Goal: Information Seeking & Learning: Learn about a topic

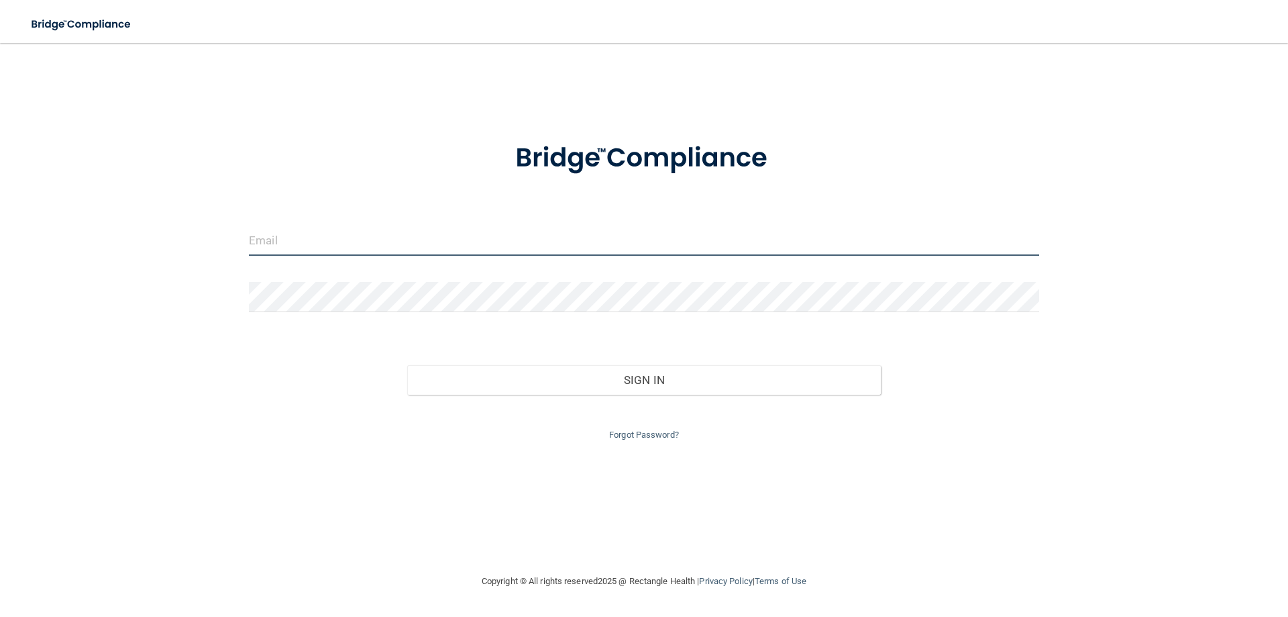
click at [376, 233] on input "email" at bounding box center [644, 240] width 790 height 30
click at [402, 235] on input "email" at bounding box center [644, 240] width 790 height 30
click at [462, 232] on input "office@brennerdentalgroupmn.com" at bounding box center [644, 240] width 790 height 30
click at [461, 232] on input "office@brennerdentalgroupmn.com" at bounding box center [644, 240] width 790 height 30
drag, startPoint x: 460, startPoint y: 232, endPoint x: 462, endPoint y: 239, distance: 7.0
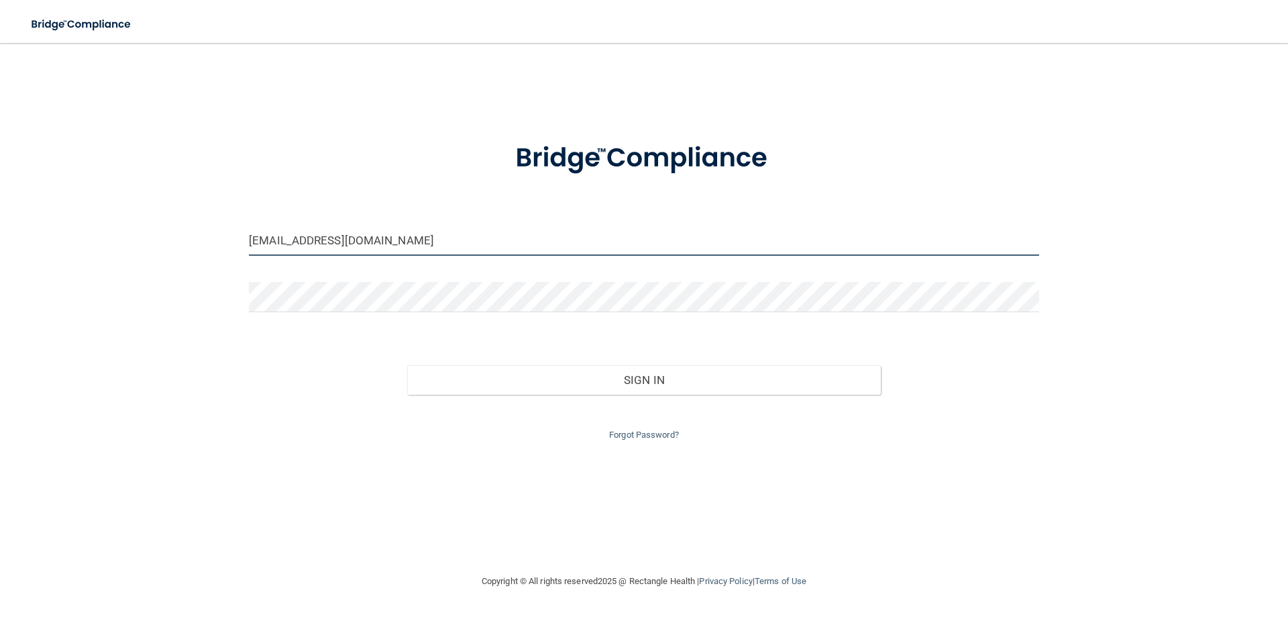
click at [462, 239] on input "office@brennerdentalgroupmn.com" at bounding box center [644, 240] width 790 height 30
click at [462, 242] on input "office@brennerdentalgroupmn.com" at bounding box center [644, 240] width 790 height 30
click at [458, 239] on input "office@brennerdentalgroupmn.com" at bounding box center [644, 240] width 790 height 30
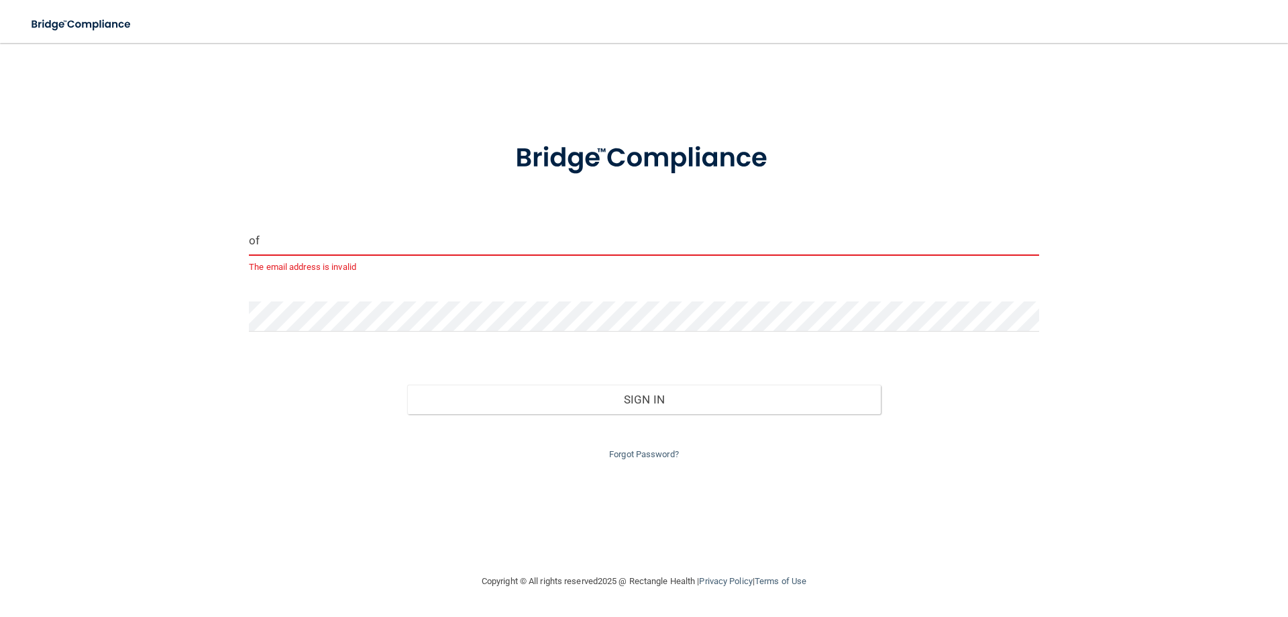
type input "o"
type input "[EMAIL_ADDRESS][DOMAIN_NAME]"
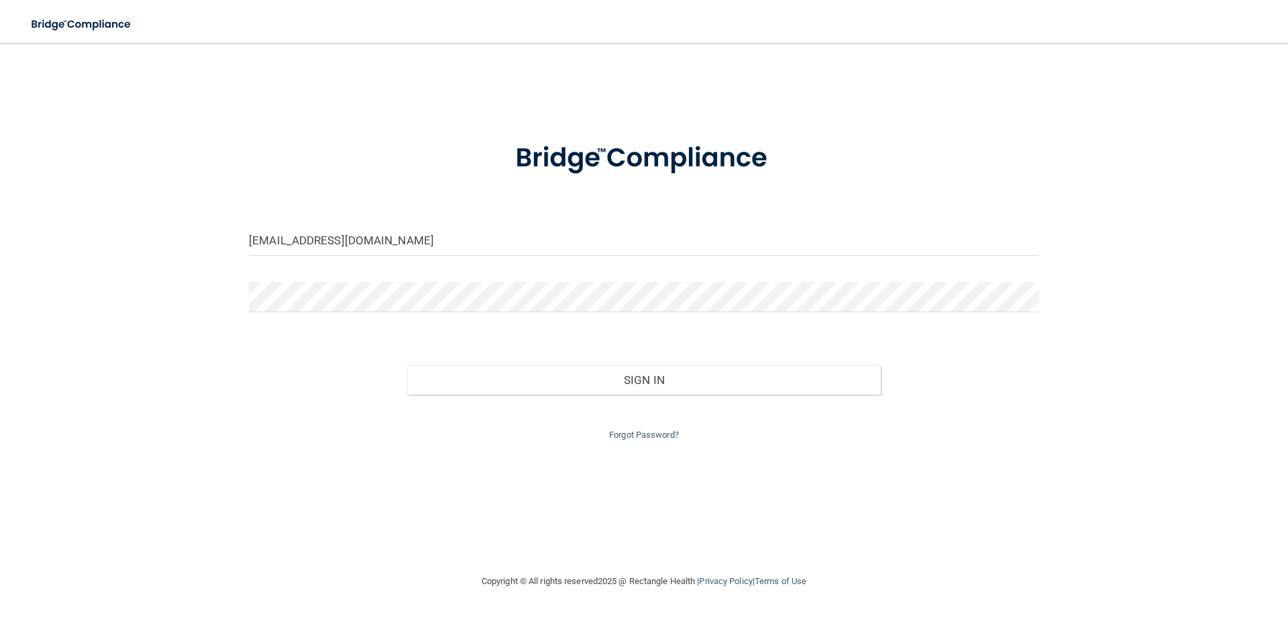
click at [256, 416] on div "Forgot Password?" at bounding box center [644, 419] width 811 height 48
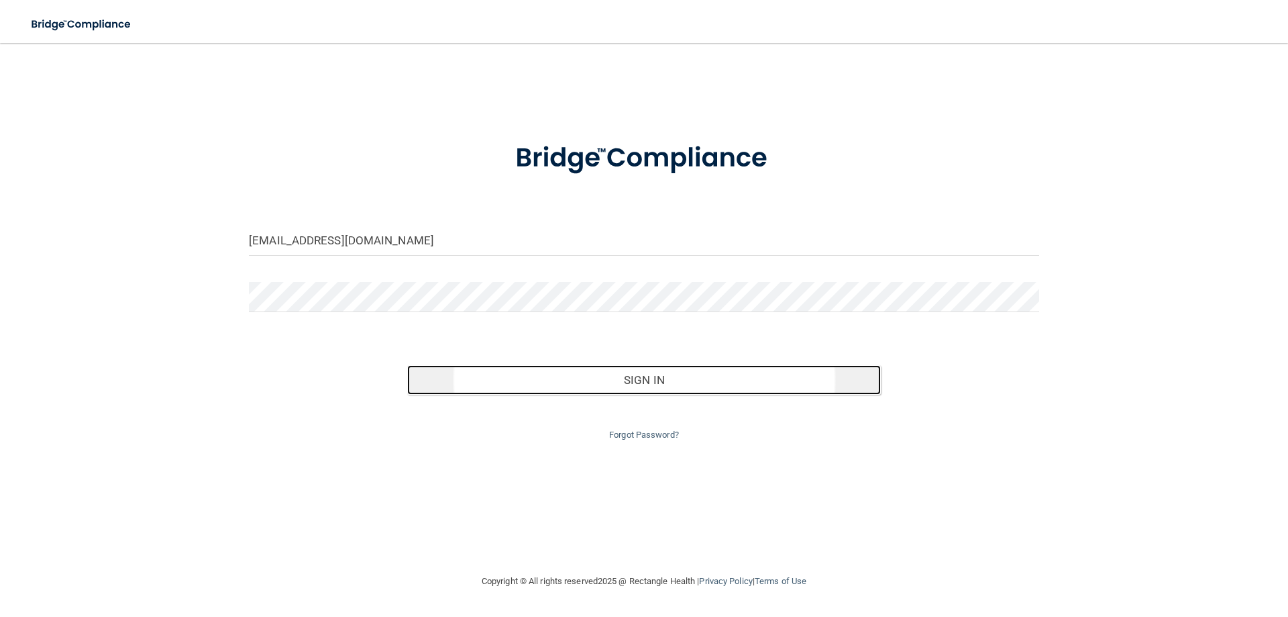
click at [644, 380] on button "Sign In" at bounding box center [644, 380] width 474 height 30
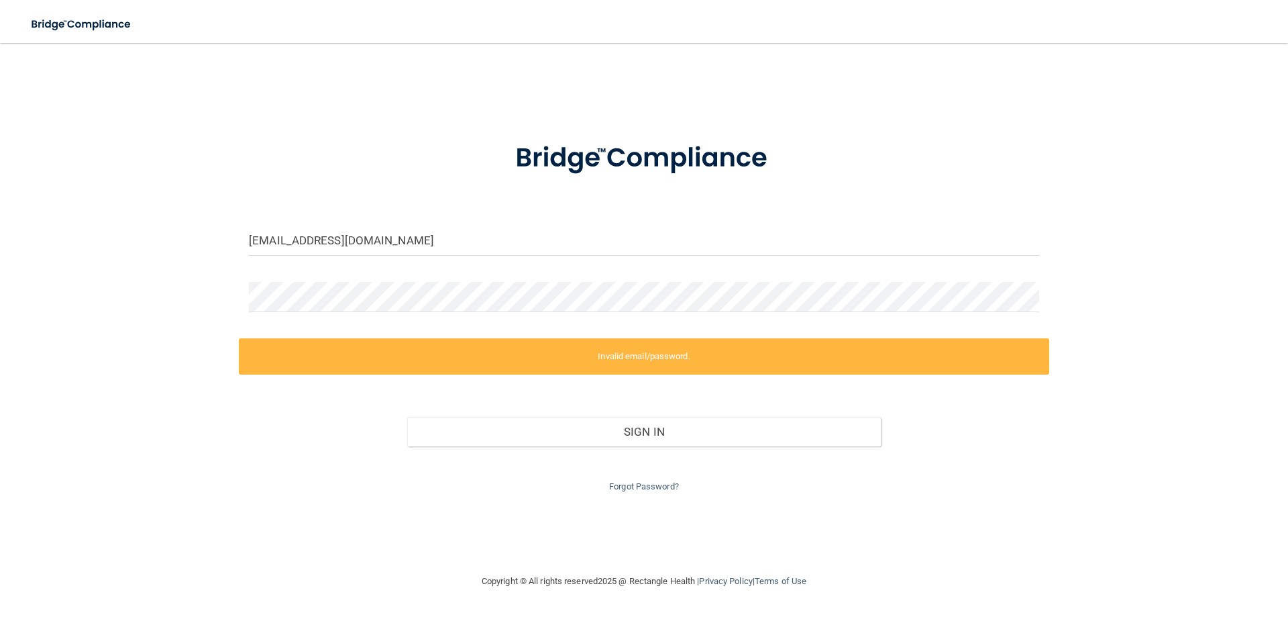
click at [209, 441] on div "nicolefluharty05@gmail.com Invalid email/password. You don't have permission to…" at bounding box center [644, 307] width 1235 height 503
click at [91, 263] on div "nicolefluharty05@gmail.com Invalid email/password. You don't have permission to…" at bounding box center [644, 307] width 1235 height 503
click at [93, 261] on div "nicolefluharty05@gmail.com Invalid email/password. You don't have permission to…" at bounding box center [644, 307] width 1235 height 503
click at [97, 260] on div "nicolefluharty05@gmail.com Invalid email/password. You don't have permission to…" at bounding box center [644, 307] width 1235 height 503
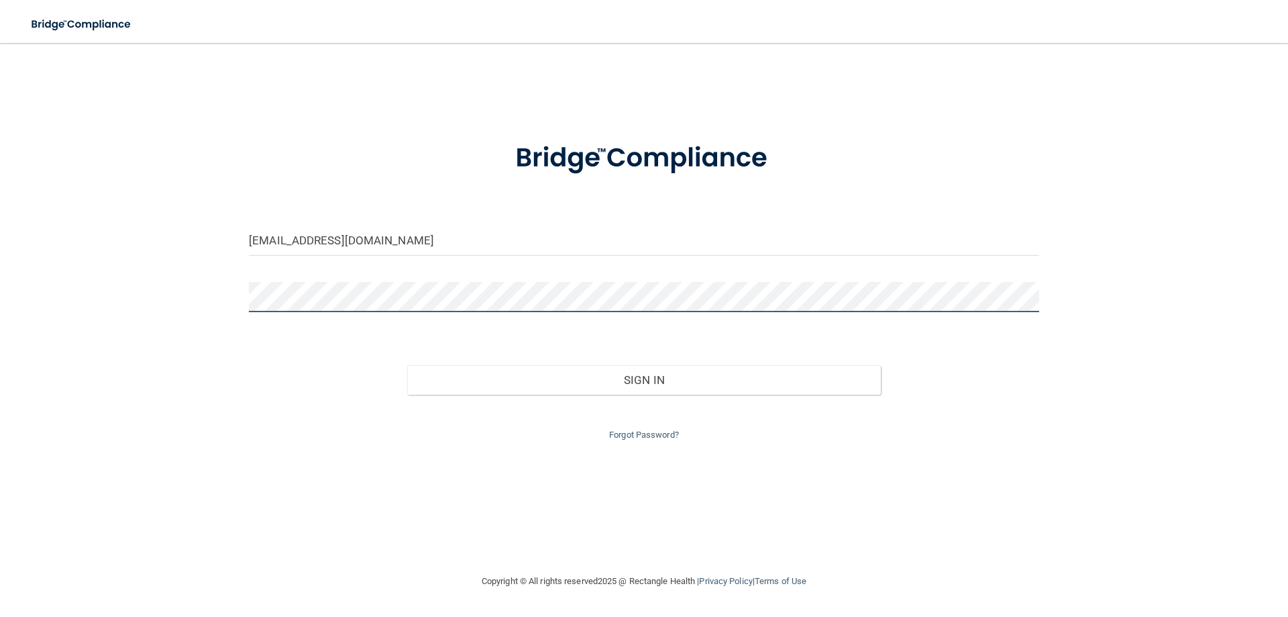
click at [407, 365] on button "Sign In" at bounding box center [644, 380] width 474 height 30
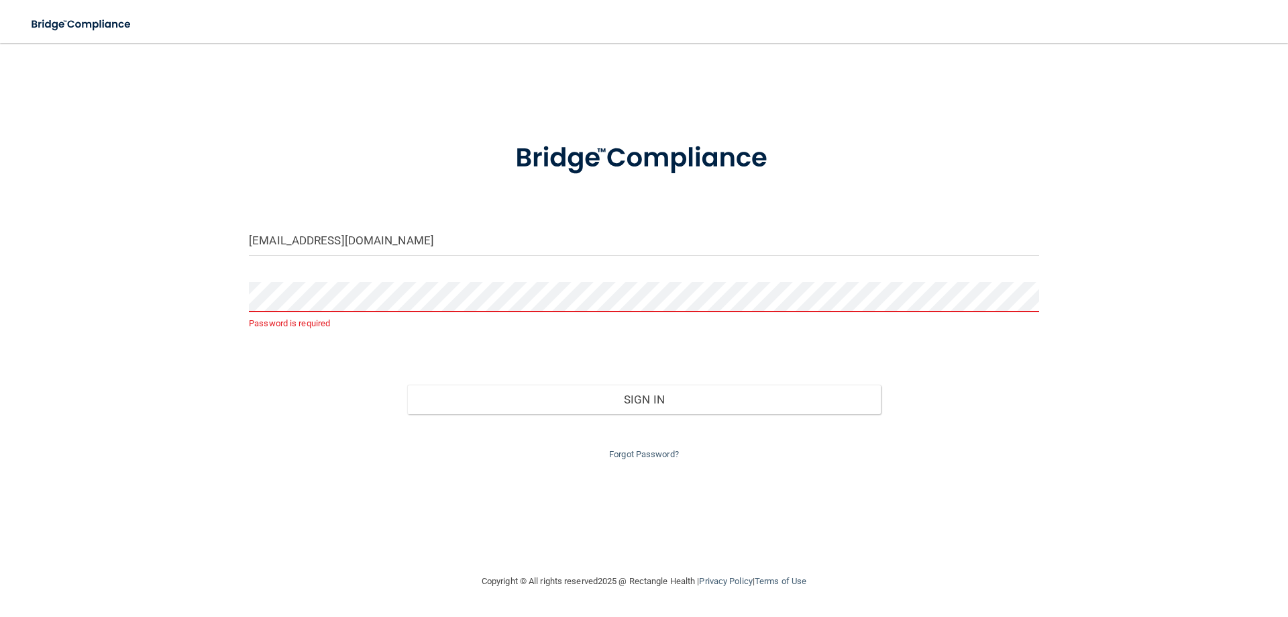
click at [360, 527] on div "nicolefluharty05@gmail.com Password is required Invalid email/password. You don…" at bounding box center [644, 307] width 1235 height 503
click at [669, 452] on link "Forgot Password?" at bounding box center [644, 454] width 70 height 10
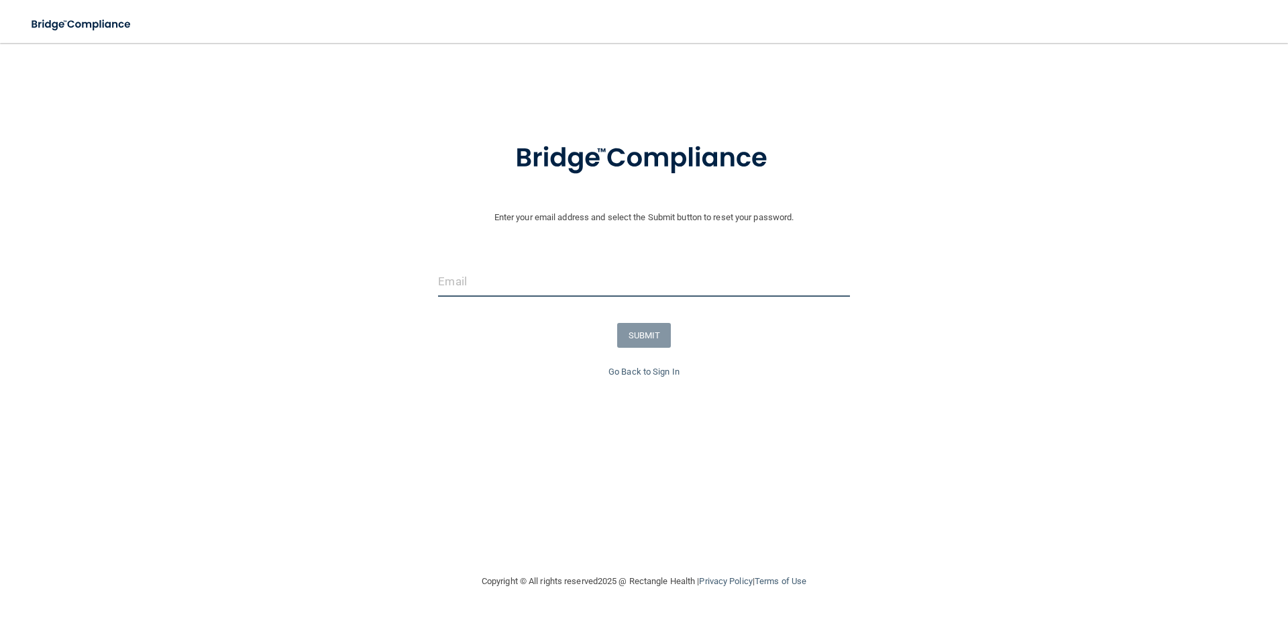
click at [482, 280] on input "email" at bounding box center [643, 281] width 411 height 30
type input "[EMAIL_ADDRESS][DOMAIN_NAME]"
click at [657, 335] on button "SUBMIT" at bounding box center [644, 335] width 54 height 25
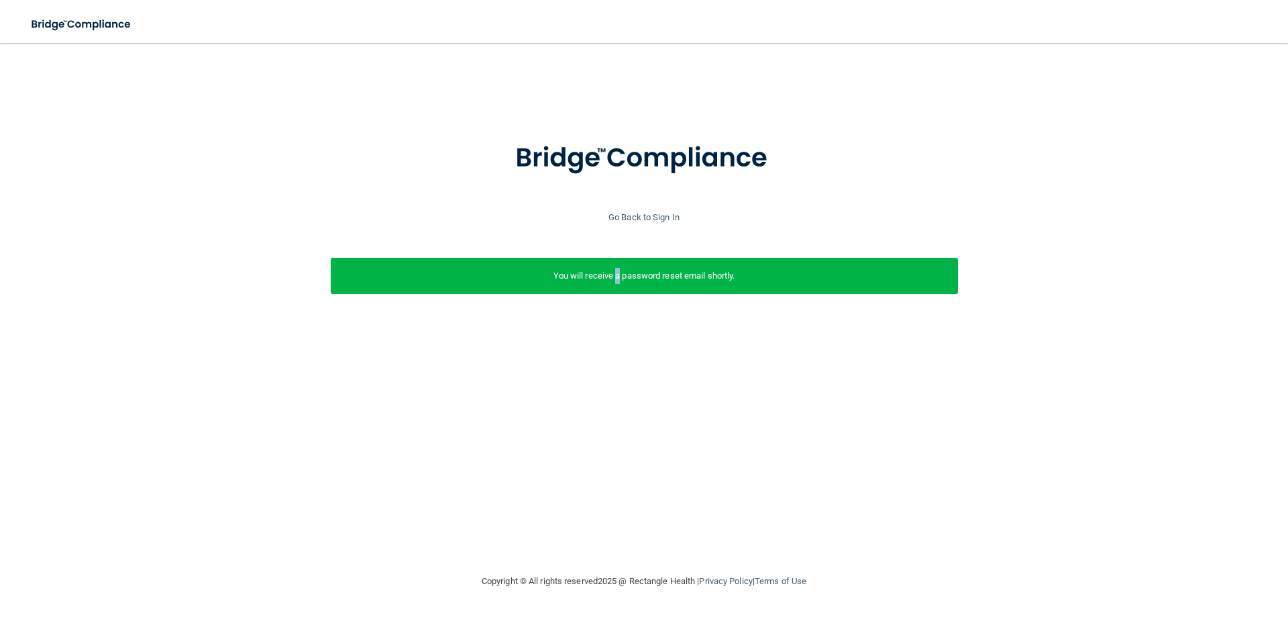
click at [617, 271] on p "You will receive a password reset email shortly." at bounding box center [644, 276] width 607 height 16
click at [619, 271] on p "You will receive a password reset email shortly." at bounding box center [644, 276] width 607 height 16
click at [663, 421] on div "Enter your email address and select the Submit button to reset your password. n…" at bounding box center [644, 307] width 1235 height 503
click at [663, 217] on link "Go Back to Sign In" at bounding box center [644, 217] width 71 height 10
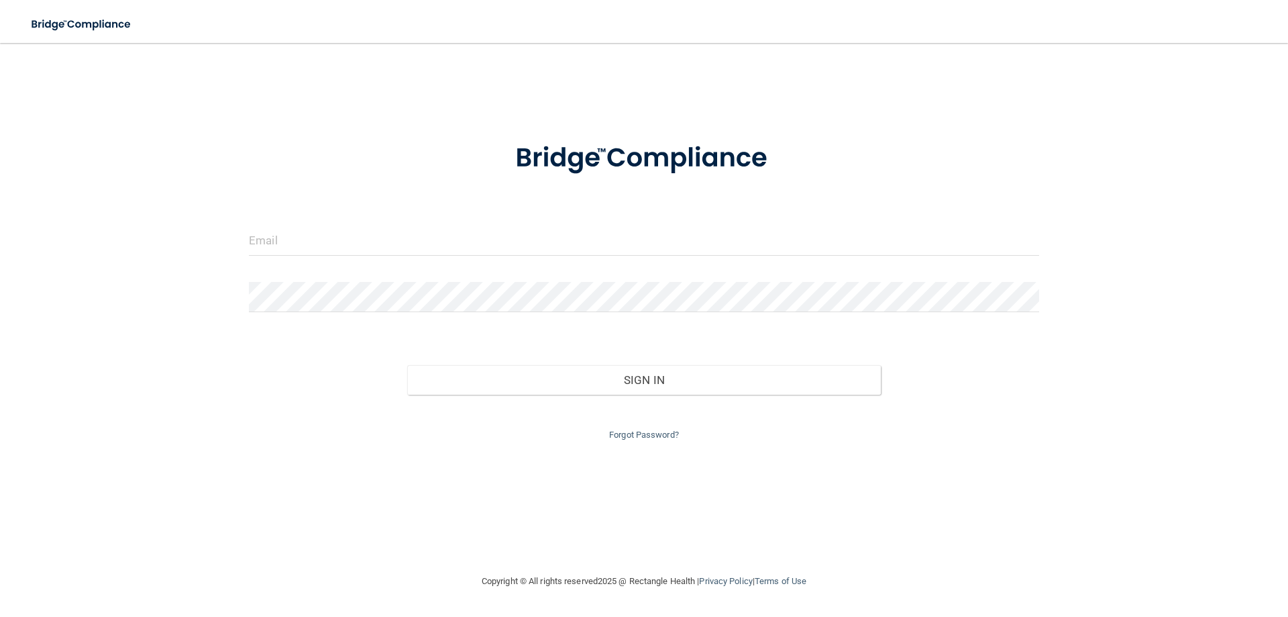
click at [357, 220] on form "Invalid email/password. You don't have permission to access that page. Sign In …" at bounding box center [644, 282] width 790 height 319
click at [362, 245] on input "email" at bounding box center [644, 240] width 790 height 30
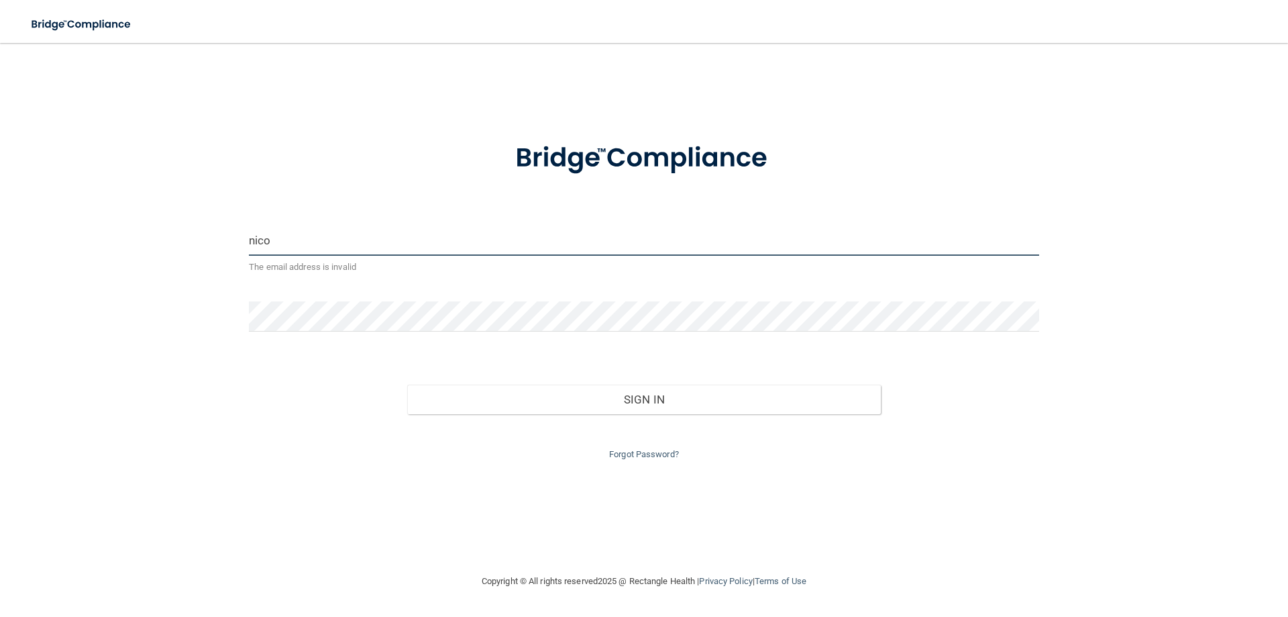
type input "[EMAIL_ADDRESS][DOMAIN_NAME]"
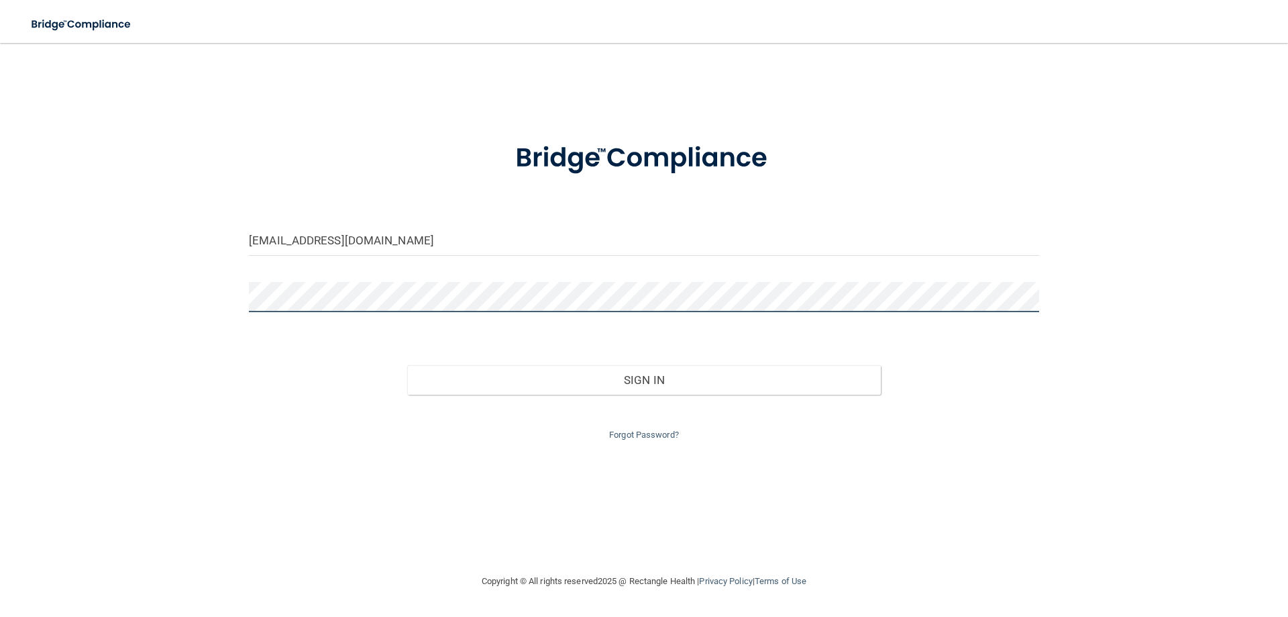
click at [407, 365] on button "Sign In" at bounding box center [644, 380] width 474 height 30
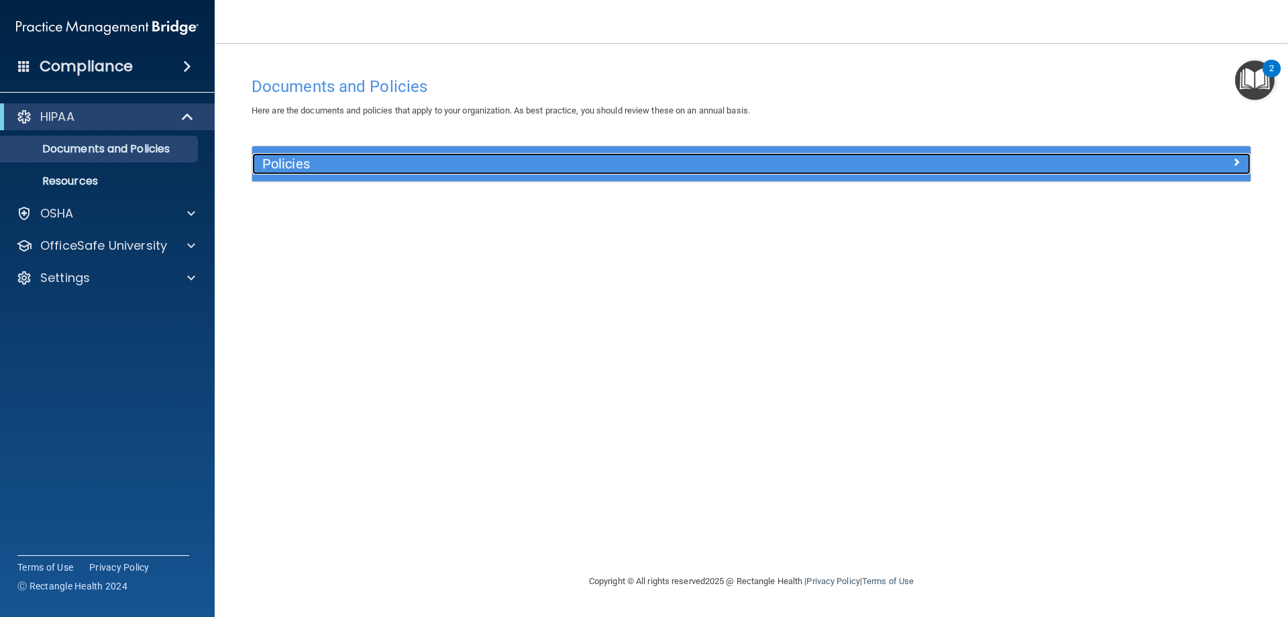
click at [1235, 156] on span at bounding box center [1237, 162] width 8 height 16
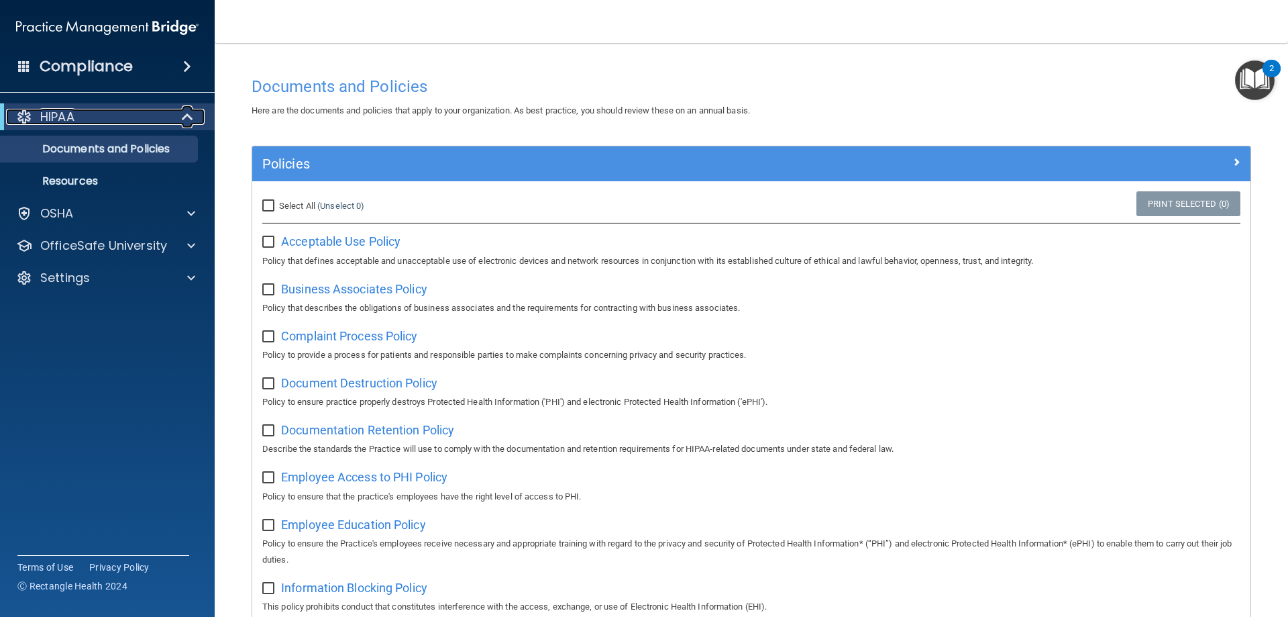
click at [194, 117] on div at bounding box center [188, 117] width 33 height 16
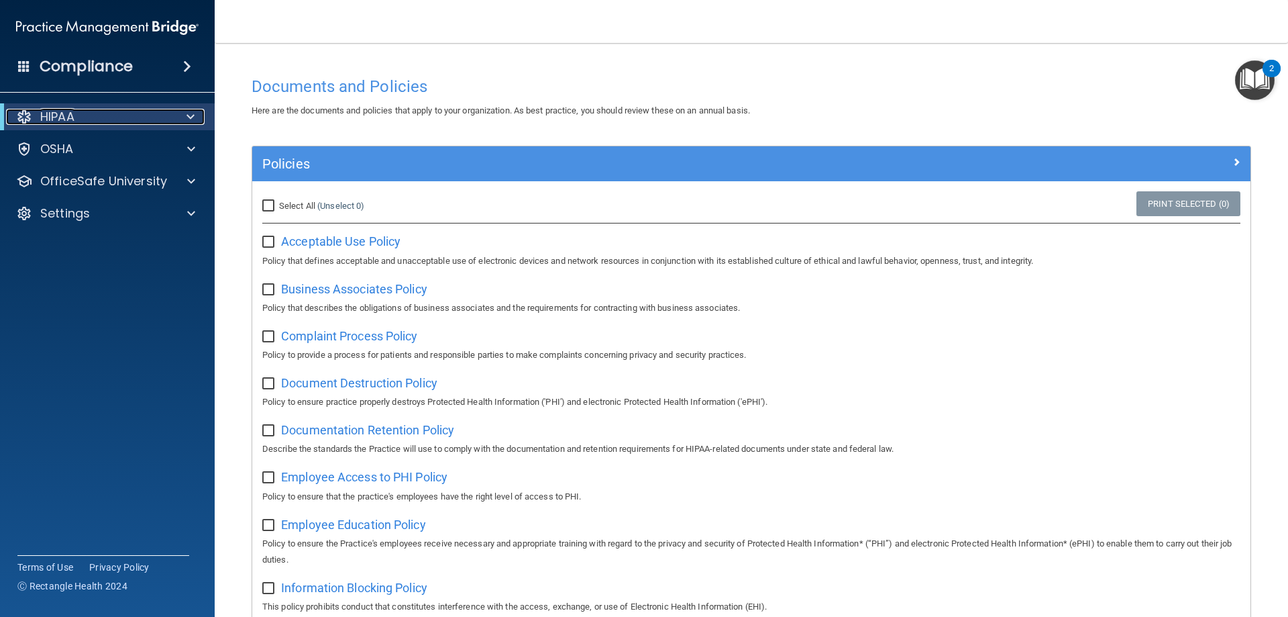
click at [193, 115] on span at bounding box center [191, 117] width 8 height 16
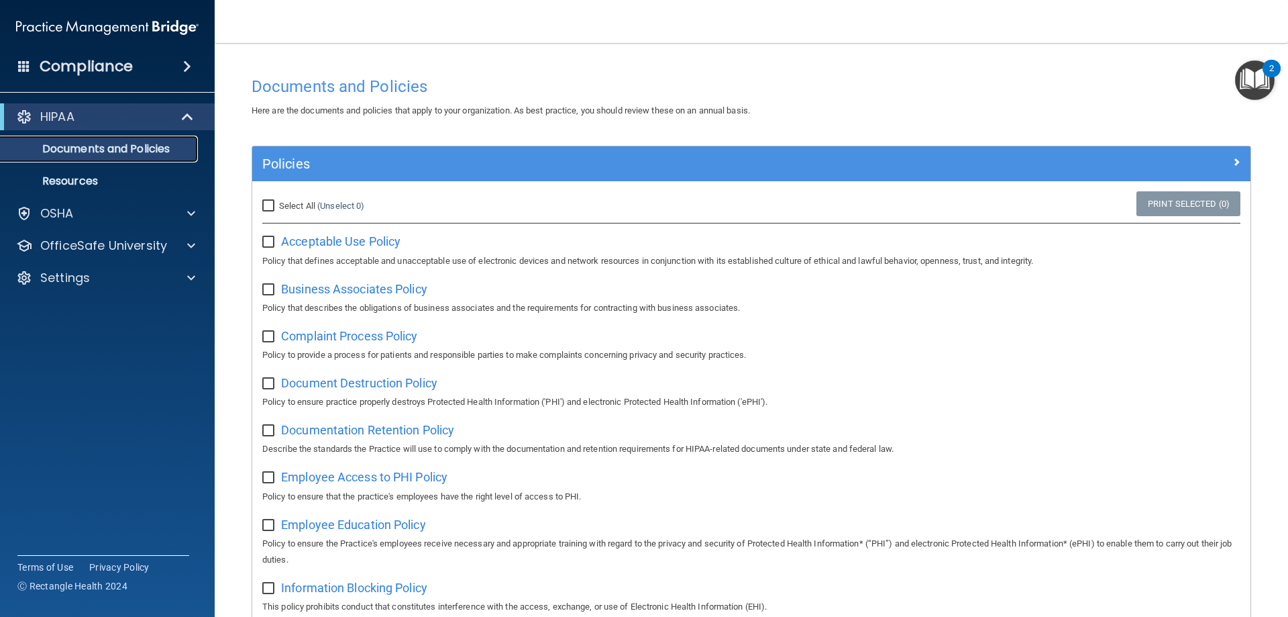
click at [140, 142] on p "Documents and Policies" at bounding box center [100, 148] width 183 height 13
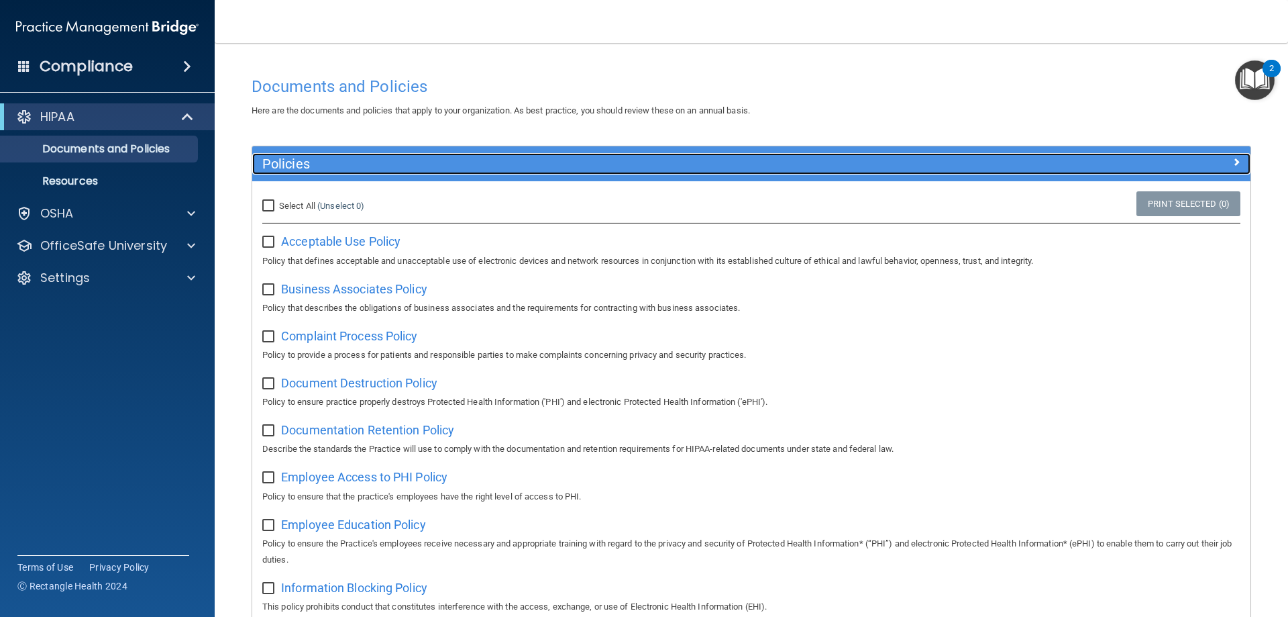
click at [1221, 158] on div at bounding box center [1126, 161] width 250 height 16
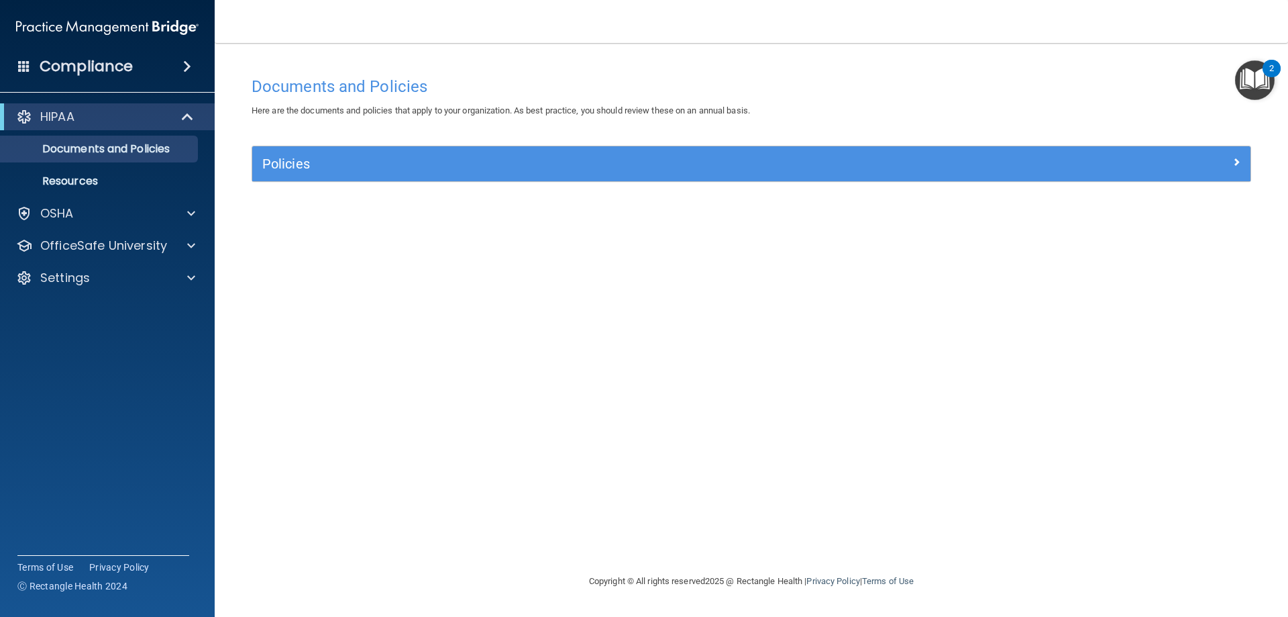
click at [1231, 152] on div "Policies" at bounding box center [751, 163] width 998 height 35
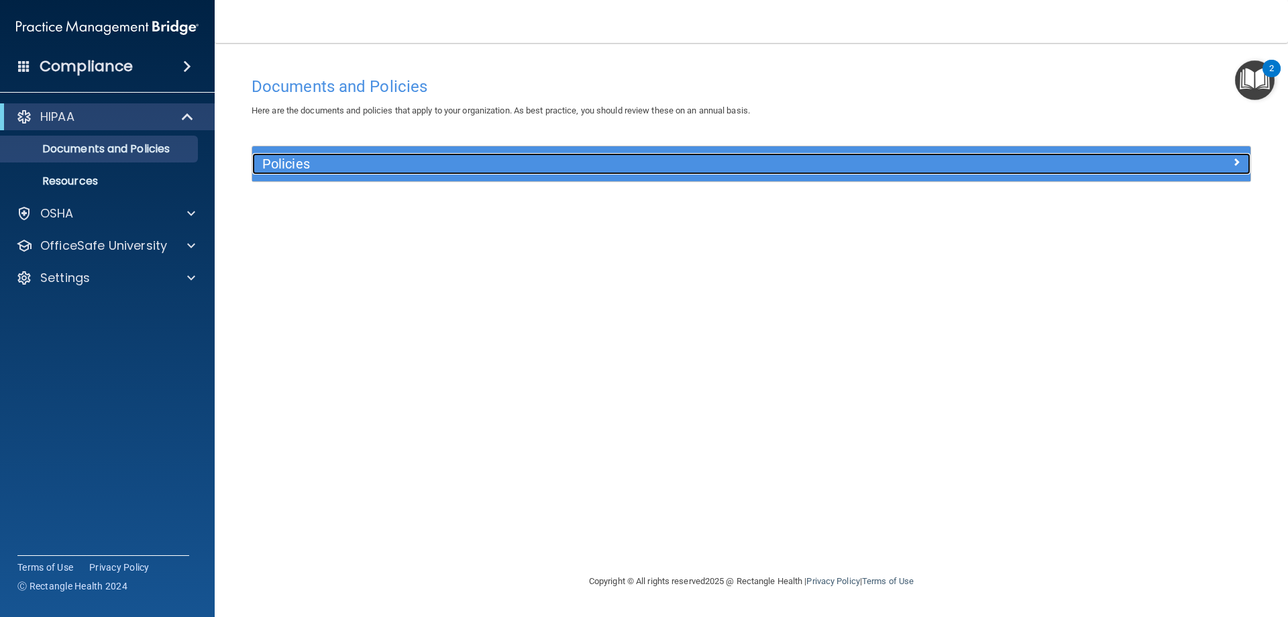
click at [1233, 163] on span at bounding box center [1237, 162] width 8 height 16
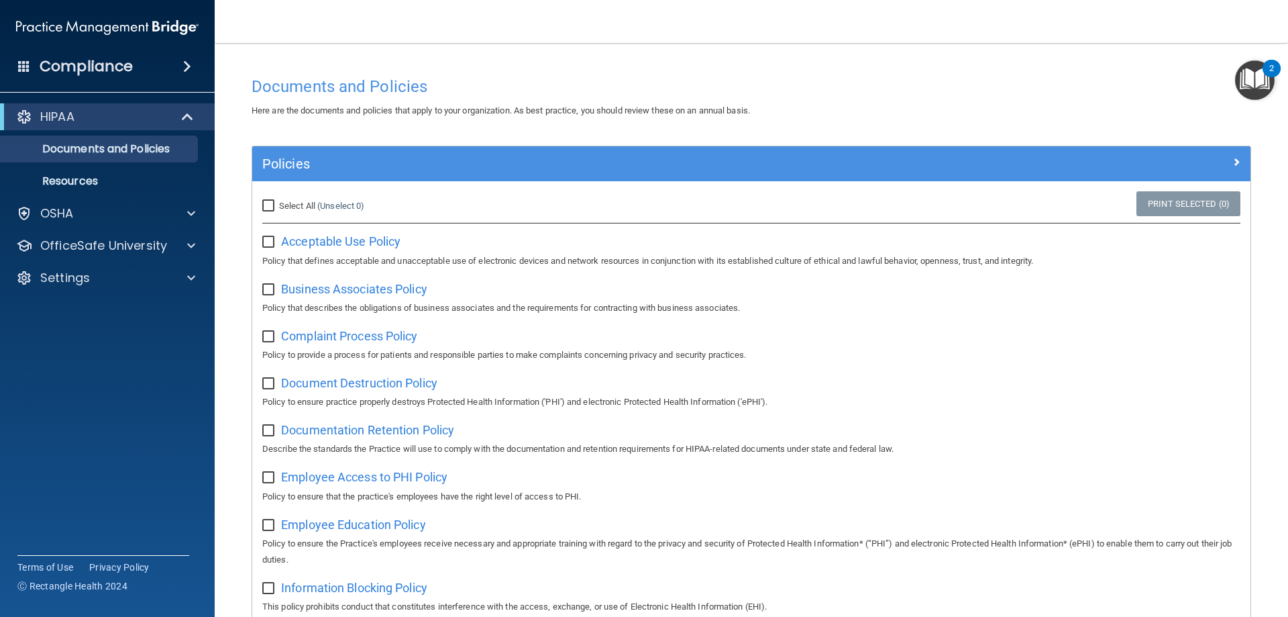
click at [267, 202] on input "Select All (Unselect 0) Unselect All" at bounding box center [269, 206] width 15 height 11
checkbox input "true"
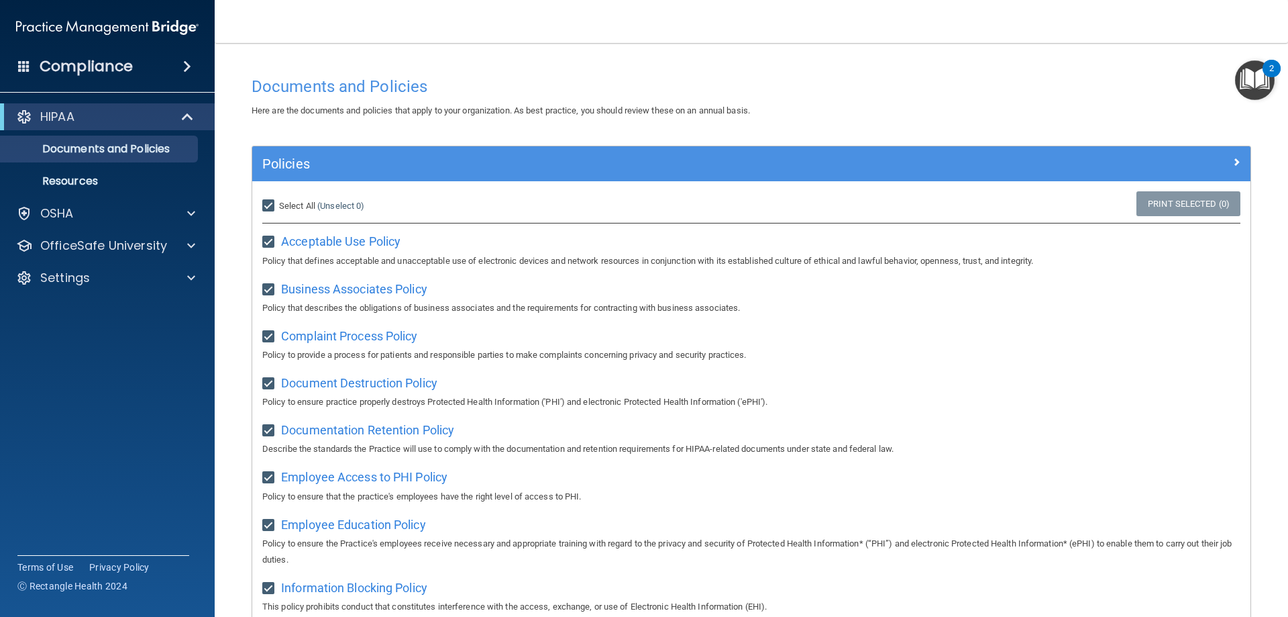
checkbox input "true"
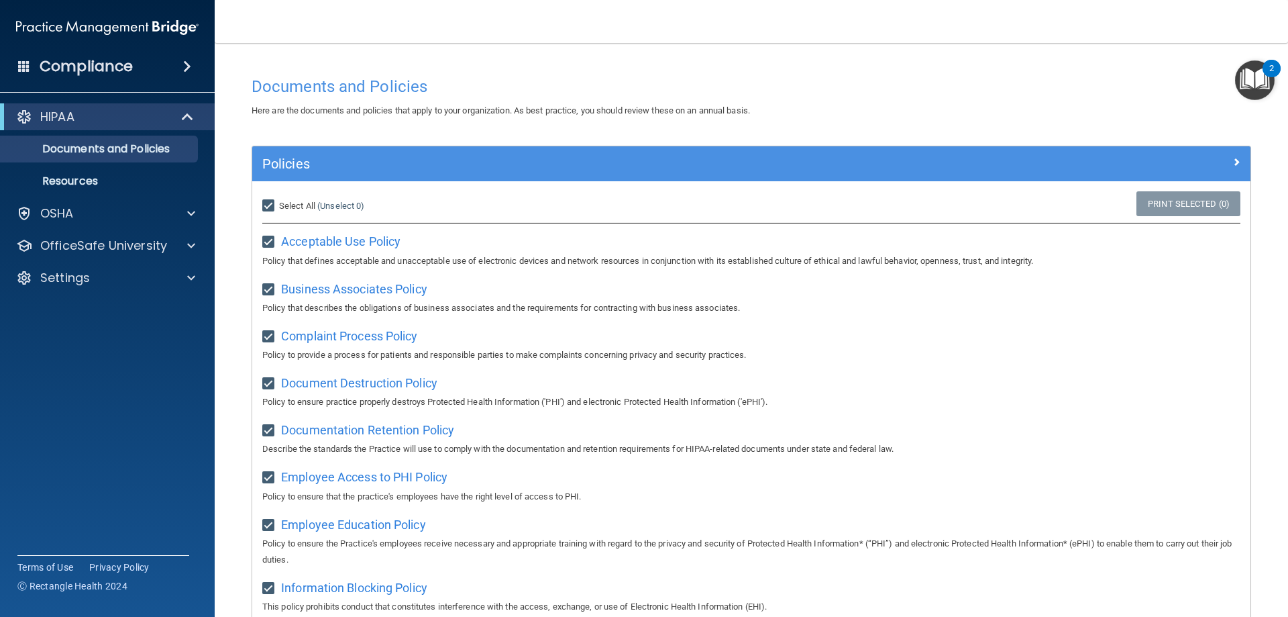
checkbox input "true"
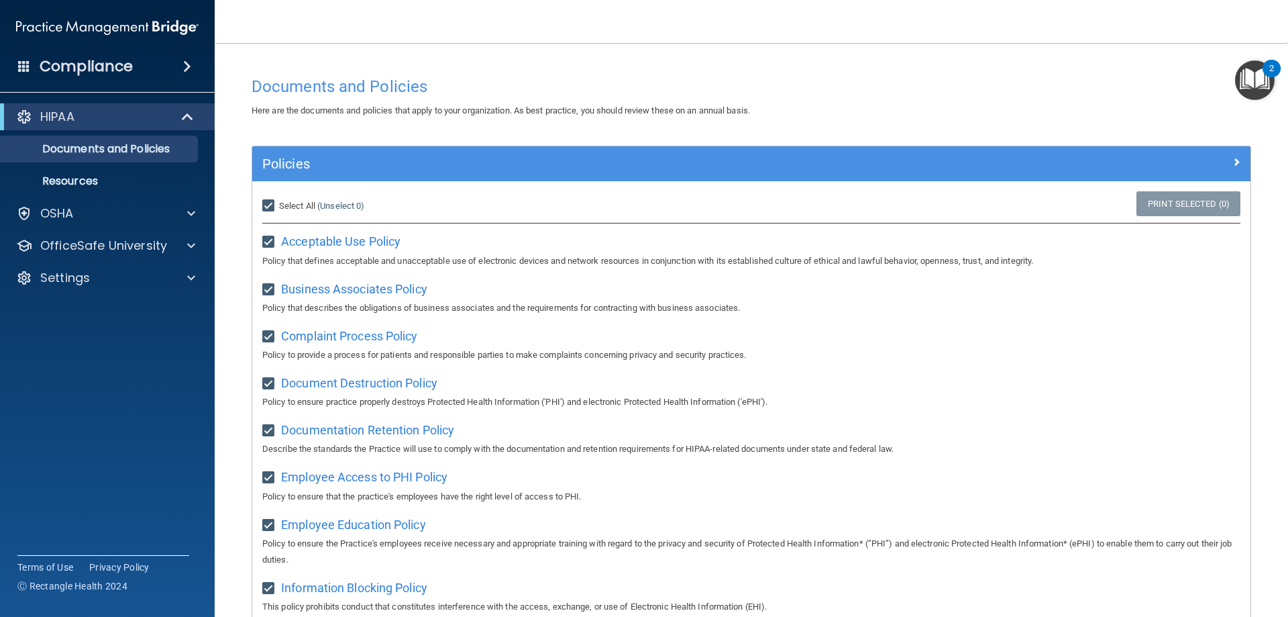
checkbox input "true"
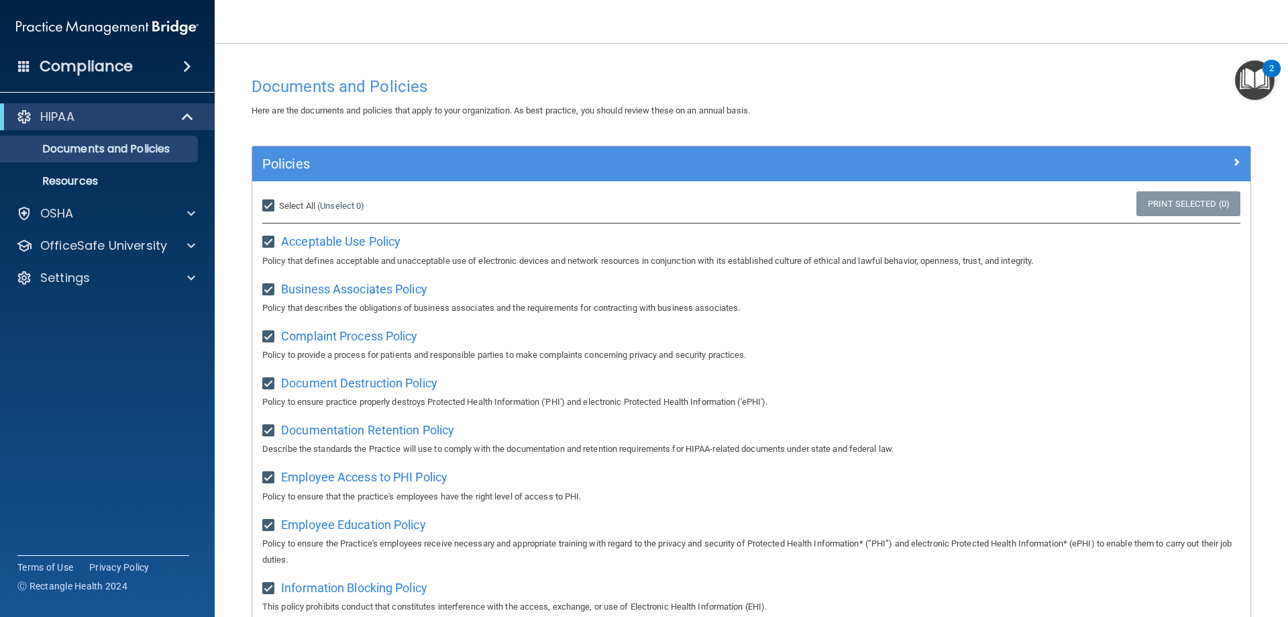
checkbox input "true"
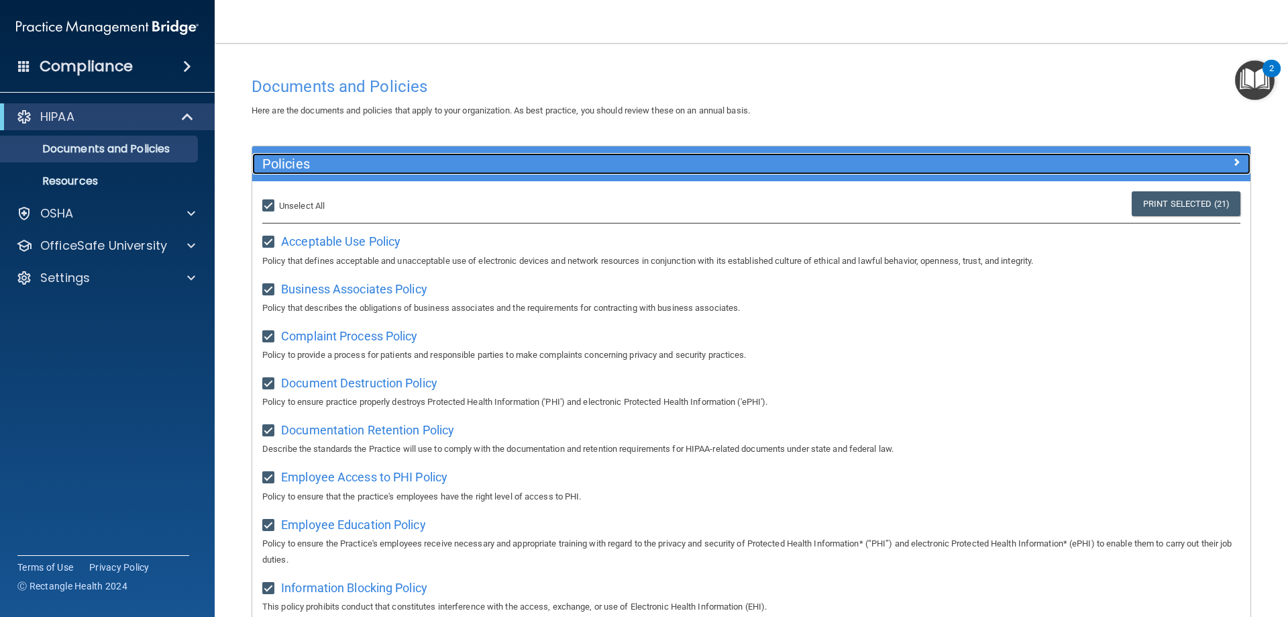
click at [1233, 160] on span at bounding box center [1237, 162] width 8 height 16
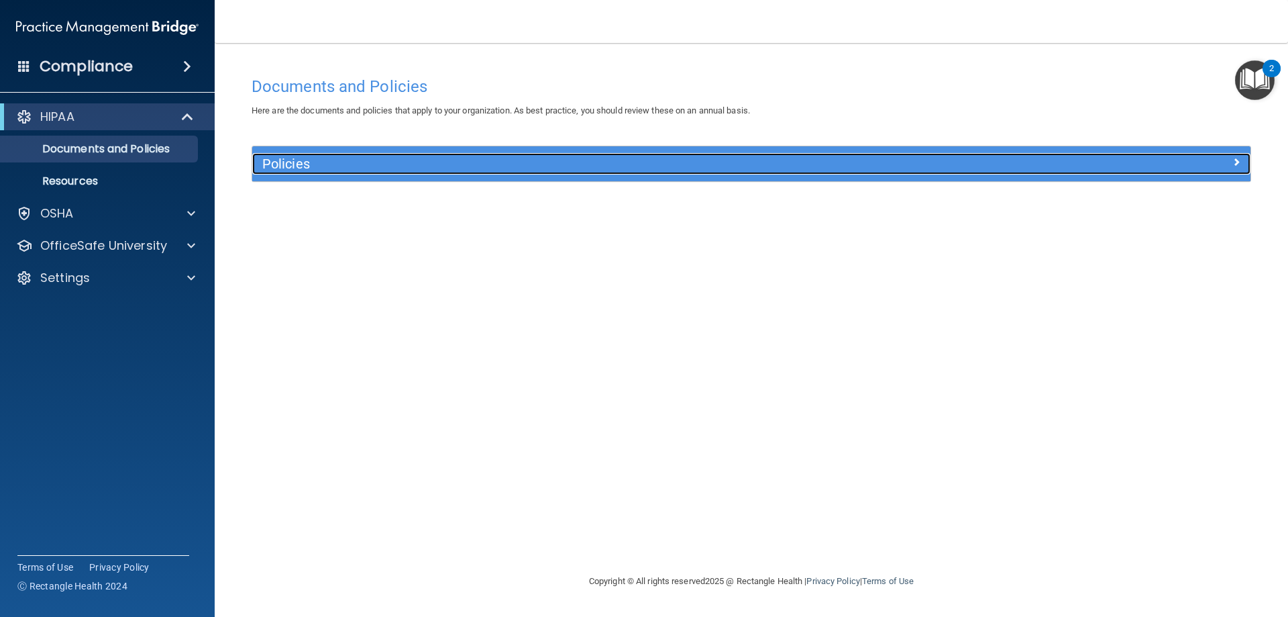
click at [334, 167] on h5 "Policies" at bounding box center [626, 163] width 729 height 15
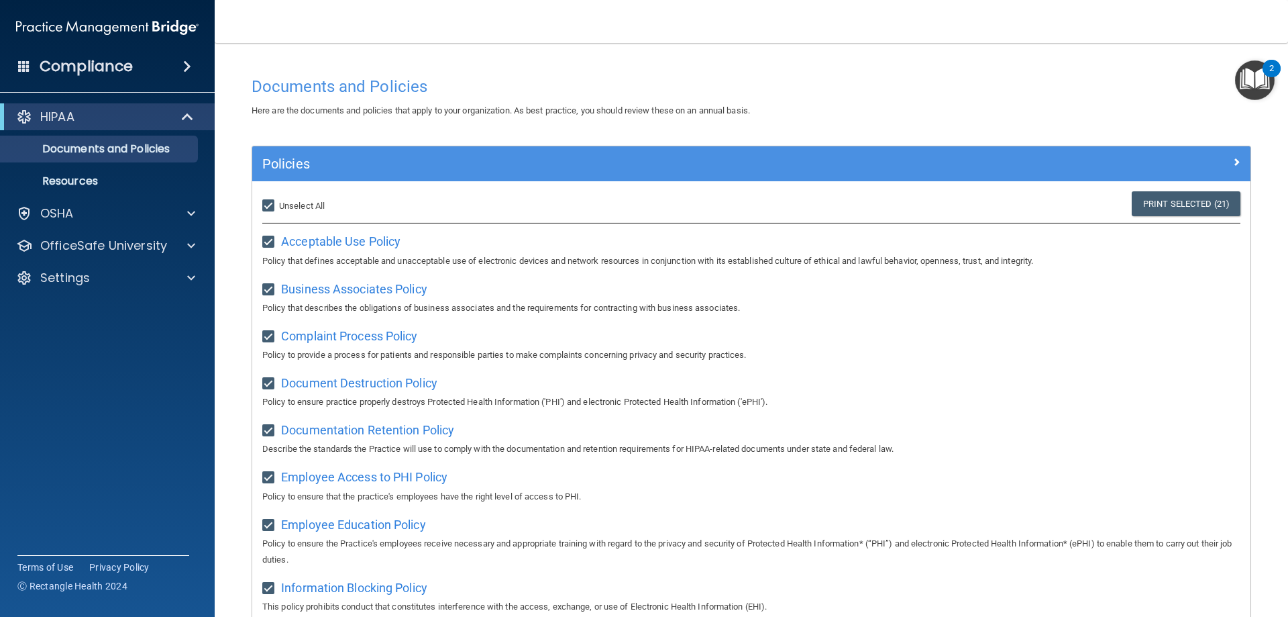
click at [272, 202] on input "Select All (Unselect 21) Unselect All" at bounding box center [269, 206] width 15 height 11
checkbox input "false"
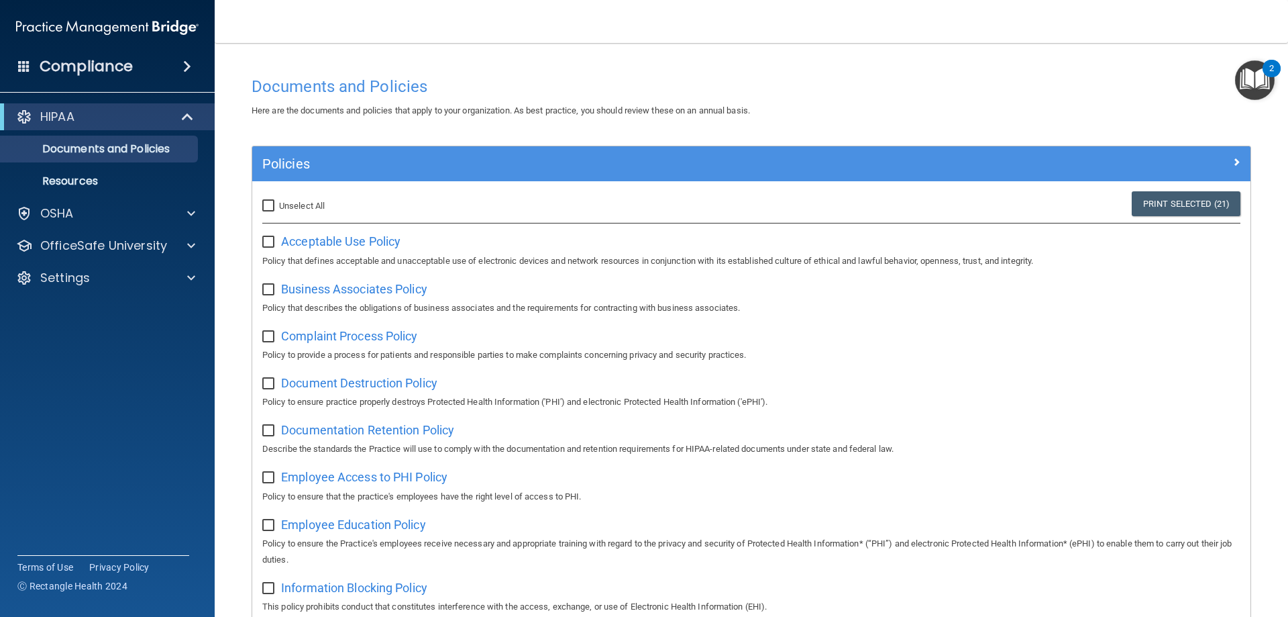
checkbox input "false"
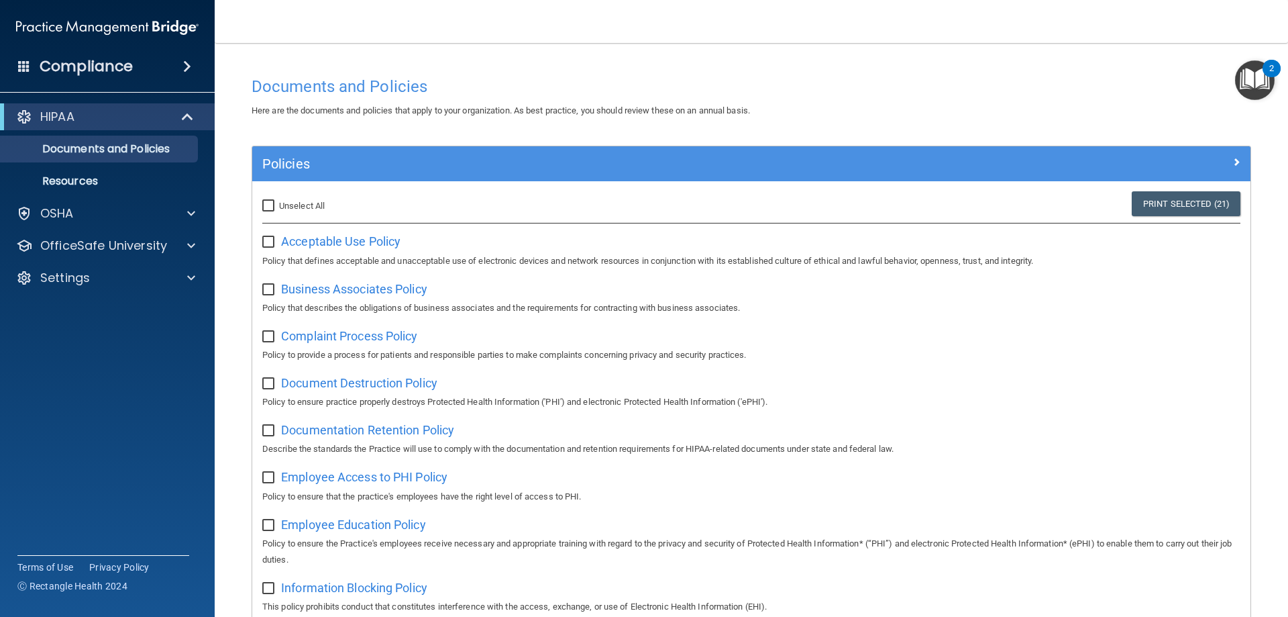
checkbox input "false"
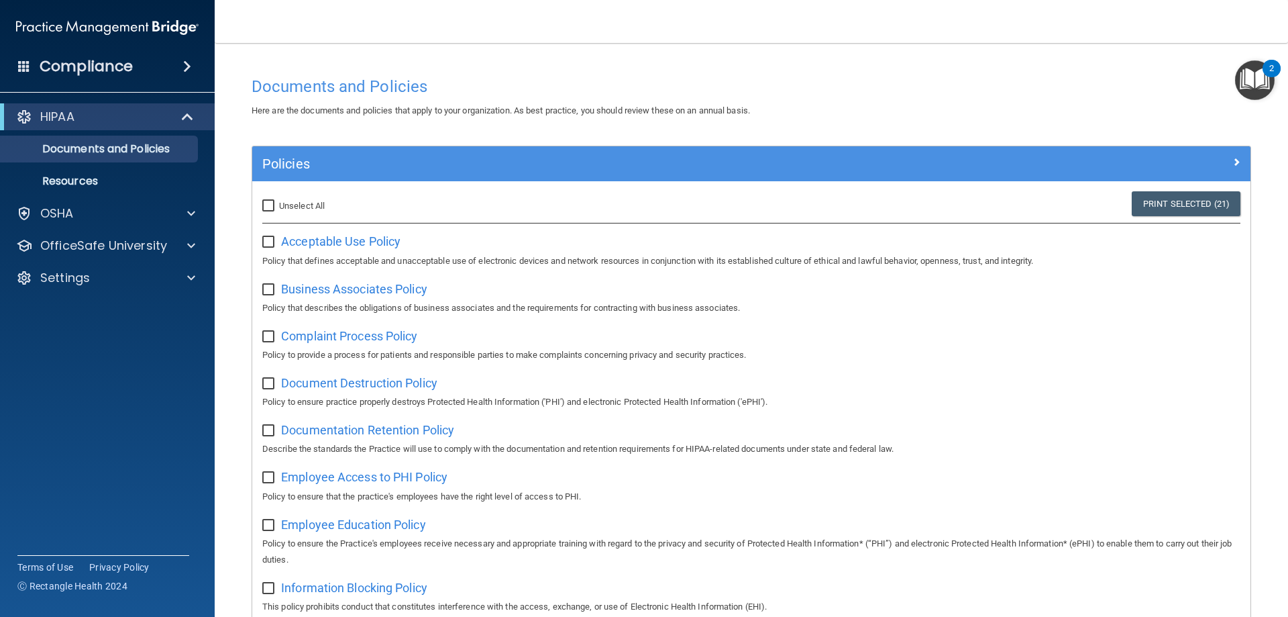
checkbox input "false"
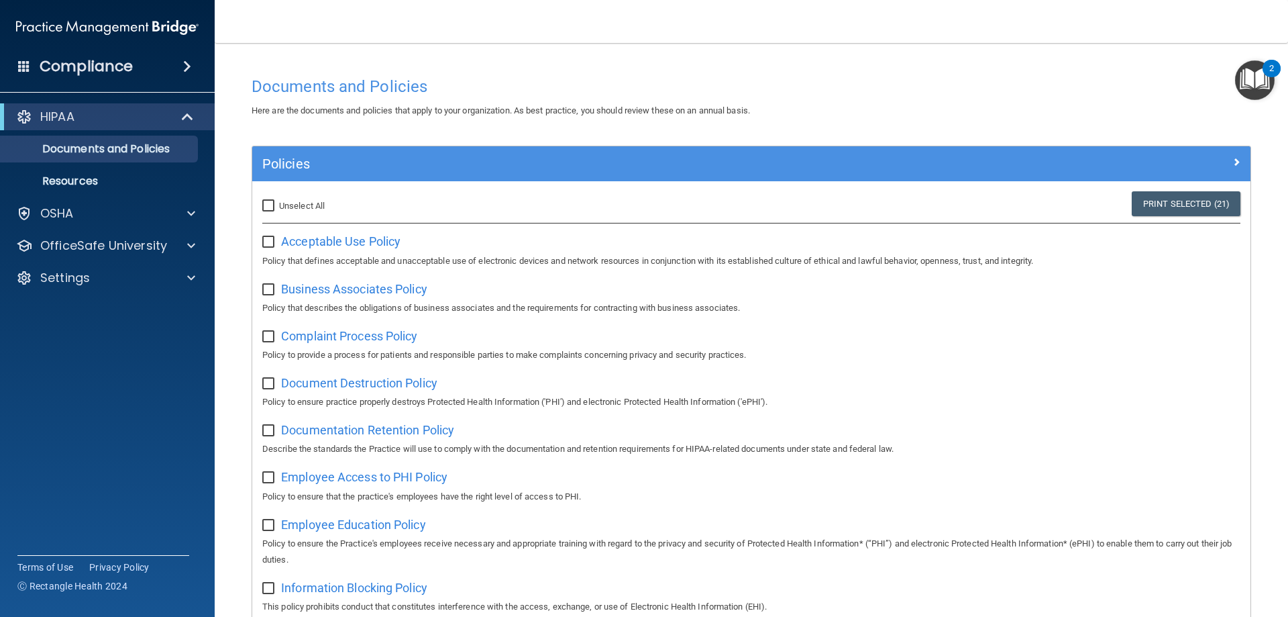
checkbox input "false"
click at [188, 60] on span at bounding box center [187, 66] width 8 height 16
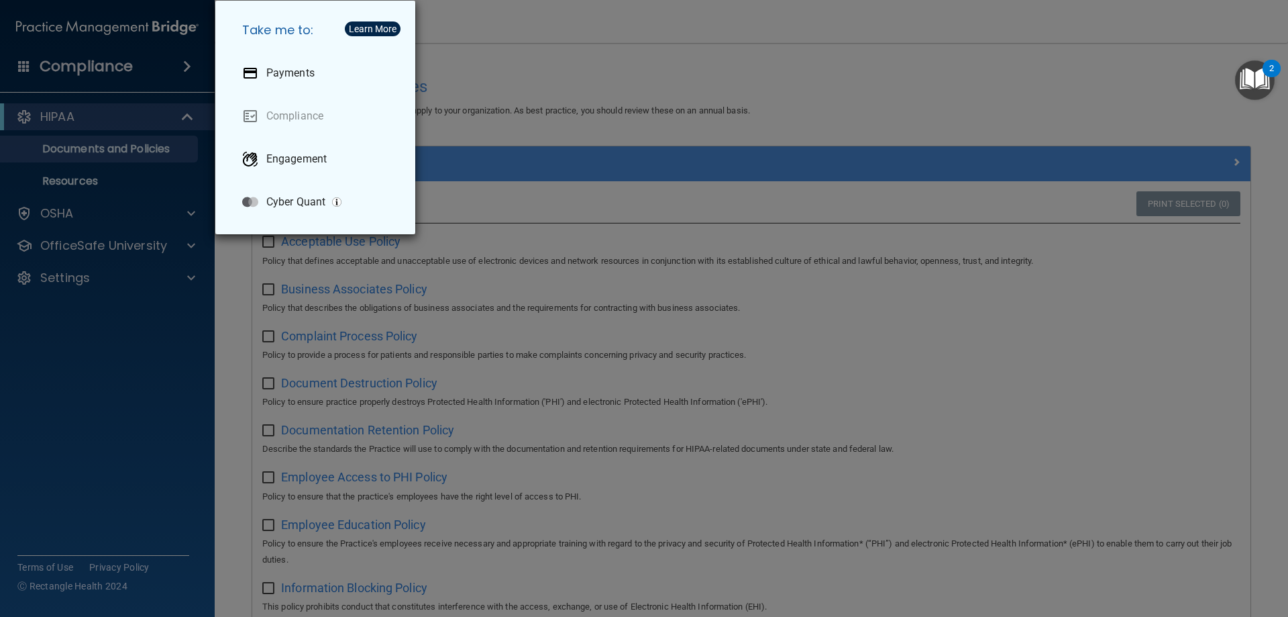
click at [131, 341] on div "Take me to: Payments Compliance Engagement Cyber Quant" at bounding box center [644, 308] width 1288 height 617
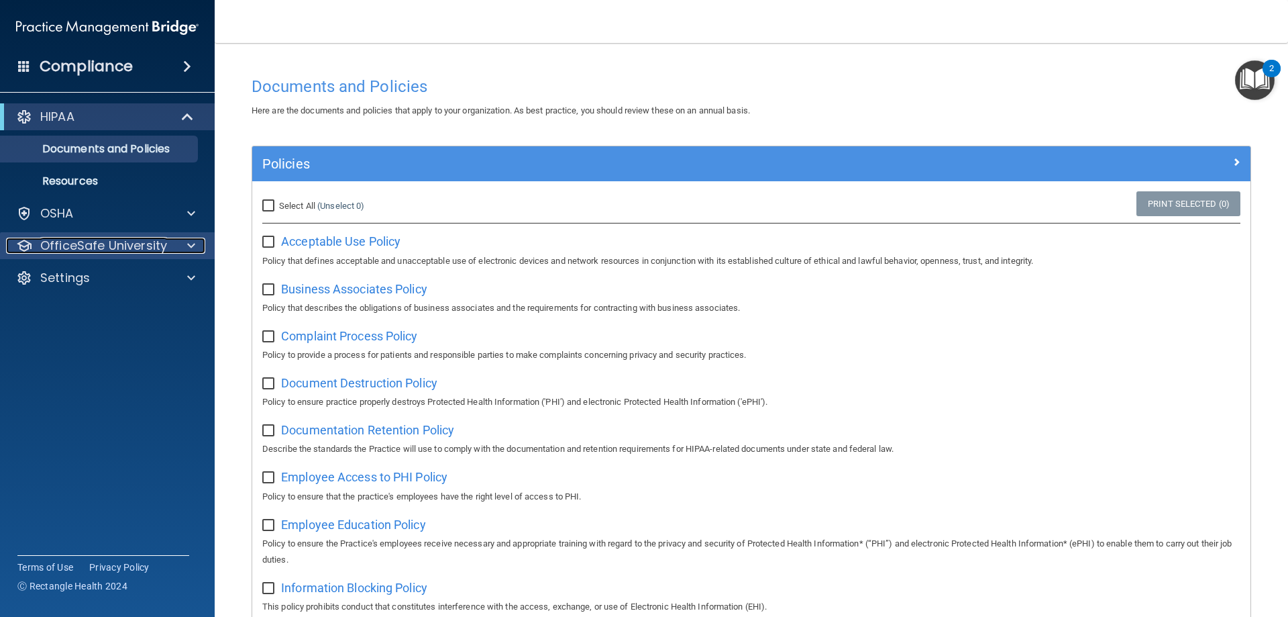
click at [186, 244] on div at bounding box center [189, 246] width 34 height 16
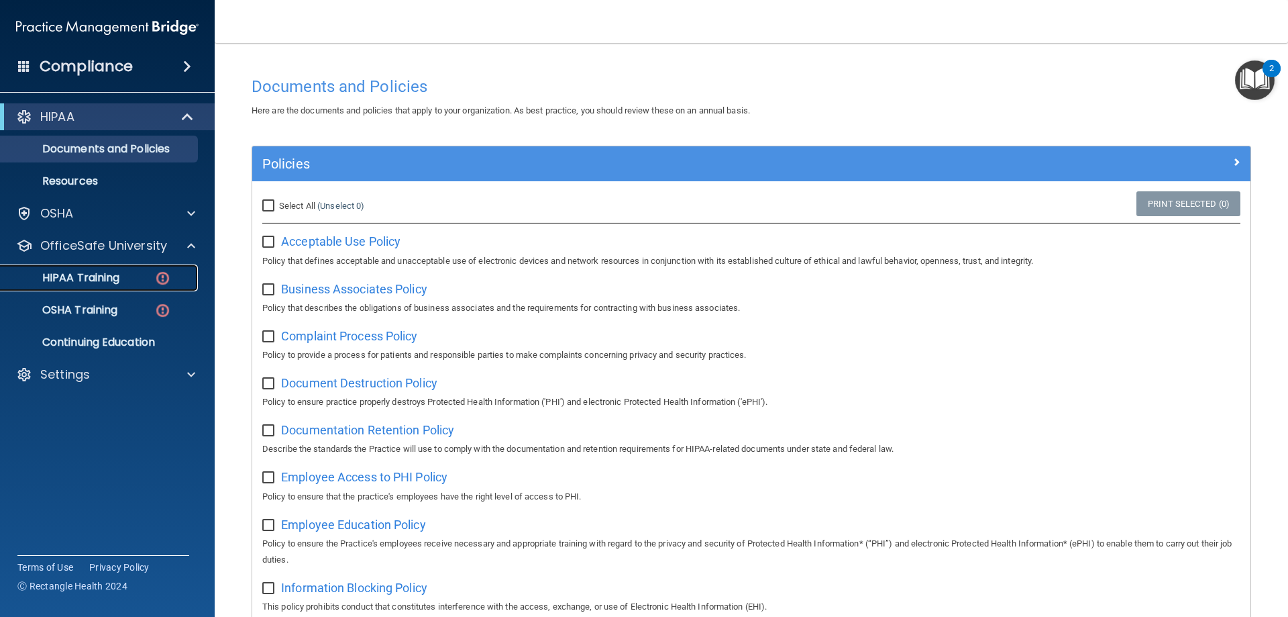
click at [109, 274] on p "HIPAA Training" at bounding box center [64, 277] width 111 height 13
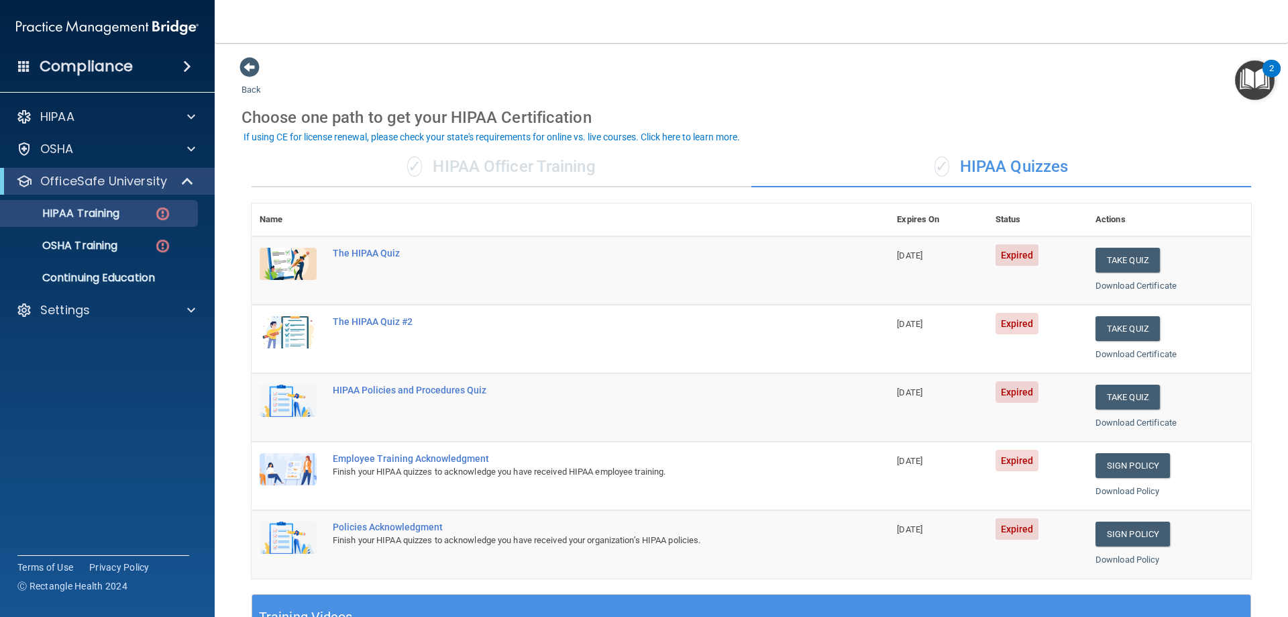
click at [489, 162] on div "✓ HIPAA Officer Training" at bounding box center [502, 167] width 500 height 40
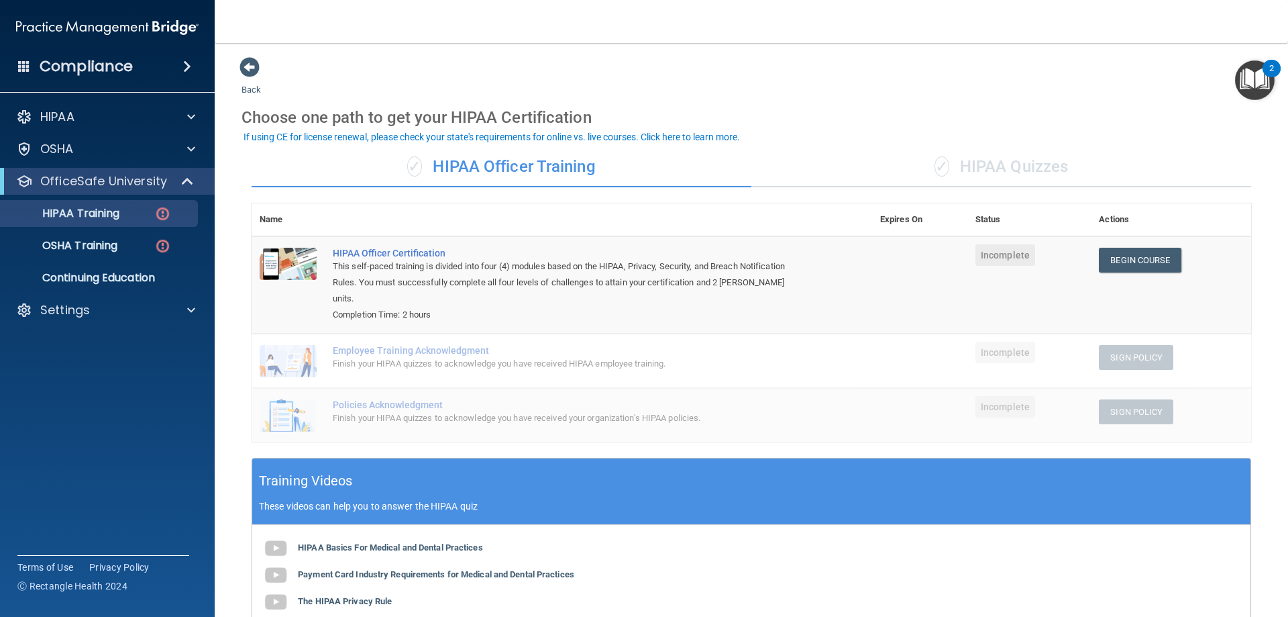
click at [980, 160] on div "✓ HIPAA Quizzes" at bounding box center [1001, 167] width 500 height 40
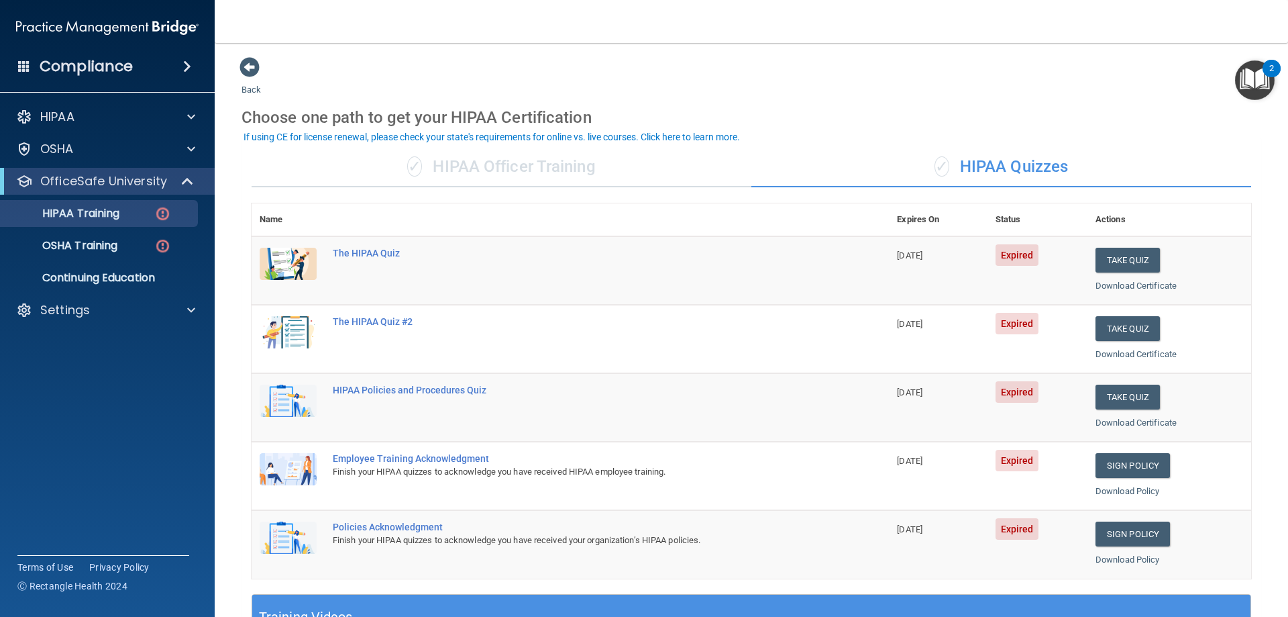
click at [482, 161] on div "✓ HIPAA Officer Training" at bounding box center [502, 167] width 500 height 40
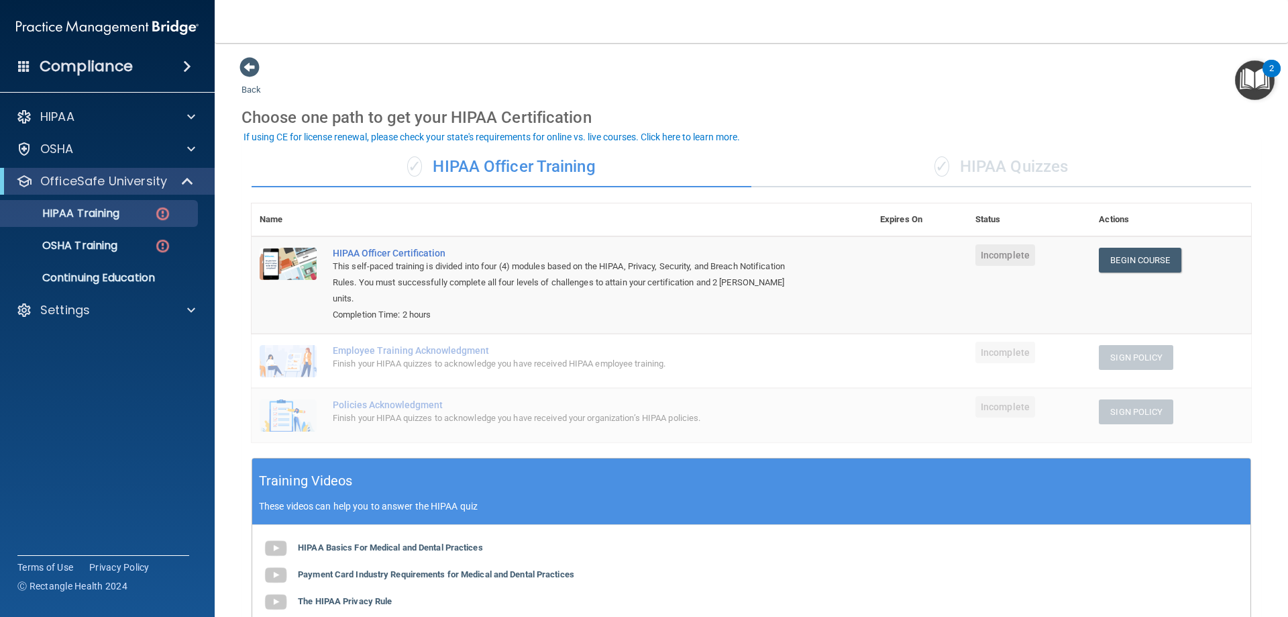
click at [439, 356] on div "Finish your HIPAA quizzes to acknowledge you have received HIPAA employee train…" at bounding box center [569, 364] width 472 height 16
click at [989, 166] on div "✓ HIPAA Quizzes" at bounding box center [1001, 167] width 500 height 40
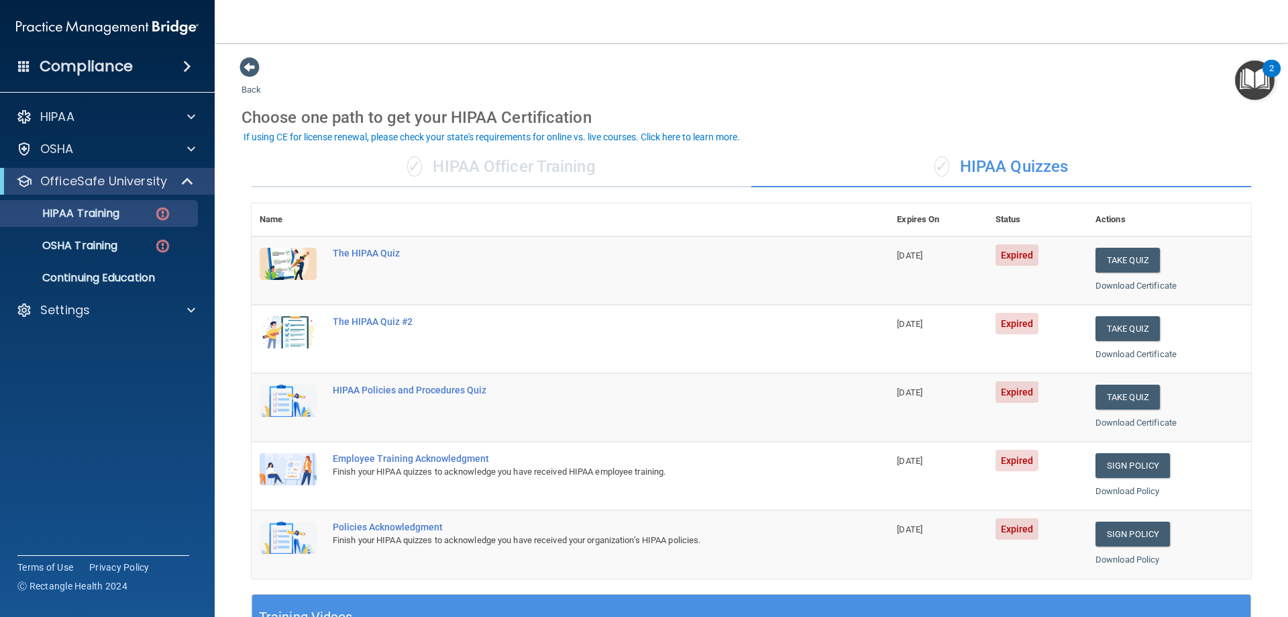
click at [564, 164] on div "✓ HIPAA Officer Training" at bounding box center [502, 167] width 500 height 40
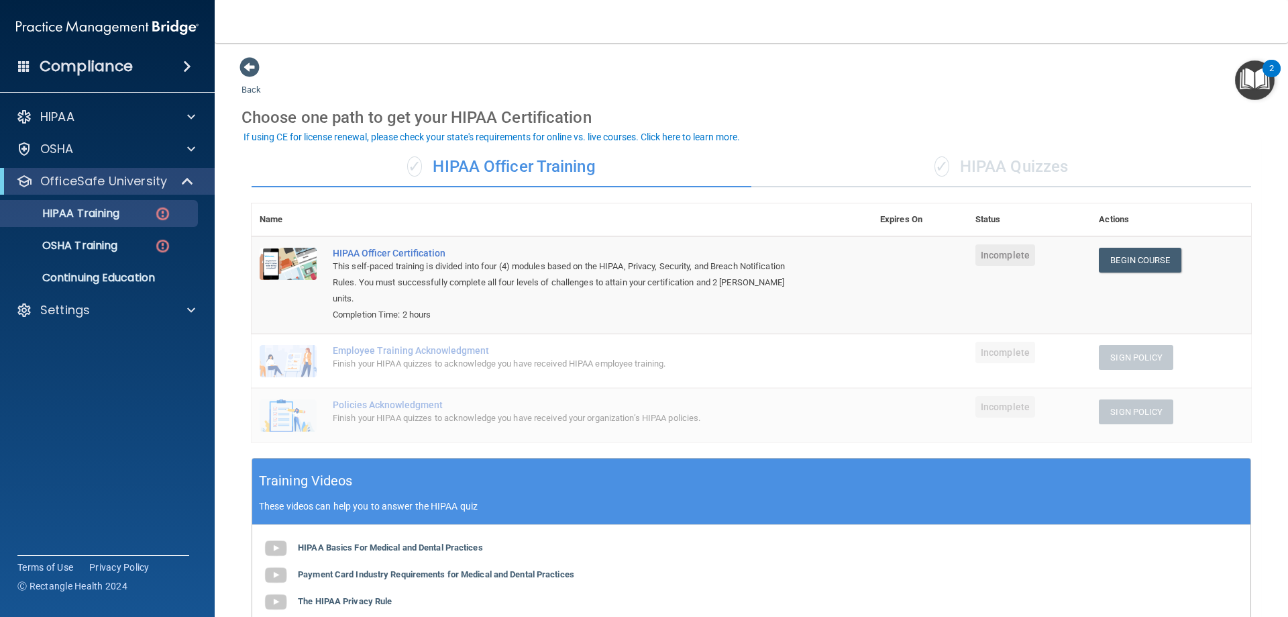
click at [1016, 161] on div "✓ HIPAA Quizzes" at bounding box center [1001, 167] width 500 height 40
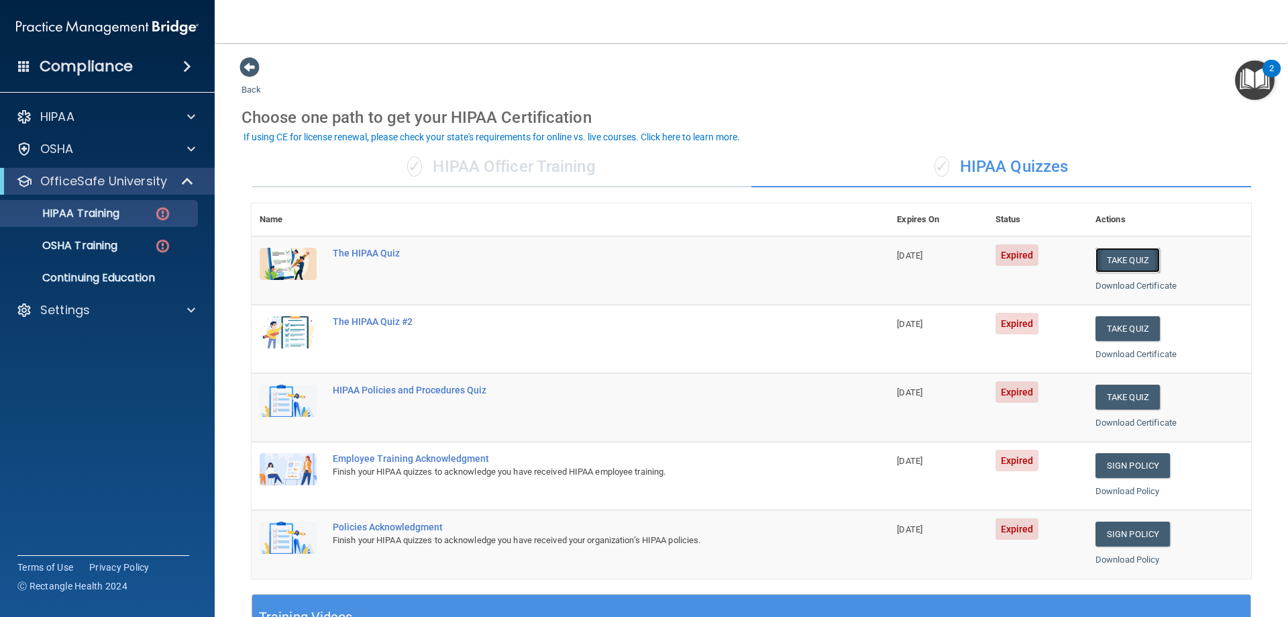
click at [1109, 259] on button "Take Quiz" at bounding box center [1128, 260] width 64 height 25
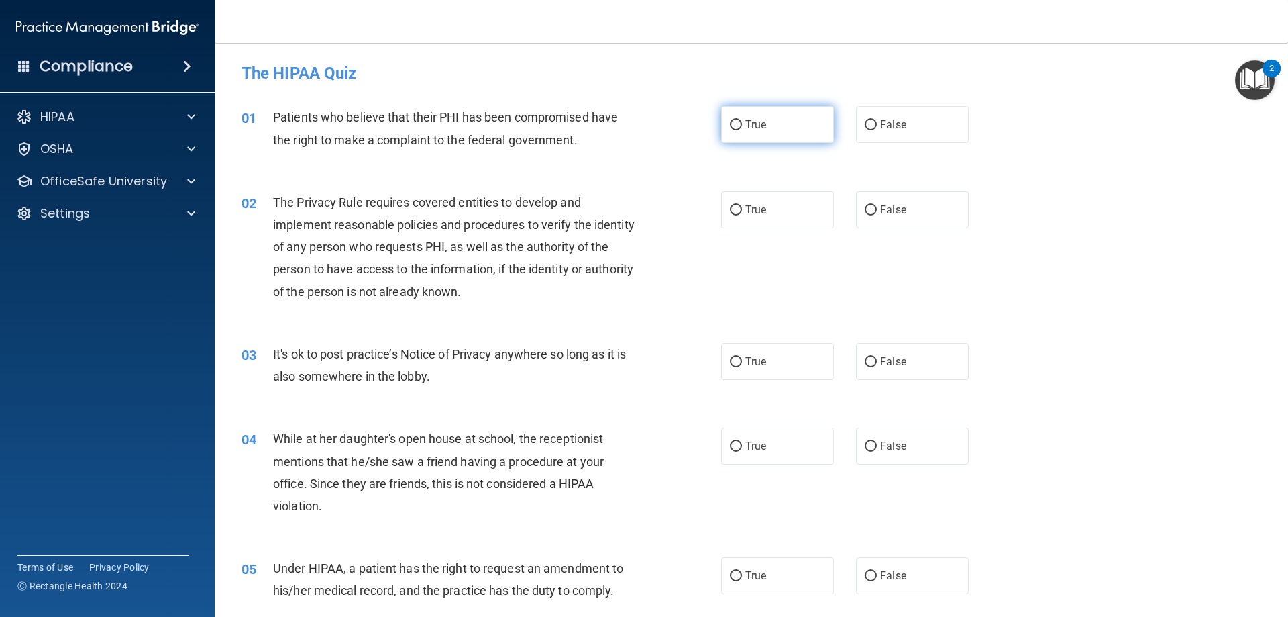
click at [732, 120] on input "True" at bounding box center [736, 125] width 12 height 10
radio input "true"
click at [730, 207] on input "True" at bounding box center [736, 210] width 12 height 10
radio input "true"
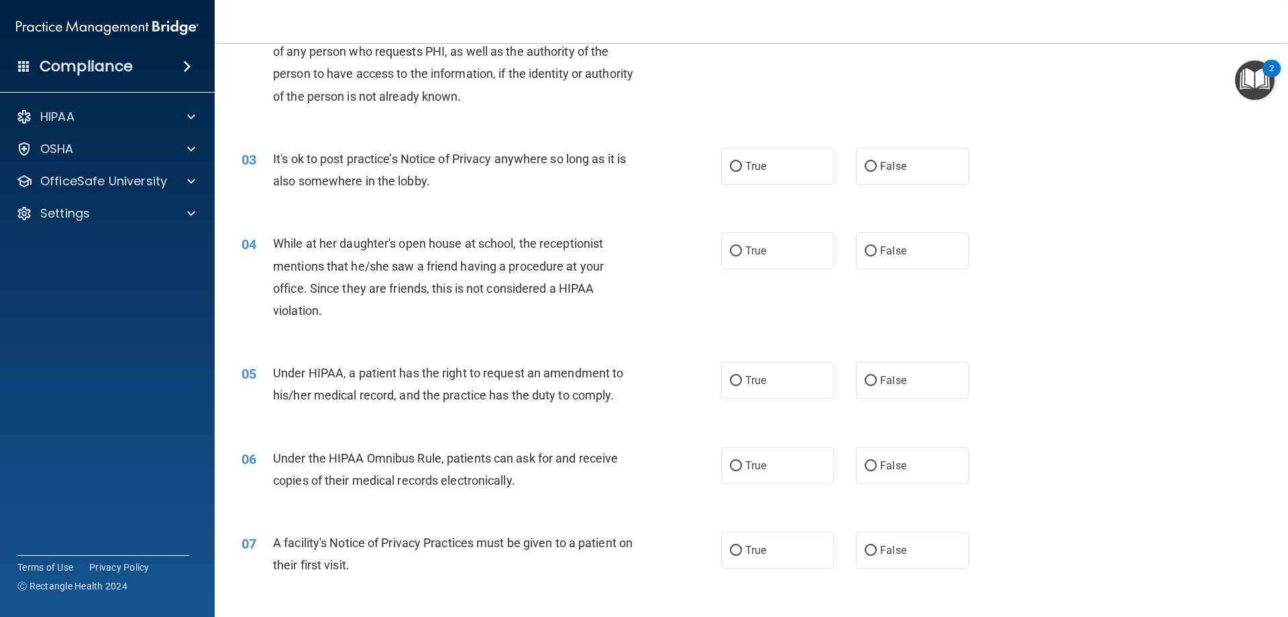
scroll to position [201, 0]
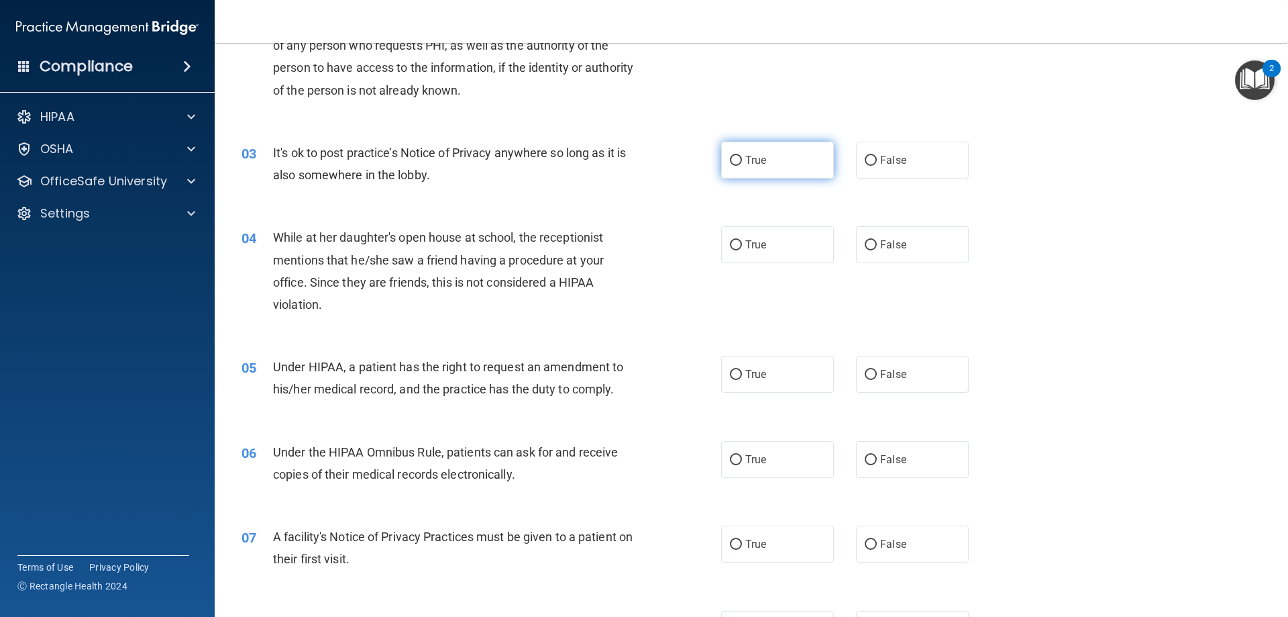
click at [732, 158] on input "True" at bounding box center [736, 161] width 12 height 10
radio input "true"
click at [868, 243] on input "False" at bounding box center [871, 245] width 12 height 10
radio input "true"
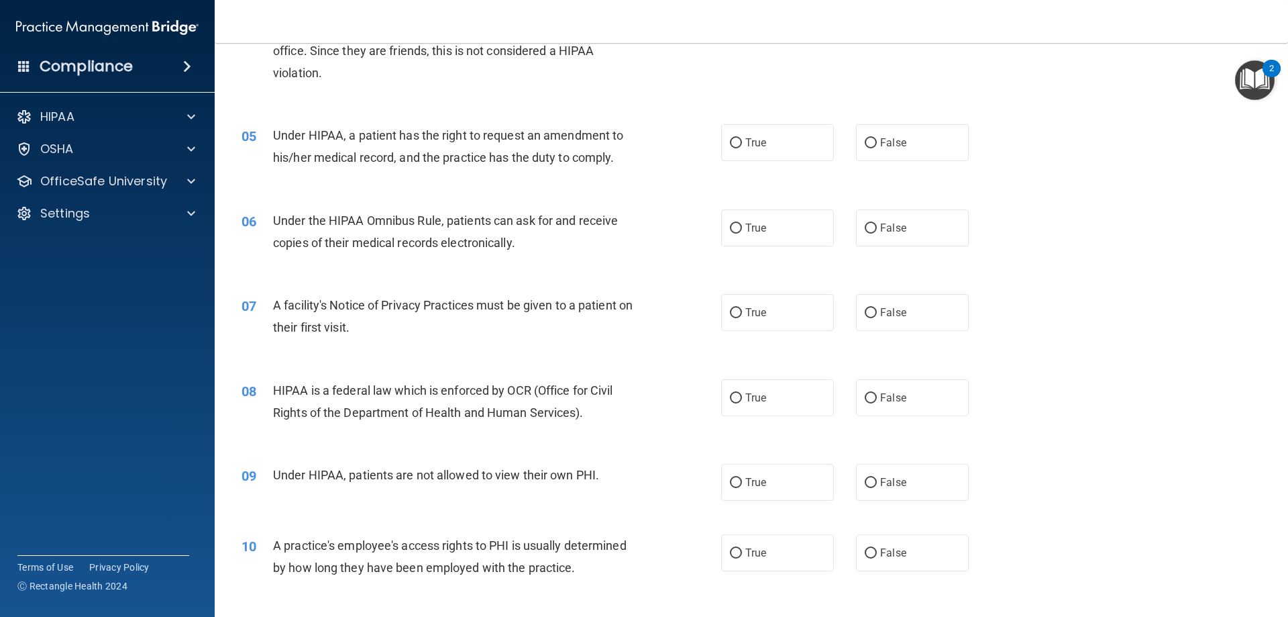
scroll to position [403, 0]
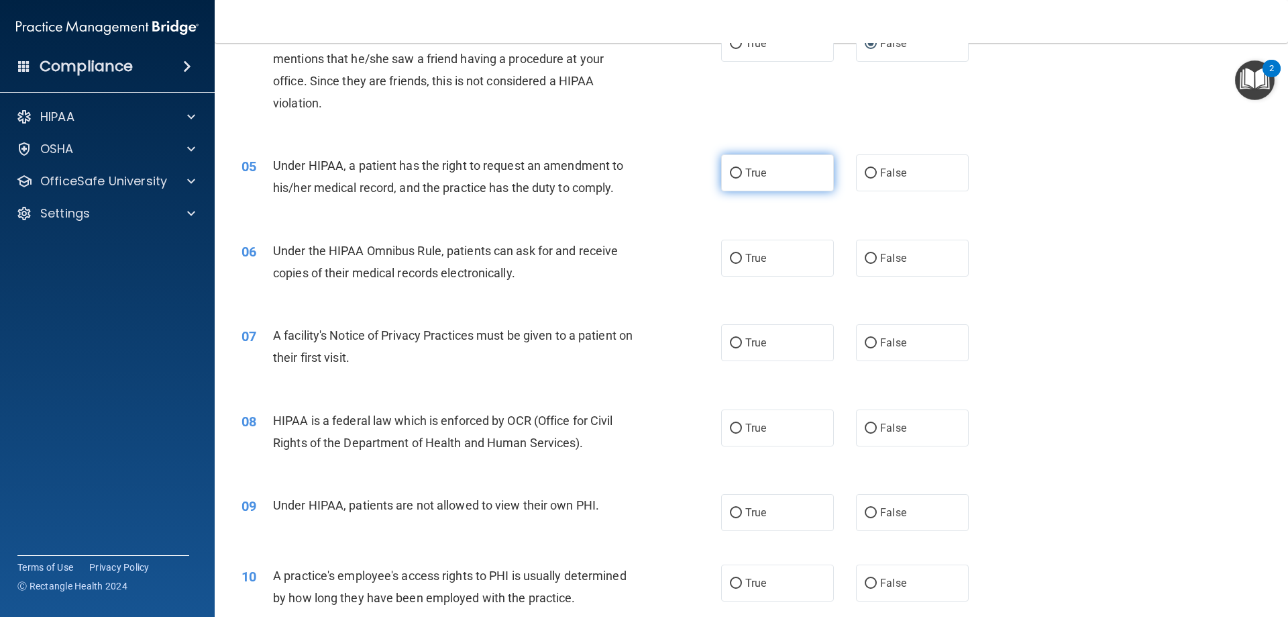
click at [731, 170] on input "True" at bounding box center [736, 173] width 12 height 10
radio input "true"
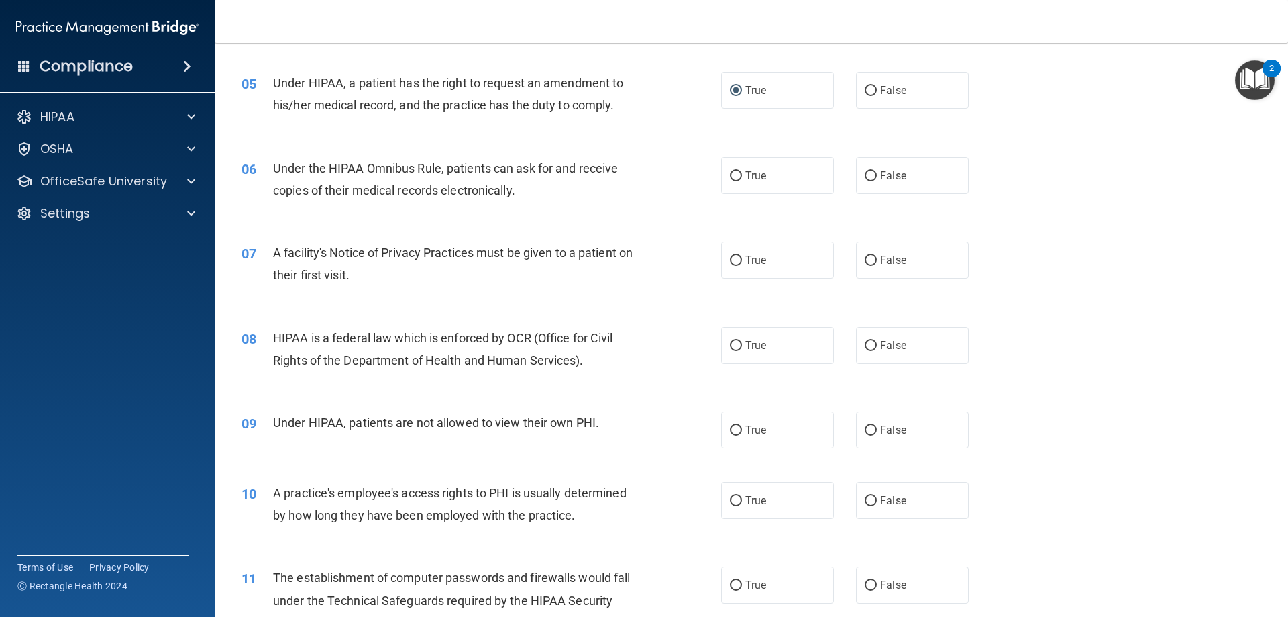
scroll to position [537, 0]
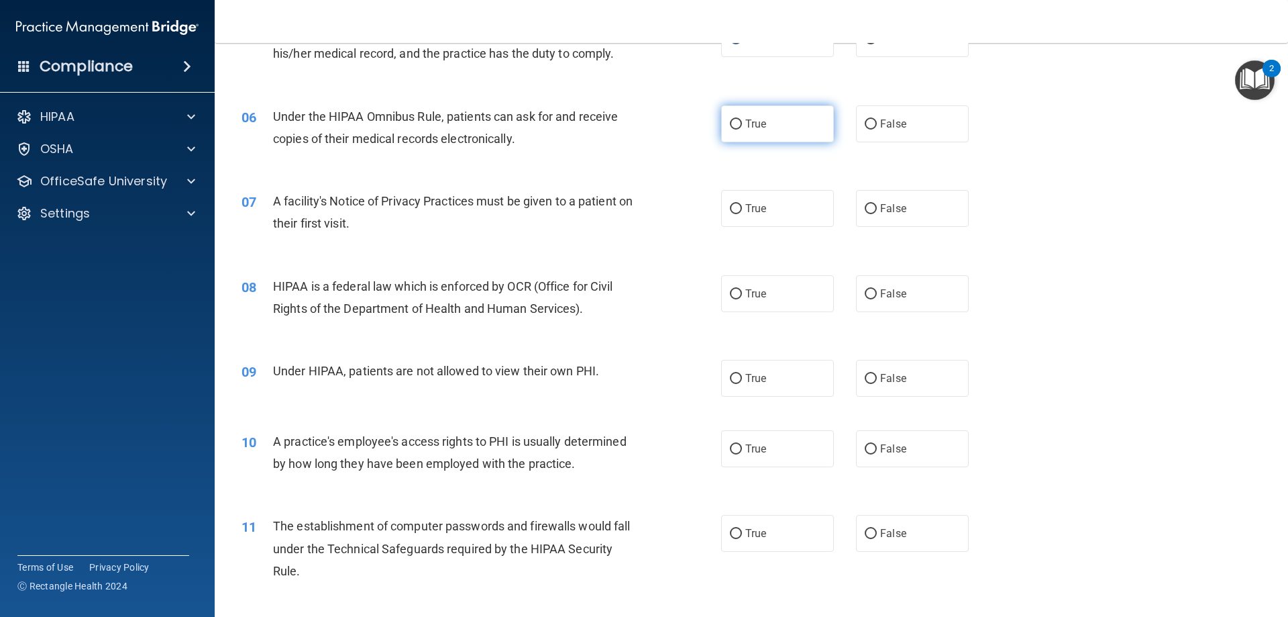
click at [730, 123] on input "True" at bounding box center [736, 124] width 12 height 10
radio input "true"
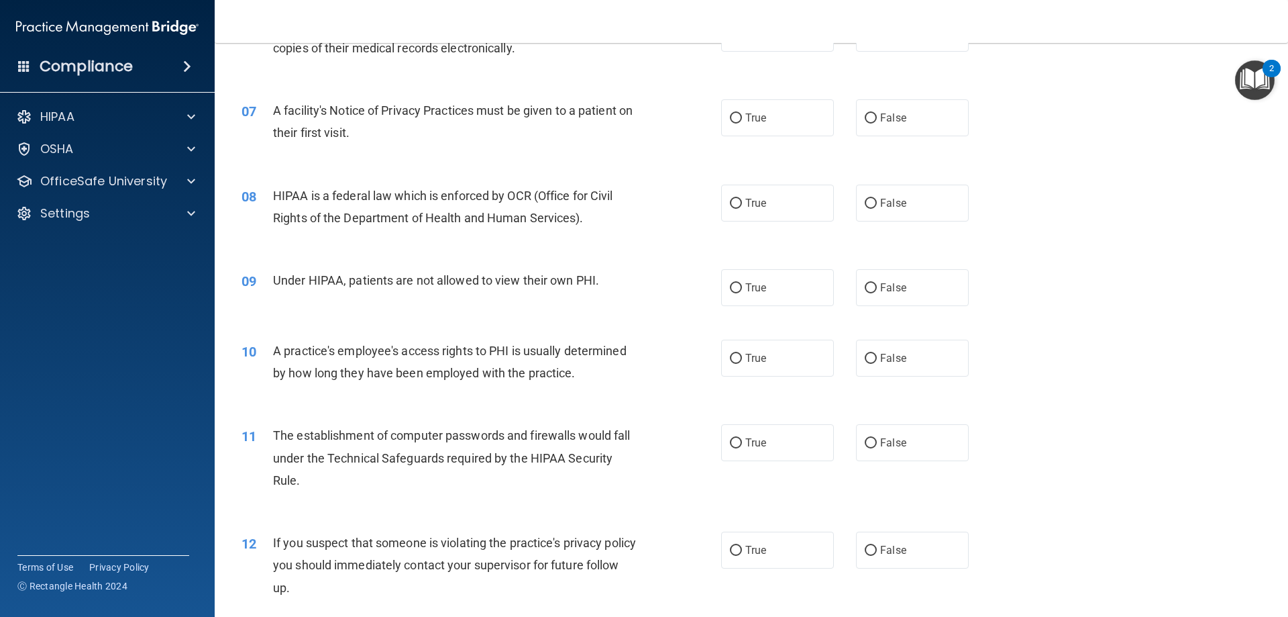
scroll to position [604, 0]
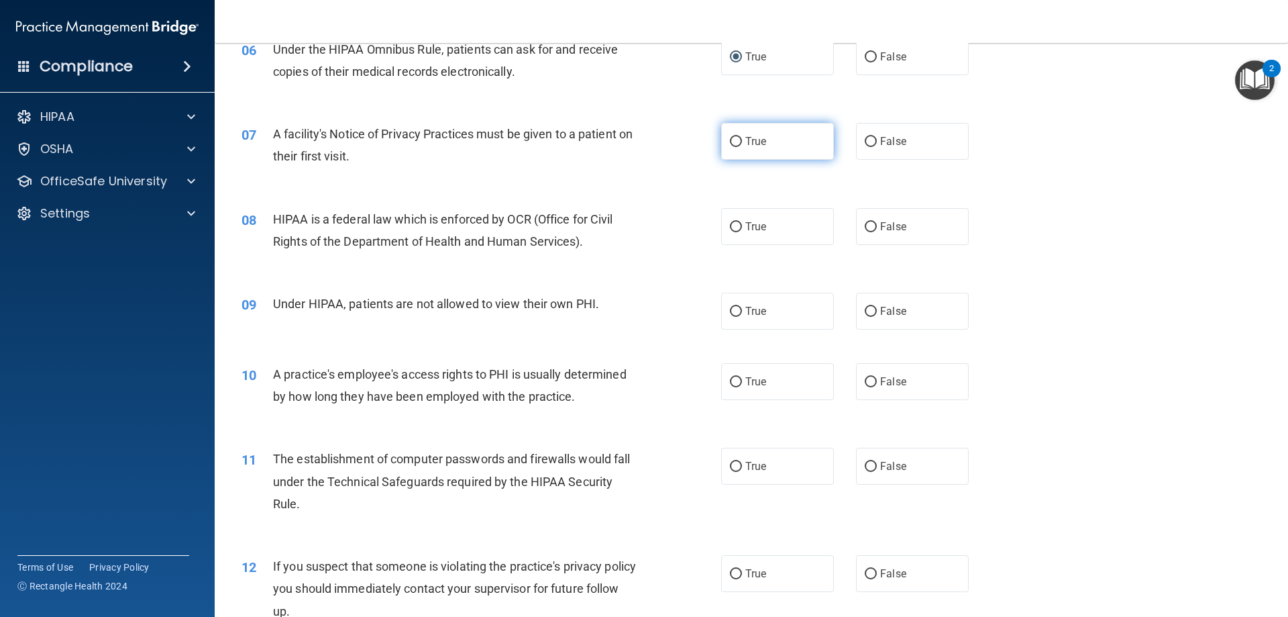
click at [730, 140] on input "True" at bounding box center [736, 142] width 12 height 10
radio input "true"
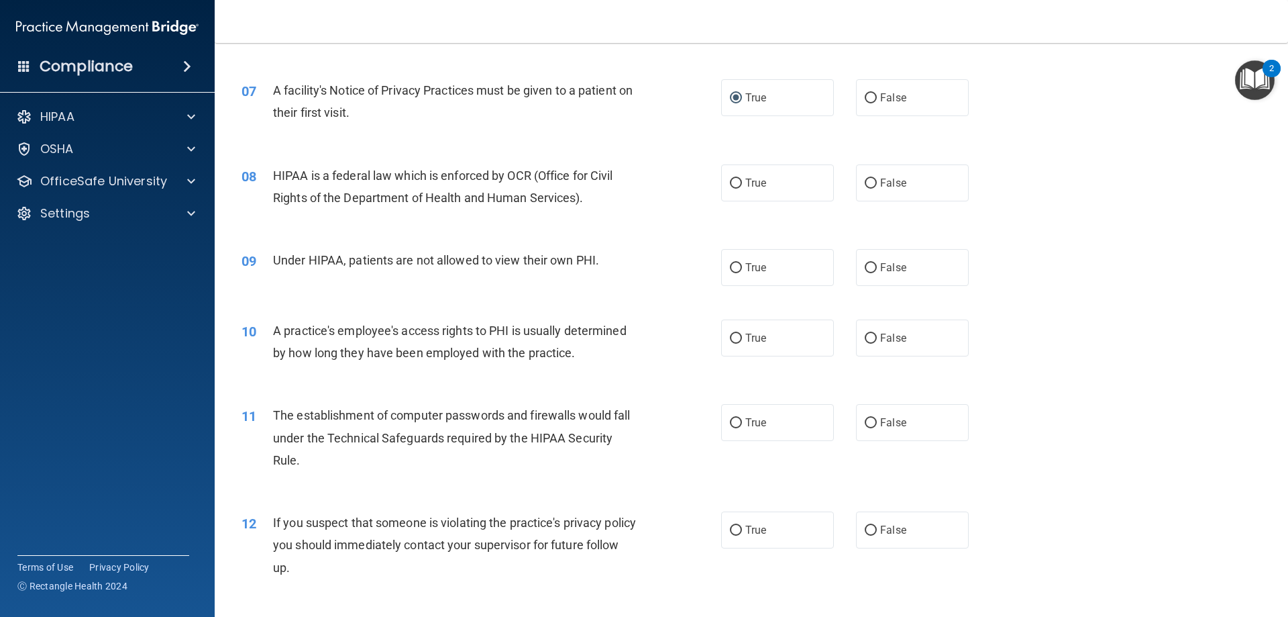
scroll to position [671, 0]
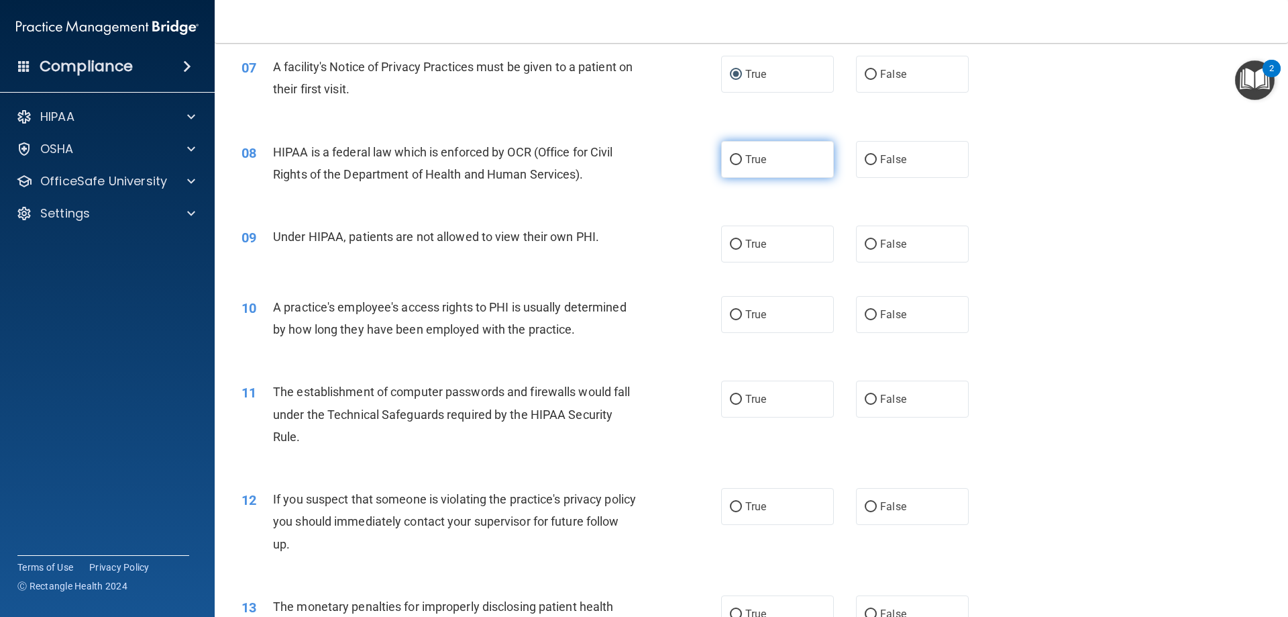
click at [730, 157] on input "True" at bounding box center [736, 160] width 12 height 10
radio input "true"
click at [865, 241] on input "False" at bounding box center [871, 245] width 12 height 10
radio input "true"
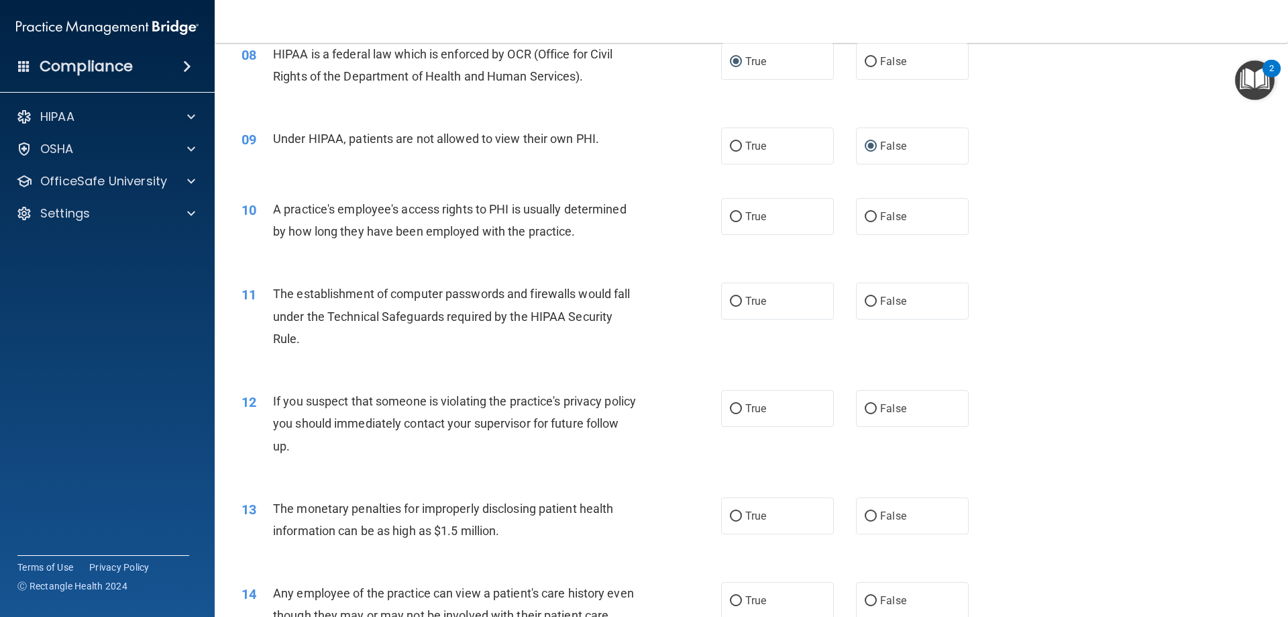
scroll to position [738, 0]
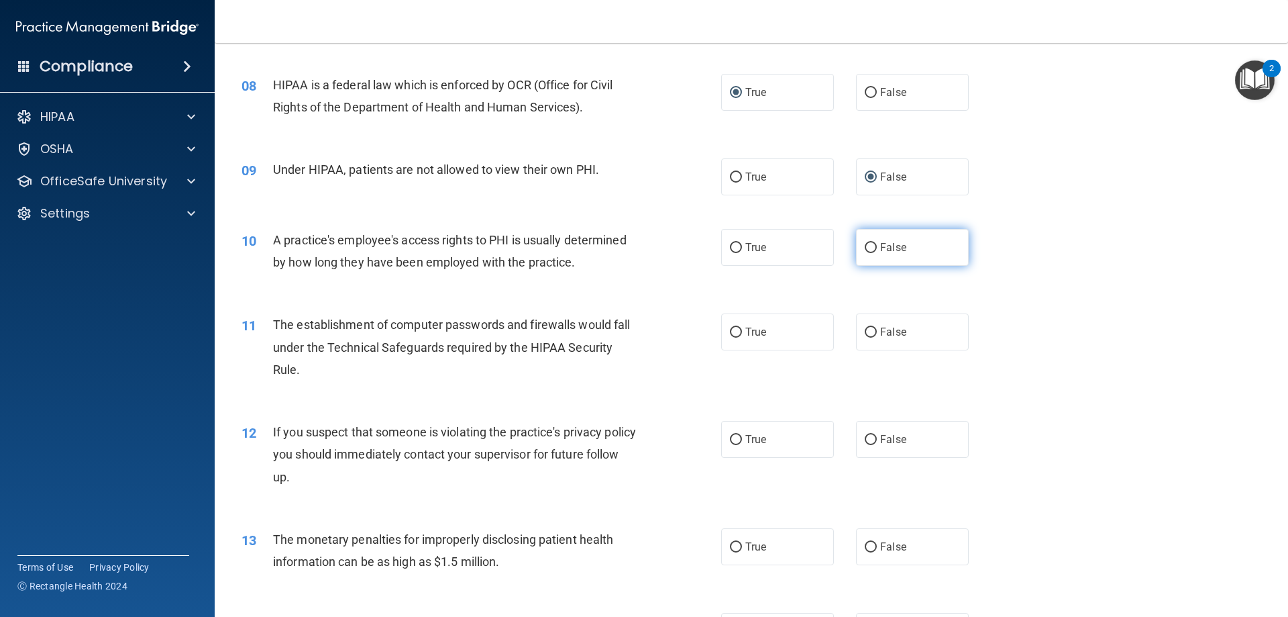
click at [868, 246] on input "False" at bounding box center [871, 248] width 12 height 10
radio input "true"
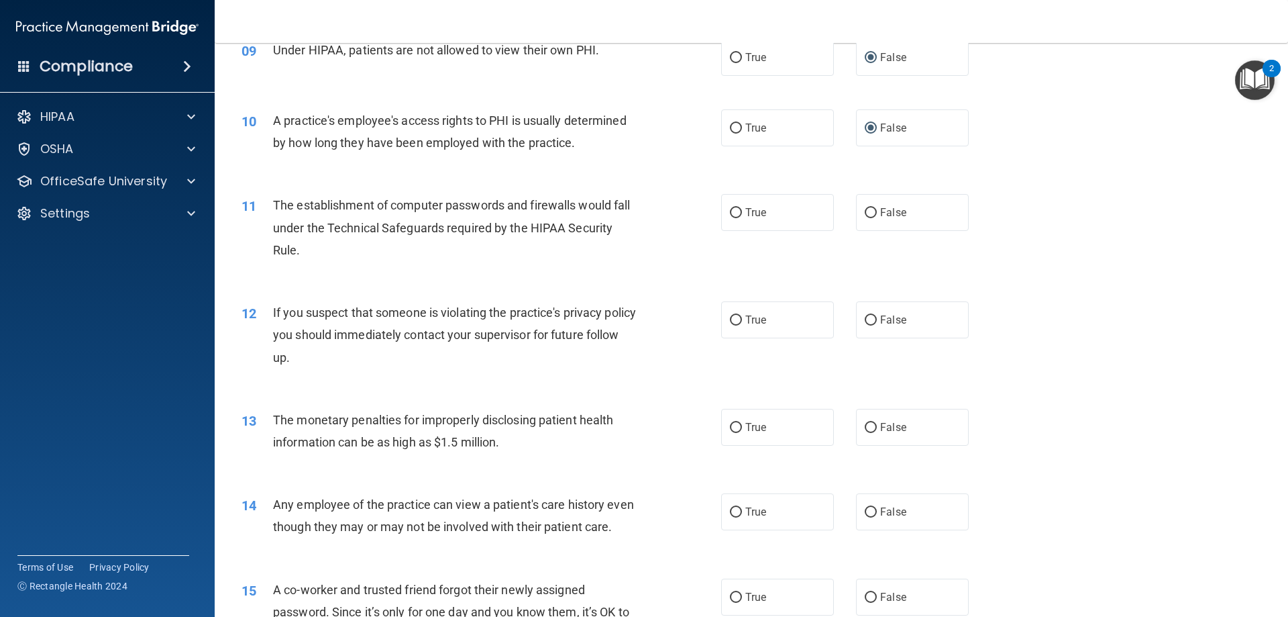
scroll to position [872, 0]
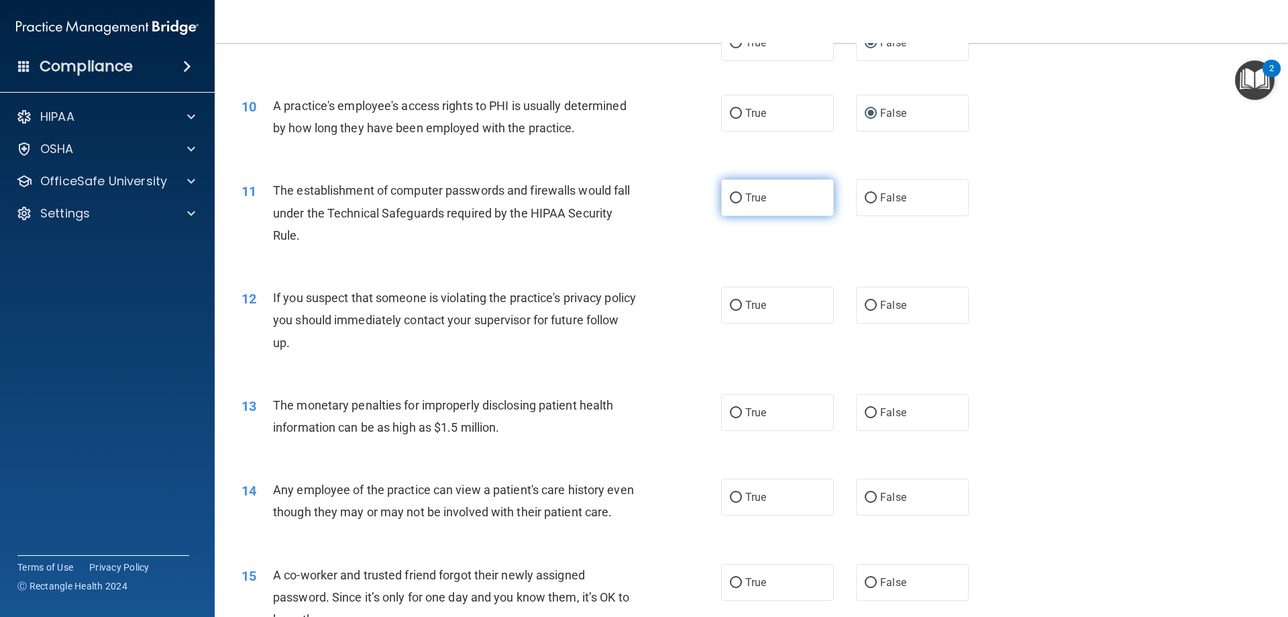
click at [732, 194] on input "True" at bounding box center [736, 198] width 12 height 10
radio input "true"
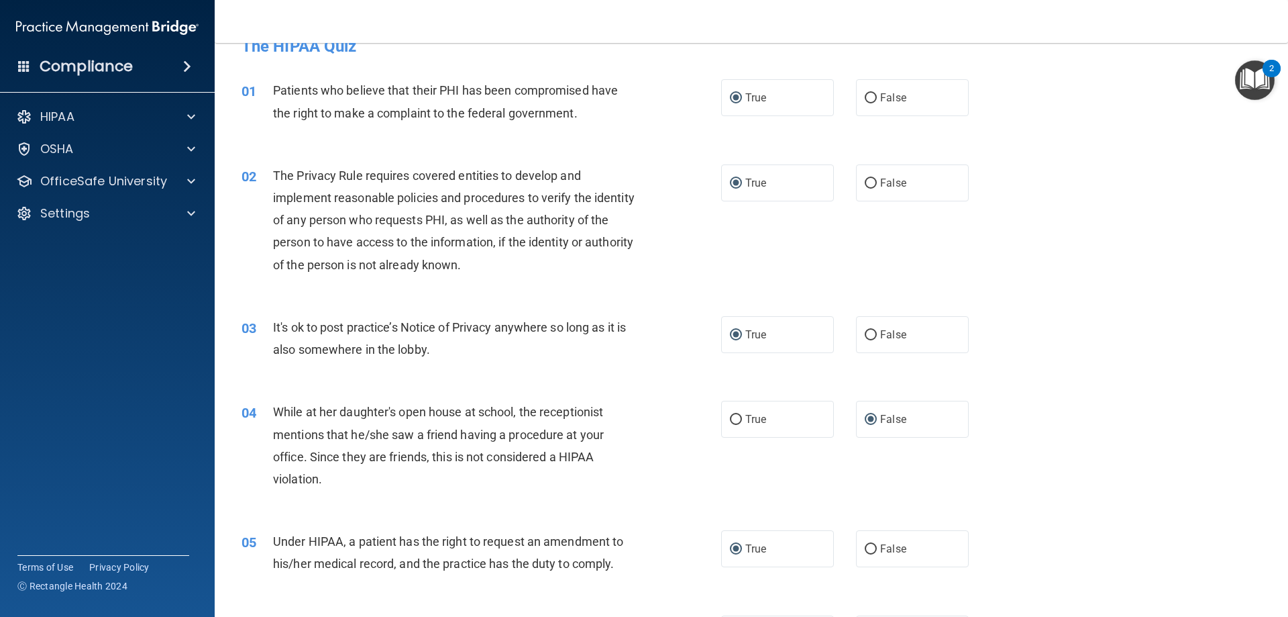
scroll to position [0, 0]
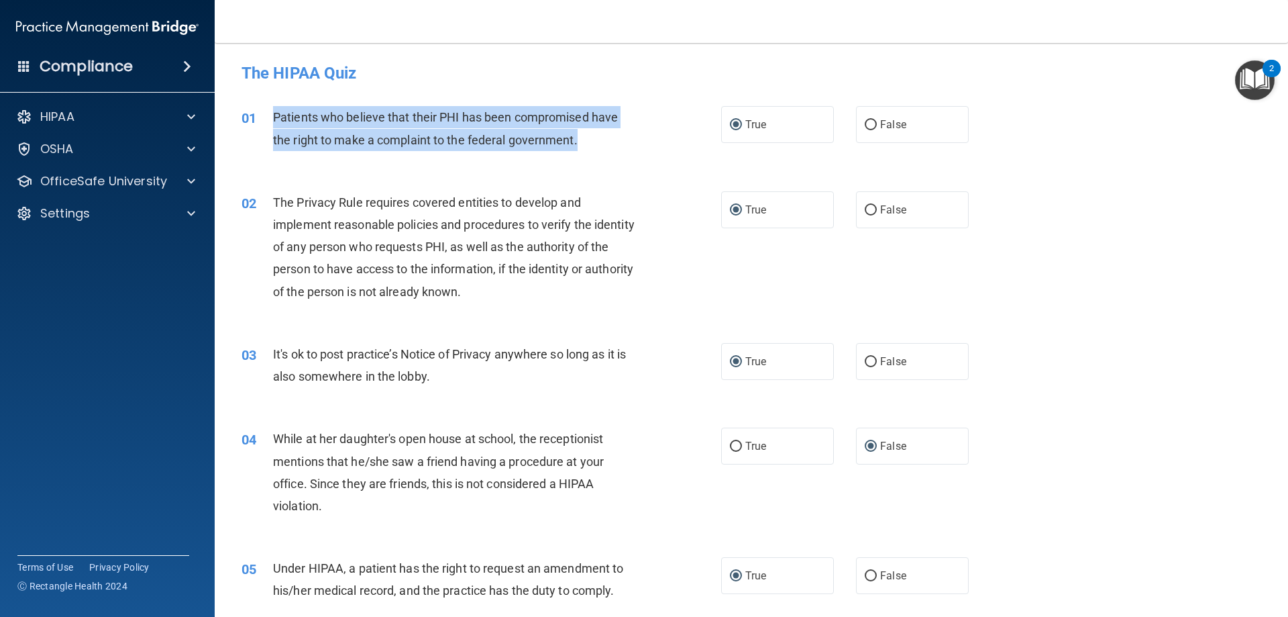
drag, startPoint x: 604, startPoint y: 138, endPoint x: 264, endPoint y: 110, distance: 340.6
click at [264, 110] on div "01 Patients who believe that their PHI has been compromised have the right to m…" at bounding box center [481, 131] width 520 height 51
copy div "Patients who believe that their PHI has been compromised have the right to make…"
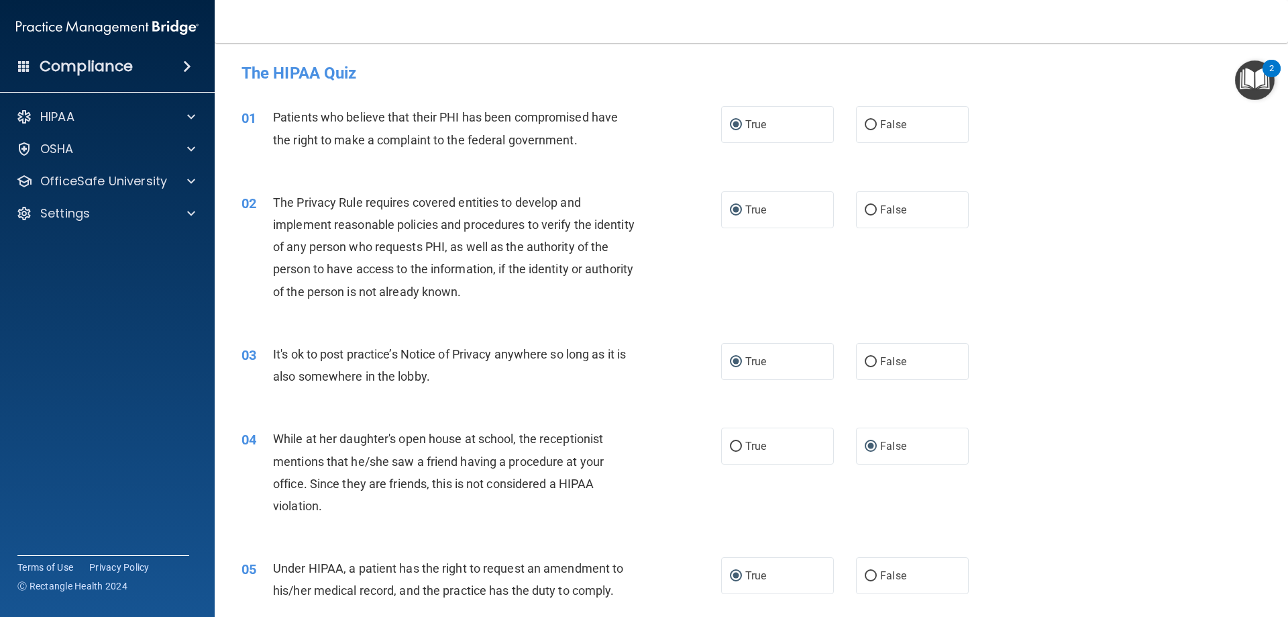
click at [580, 297] on div "The Privacy Rule requires covered entities to develop and implement reasonable …" at bounding box center [460, 246] width 375 height 111
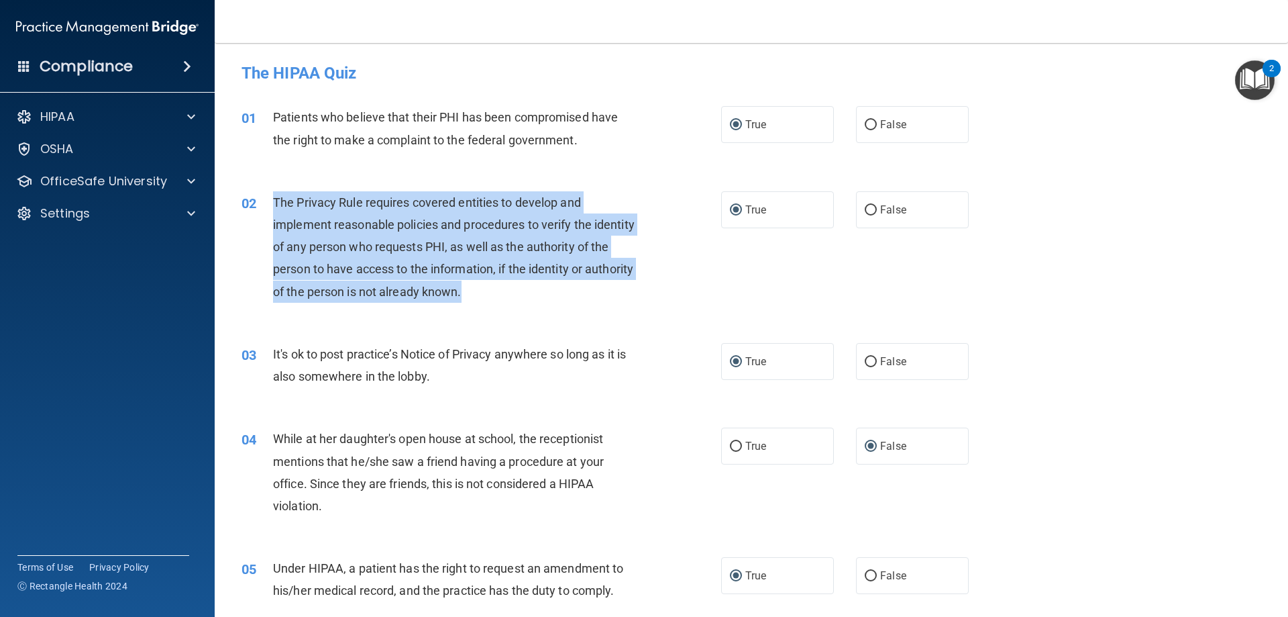
drag, startPoint x: 551, startPoint y: 289, endPoint x: 274, endPoint y: 201, distance: 290.5
click at [268, 195] on div "02 The Privacy Rule requires covered entities to develop and implement reasonab…" at bounding box center [481, 250] width 520 height 118
copy div "The Privacy Rule requires covered entities to develop and implement reasonable …"
click at [449, 224] on span "The Privacy Rule requires covered entities to develop and implement reasonable …" at bounding box center [454, 246] width 362 height 103
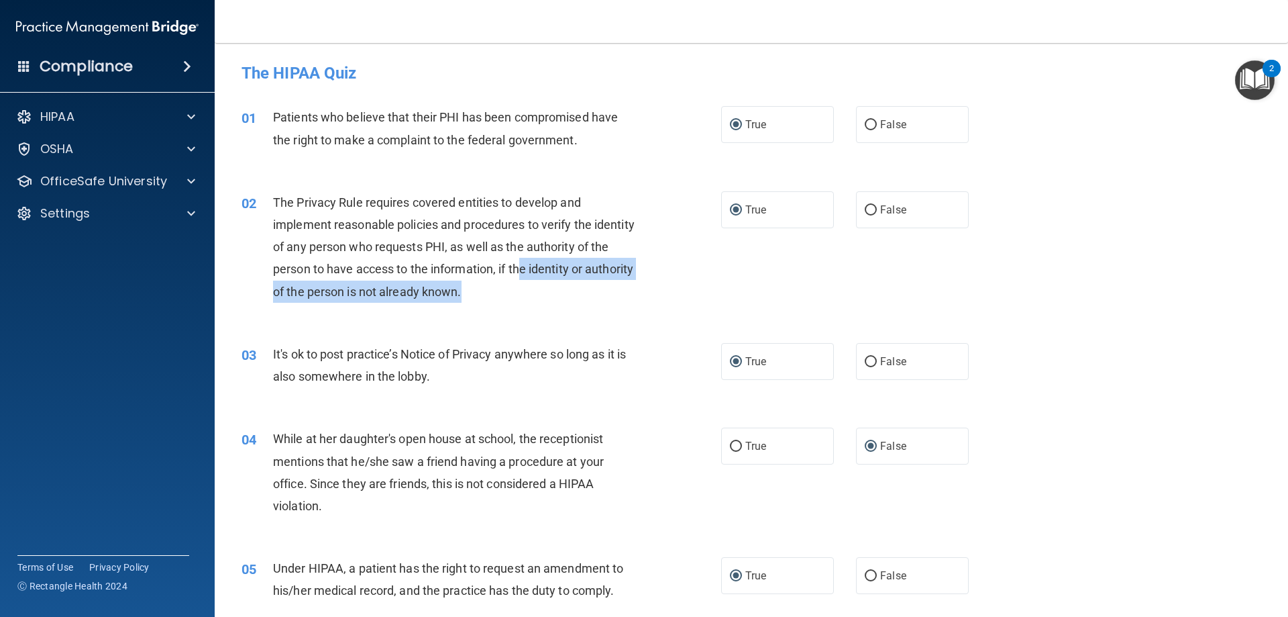
drag, startPoint x: 540, startPoint y: 279, endPoint x: 605, endPoint y: 297, distance: 67.4
click at [548, 292] on div "The Privacy Rule requires covered entities to develop and implement reasonable …" at bounding box center [460, 246] width 375 height 111
click at [604, 299] on div "The Privacy Rule requires covered entities to develop and implement reasonable …" at bounding box center [460, 246] width 375 height 111
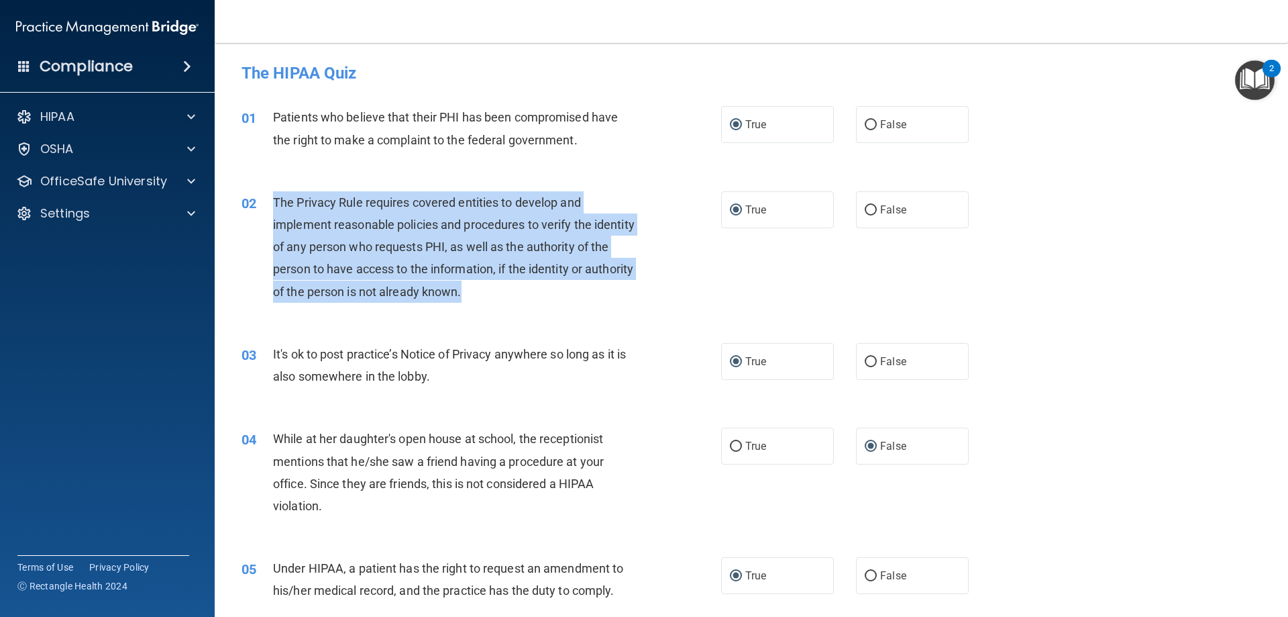
drag, startPoint x: 572, startPoint y: 297, endPoint x: 276, endPoint y: 197, distance: 312.3
click at [276, 197] on div "The Privacy Rule requires covered entities to develop and implement reasonable …" at bounding box center [460, 246] width 375 height 111
copy span "The Privacy Rule requires covered entities to develop and implement reasonable …"
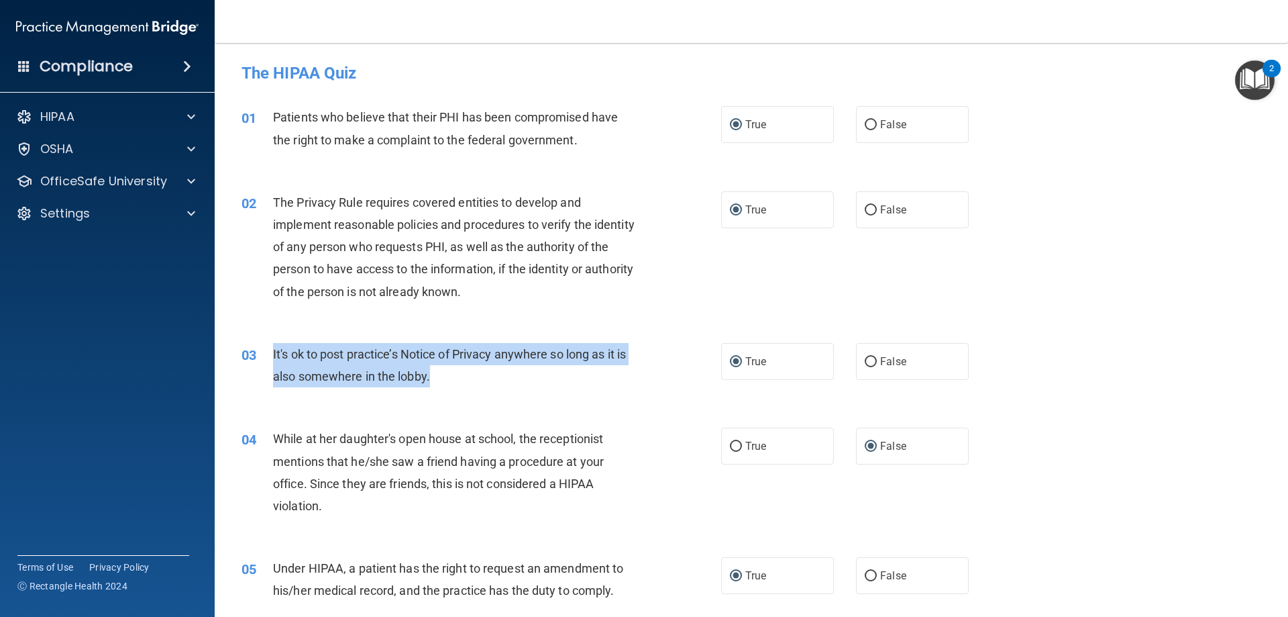
drag, startPoint x: 479, startPoint y: 389, endPoint x: 267, endPoint y: 354, distance: 214.9
click at [267, 354] on div "03 It's ok to post practice’s Notice of Privacy anywhere so long as it is also …" at bounding box center [481, 368] width 520 height 51
copy div "It's ok to post practice’s Notice of Privacy anywhere so long as it is also som…"
click at [870, 357] on input "False" at bounding box center [871, 362] width 12 height 10
radio input "true"
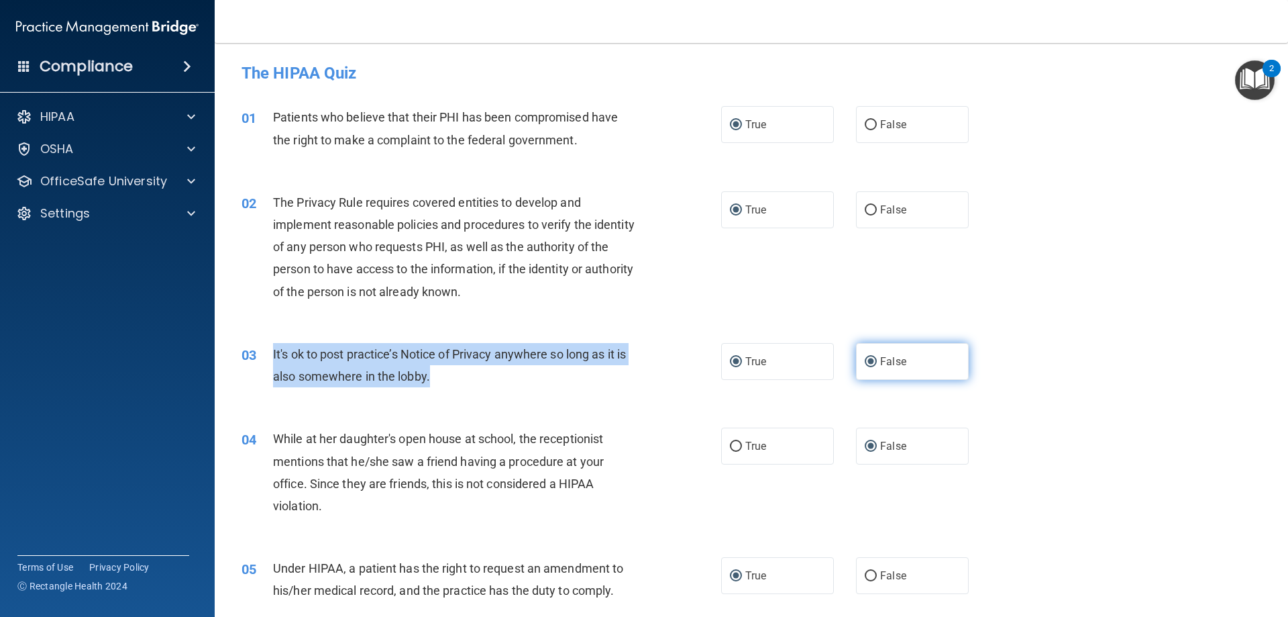
radio input "false"
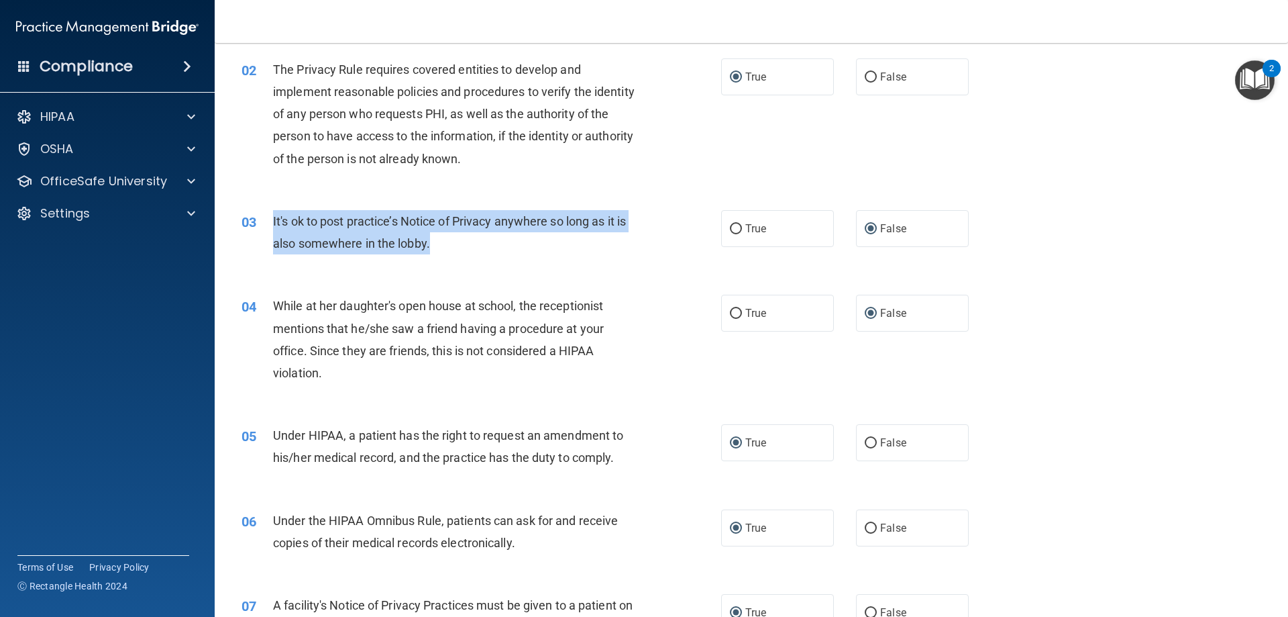
scroll to position [134, 0]
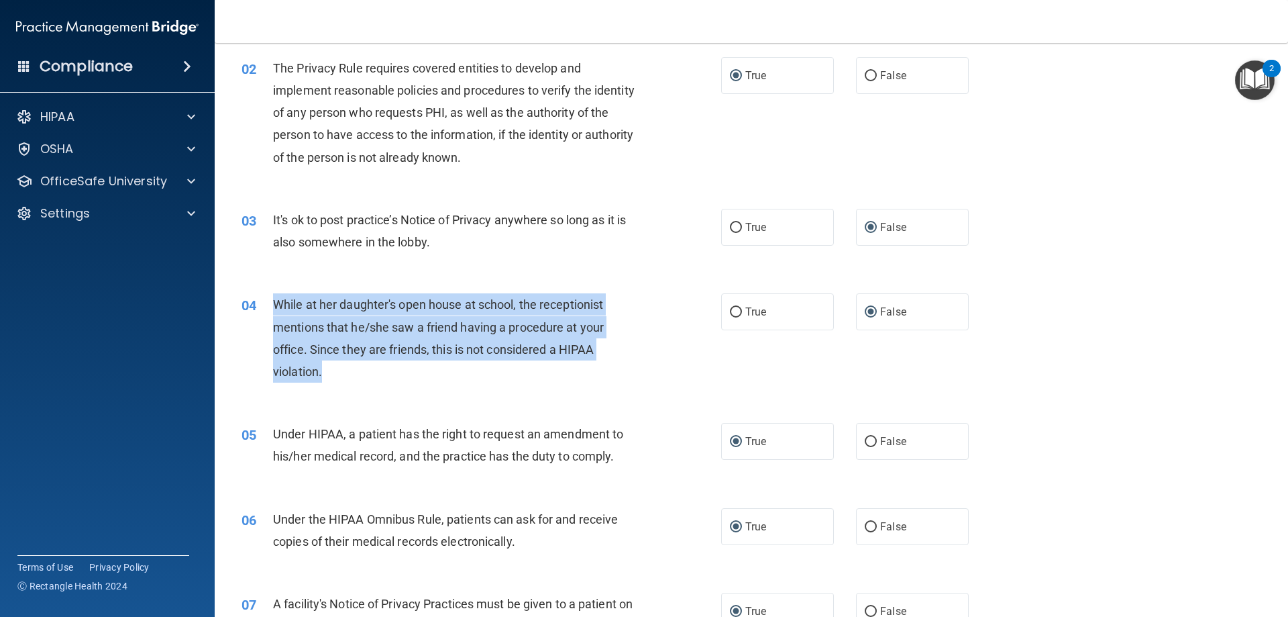
drag, startPoint x: 343, startPoint y: 366, endPoint x: 339, endPoint y: 329, distance: 36.5
click at [263, 305] on div "04 While at her daughter's open house at school, the receptionist mentions that…" at bounding box center [481, 341] width 520 height 96
copy div "While at her daughter's open house at school, the receptionist mentions that he…"
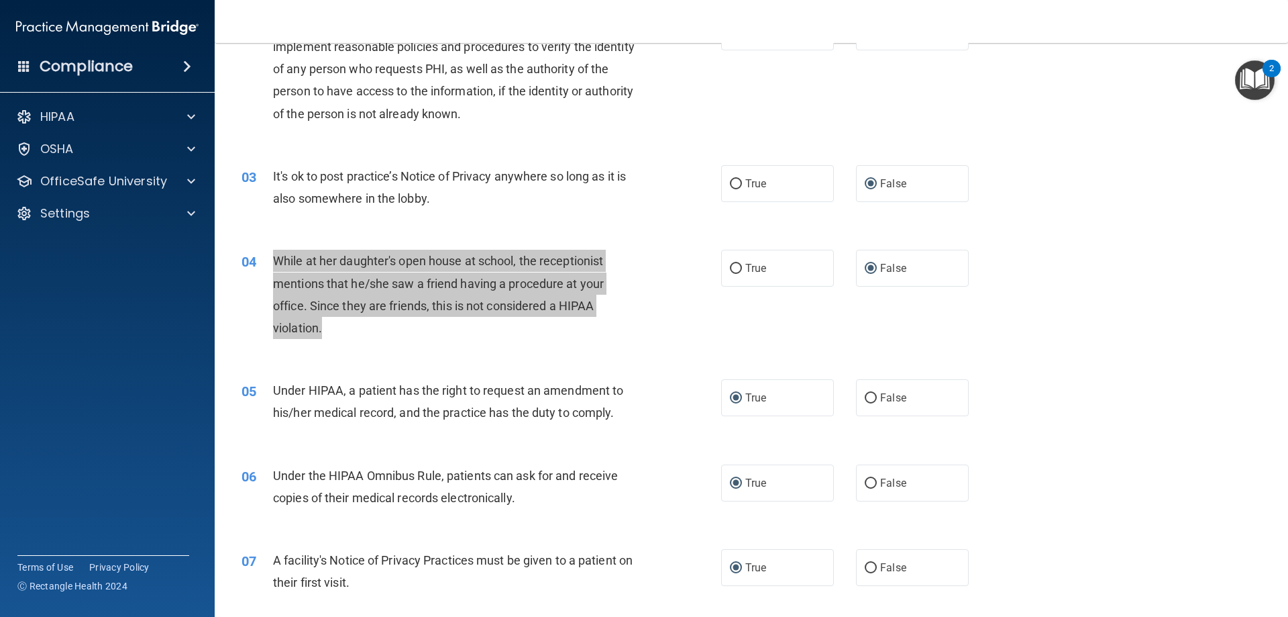
scroll to position [201, 0]
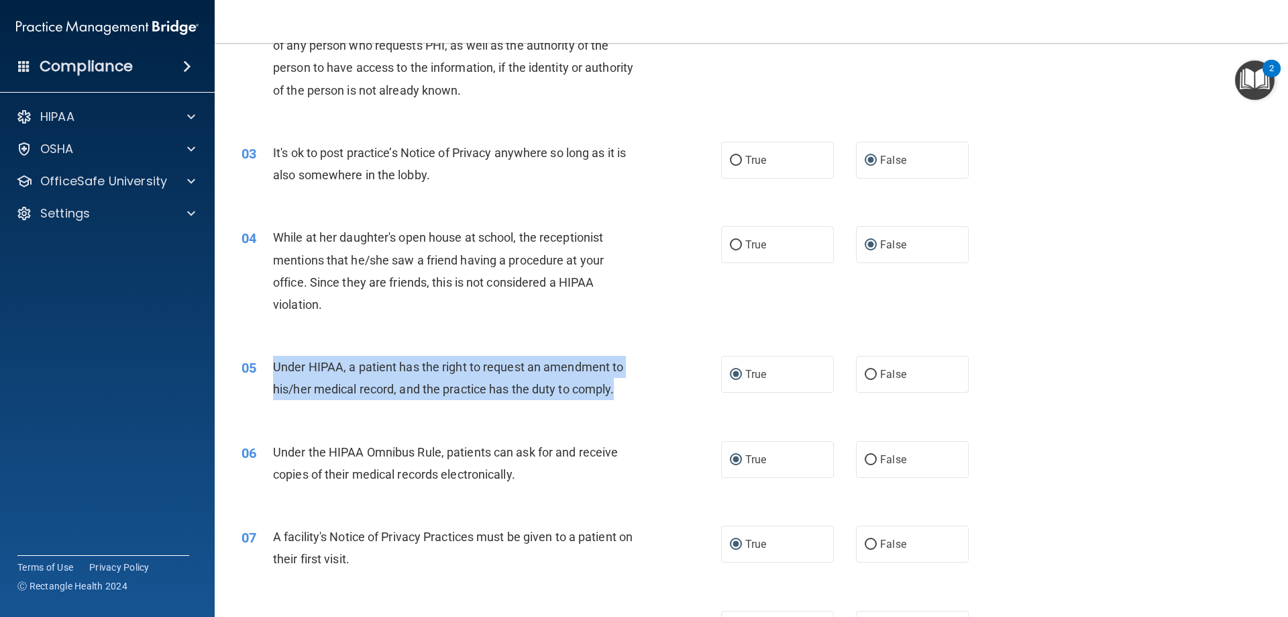
drag, startPoint x: 645, startPoint y: 383, endPoint x: 276, endPoint y: 368, distance: 370.0
click at [268, 368] on div "05 Under HIPAA, a patient has the right to request an amendment to his/her medi…" at bounding box center [481, 381] width 520 height 51
copy div "Under HIPAA, a patient has the right to request an amendment to his/her medical…"
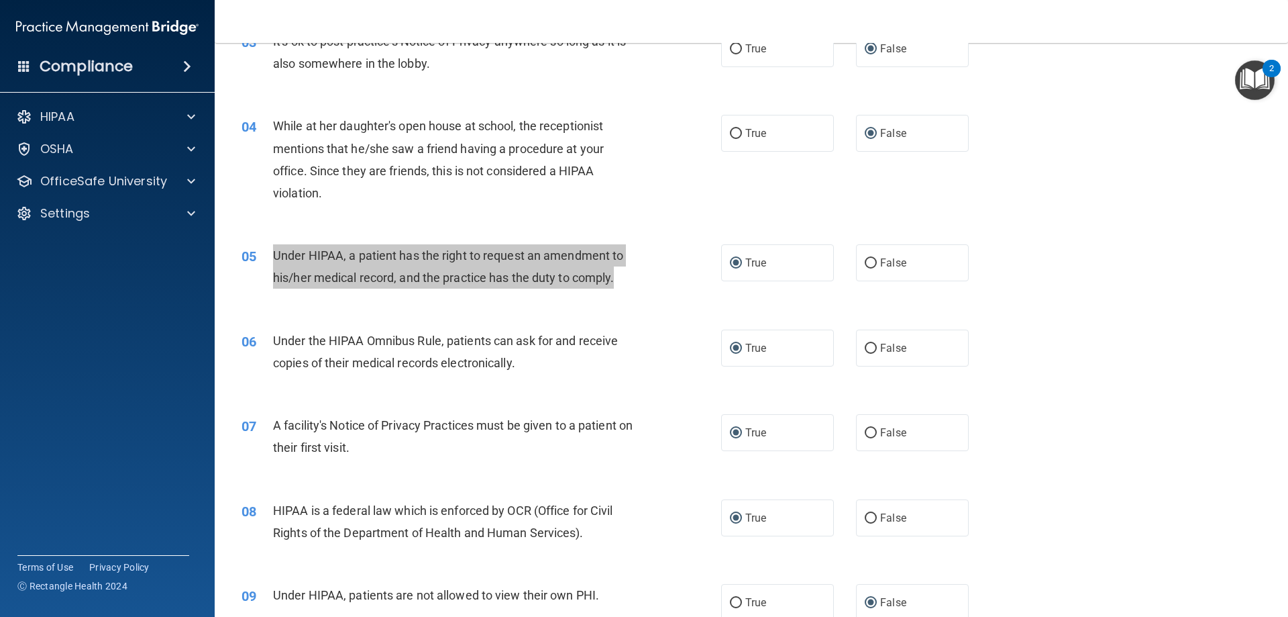
scroll to position [335, 0]
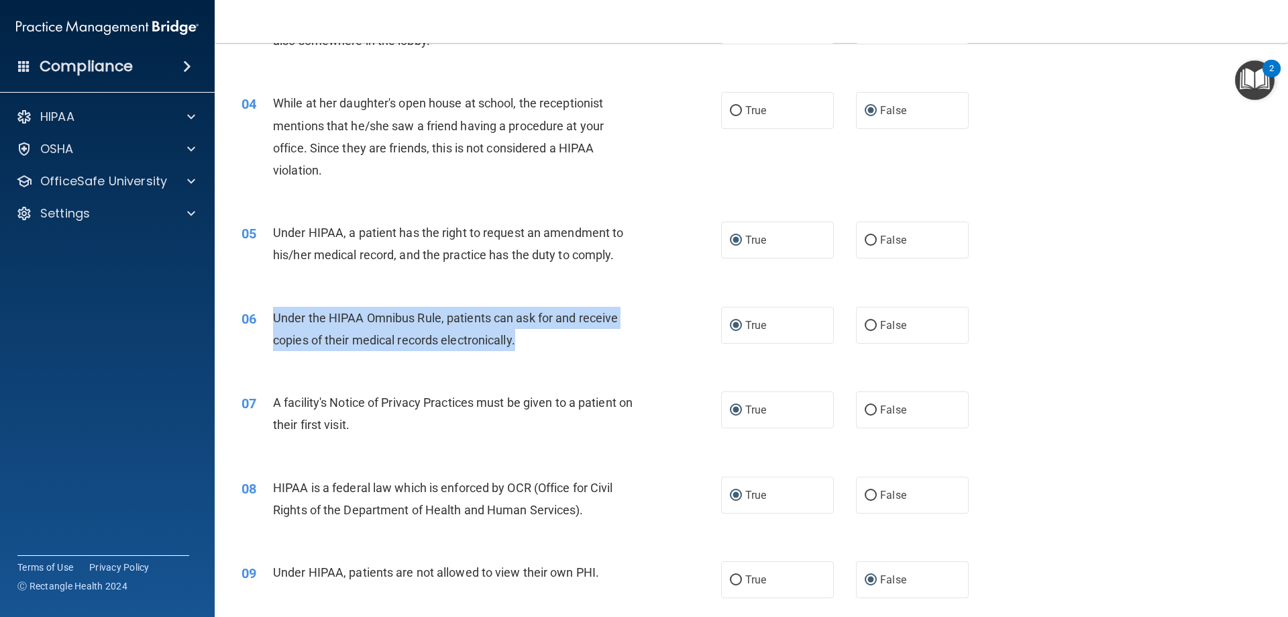
drag, startPoint x: 503, startPoint y: 342, endPoint x: 269, endPoint y: 321, distance: 234.5
click at [269, 321] on div "06 Under the HIPAA Omnibus Rule, patients can ask for and receive copies of the…" at bounding box center [481, 332] width 520 height 51
copy div "Under the HIPAA Omnibus Rule, patients can ask for and receive copies of their …"
click at [625, 352] on div "06 Under the HIPAA Omnibus Rule, patients can ask for and receive copies of the…" at bounding box center [481, 332] width 520 height 51
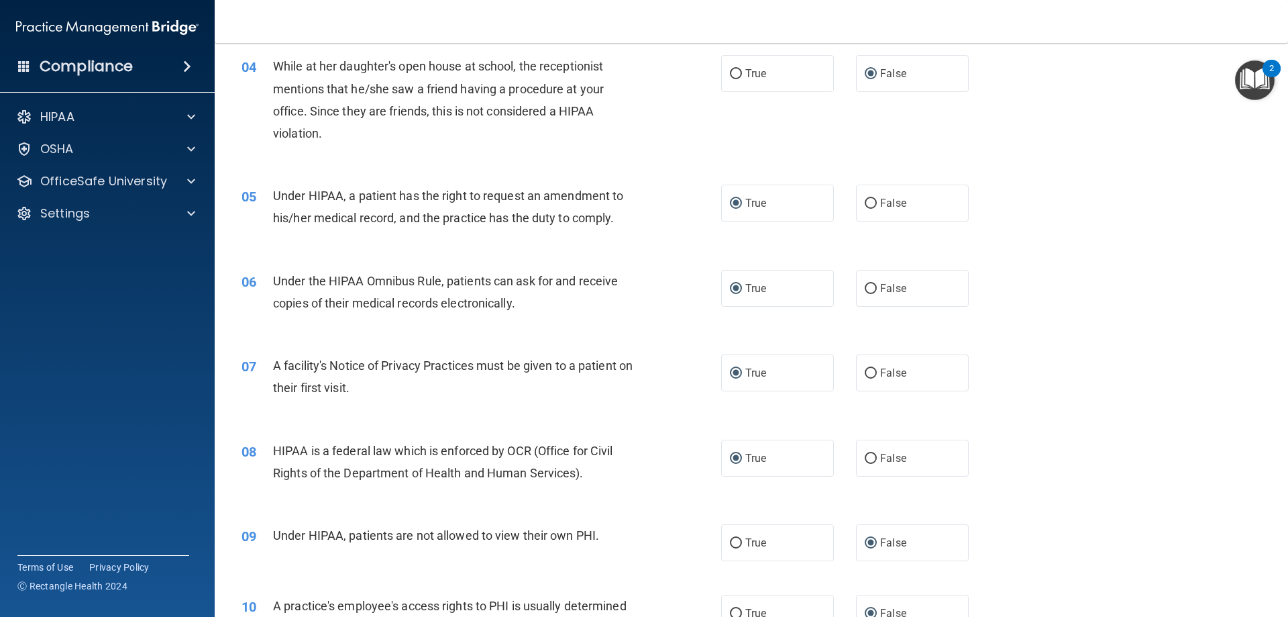
scroll to position [403, 0]
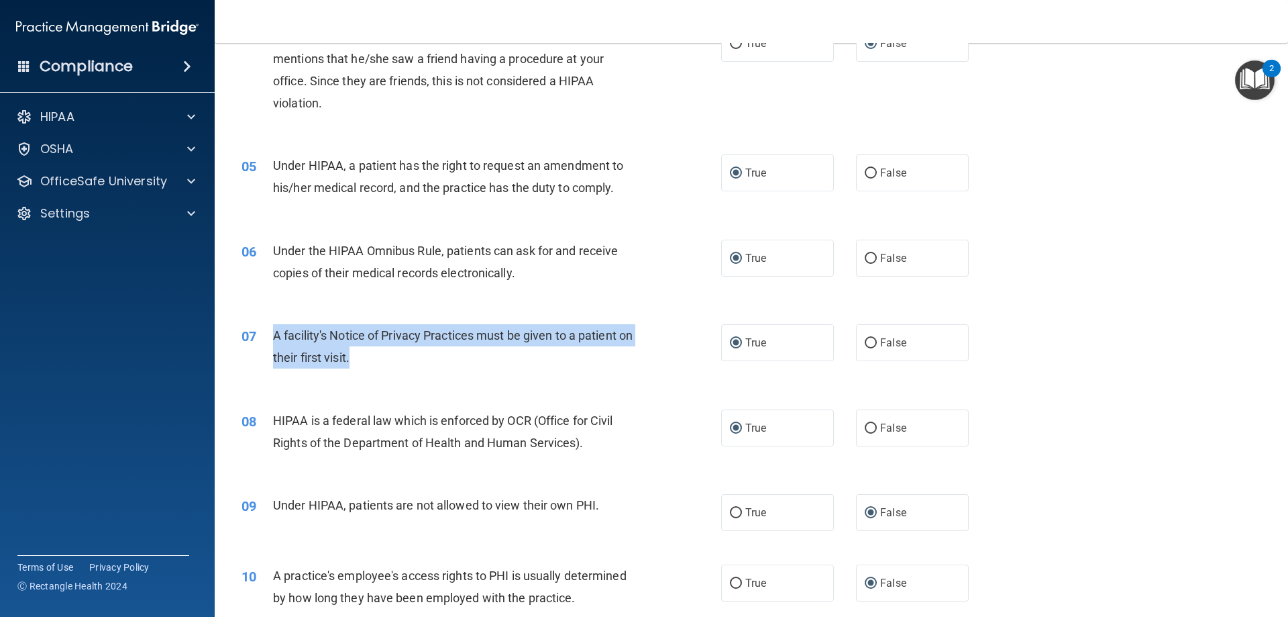
drag, startPoint x: 376, startPoint y: 356, endPoint x: 266, endPoint y: 340, distance: 110.4
click at [266, 340] on div "07 A facility's Notice of Privacy Practices must be given to a patient on their…" at bounding box center [481, 349] width 520 height 51
copy div "A facility's Notice of Privacy Practices must be given to a patient on their fi…"
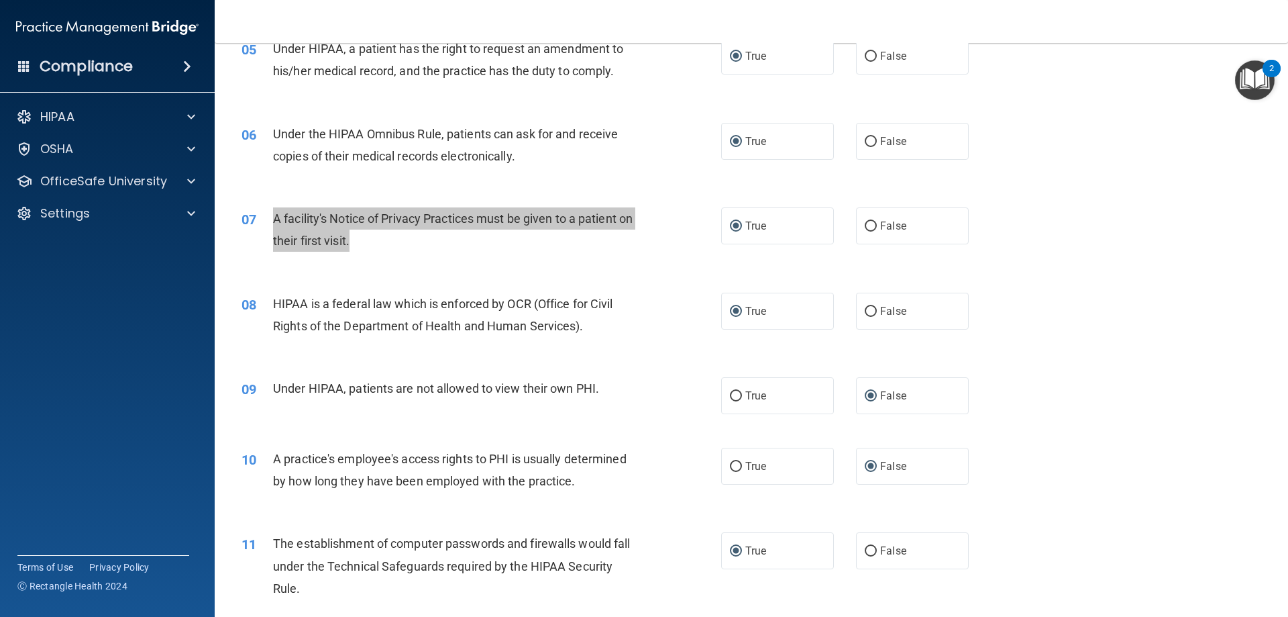
scroll to position [537, 0]
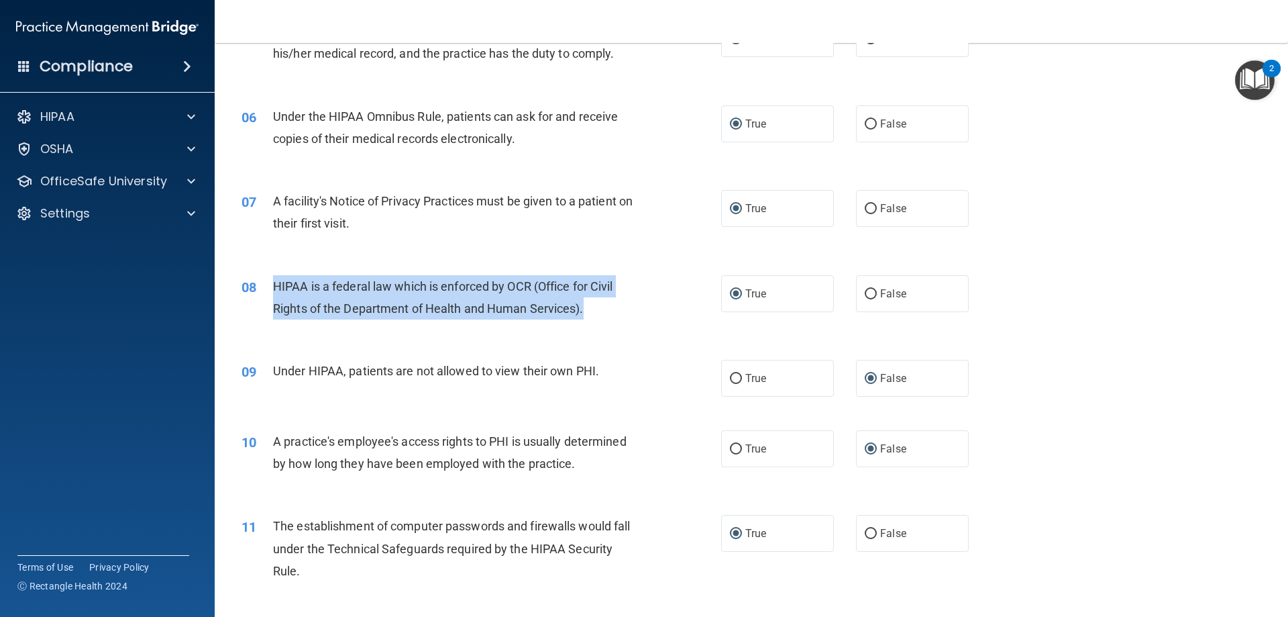
drag, startPoint x: 603, startPoint y: 308, endPoint x: 262, endPoint y: 297, distance: 340.4
click at [260, 295] on div "08 HIPAA is a federal law which is enforced by OCR (Office for Civil Rights of …" at bounding box center [481, 300] width 520 height 51
copy div "HIPAA is a federal law which is enforced by OCR (Office for Civil Rights of the…"
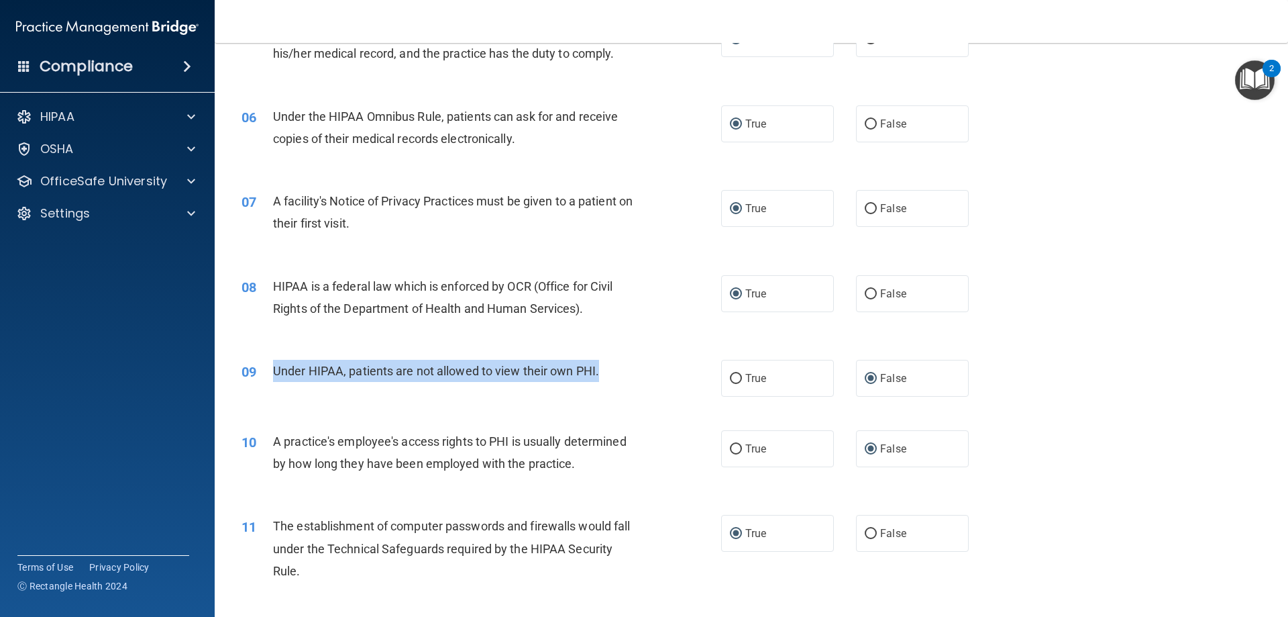
drag, startPoint x: 616, startPoint y: 362, endPoint x: 272, endPoint y: 374, distance: 343.7
click at [267, 373] on div "09 Under HIPAA, patients are not allowed to view their own PHI." at bounding box center [481, 374] width 520 height 29
copy div "Under HIPAA, patients are not allowed to view their own PHI."
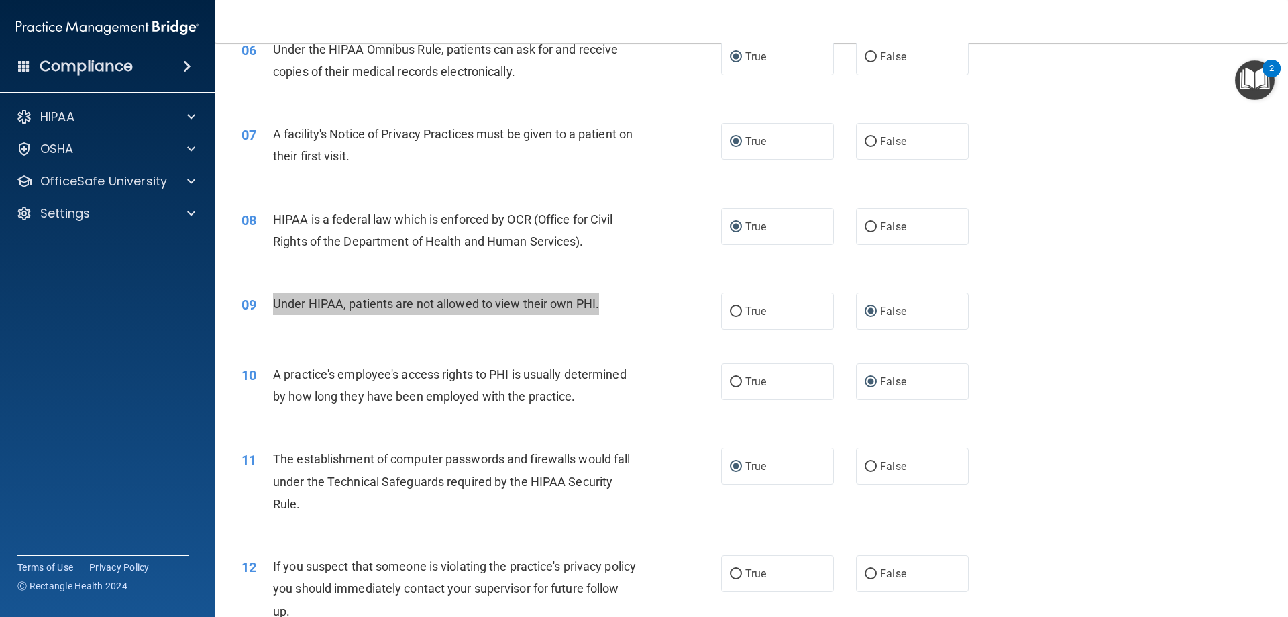
scroll to position [671, 0]
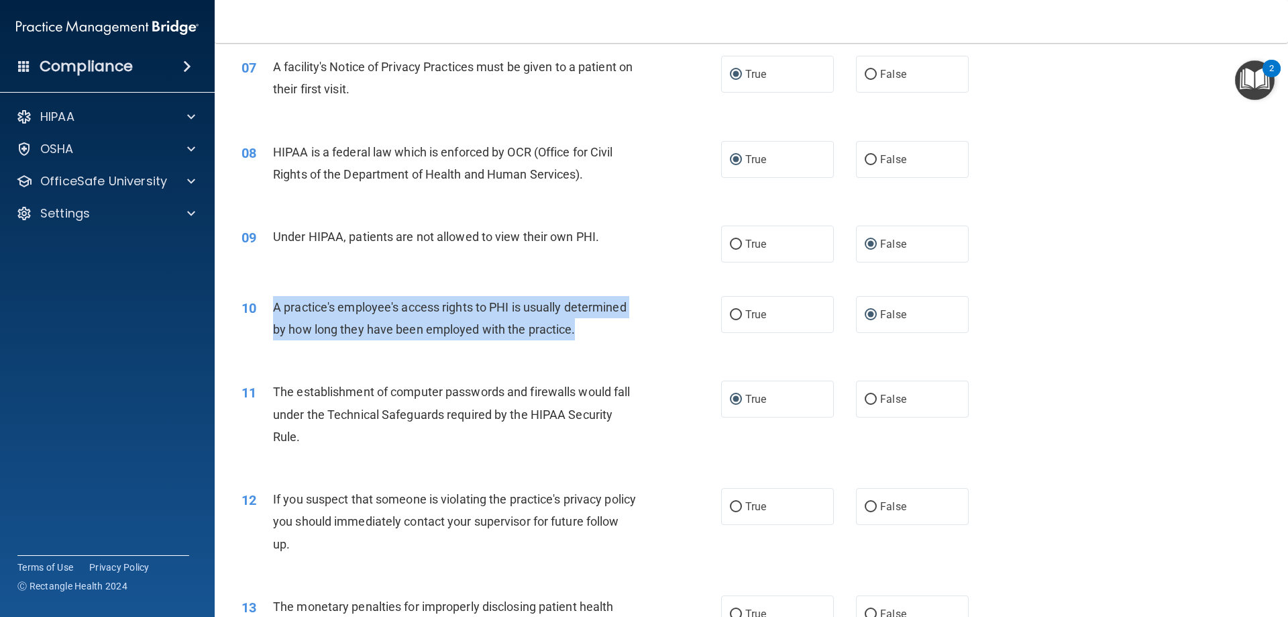
drag, startPoint x: 591, startPoint y: 324, endPoint x: 263, endPoint y: 314, distance: 328.3
click at [263, 314] on div "10 A practice's employee's access rights to PHI is usually determined by how lo…" at bounding box center [481, 321] width 520 height 51
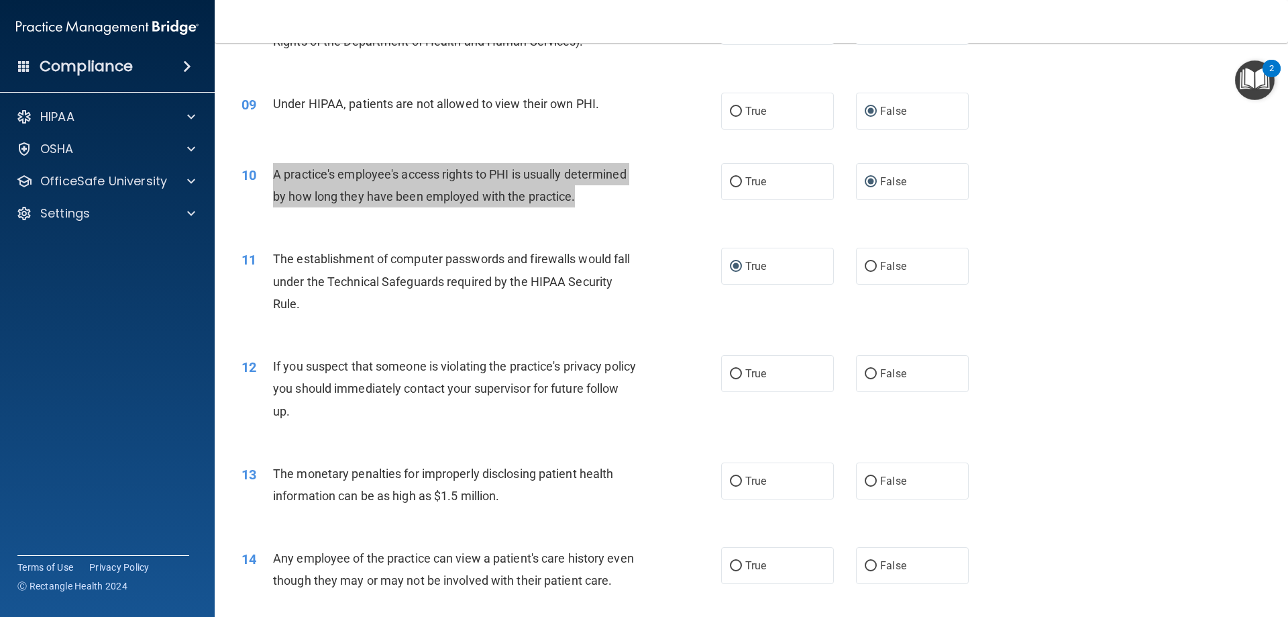
scroll to position [805, 0]
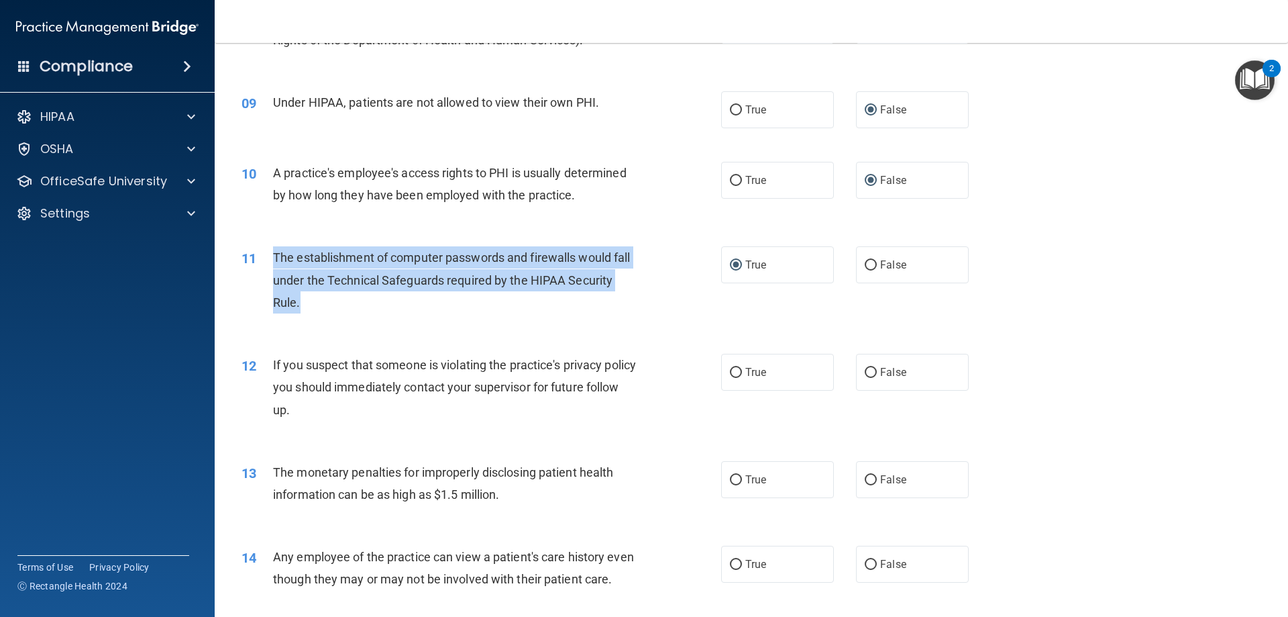
drag, startPoint x: 342, startPoint y: 301, endPoint x: 268, endPoint y: 258, distance: 85.4
click at [268, 258] on div "11 The establishment of computer passwords and firewalls would fall under the T…" at bounding box center [481, 283] width 520 height 74
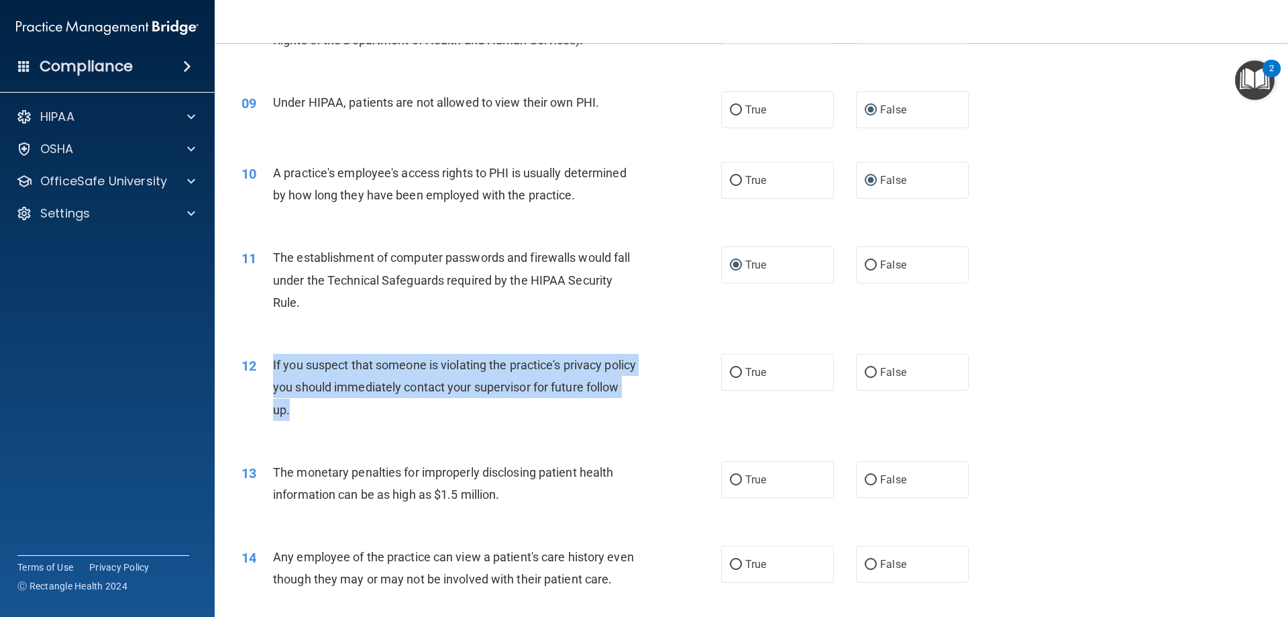
drag, startPoint x: 355, startPoint y: 404, endPoint x: 318, endPoint y: 377, distance: 45.6
click at [271, 360] on div "12 If you suspect that someone is violating the practice's privacy policy you s…" at bounding box center [481, 391] width 520 height 74
click at [731, 372] on input "True" at bounding box center [736, 373] width 12 height 10
radio input "true"
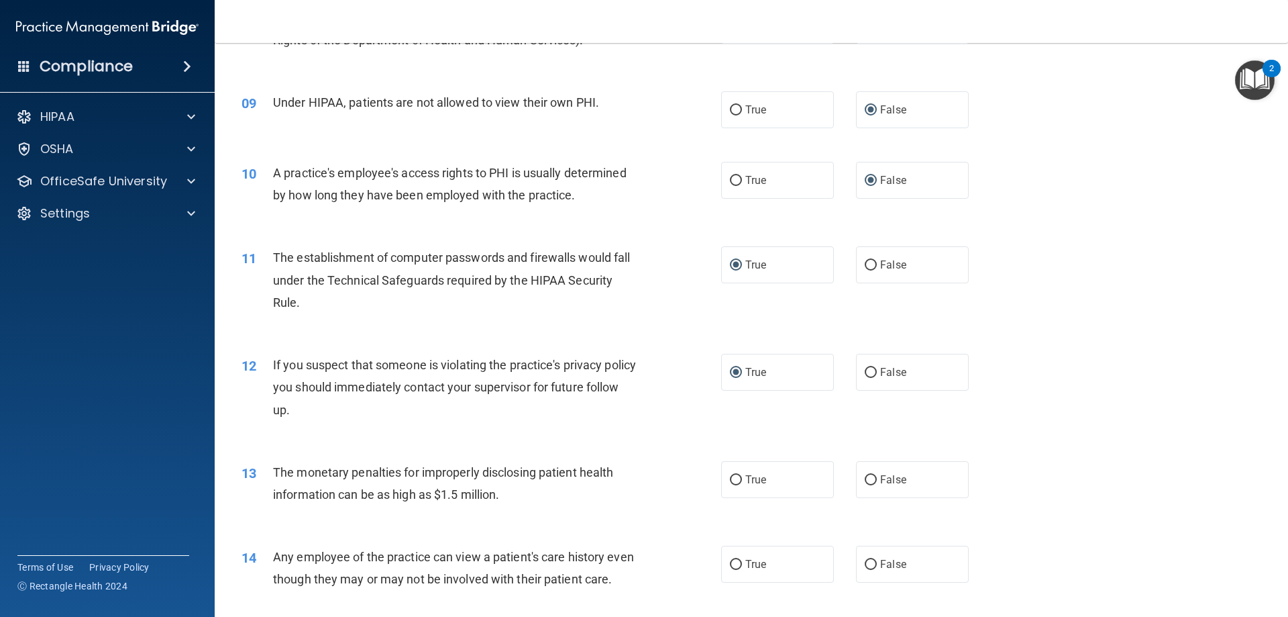
click at [633, 323] on div "11 The establishment of computer passwords and firewalls would fall under the T…" at bounding box center [751, 282] width 1040 height 107
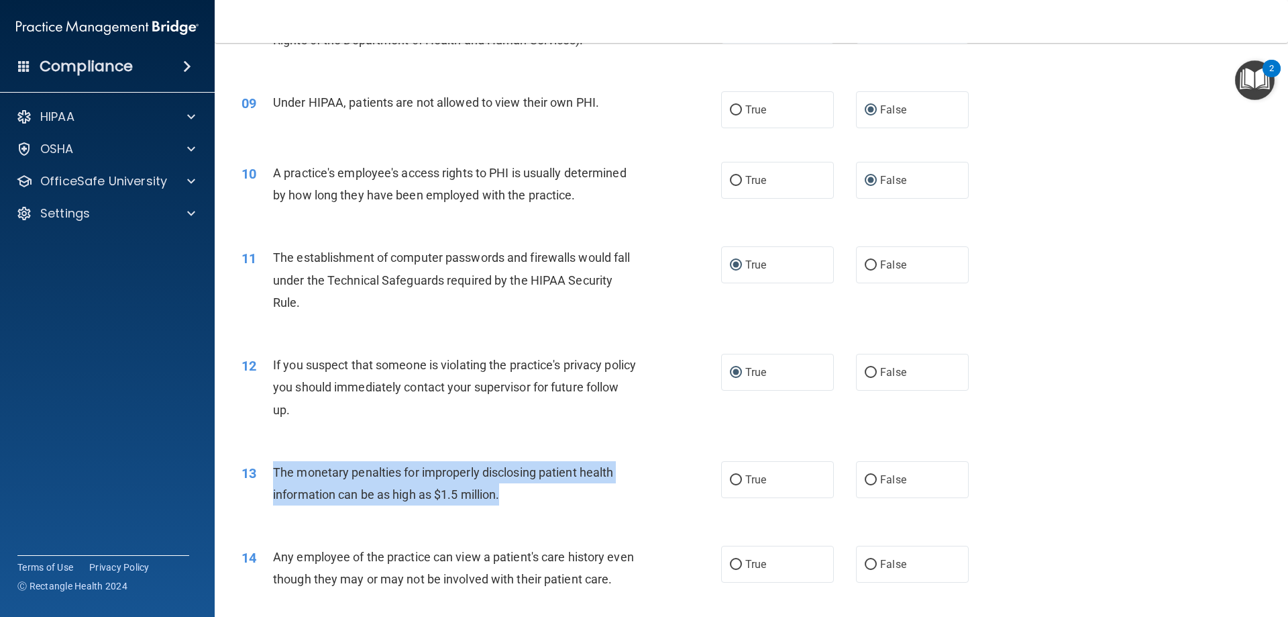
drag, startPoint x: 527, startPoint y: 493, endPoint x: 309, endPoint y: 477, distance: 219.3
click at [270, 469] on div "13 The monetary penalties for improperly disclosing patient health information …" at bounding box center [481, 486] width 520 height 51
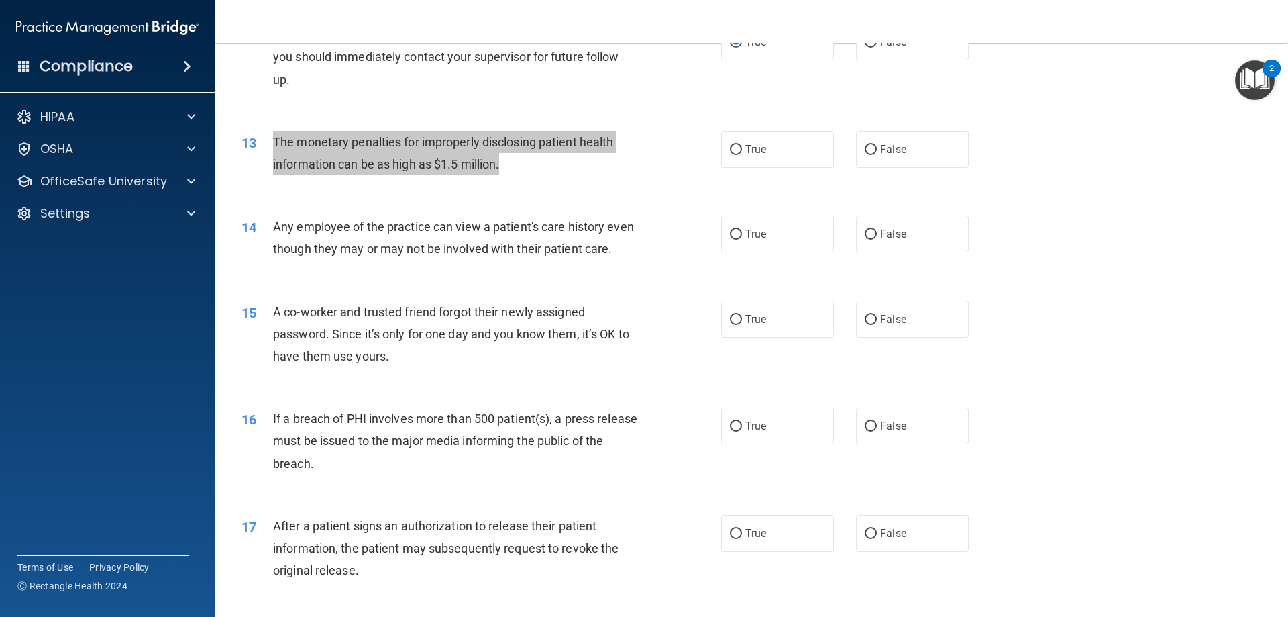
scroll to position [1141, 0]
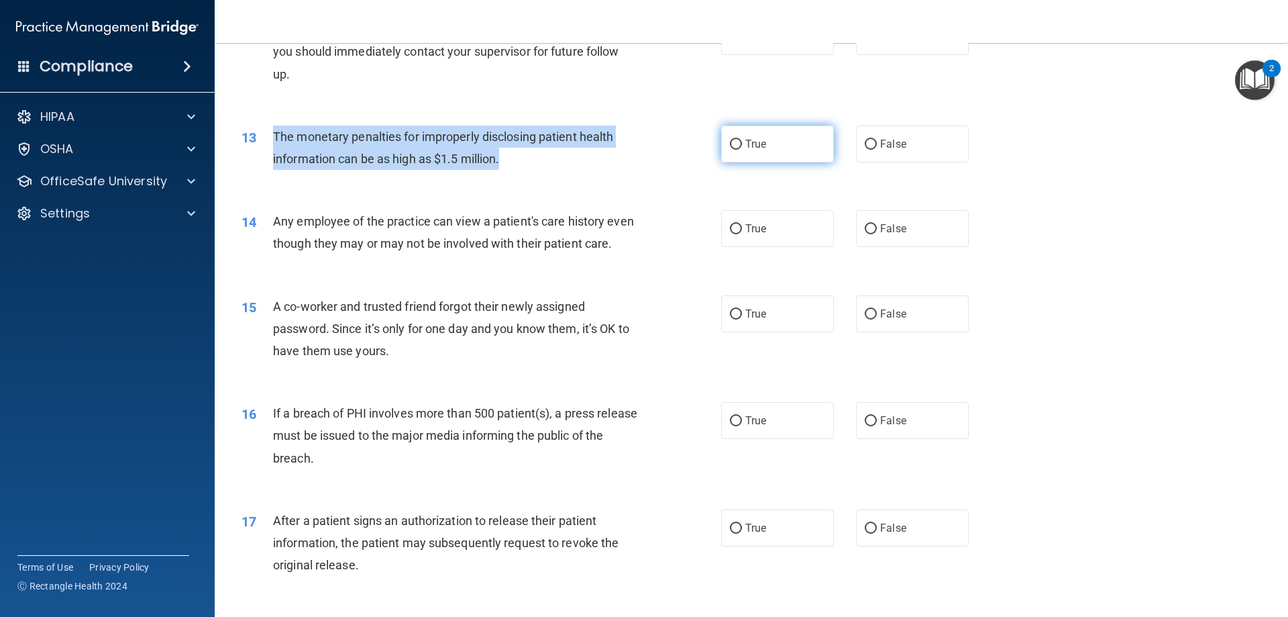
click at [734, 142] on input "True" at bounding box center [736, 145] width 12 height 10
radio input "true"
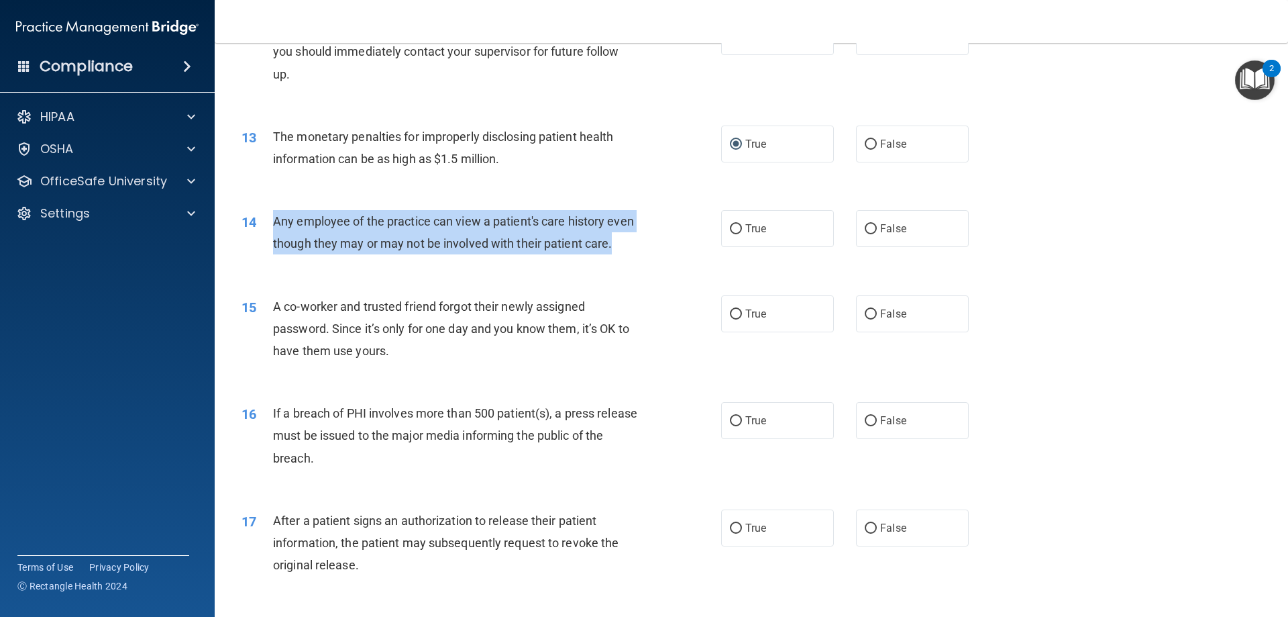
drag, startPoint x: 314, startPoint y: 265, endPoint x: 265, endPoint y: 214, distance: 70.7
click at [265, 214] on div "14 Any employee of the practice can view a patient's care history even though t…" at bounding box center [481, 235] width 520 height 51
click at [865, 227] on input "False" at bounding box center [871, 229] width 12 height 10
radio input "true"
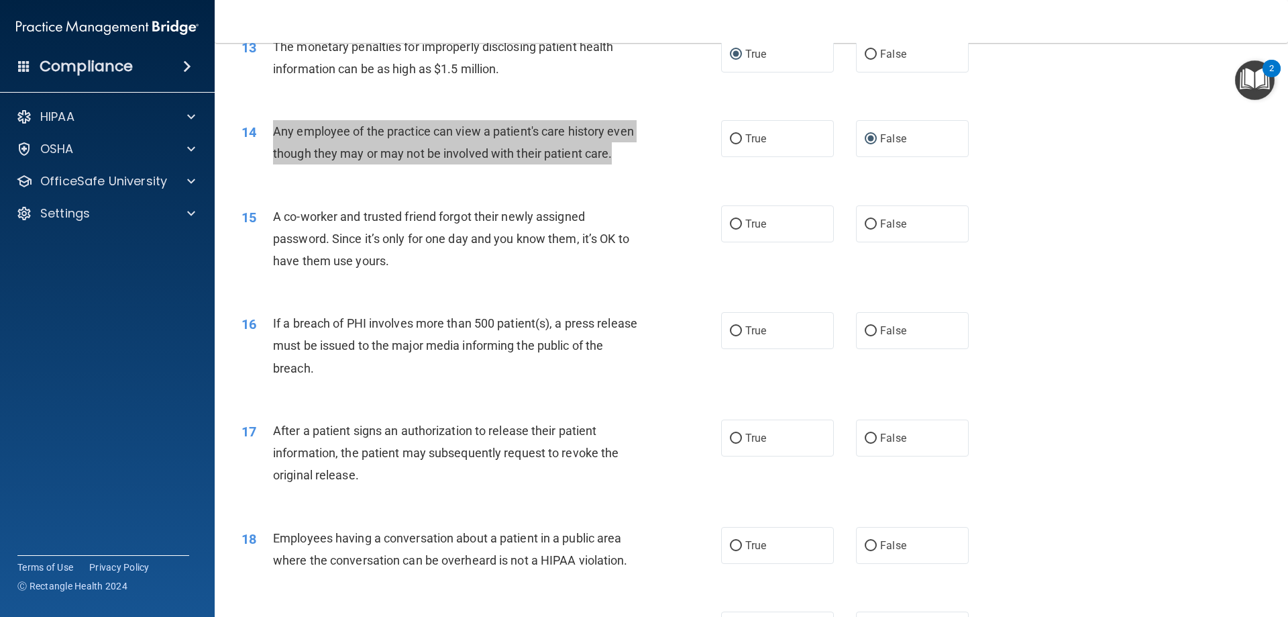
scroll to position [1275, 0]
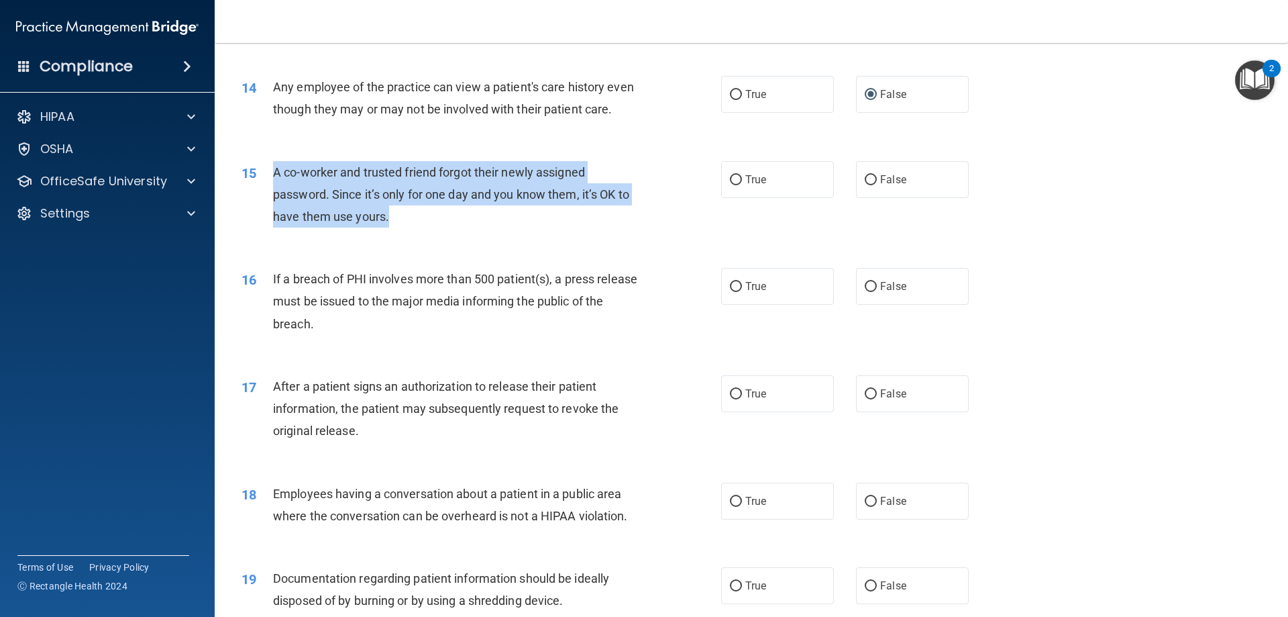
drag, startPoint x: 401, startPoint y: 236, endPoint x: 270, endPoint y: 192, distance: 138.8
click at [270, 192] on div "15 A co-worker and trusted friend forgot their newly assigned password. Since i…" at bounding box center [481, 198] width 520 height 74
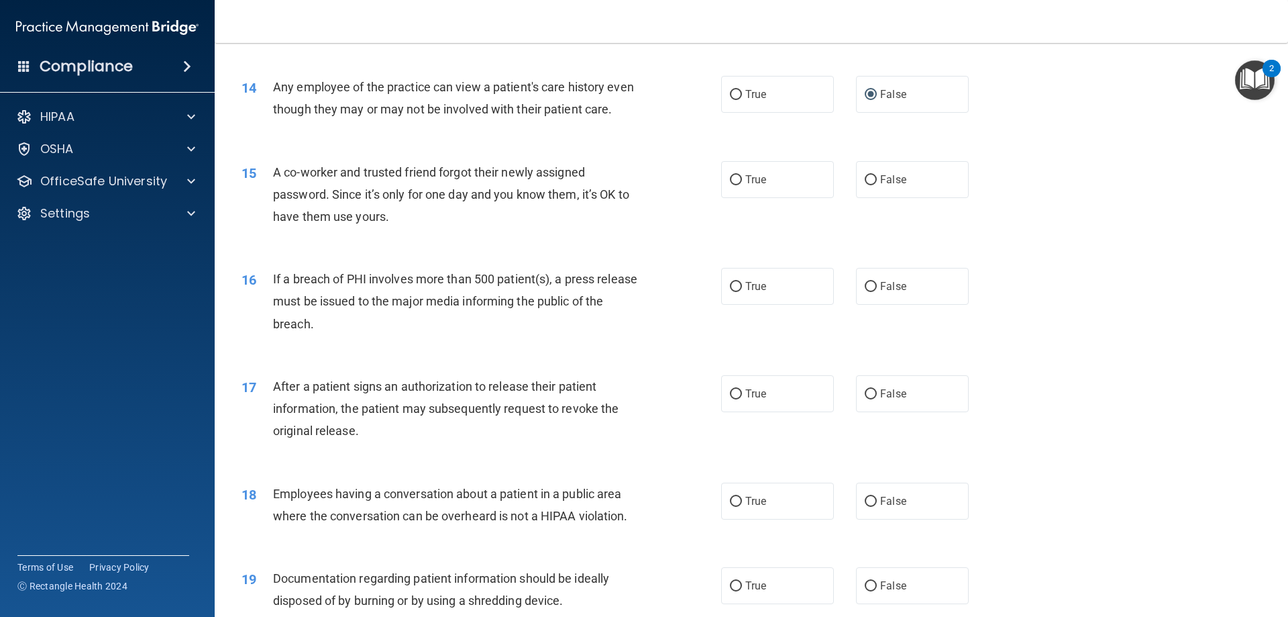
drag, startPoint x: 315, startPoint y: 204, endPoint x: 240, endPoint y: 256, distance: 92.1
click at [240, 235] on div "15 A co-worker and trusted friend forgot their newly assigned password. Since i…" at bounding box center [481, 198] width 520 height 74
click at [865, 185] on input "False" at bounding box center [871, 180] width 12 height 10
radio input "true"
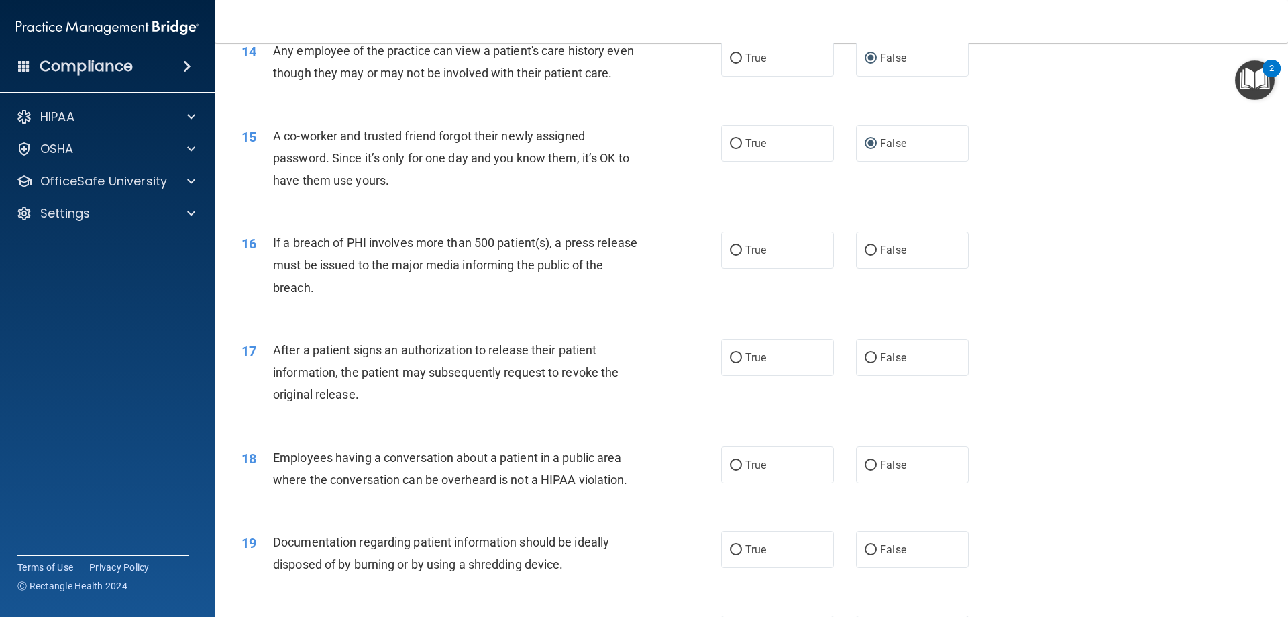
scroll to position [1409, 0]
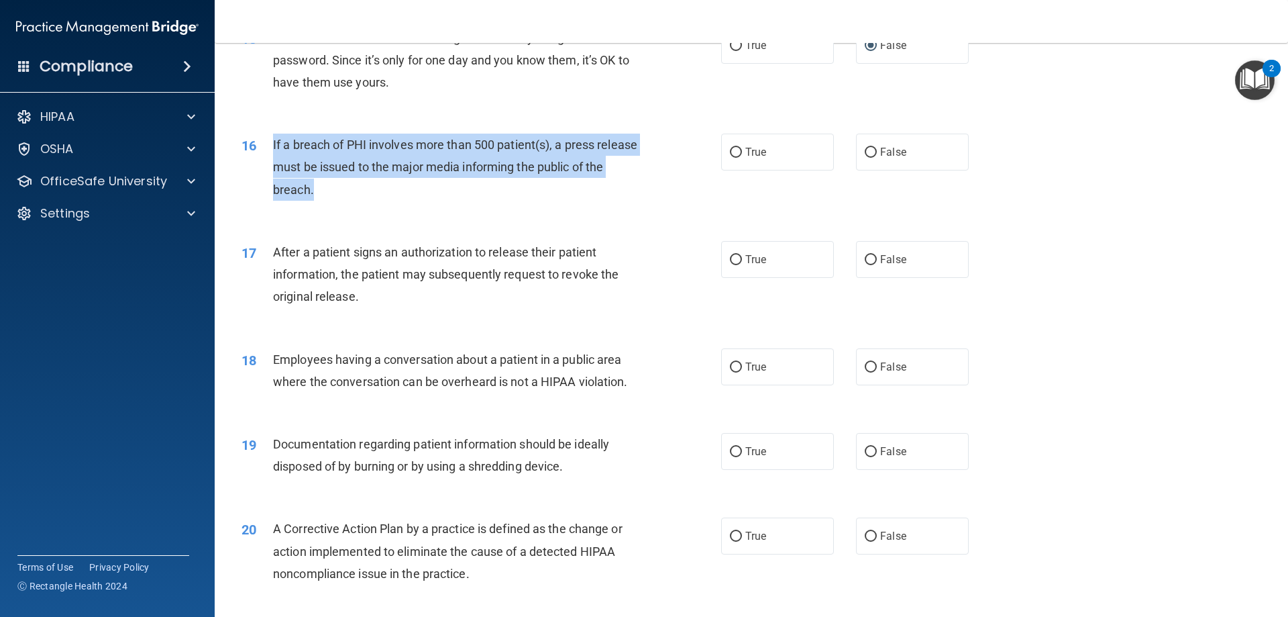
drag, startPoint x: 360, startPoint y: 205, endPoint x: 272, endPoint y: 183, distance: 91.1
click at [266, 174] on div "16 If a breach of PHI involves more than 500 patient(s), a press release must b…" at bounding box center [481, 171] width 520 height 74
click at [730, 158] on input "True" at bounding box center [736, 153] width 12 height 10
radio input "true"
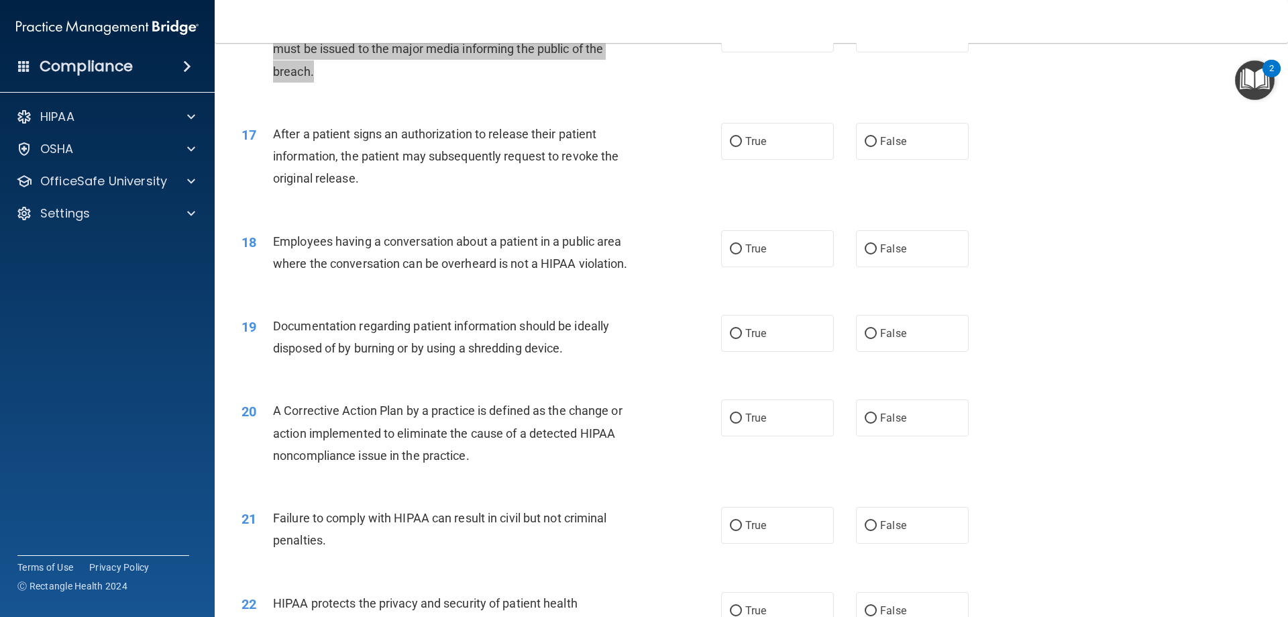
scroll to position [1476, 0]
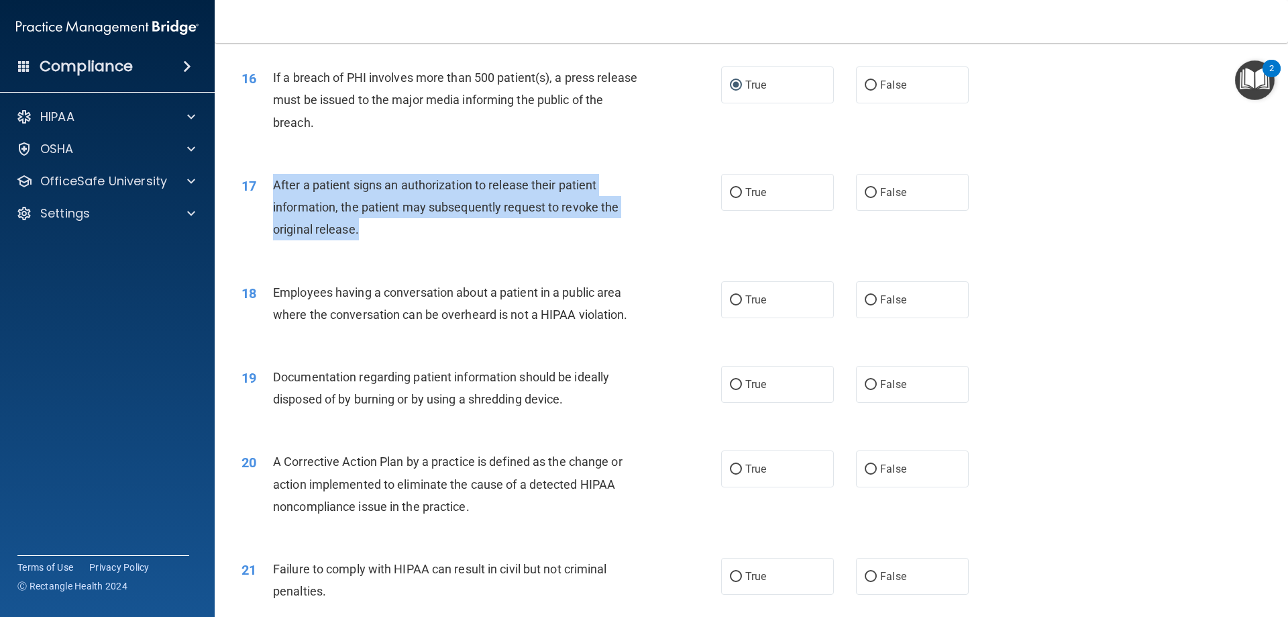
drag, startPoint x: 379, startPoint y: 250, endPoint x: 272, endPoint y: 199, distance: 118.2
click at [273, 199] on div "After a patient signs an authorization to release their patient information, th…" at bounding box center [460, 207] width 375 height 67
click at [730, 198] on input "True" at bounding box center [736, 193] width 12 height 10
radio input "true"
click at [866, 305] on input "False" at bounding box center [871, 300] width 12 height 10
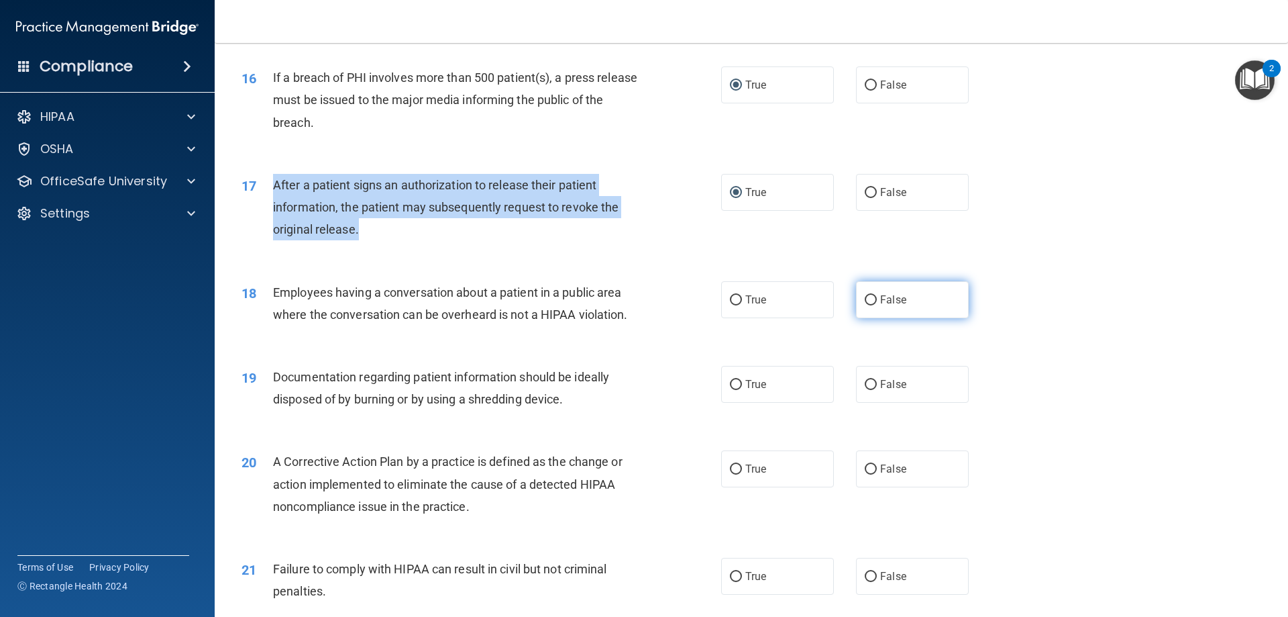
radio input "true"
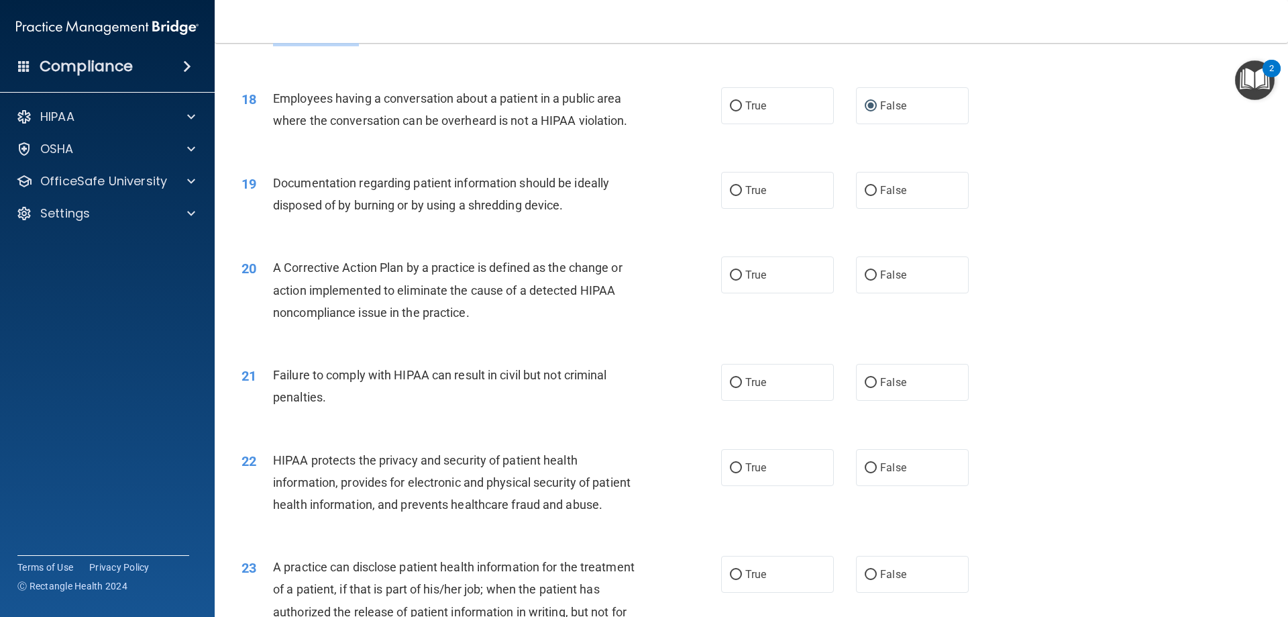
scroll to position [1677, 0]
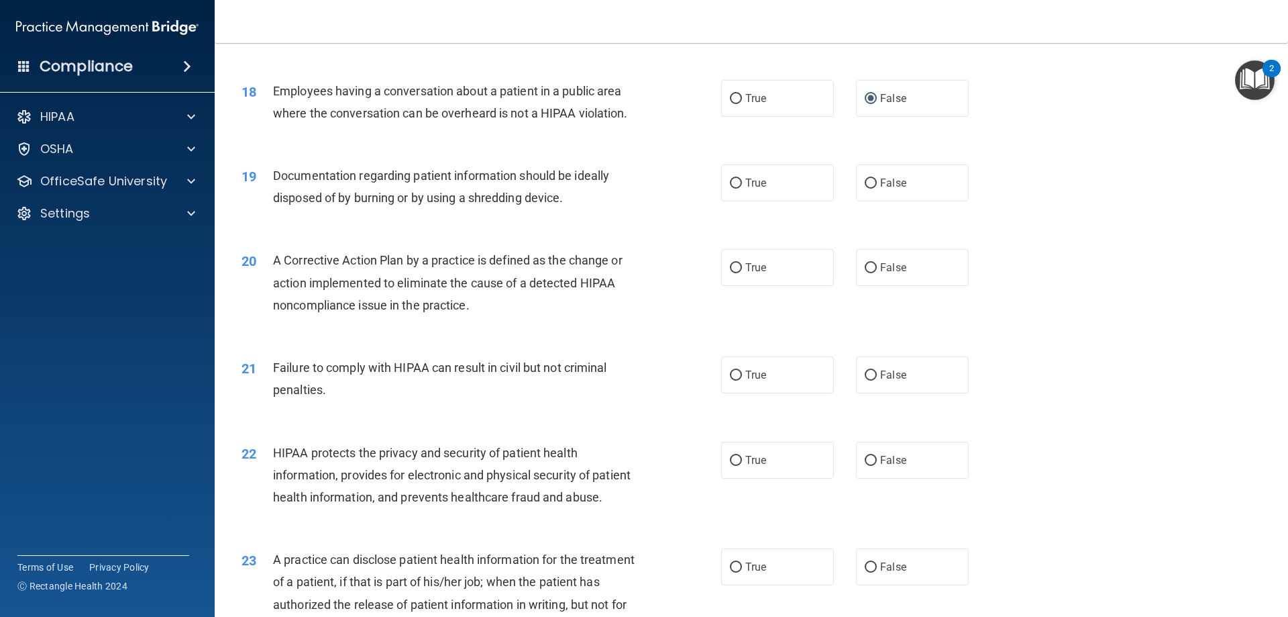
click at [739, 232] on div "19 Documentation regarding patient information should be ideally disposed of by…" at bounding box center [751, 190] width 1040 height 85
click at [734, 189] on input "True" at bounding box center [736, 183] width 12 height 10
radio input "true"
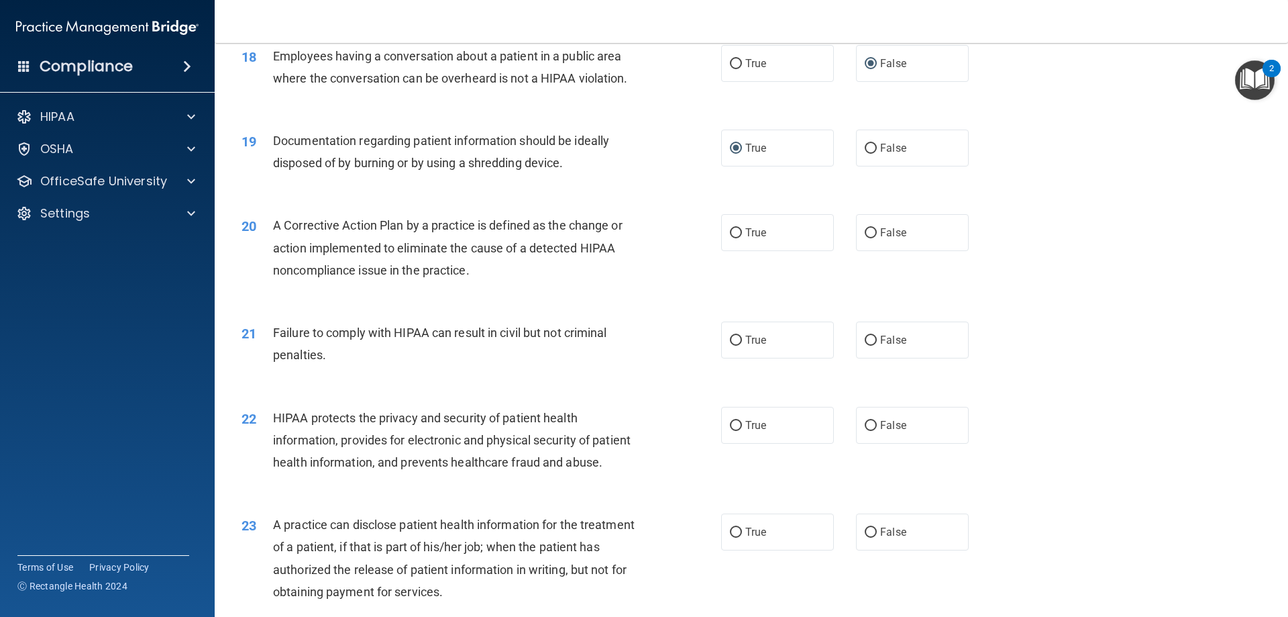
scroll to position [1744, 0]
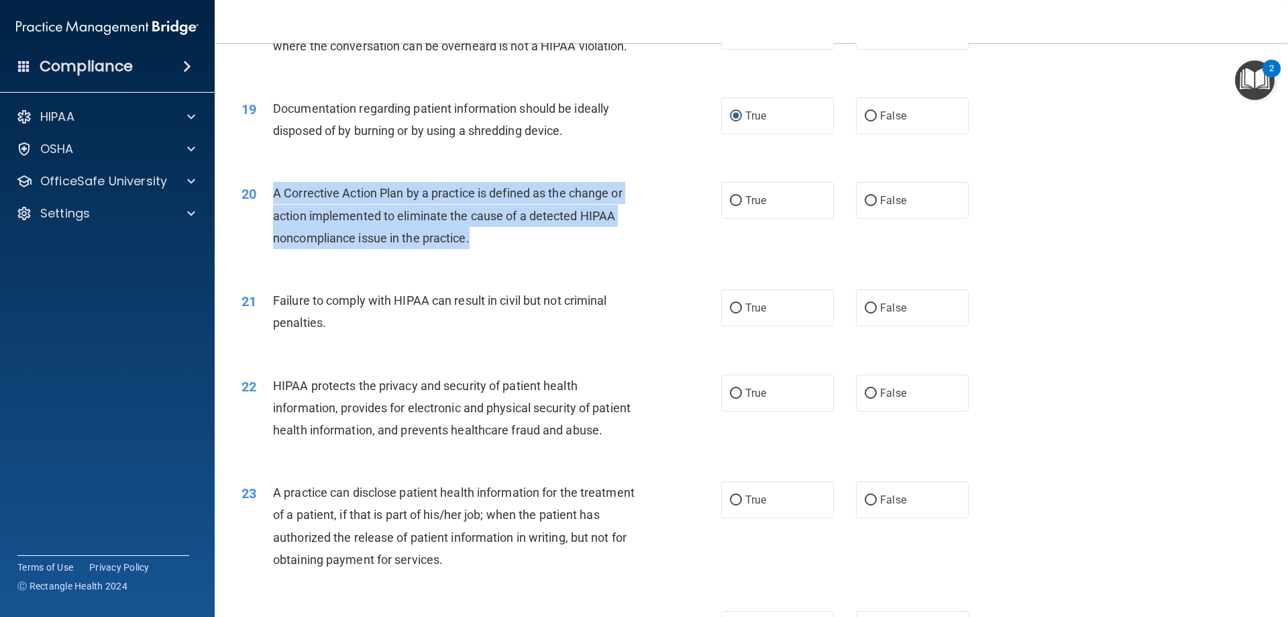
drag, startPoint x: 481, startPoint y: 259, endPoint x: 279, endPoint y: 227, distance: 204.4
click at [262, 219] on div "20 A Corrective Action Plan by a practice is defined as the change or action im…" at bounding box center [481, 219] width 520 height 74
click at [732, 206] on input "True" at bounding box center [736, 201] width 12 height 10
radio input "true"
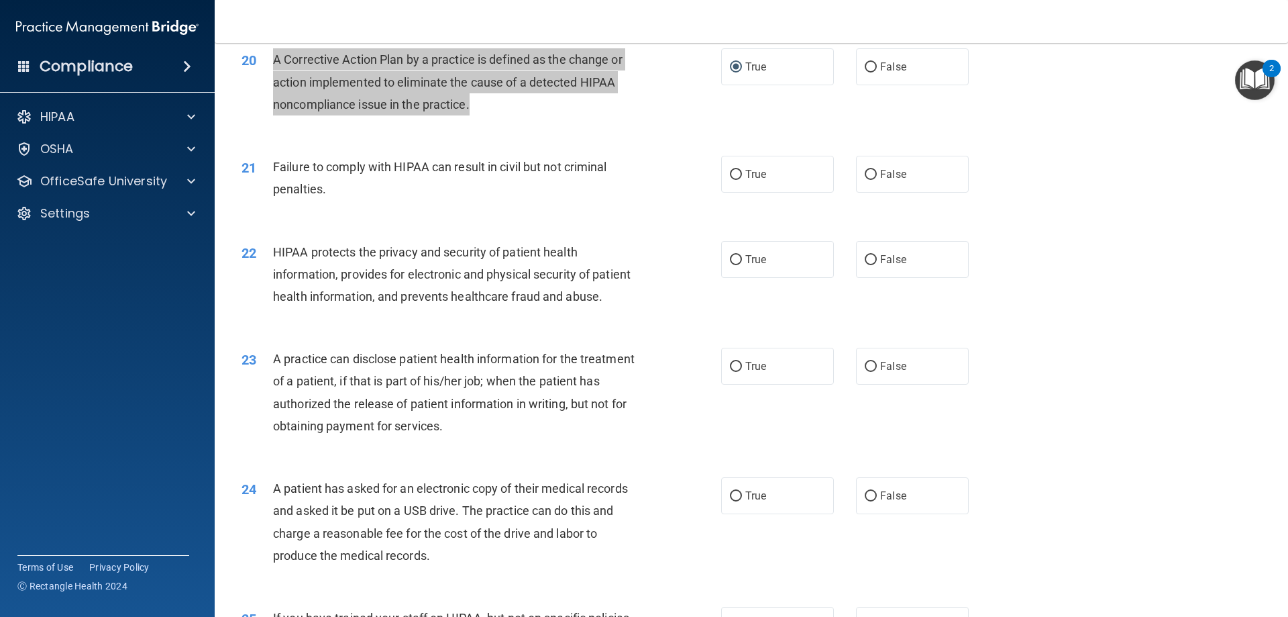
scroll to position [1879, 0]
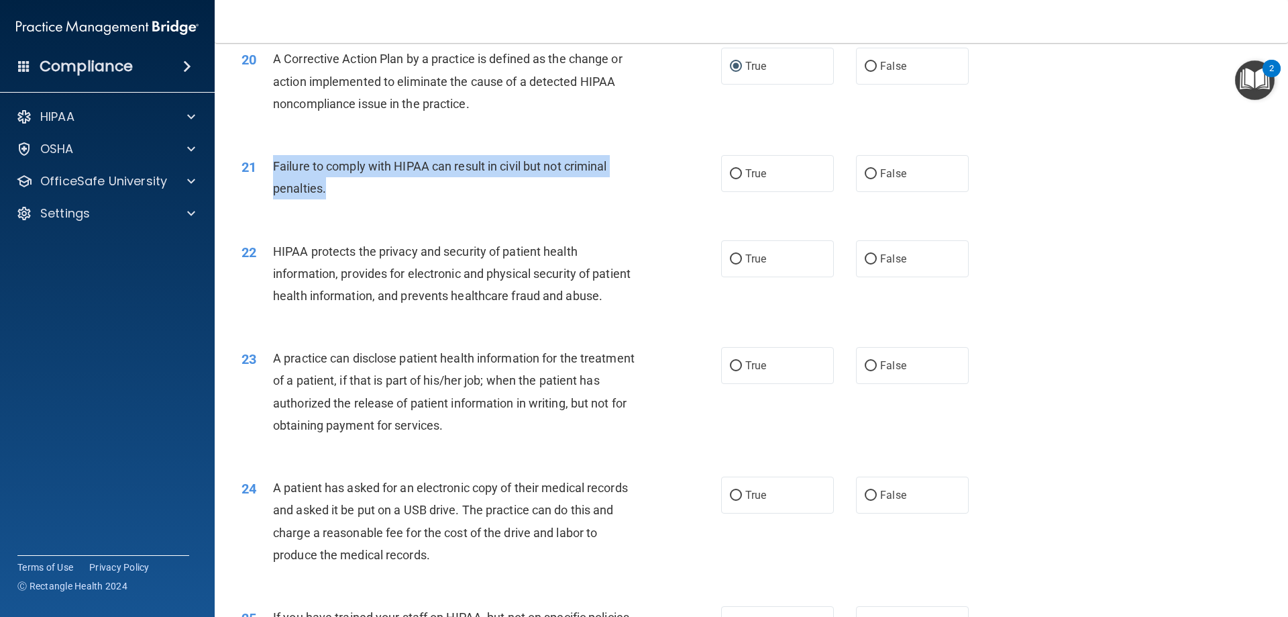
drag, startPoint x: 340, startPoint y: 208, endPoint x: 263, endPoint y: 186, distance: 79.6
click at [263, 186] on div "21 Failure to comply with HIPAA can result in civil but not criminal penalties." at bounding box center [481, 180] width 520 height 51
click at [865, 179] on input "False" at bounding box center [871, 174] width 12 height 10
radio input "true"
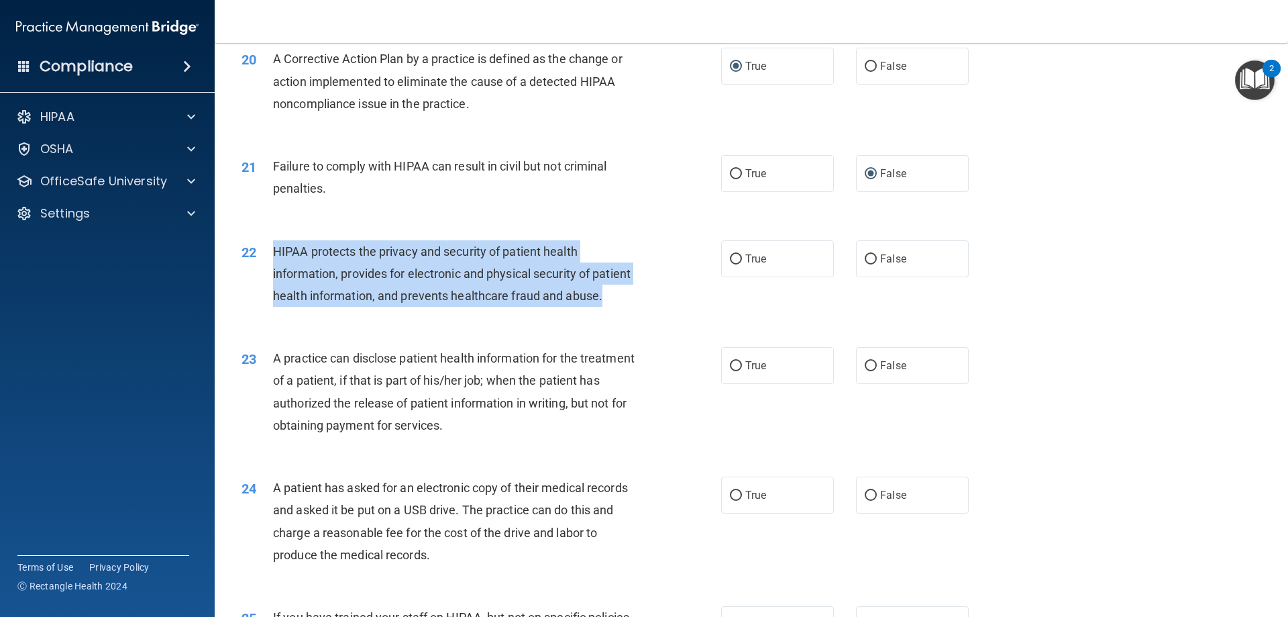
drag, startPoint x: 343, startPoint y: 342, endPoint x: 274, endPoint y: 272, distance: 97.3
click at [274, 272] on div "HIPAA protects the privacy and security of patient health information, provides…" at bounding box center [460, 273] width 375 height 67
click at [730, 264] on input "True" at bounding box center [736, 259] width 12 height 10
radio input "true"
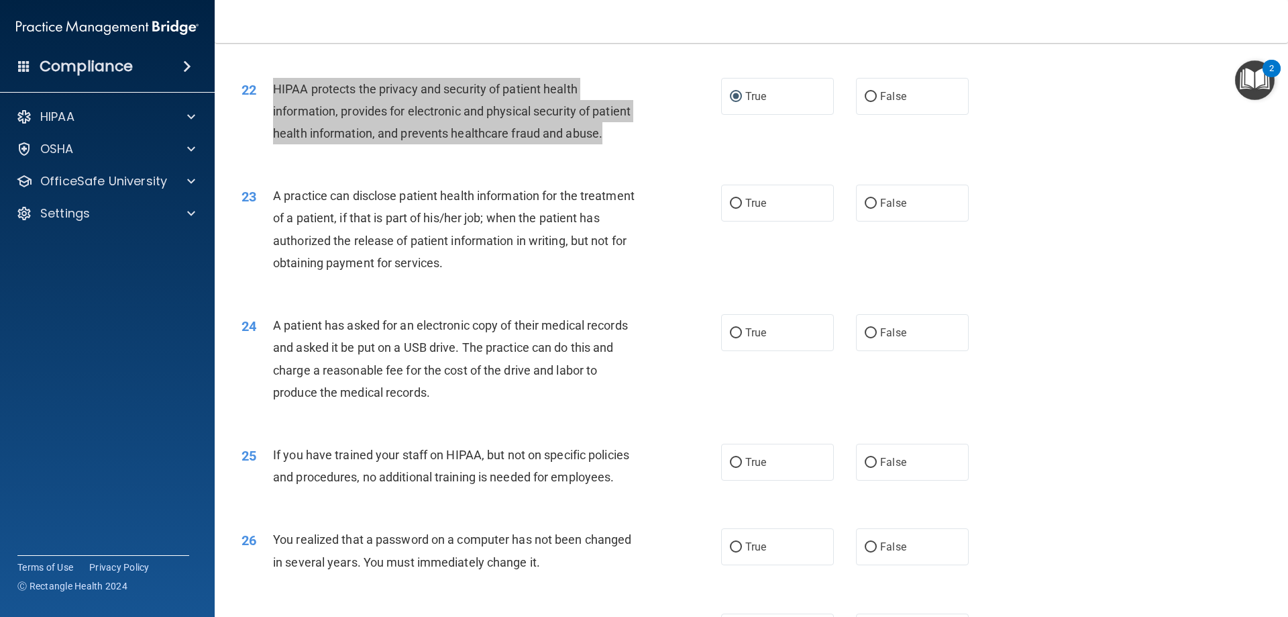
scroll to position [2080, 0]
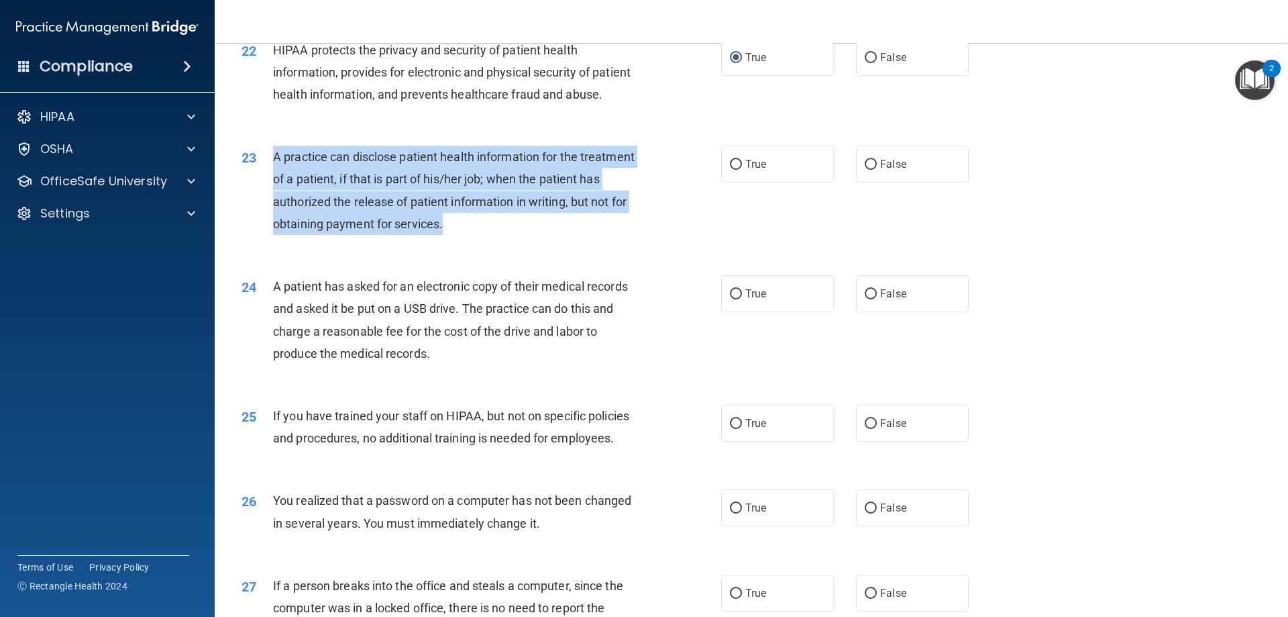
drag, startPoint x: 517, startPoint y: 267, endPoint x: 264, endPoint y: 216, distance: 258.7
click at [257, 215] on div "23 A practice can disclose patient health information for the treatment of a pa…" at bounding box center [481, 194] width 520 height 96
click at [865, 170] on input "False" at bounding box center [871, 165] width 12 height 10
radio input "true"
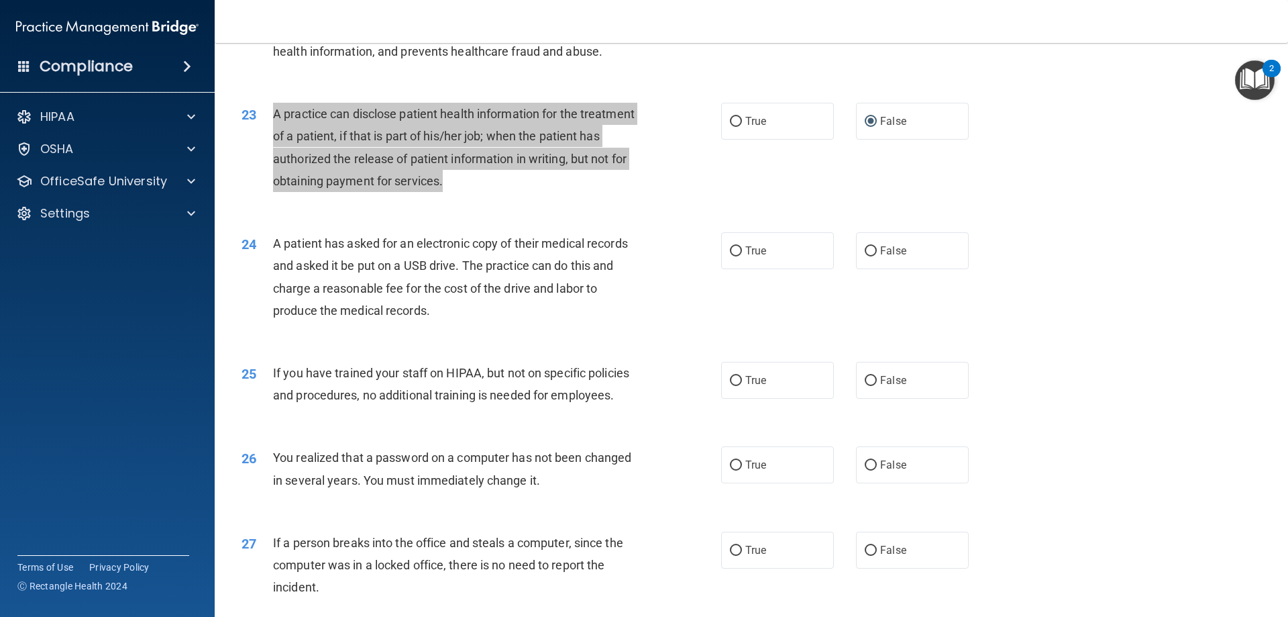
scroll to position [2214, 0]
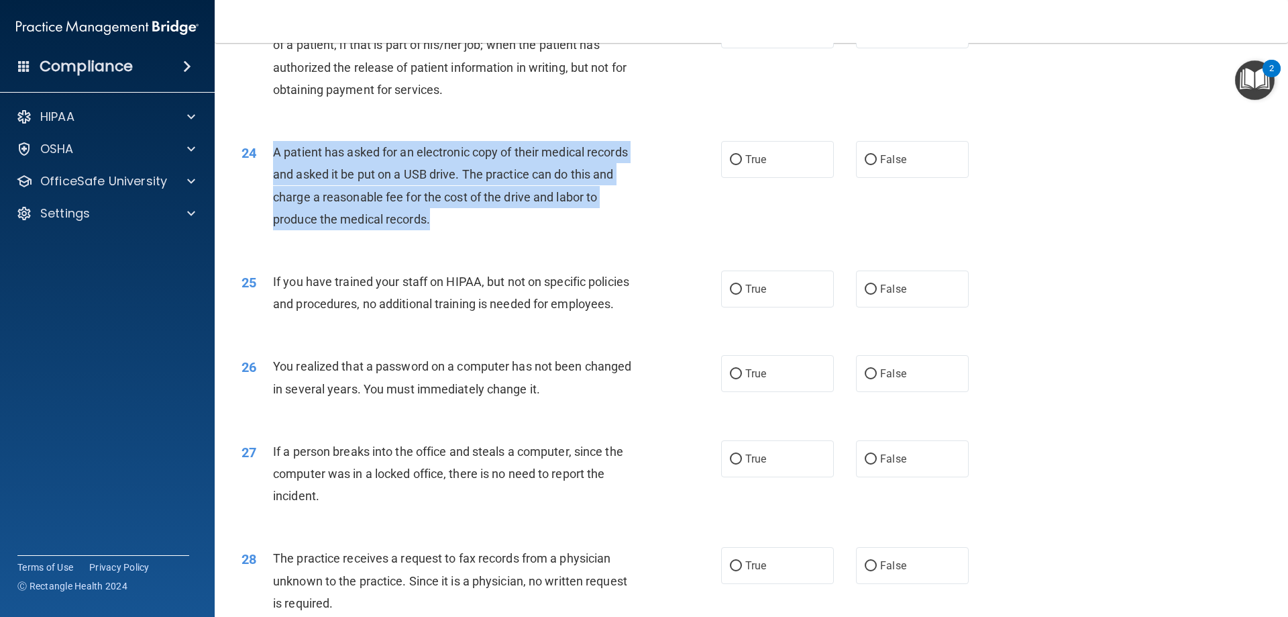
drag, startPoint x: 449, startPoint y: 262, endPoint x: 270, endPoint y: 193, distance: 192.0
click at [270, 193] on div "24 A patient has asked for an electronic copy of their medical records and aske…" at bounding box center [481, 189] width 520 height 96
click at [733, 165] on input "True" at bounding box center [736, 160] width 12 height 10
radio input "true"
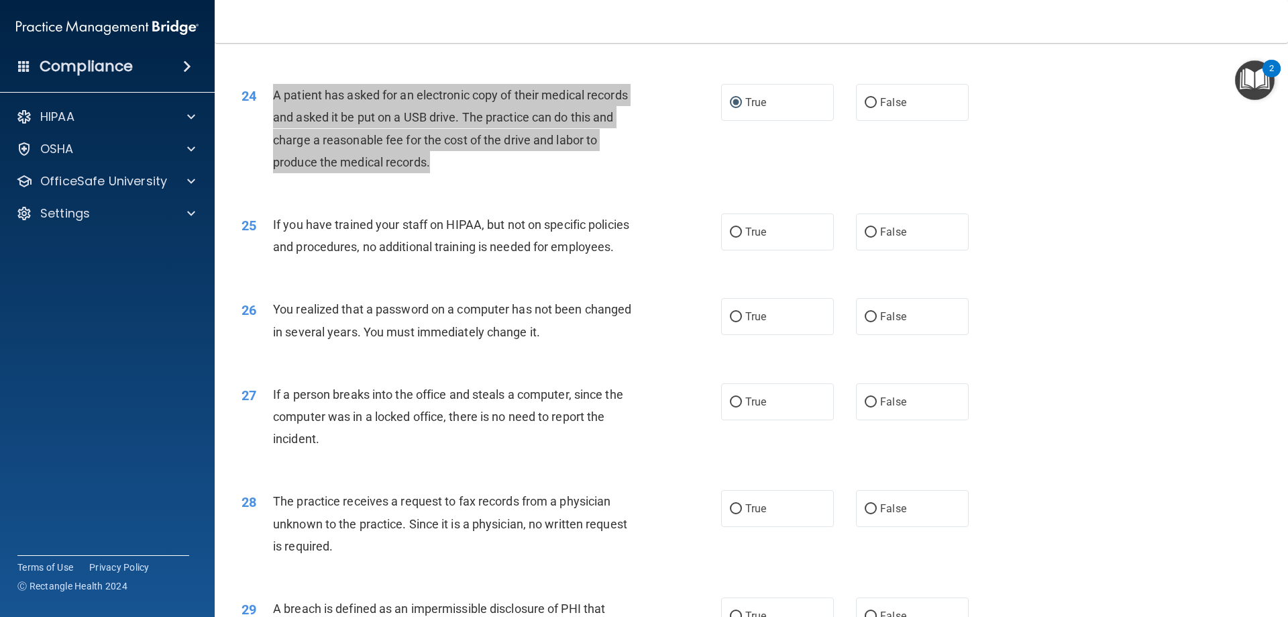
scroll to position [2348, 0]
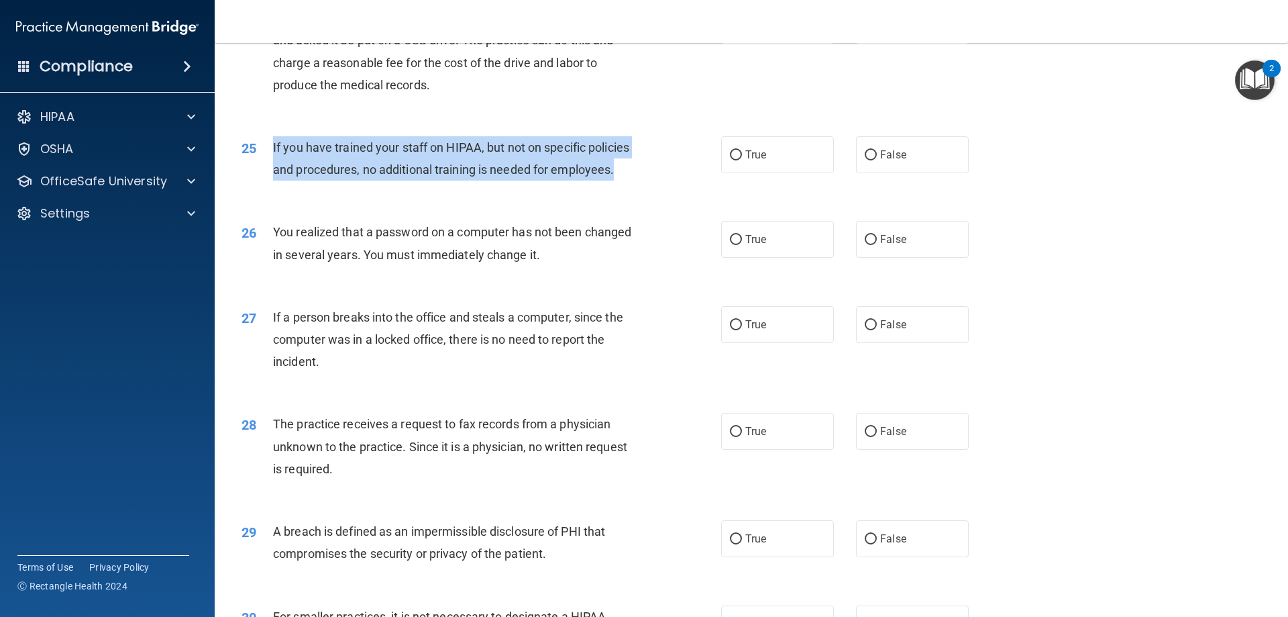
drag, startPoint x: 638, startPoint y: 215, endPoint x: 329, endPoint y: 205, distance: 309.5
click at [264, 187] on div "25 If you have trained your staff on HIPAA, but not on specific policies and pr…" at bounding box center [481, 161] width 520 height 51
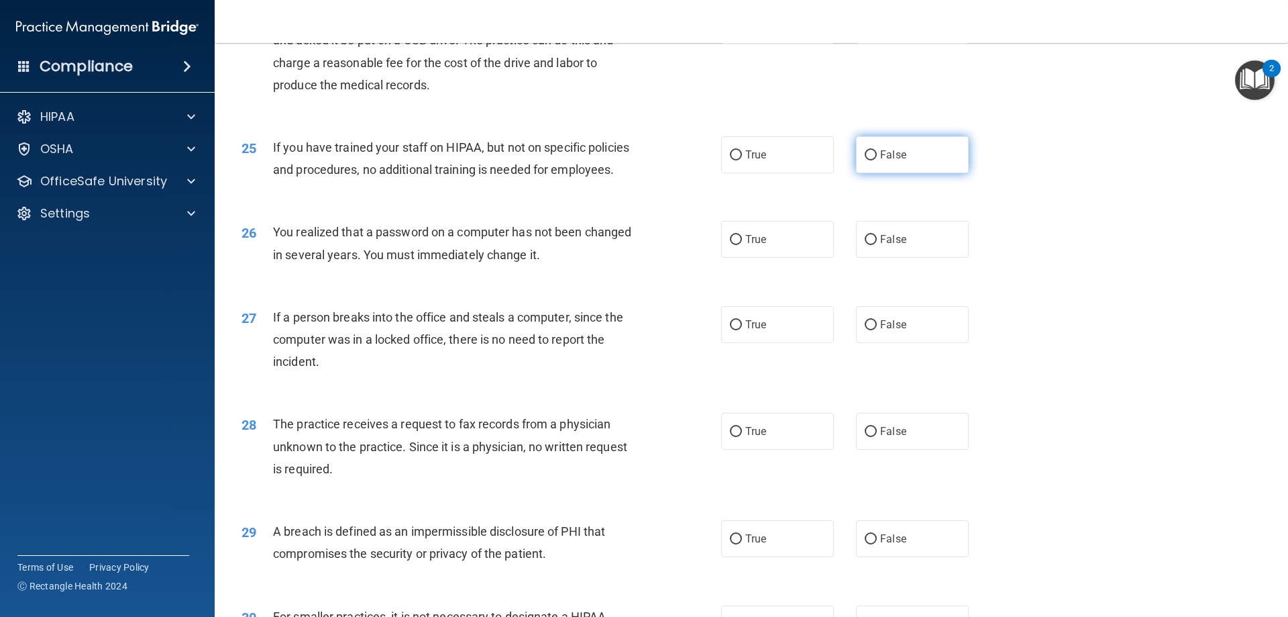
click at [871, 173] on label "False" at bounding box center [912, 154] width 113 height 37
click at [871, 160] on input "False" at bounding box center [871, 155] width 12 height 10
radio input "true"
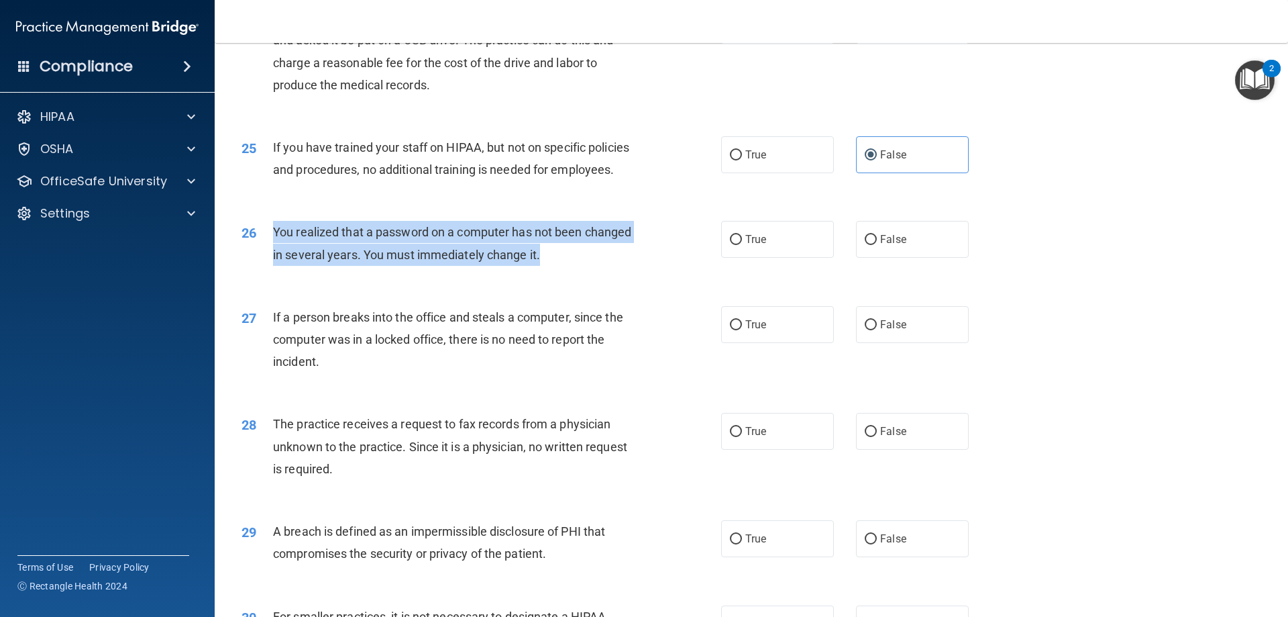
drag, startPoint x: 562, startPoint y: 292, endPoint x: 320, endPoint y: 280, distance: 242.5
click at [260, 272] on div "26 You realized that a password on a computer has not been changed in several y…" at bounding box center [481, 246] width 520 height 51
click at [734, 245] on input "True" at bounding box center [736, 240] width 12 height 10
radio input "true"
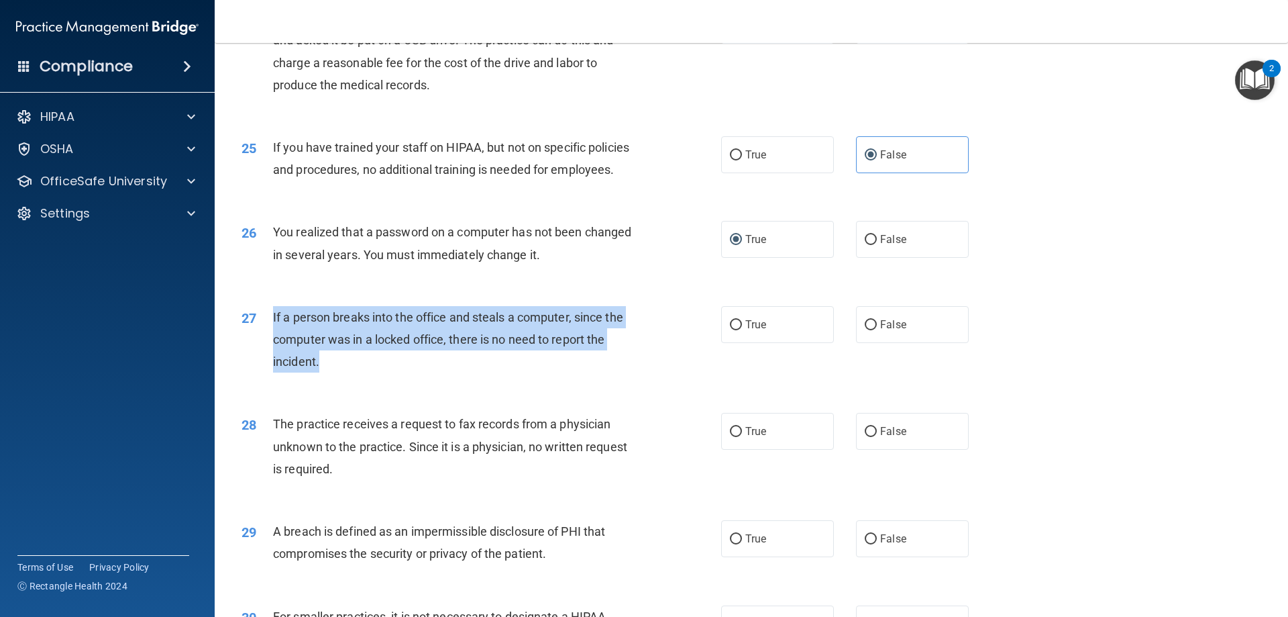
drag, startPoint x: 334, startPoint y: 405, endPoint x: 270, endPoint y: 355, distance: 80.8
click at [270, 355] on div "27 If a person breaks into the office and steals a computer, since the computer…" at bounding box center [481, 343] width 520 height 74
click at [865, 330] on input "False" at bounding box center [871, 325] width 12 height 10
radio input "true"
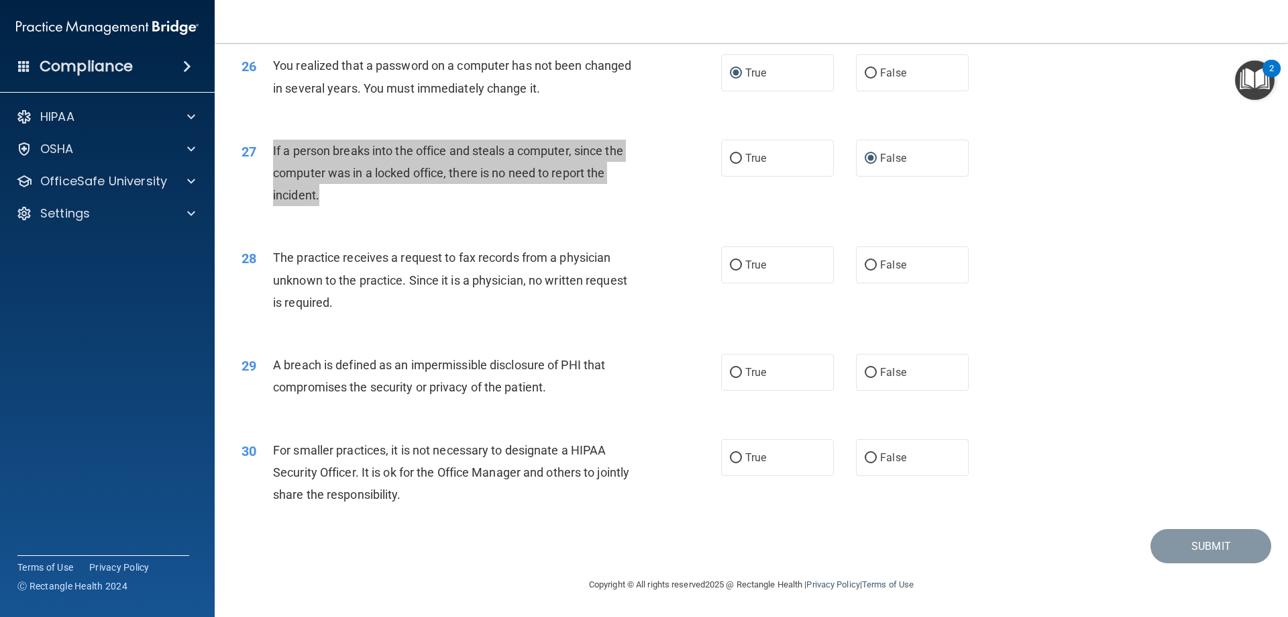
scroll to position [2559, 0]
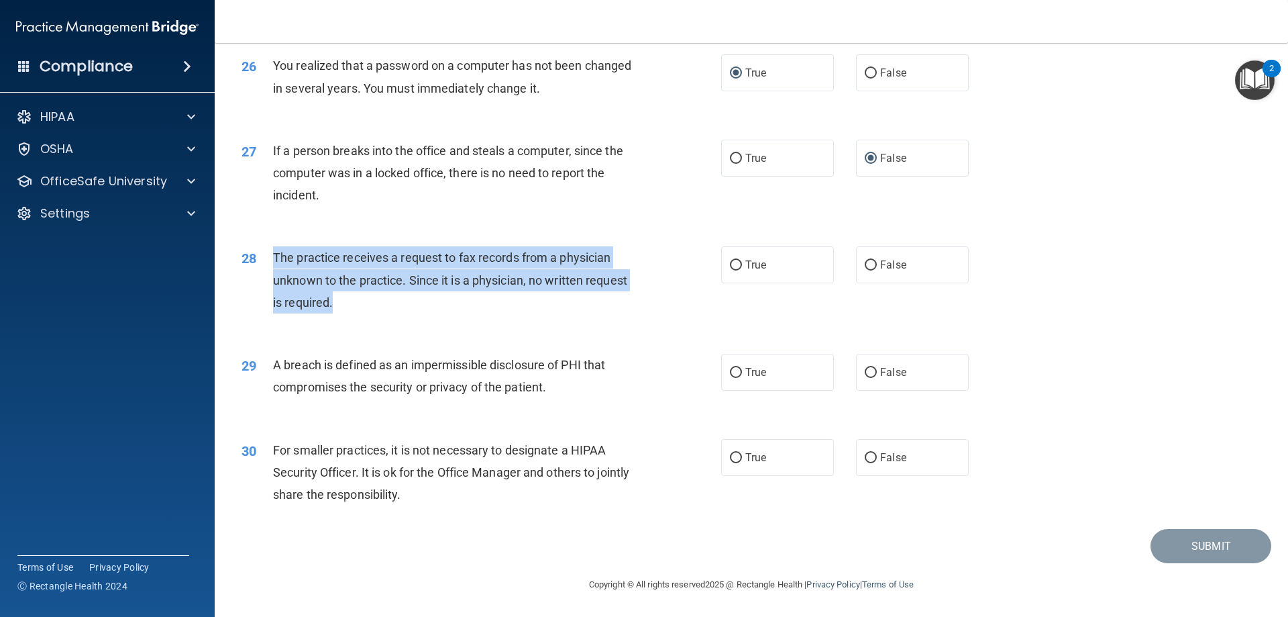
drag, startPoint x: 343, startPoint y: 303, endPoint x: 292, endPoint y: 272, distance: 59.6
click at [273, 256] on div "The practice receives a request to fax records from a physician unknown to the …" at bounding box center [460, 279] width 375 height 67
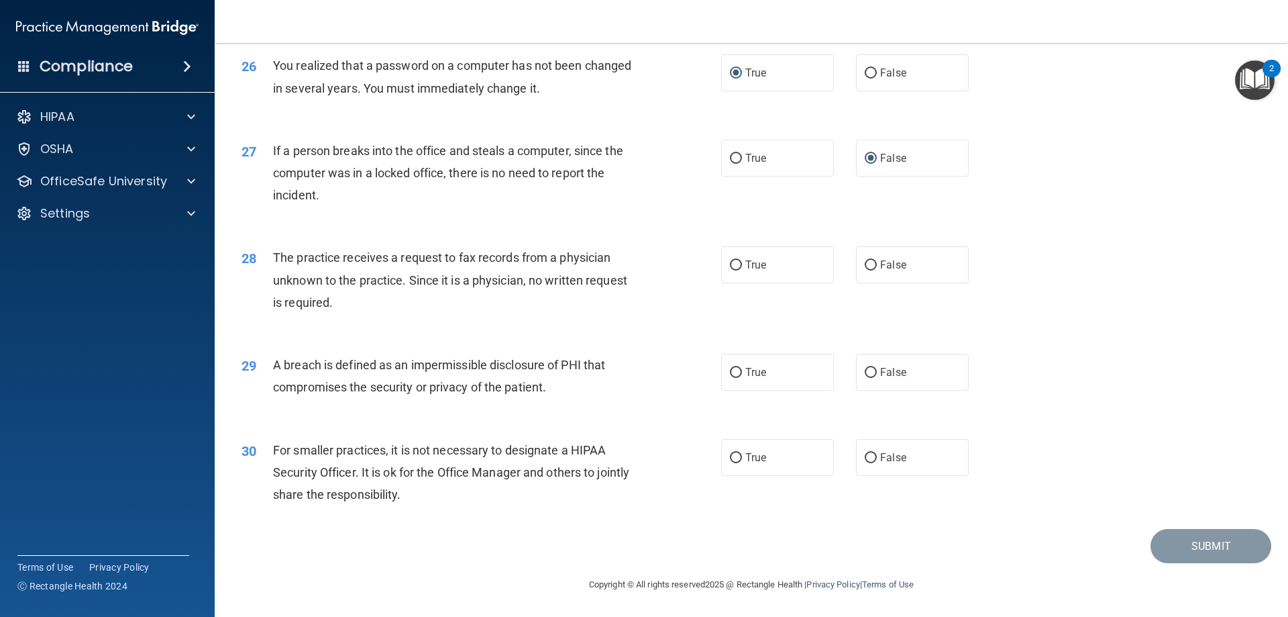
click at [368, 327] on div "28 The practice receives a request to fax records from a physician unknown to t…" at bounding box center [751, 282] width 1040 height 107
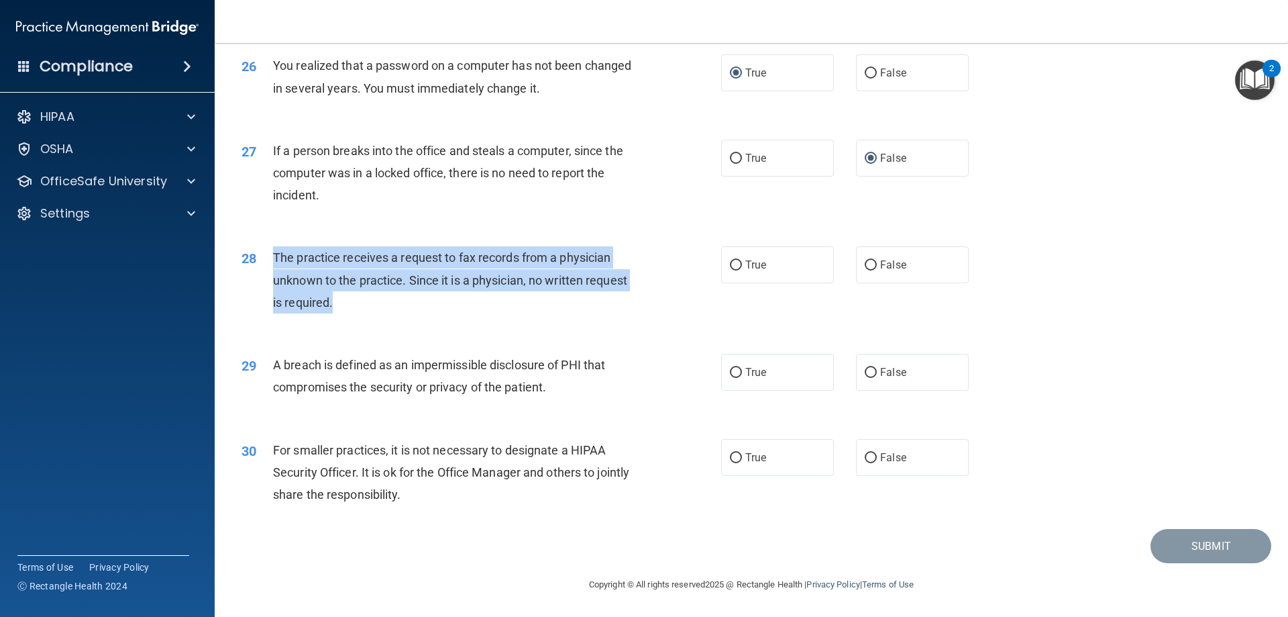
drag, startPoint x: 340, startPoint y: 307, endPoint x: 286, endPoint y: 268, distance: 66.7
click at [266, 257] on div "28 The practice receives a request to fax records from a physician unknown to t…" at bounding box center [481, 283] width 520 height 74
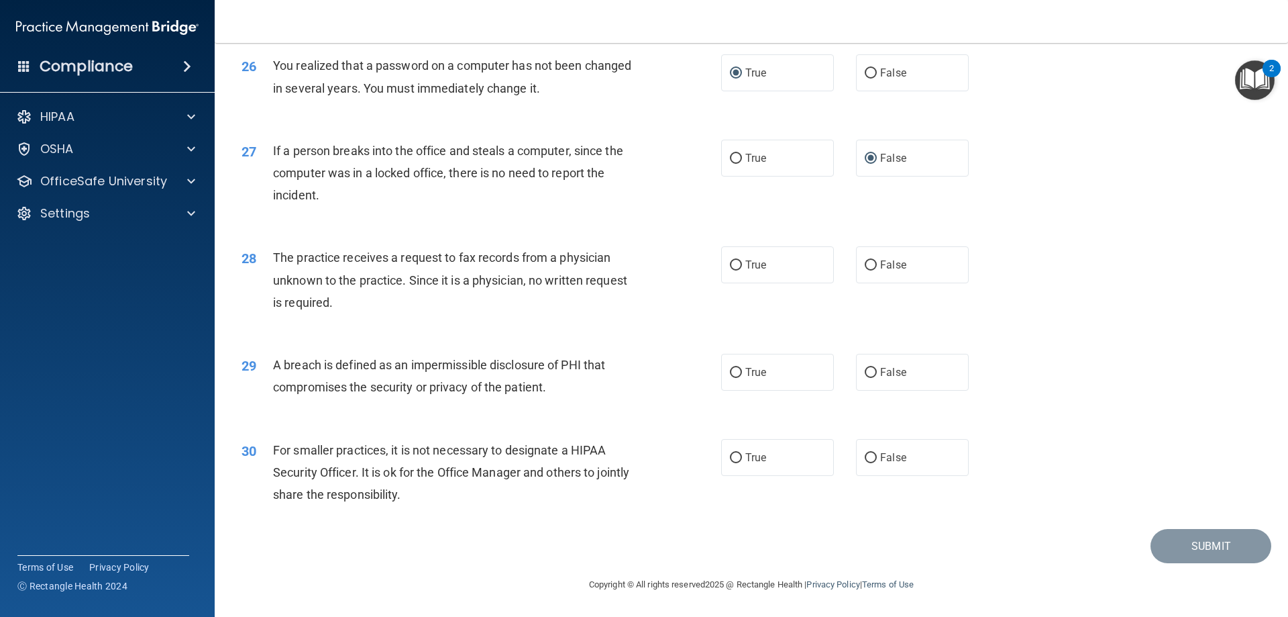
click at [340, 535] on div "Submit" at bounding box center [751, 546] width 1040 height 34
click at [865, 264] on input "False" at bounding box center [871, 265] width 12 height 10
radio input "true"
click at [734, 370] on input "True" at bounding box center [736, 373] width 12 height 10
radio input "true"
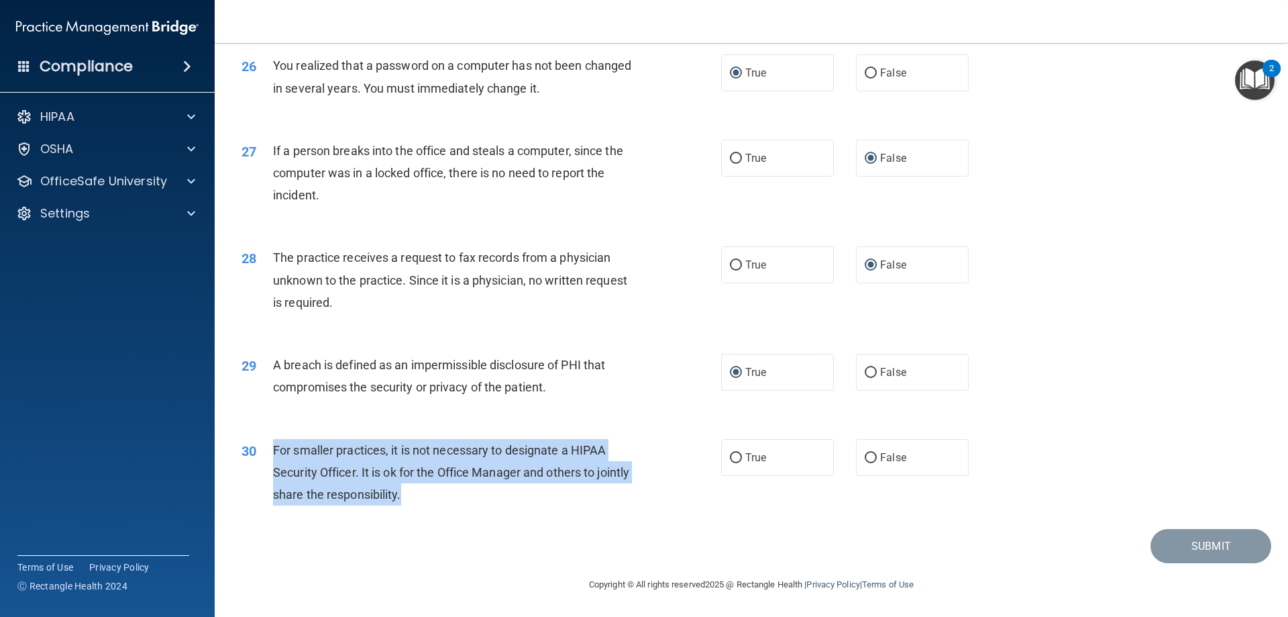
drag, startPoint x: 468, startPoint y: 504, endPoint x: 292, endPoint y: 458, distance: 182.3
click at [260, 454] on div "30 For smaller practices, it is not necessary to designate a HIPAA Security Off…" at bounding box center [481, 476] width 520 height 74
click at [865, 455] on input "False" at bounding box center [871, 458] width 12 height 10
radio input "true"
click at [1187, 544] on button "Submit" at bounding box center [1211, 546] width 121 height 34
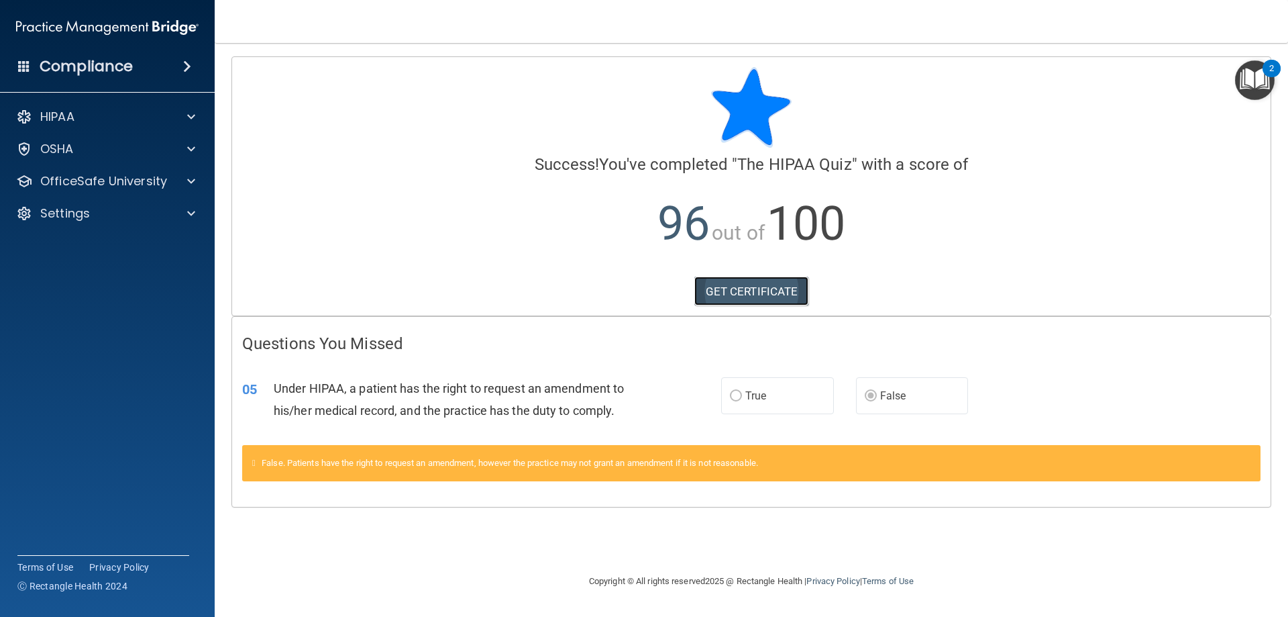
click at [764, 288] on link "GET CERTIFICATE" at bounding box center [751, 291] width 115 height 30
click at [197, 117] on div at bounding box center [189, 117] width 34 height 16
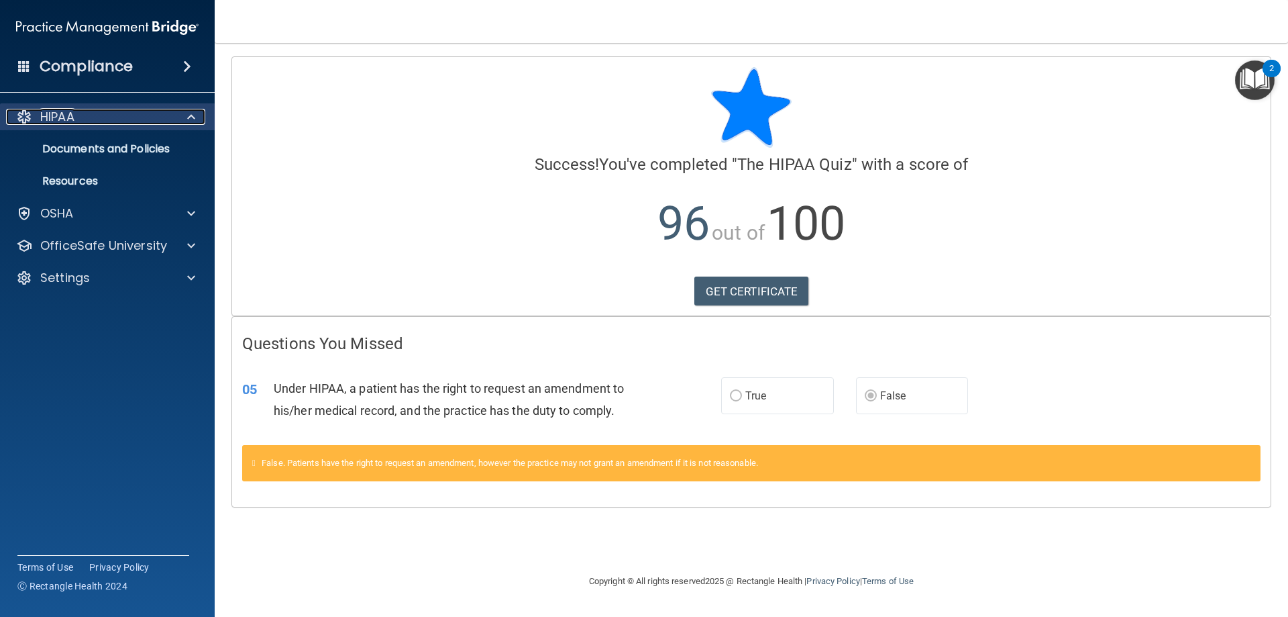
click at [197, 117] on div at bounding box center [189, 117] width 34 height 16
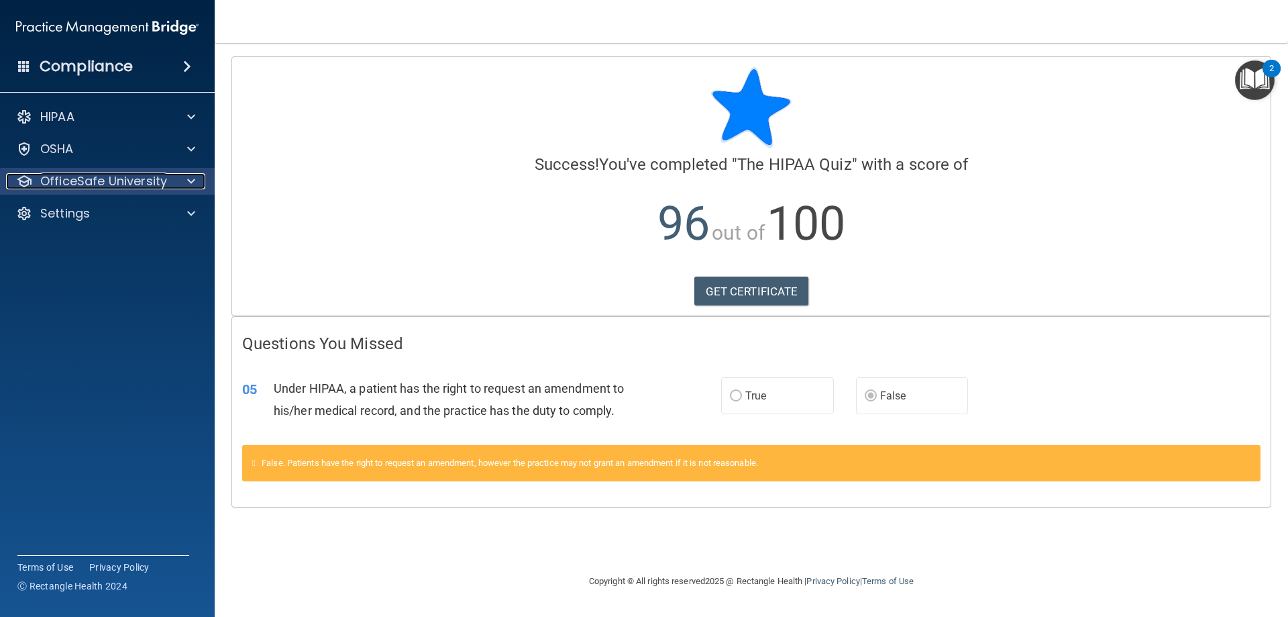
click at [191, 176] on span at bounding box center [191, 181] width 8 height 16
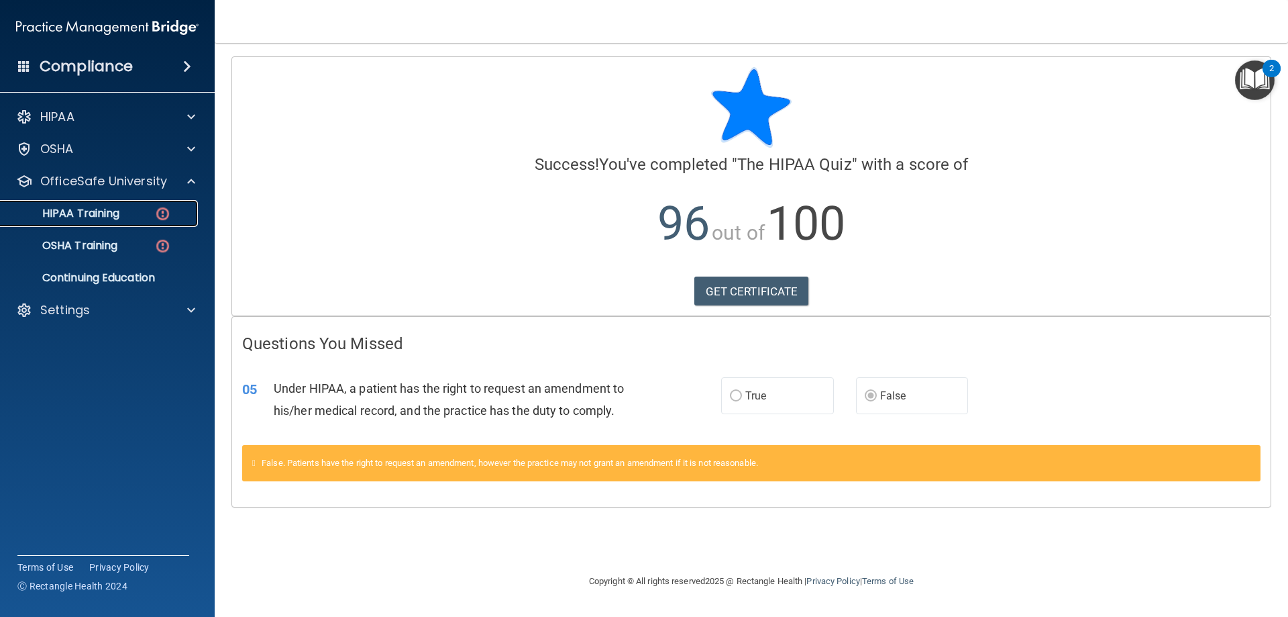
click at [164, 210] on img at bounding box center [162, 213] width 17 height 17
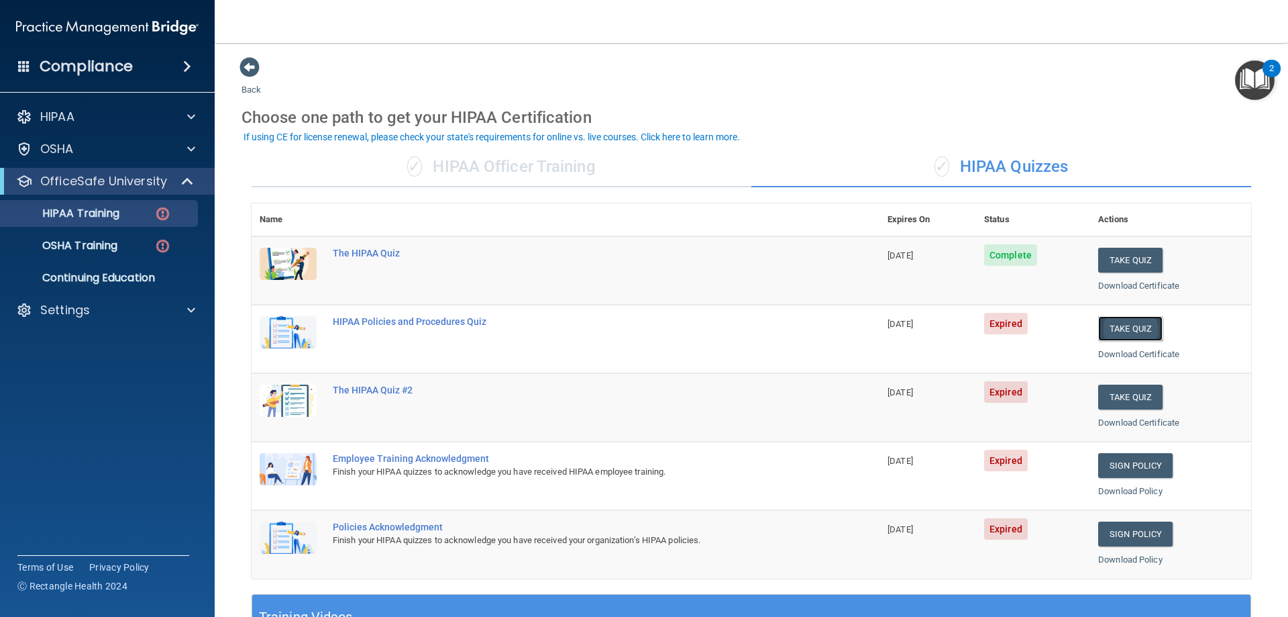
click at [1114, 325] on button "Take Quiz" at bounding box center [1130, 328] width 64 height 25
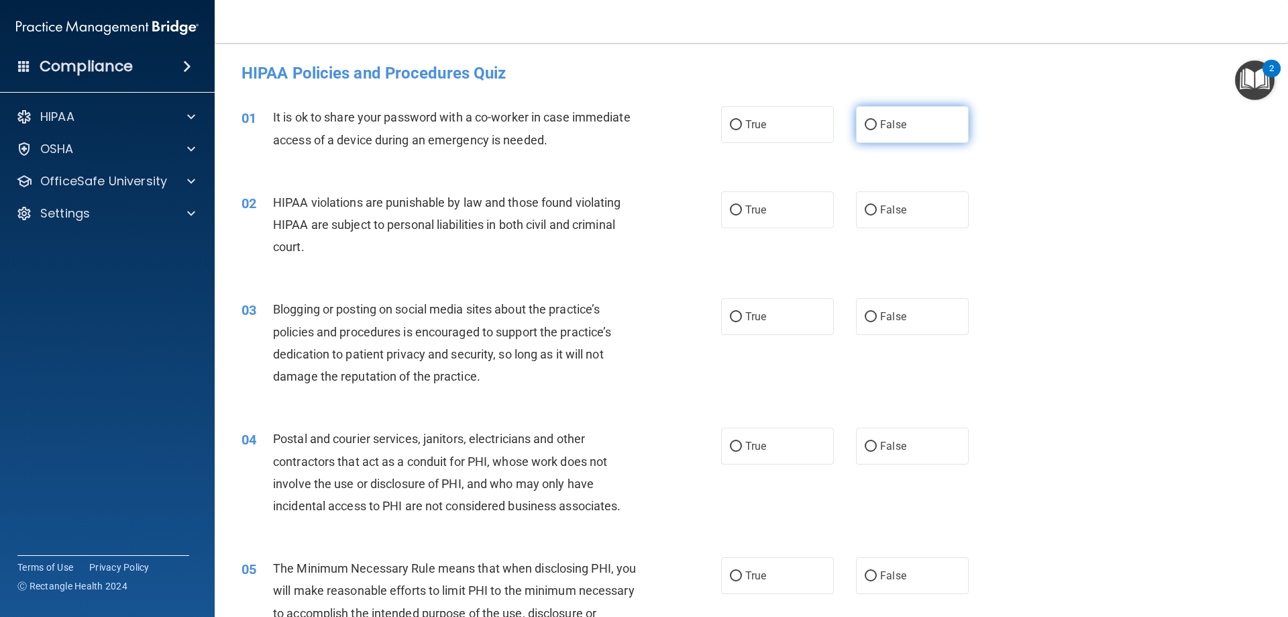
click at [865, 123] on input "False" at bounding box center [871, 125] width 12 height 10
radio input "true"
click at [731, 205] on input "True" at bounding box center [736, 210] width 12 height 10
radio input "true"
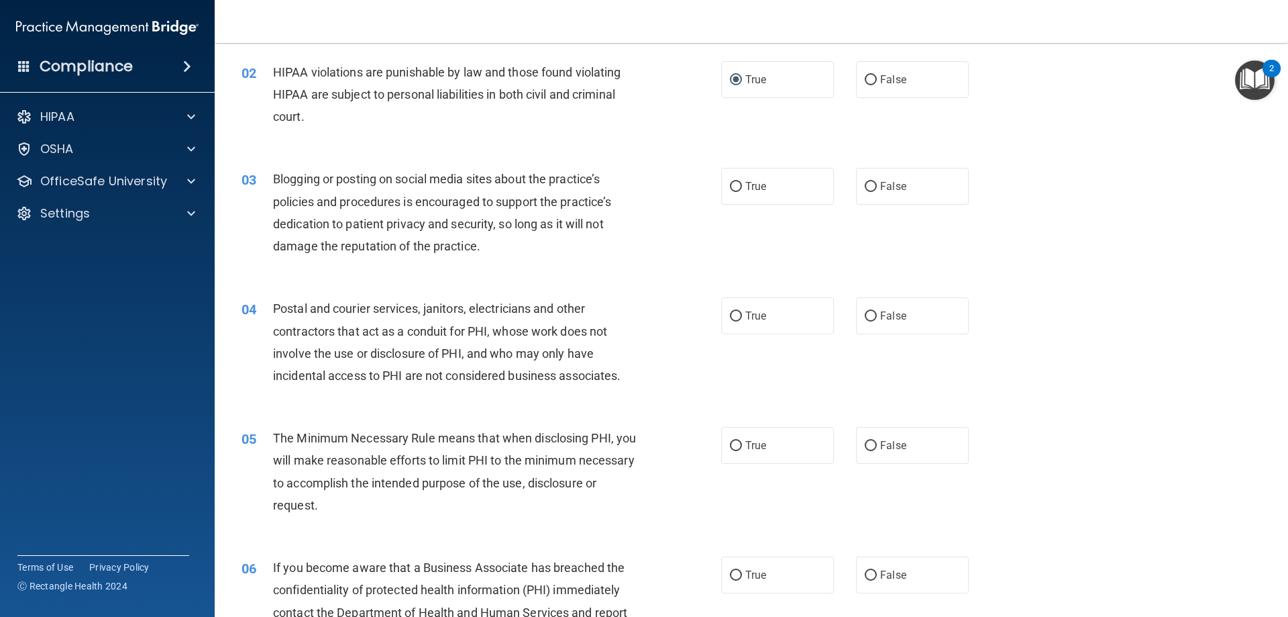
scroll to position [134, 0]
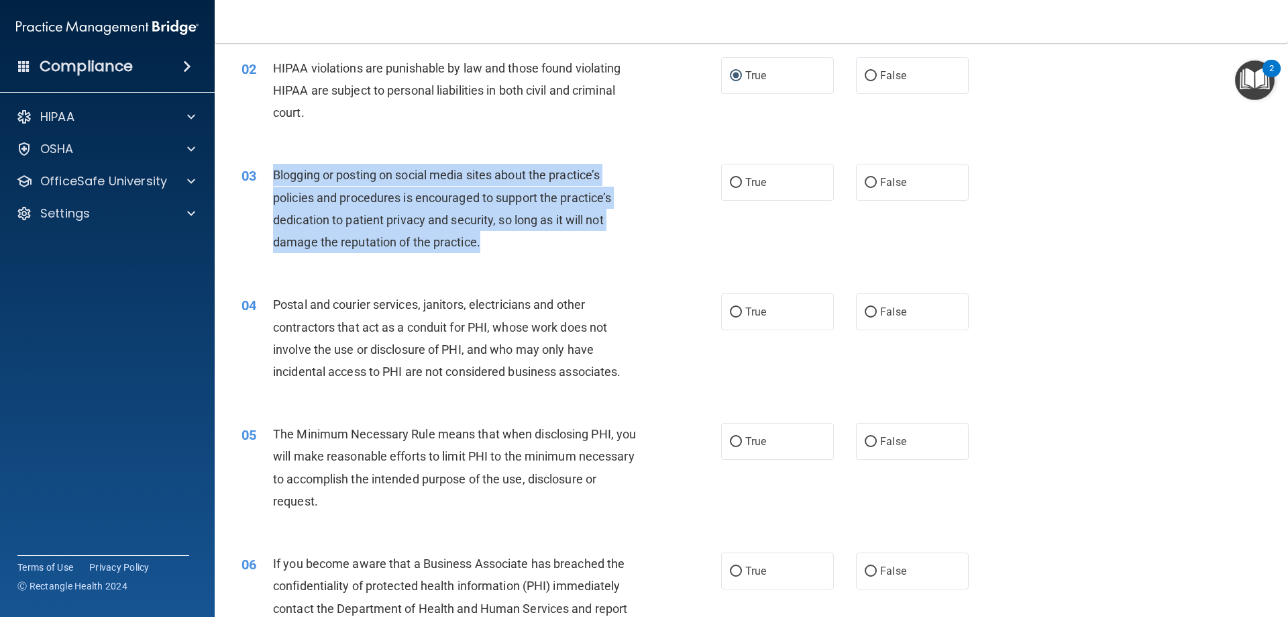
drag, startPoint x: 514, startPoint y: 240, endPoint x: 265, endPoint y: 178, distance: 256.5
click at [264, 178] on div "03 Blogging or posting on social media sites about the practice’s policies and …" at bounding box center [481, 212] width 520 height 96
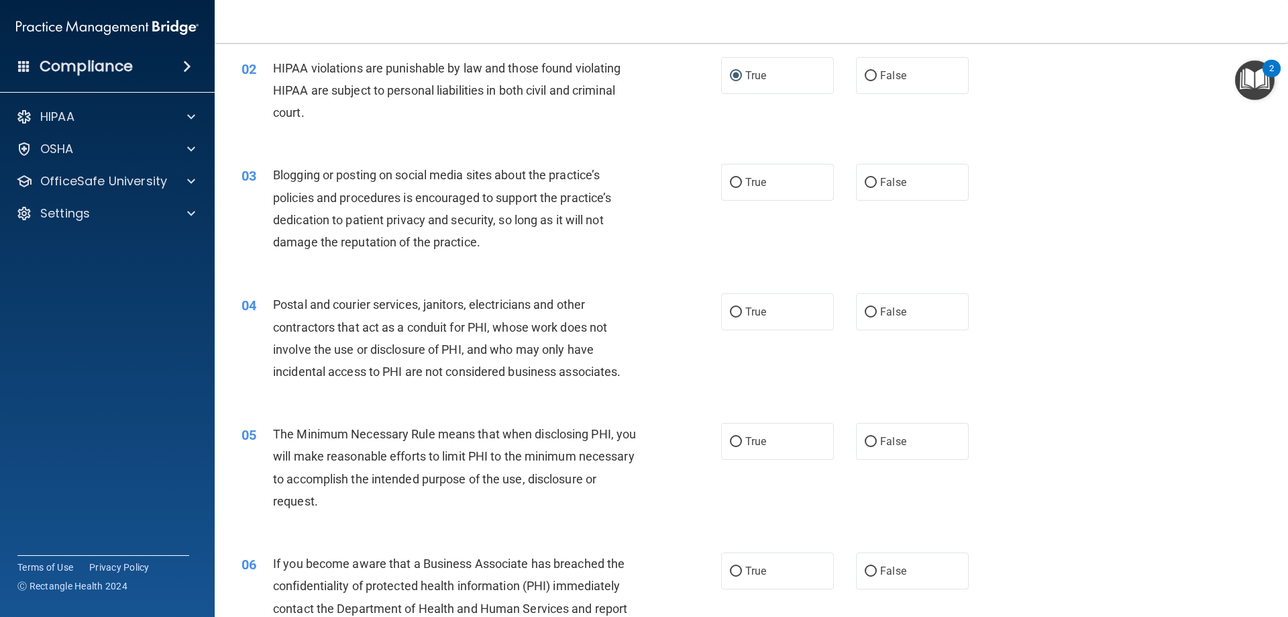
click at [1174, 209] on div "03 Blogging or posting on social media sites about the practice’s policies and …" at bounding box center [751, 211] width 1040 height 129
click at [871, 182] on label "False" at bounding box center [912, 182] width 113 height 37
click at [871, 182] on input "False" at bounding box center [871, 183] width 12 height 10
radio input "true"
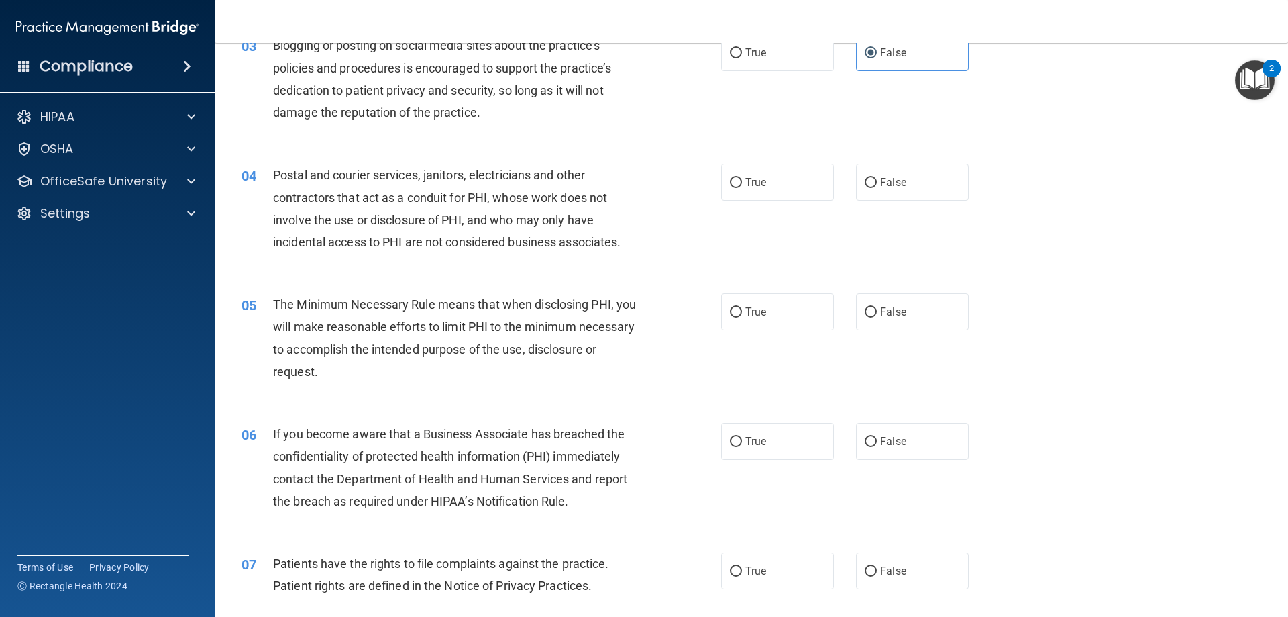
scroll to position [268, 0]
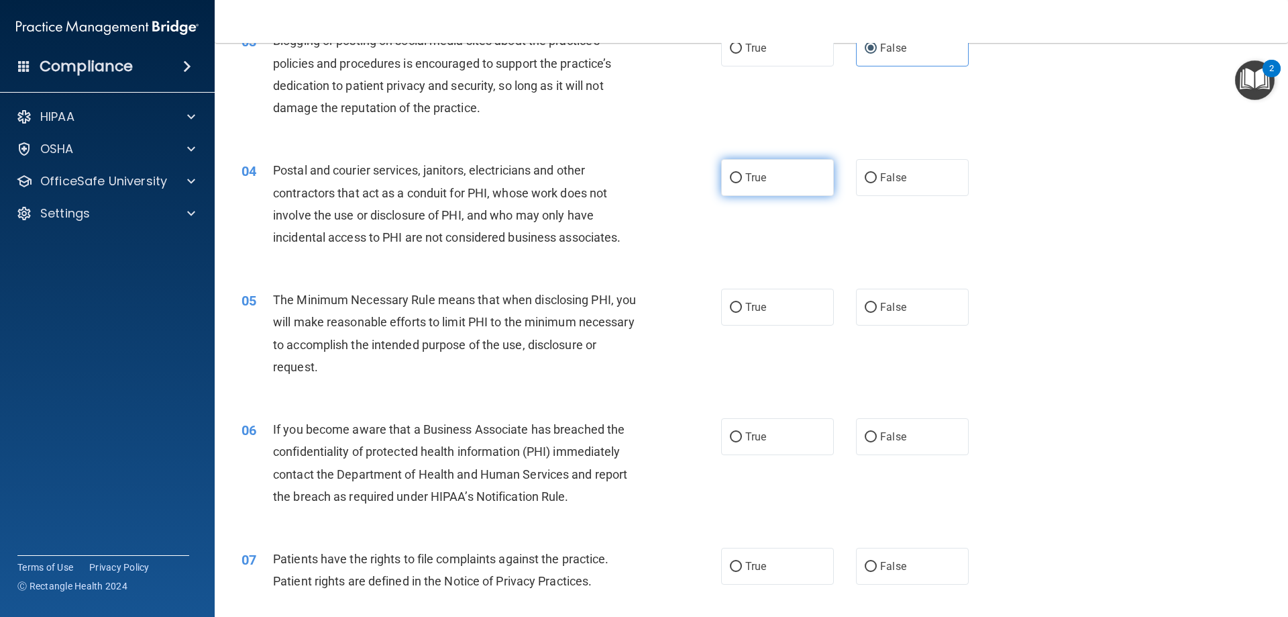
click at [734, 174] on input "True" at bounding box center [736, 178] width 12 height 10
radio input "true"
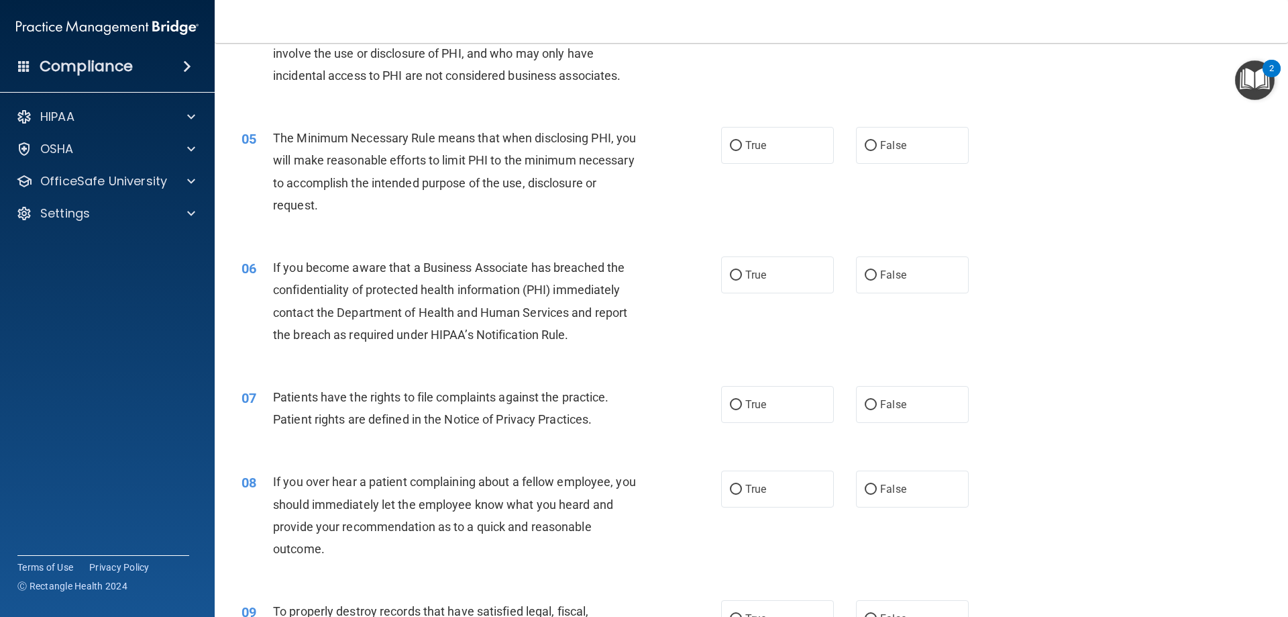
scroll to position [470, 0]
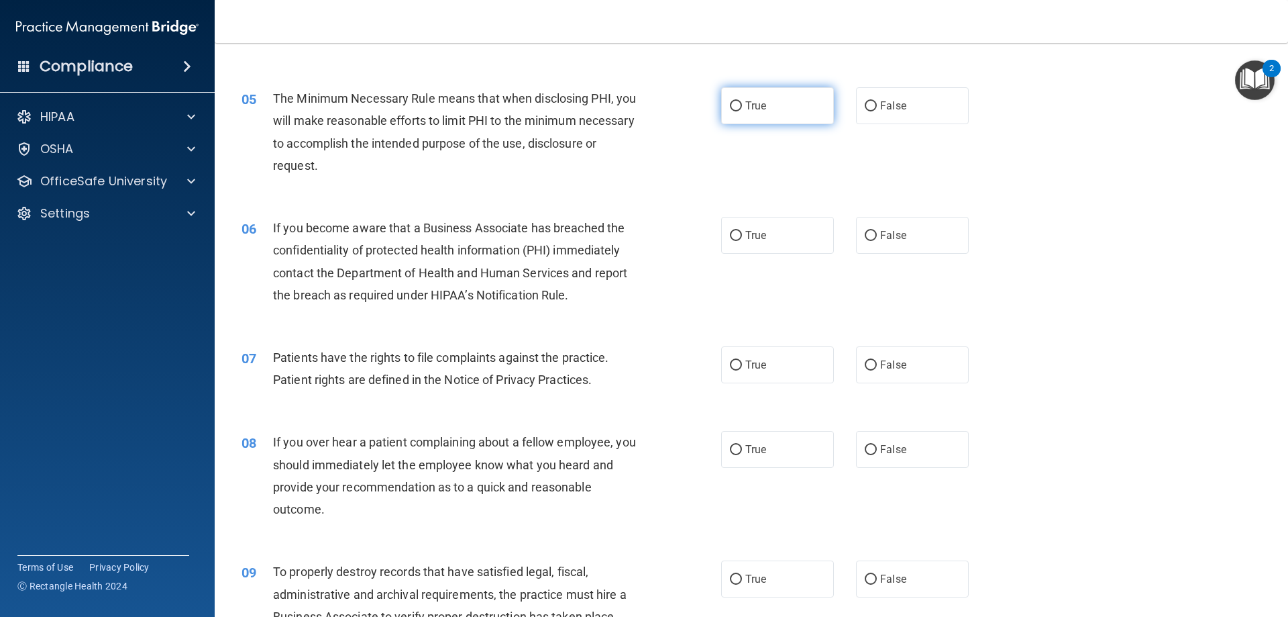
click at [734, 103] on input "True" at bounding box center [736, 106] width 12 height 10
radio input "true"
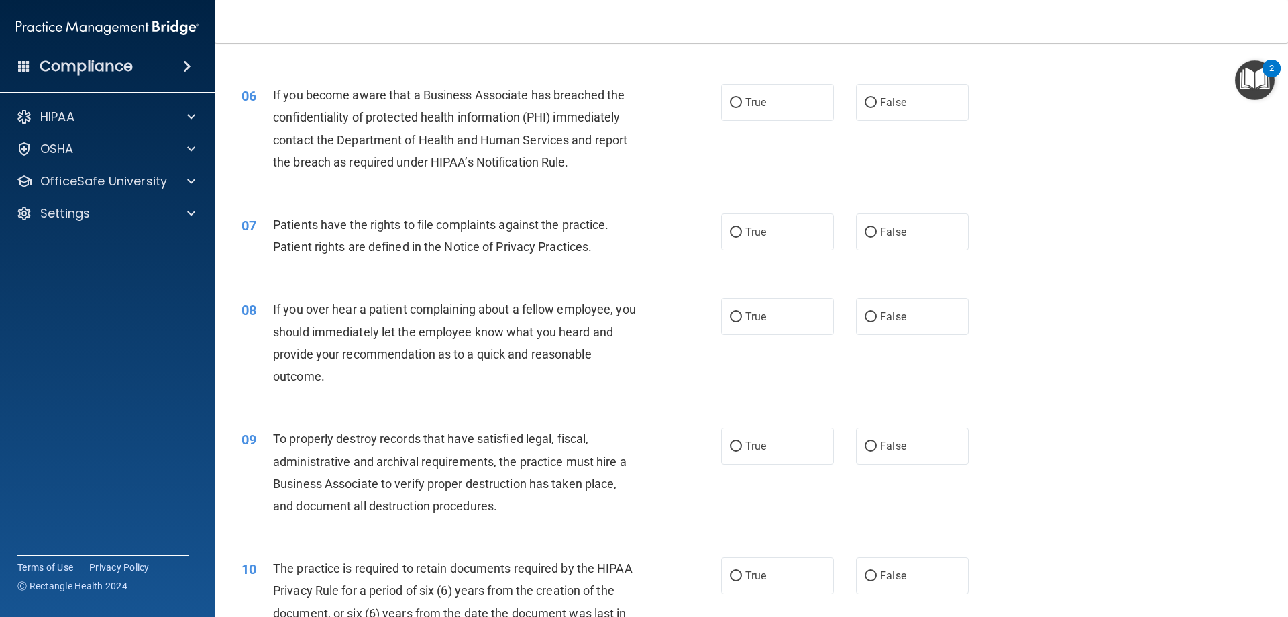
scroll to position [604, 0]
click at [734, 99] on input "True" at bounding box center [736, 102] width 12 height 10
radio input "true"
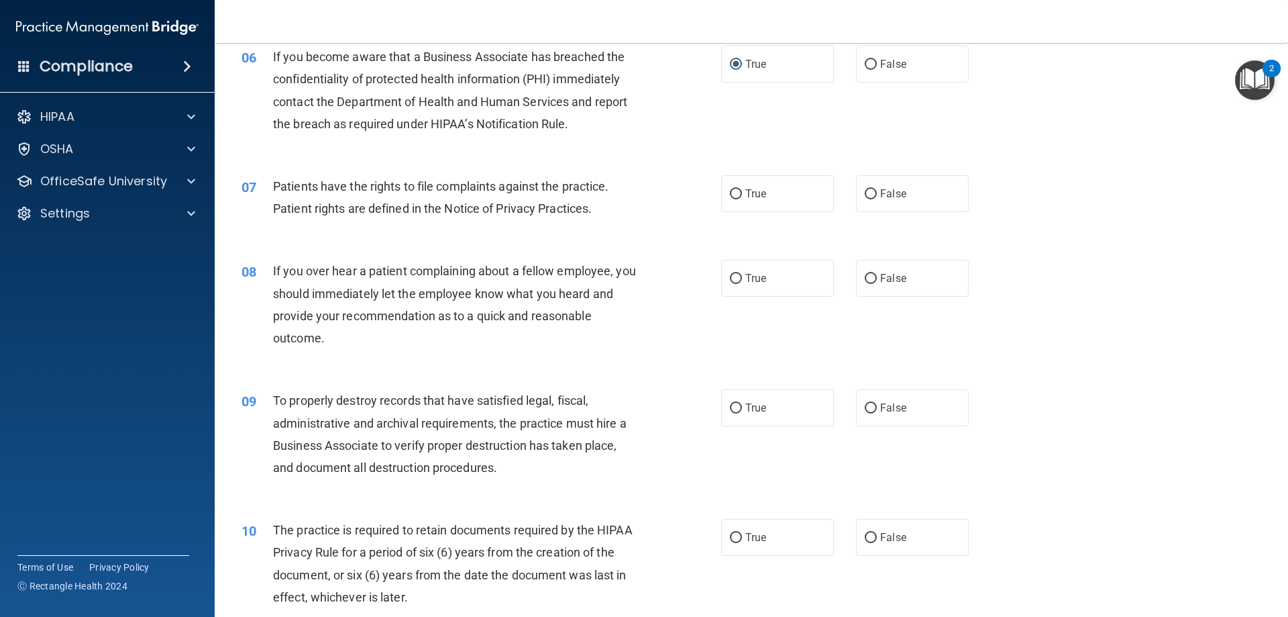
scroll to position [671, 0]
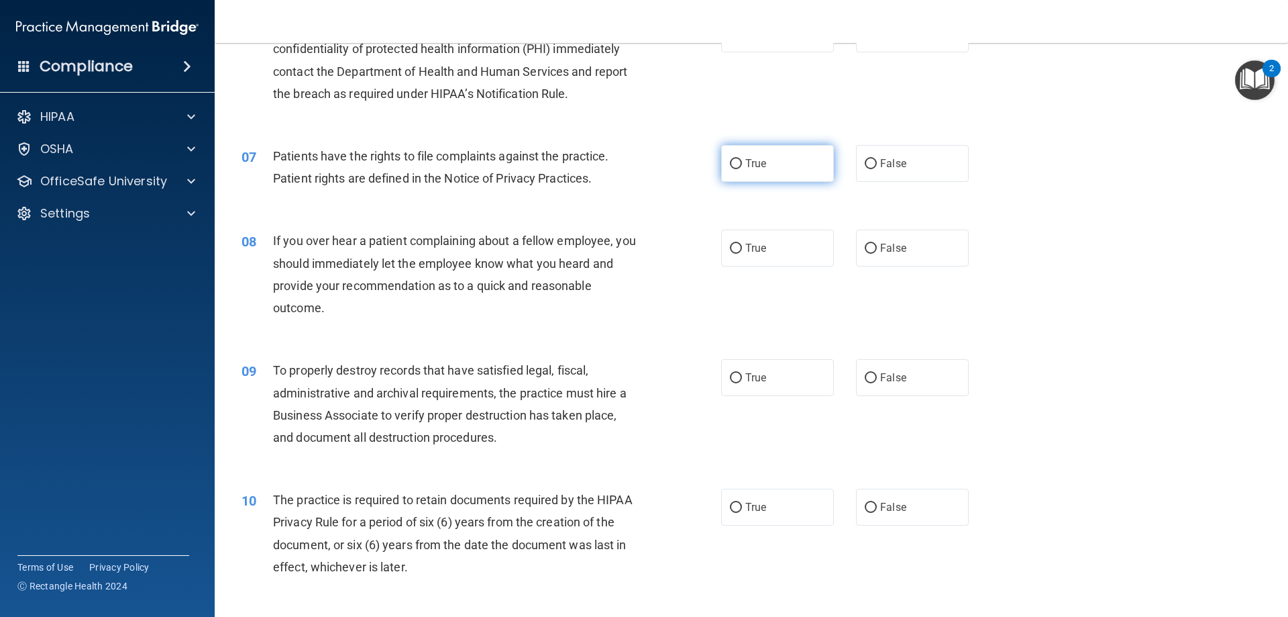
click at [734, 164] on input "True" at bounding box center [736, 164] width 12 height 10
radio input "true"
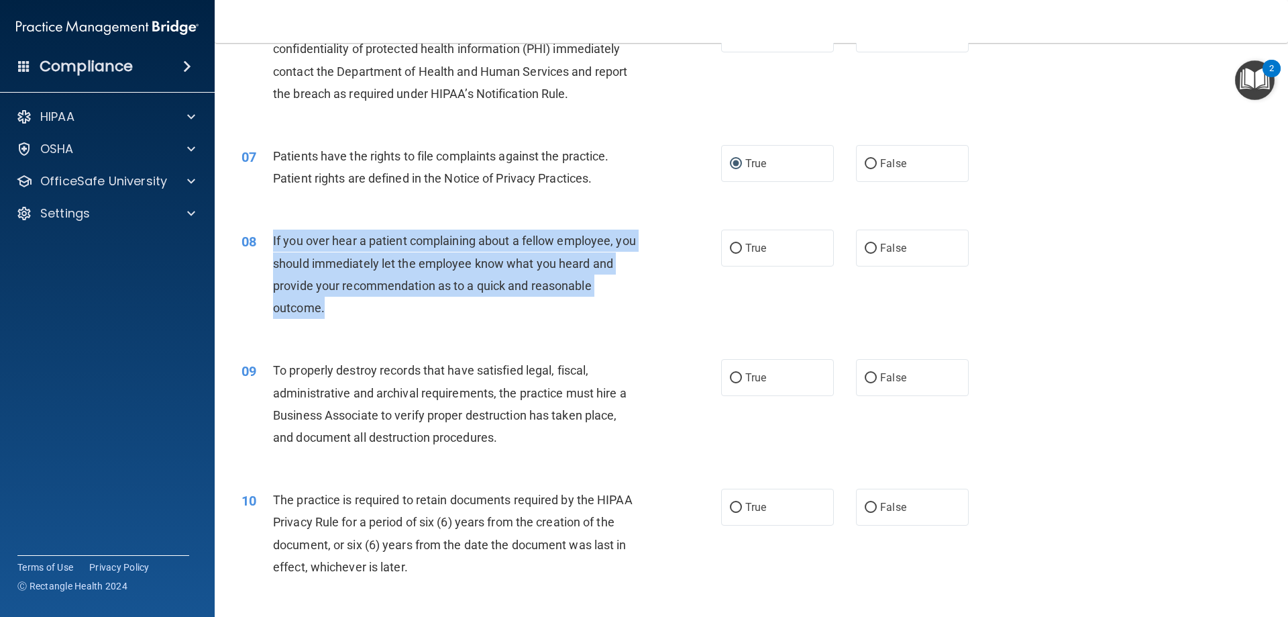
drag, startPoint x: 315, startPoint y: 299, endPoint x: 266, endPoint y: 231, distance: 83.5
click at [266, 231] on div "08 If you over hear a patient complaining about a fellow employee, you should i…" at bounding box center [481, 277] width 520 height 96
click at [867, 245] on input "False" at bounding box center [871, 249] width 12 height 10
radio input "true"
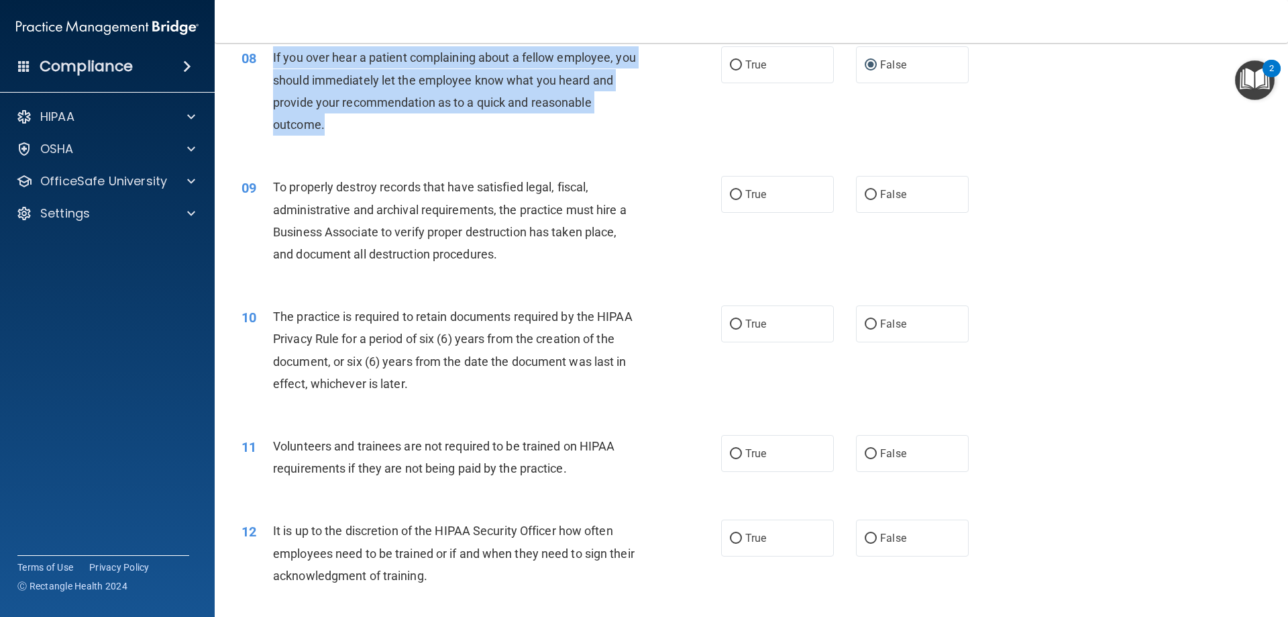
scroll to position [872, 0]
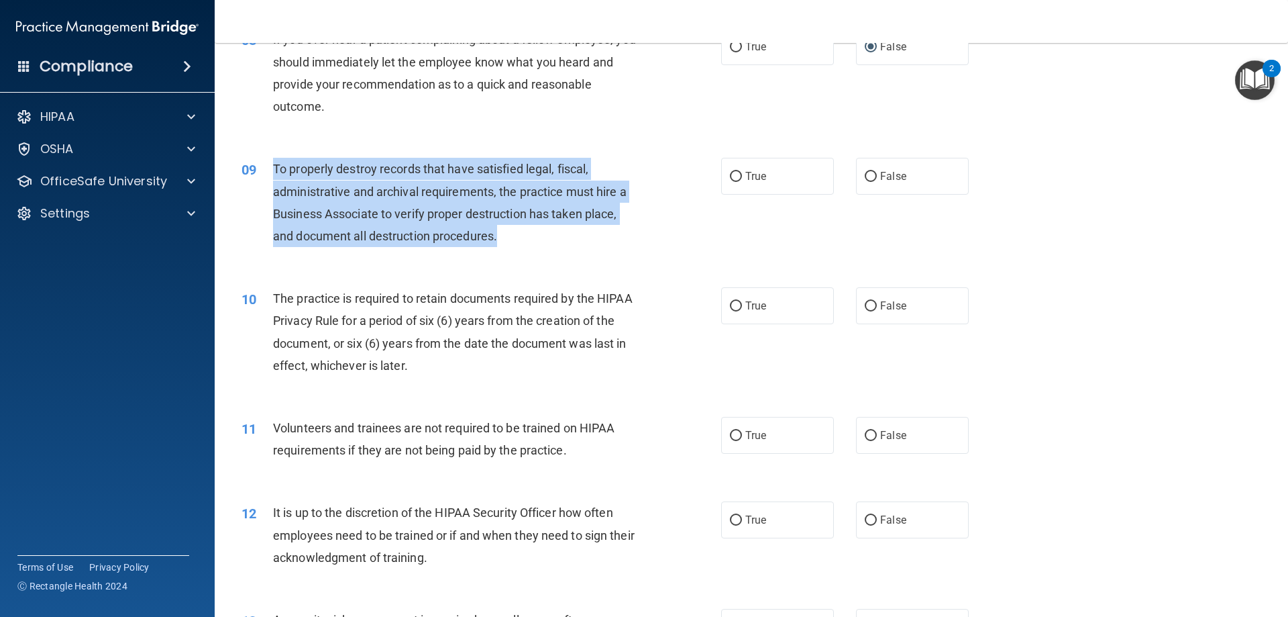
drag, startPoint x: 508, startPoint y: 233, endPoint x: 275, endPoint y: 164, distance: 242.9
click at [275, 164] on div "To properly destroy records that have satisfied legal, fiscal, administrative a…" at bounding box center [460, 202] width 375 height 89
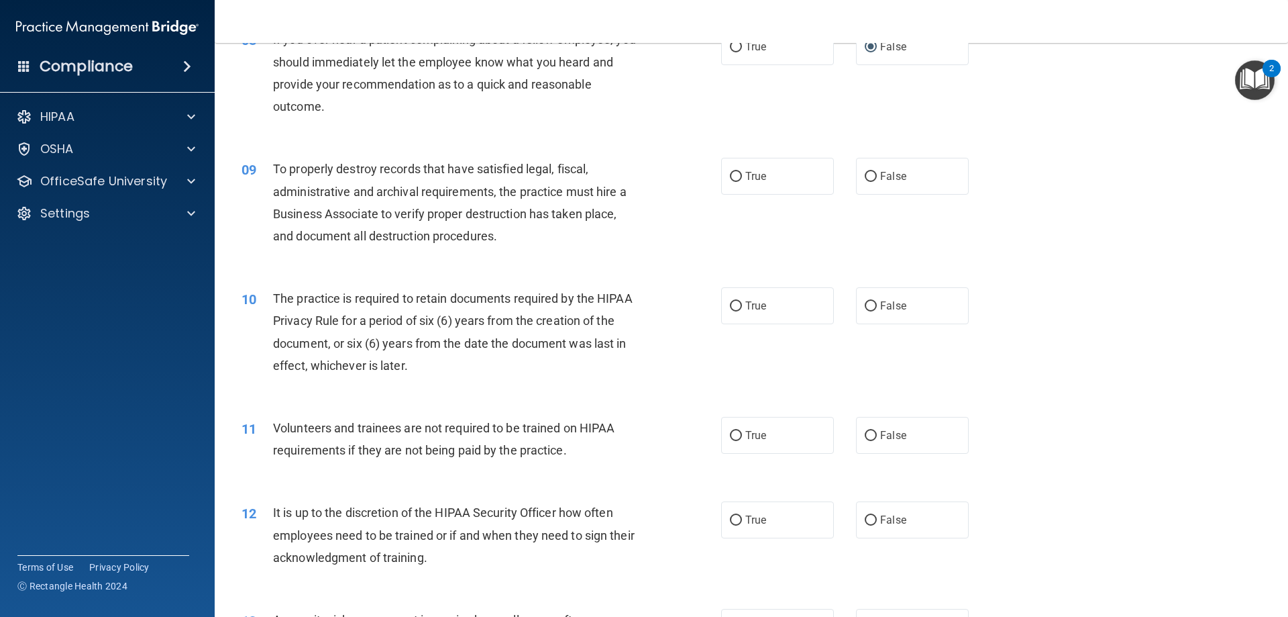
click at [1214, 186] on div "09 To properly destroy records that have satisfied legal, fiscal, administrativ…" at bounding box center [751, 205] width 1040 height 129
click at [867, 175] on input "False" at bounding box center [871, 177] width 12 height 10
radio input "true"
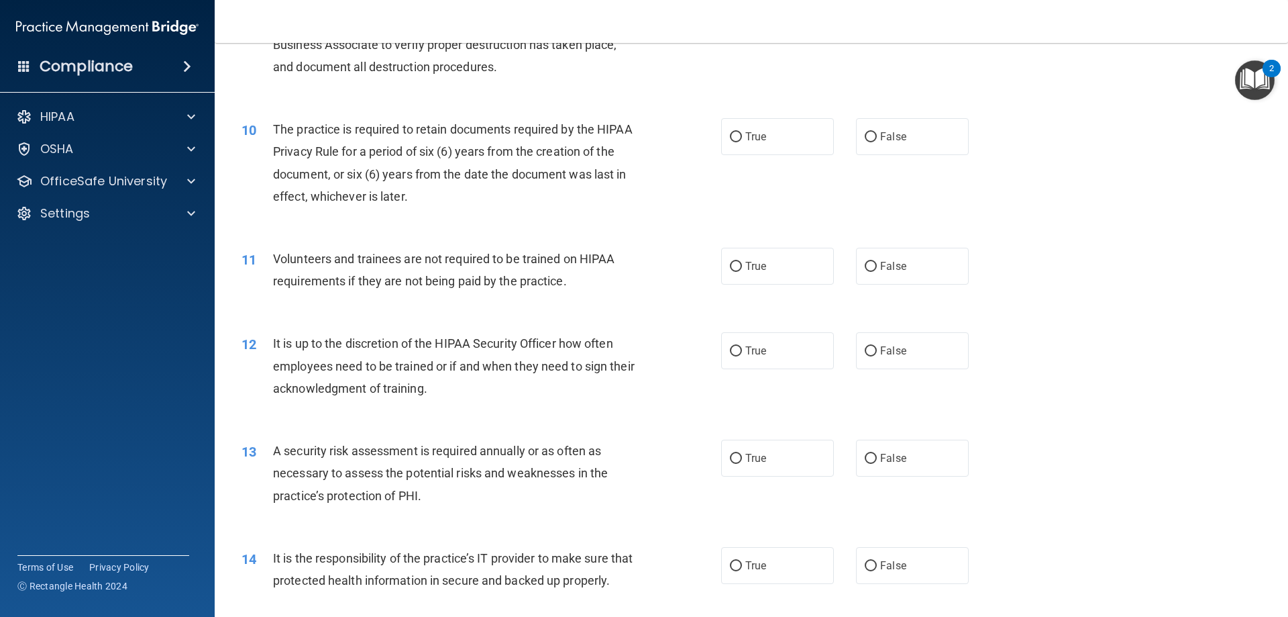
scroll to position [1006, 0]
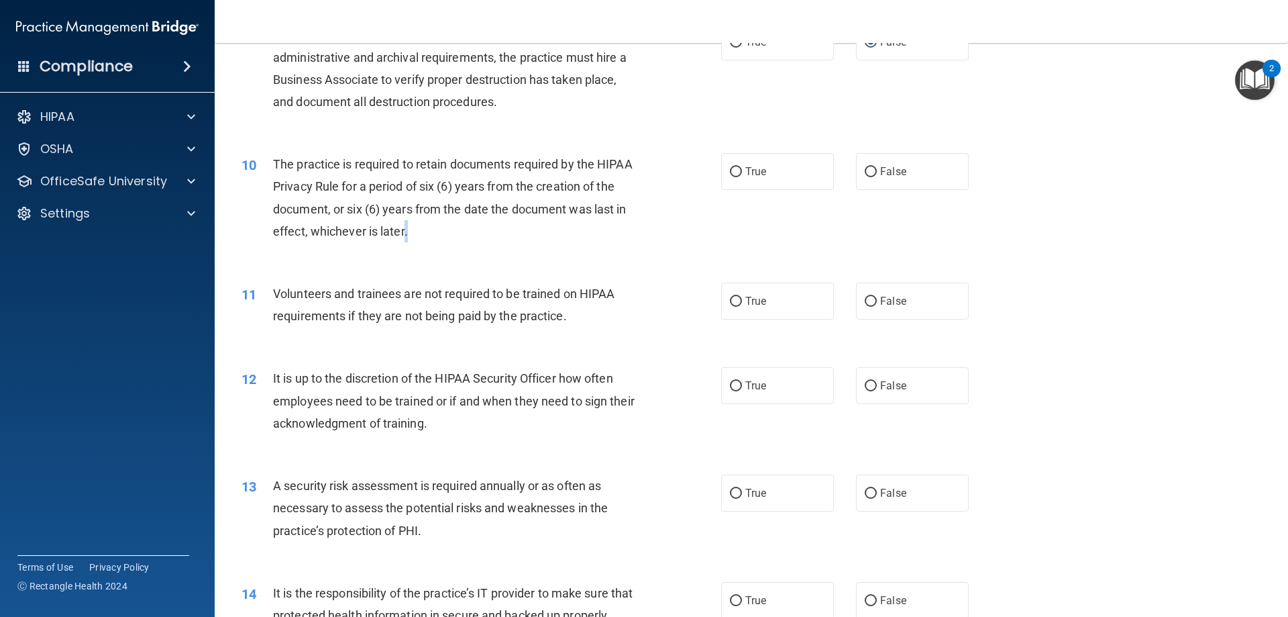
drag, startPoint x: 429, startPoint y: 231, endPoint x: 403, endPoint y: 230, distance: 26.8
click at [403, 230] on div "The practice is required to retain documents required by the HIPAA Privacy Rule…" at bounding box center [460, 197] width 375 height 89
click at [488, 254] on div "10 The practice is required to retain documents required by the HIPAA Privacy R…" at bounding box center [751, 200] width 1040 height 129
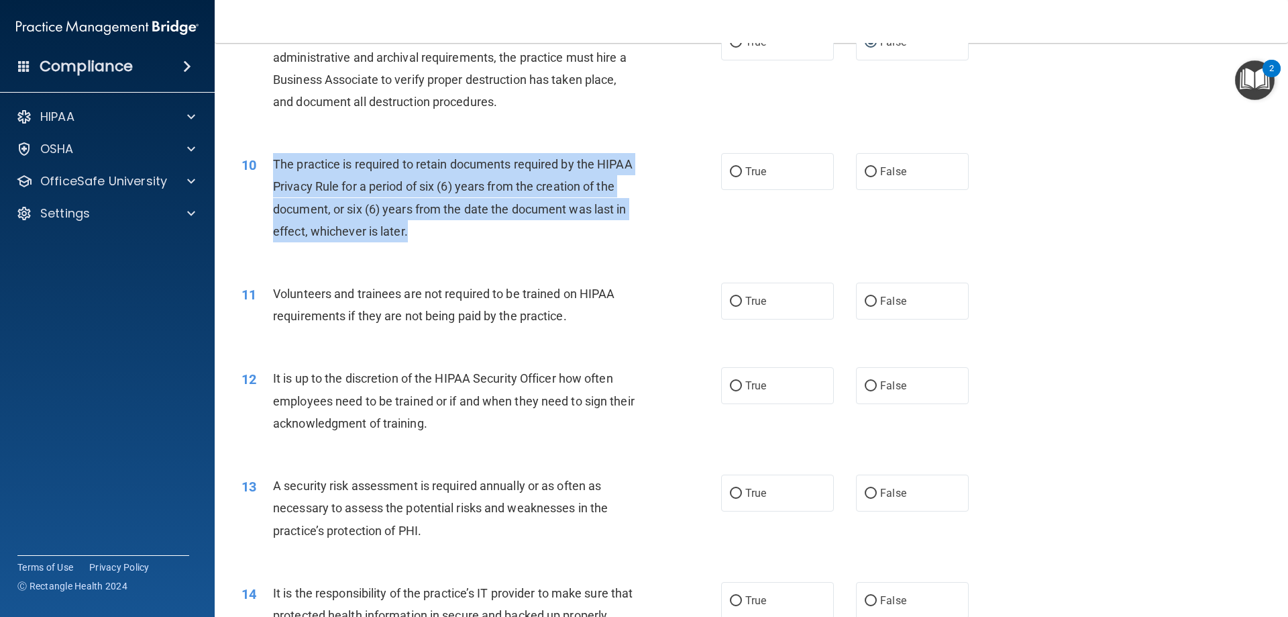
drag, startPoint x: 416, startPoint y: 229, endPoint x: 258, endPoint y: 175, distance: 166.8
click at [258, 175] on div "10 The practice is required to retain documents required by the HIPAA Privacy R…" at bounding box center [481, 201] width 520 height 96
click at [733, 170] on input "True" at bounding box center [736, 172] width 12 height 10
radio input "true"
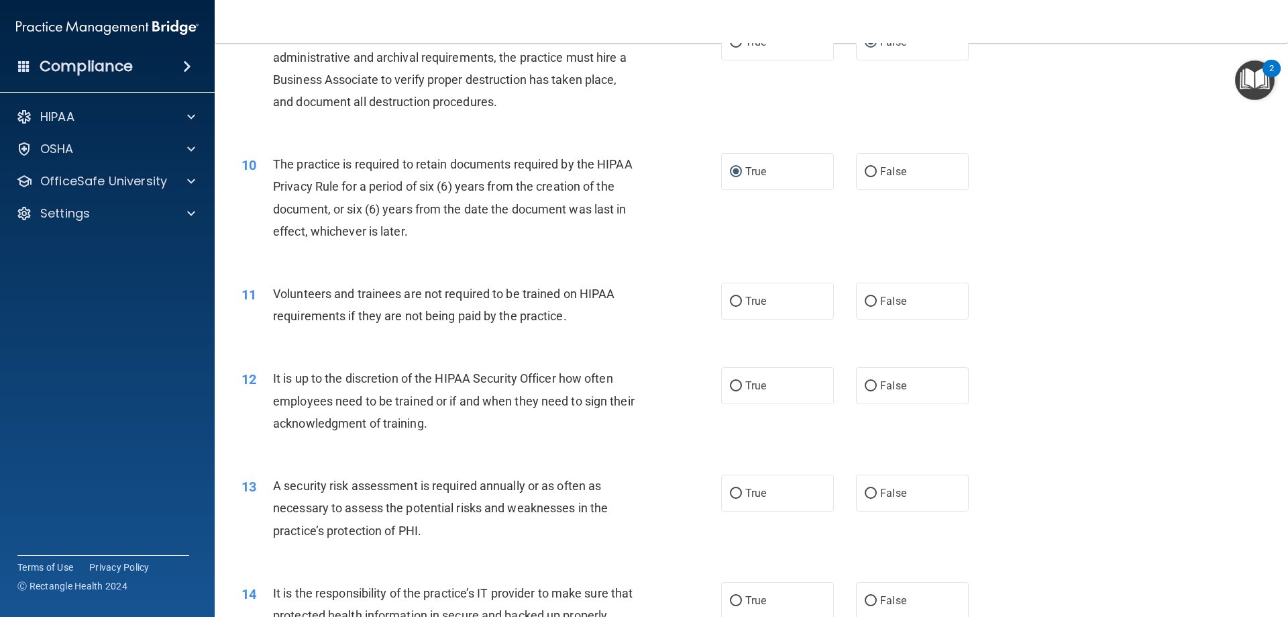
click at [590, 260] on div "10 The practice is required to retain documents required by the HIPAA Privacy R…" at bounding box center [751, 200] width 1040 height 129
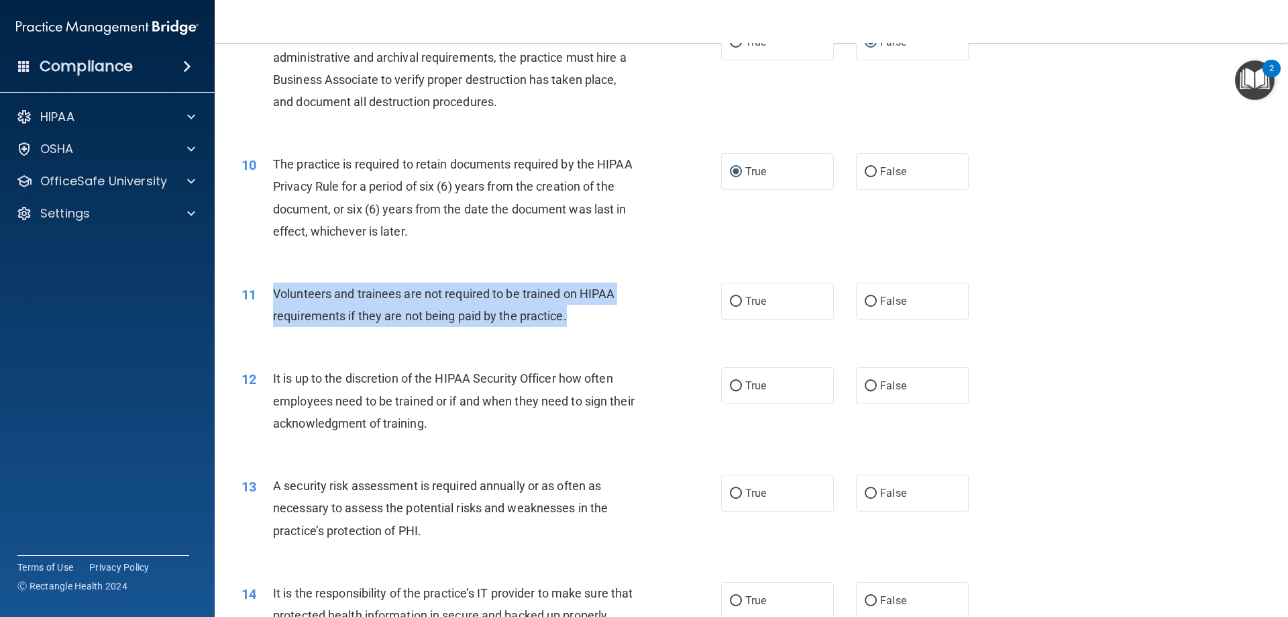
drag, startPoint x: 586, startPoint y: 310, endPoint x: 260, endPoint y: 302, distance: 326.9
click at [260, 302] on div "11 Volunteers and trainees are not required to be trained on HIPAA requirements…" at bounding box center [481, 307] width 520 height 51
click at [865, 297] on input "False" at bounding box center [871, 302] width 12 height 10
radio input "true"
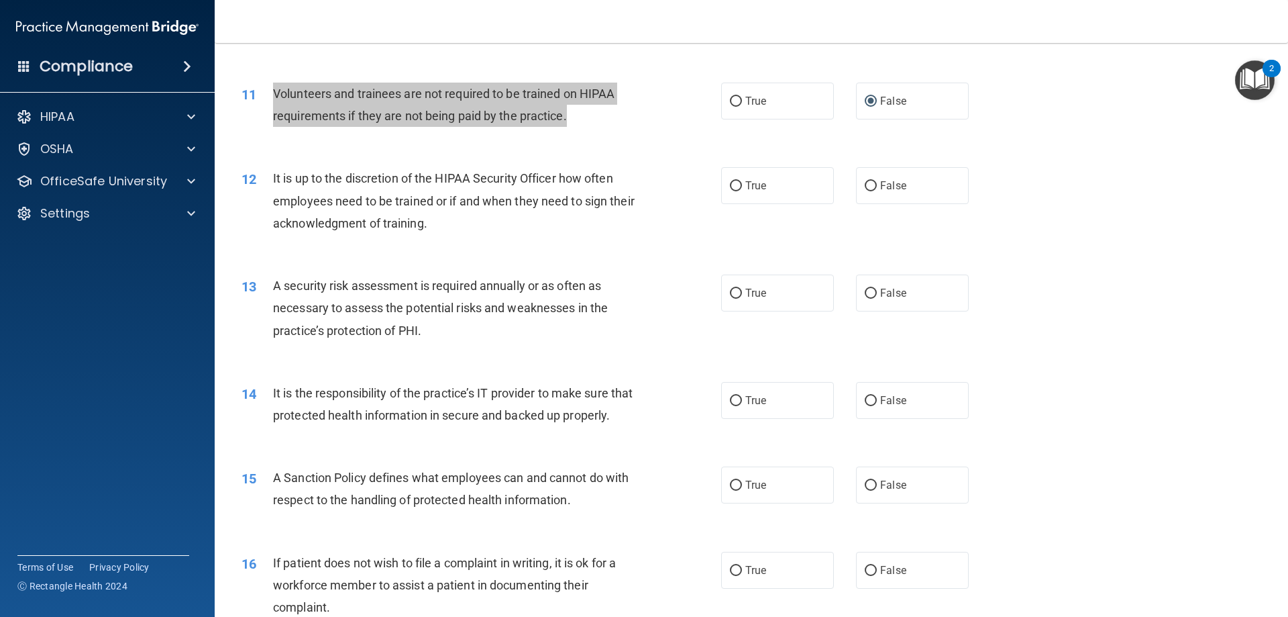
scroll to position [1208, 0]
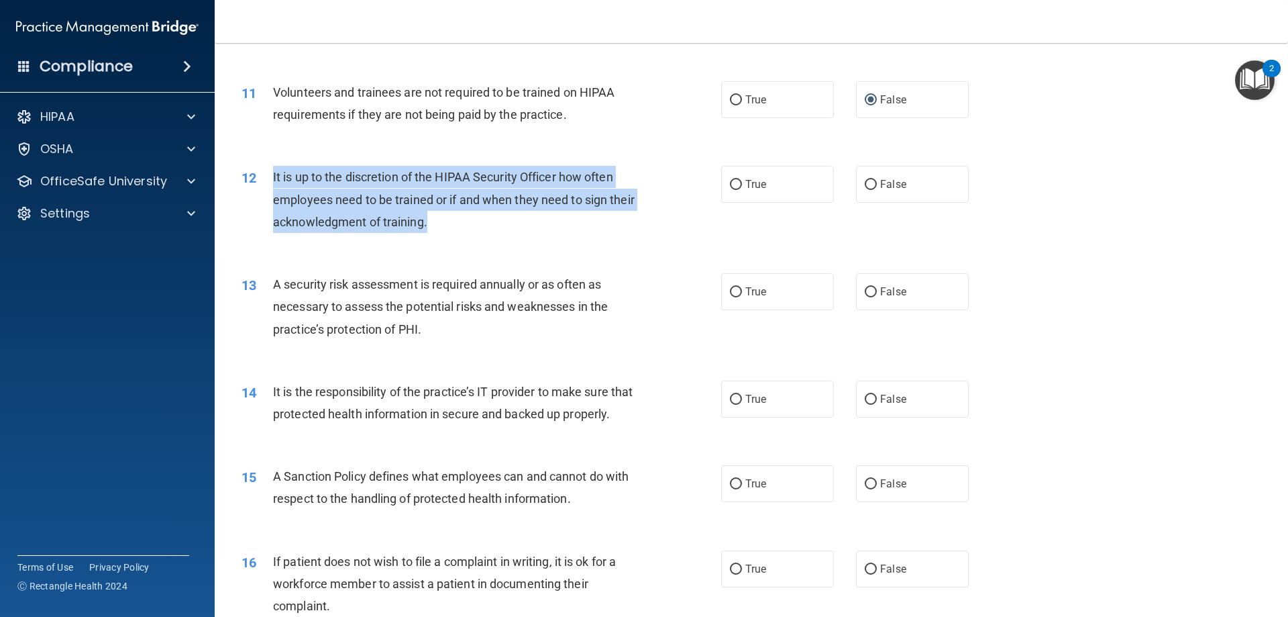
drag, startPoint x: 479, startPoint y: 219, endPoint x: 258, endPoint y: 178, distance: 225.0
click at [258, 178] on div "12 It is up to the discretion of the HIPAA Security Officer how often employees…" at bounding box center [481, 203] width 520 height 74
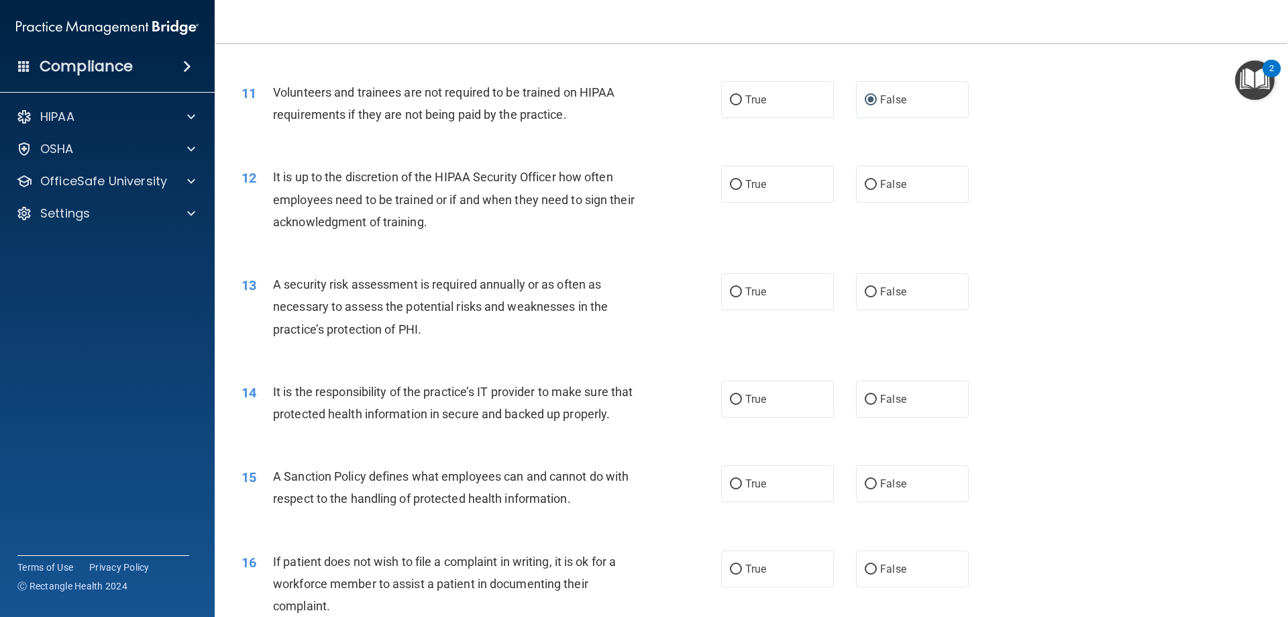
click at [1025, 205] on div "12 It is up to the discretion of the HIPAA Security Officer how often employees…" at bounding box center [751, 202] width 1040 height 107
click at [868, 181] on input "False" at bounding box center [871, 185] width 12 height 10
radio input "true"
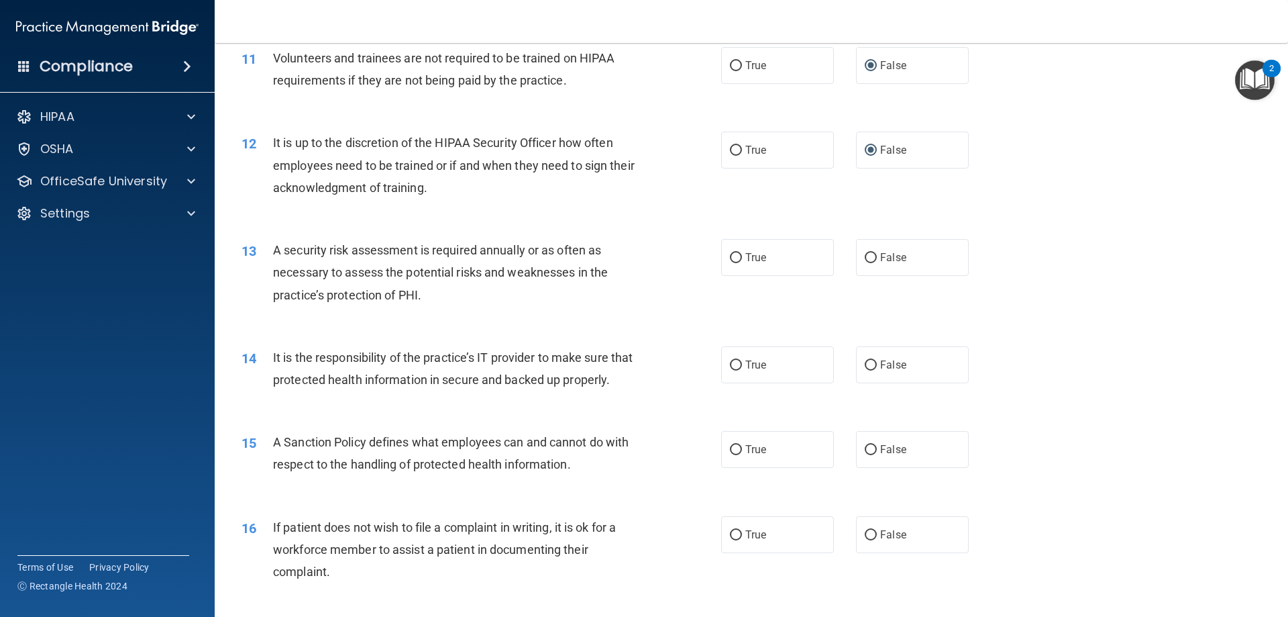
scroll to position [1275, 0]
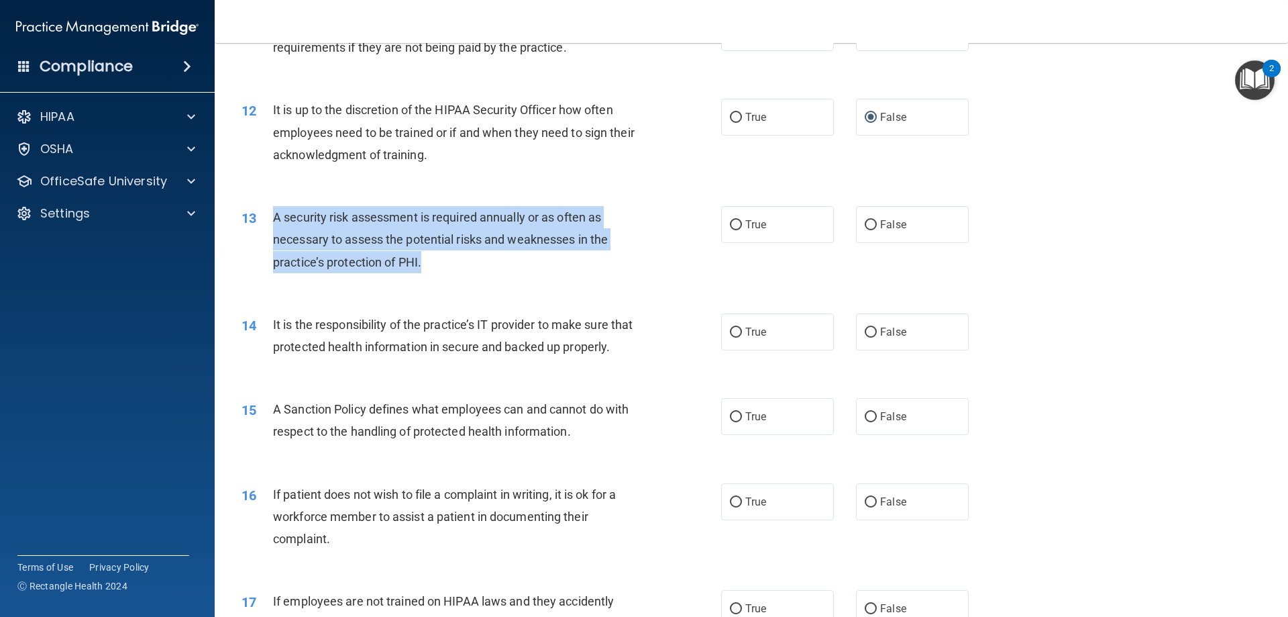
drag, startPoint x: 463, startPoint y: 259, endPoint x: 260, endPoint y: 217, distance: 207.0
click at [260, 217] on div "13 A security risk assessment is required annually or as often as necessary to …" at bounding box center [481, 243] width 520 height 74
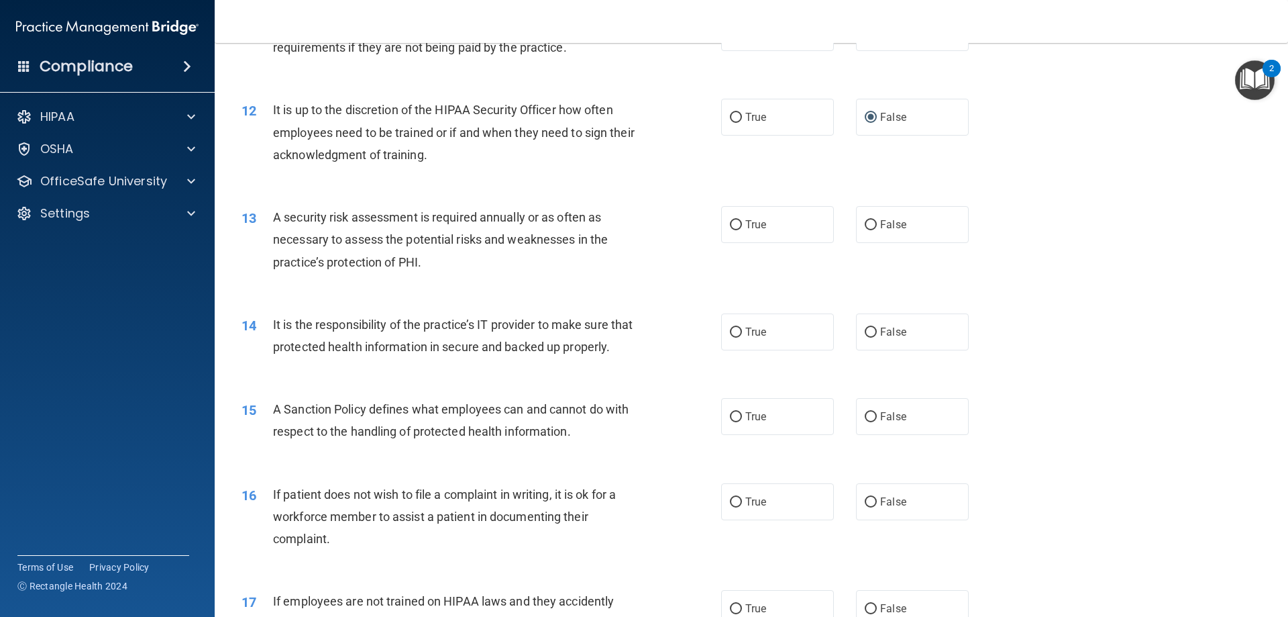
drag, startPoint x: 1161, startPoint y: 266, endPoint x: 1106, endPoint y: 270, distance: 55.1
click at [1161, 266] on div "13 A security risk assessment is required annually or as often as necessary to …" at bounding box center [751, 242] width 1040 height 107
click at [730, 223] on input "True" at bounding box center [736, 225] width 12 height 10
radio input "true"
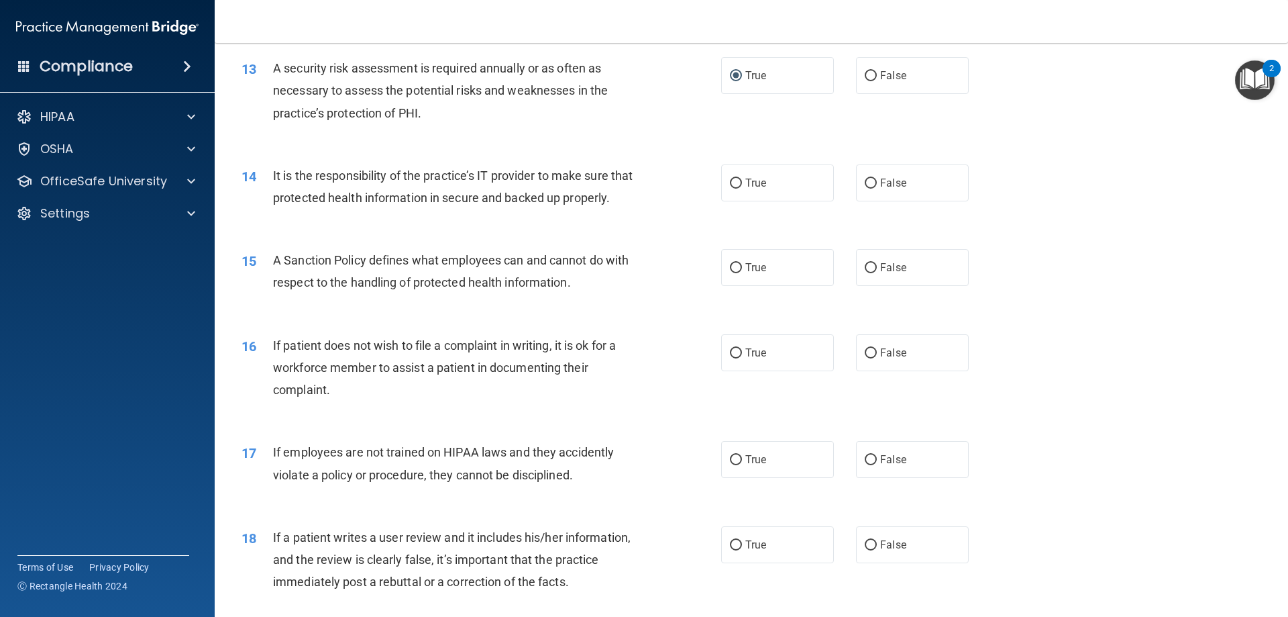
scroll to position [1476, 0]
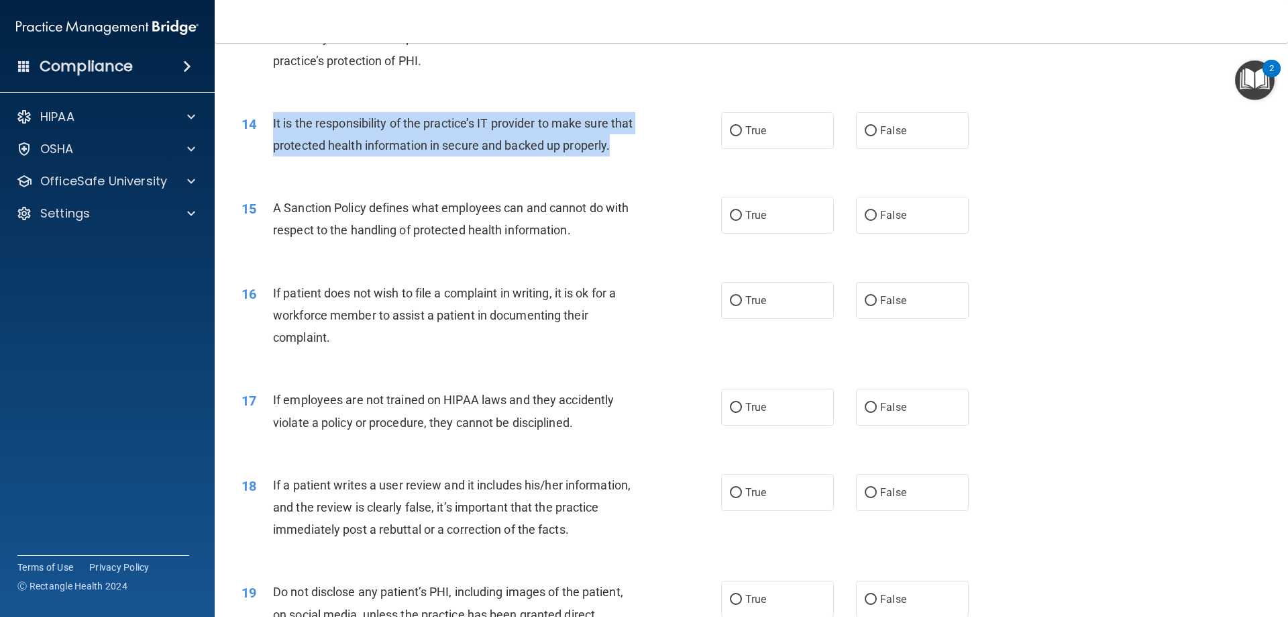
drag, startPoint x: 386, startPoint y: 167, endPoint x: 265, endPoint y: 122, distance: 128.9
click at [265, 122] on div "14 It is the responsibility of the practice’s IT provider to make sure that pro…" at bounding box center [481, 137] width 520 height 51
click at [731, 130] on input "True" at bounding box center [736, 131] width 12 height 10
radio input "true"
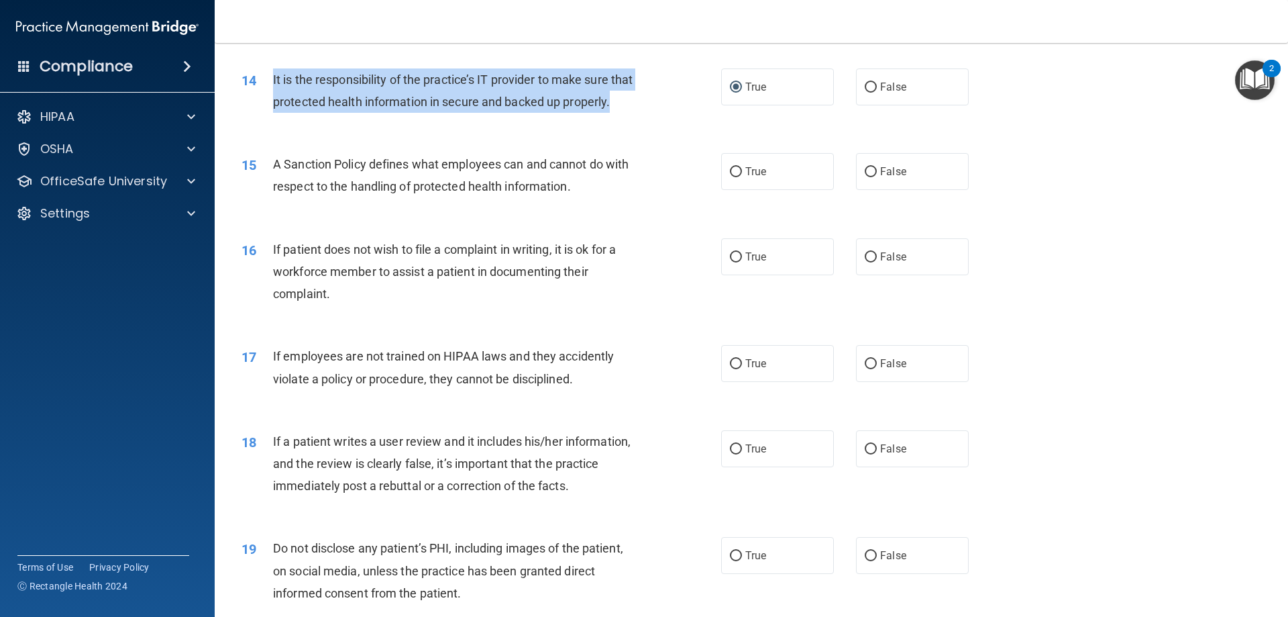
scroll to position [1543, 0]
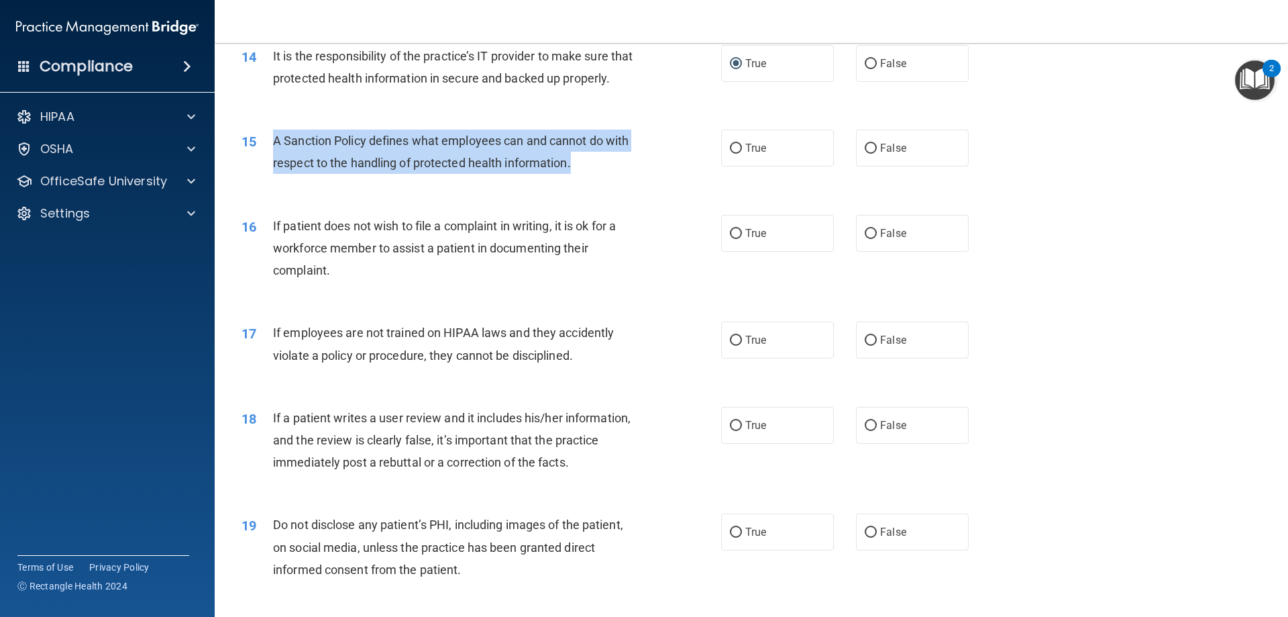
drag, startPoint x: 531, startPoint y: 191, endPoint x: 262, endPoint y: 164, distance: 269.7
click at [262, 164] on div "15 A Sanction Policy defines what employees can and cannot do with respect to t…" at bounding box center [481, 154] width 520 height 51
click at [865, 154] on input "False" at bounding box center [871, 149] width 12 height 10
radio input "true"
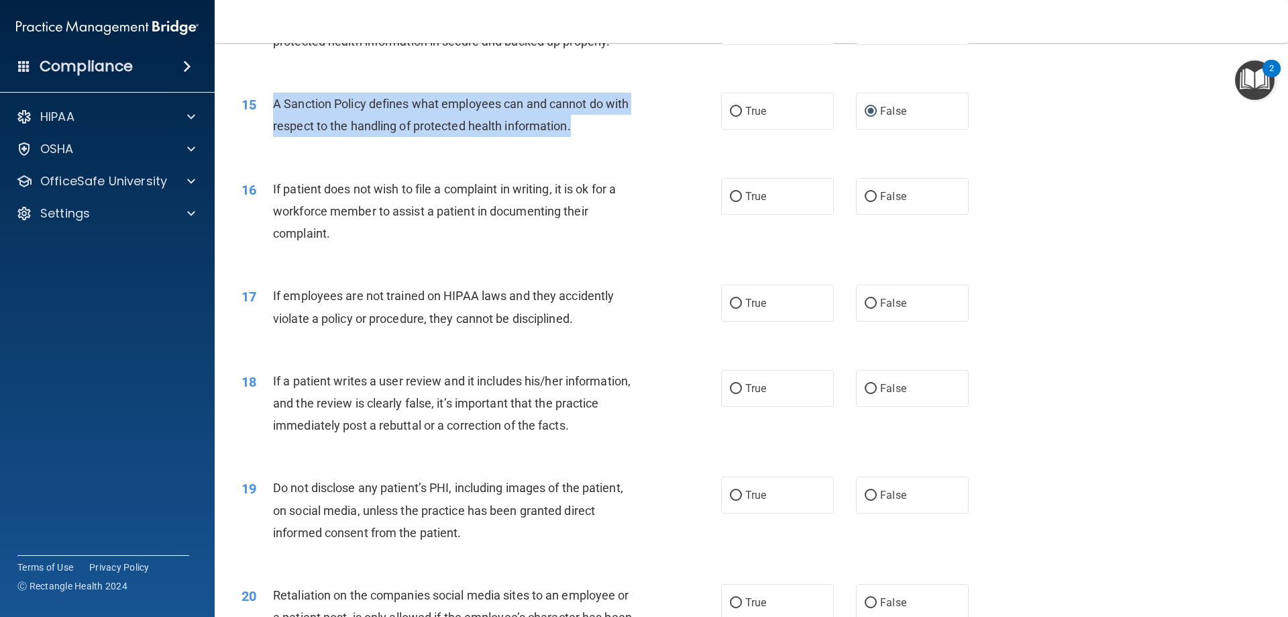
scroll to position [1610, 0]
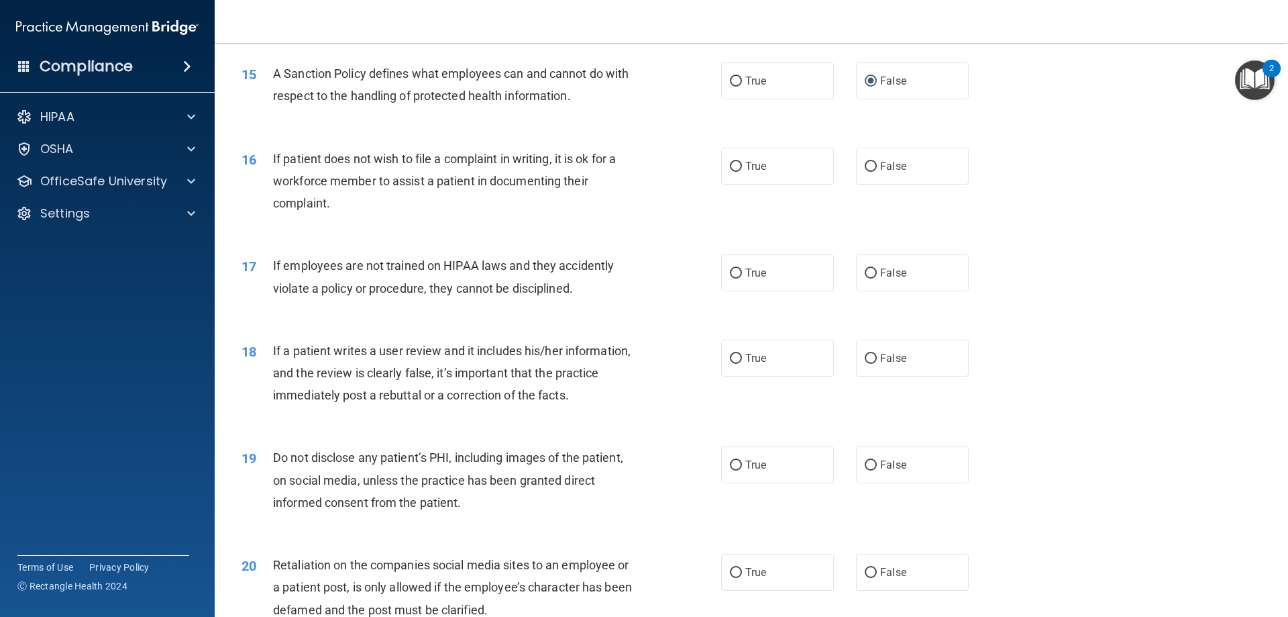
click at [444, 215] on div "If patient does not wish to file a complaint in writing, it is ok for a workfor…" at bounding box center [460, 181] width 375 height 67
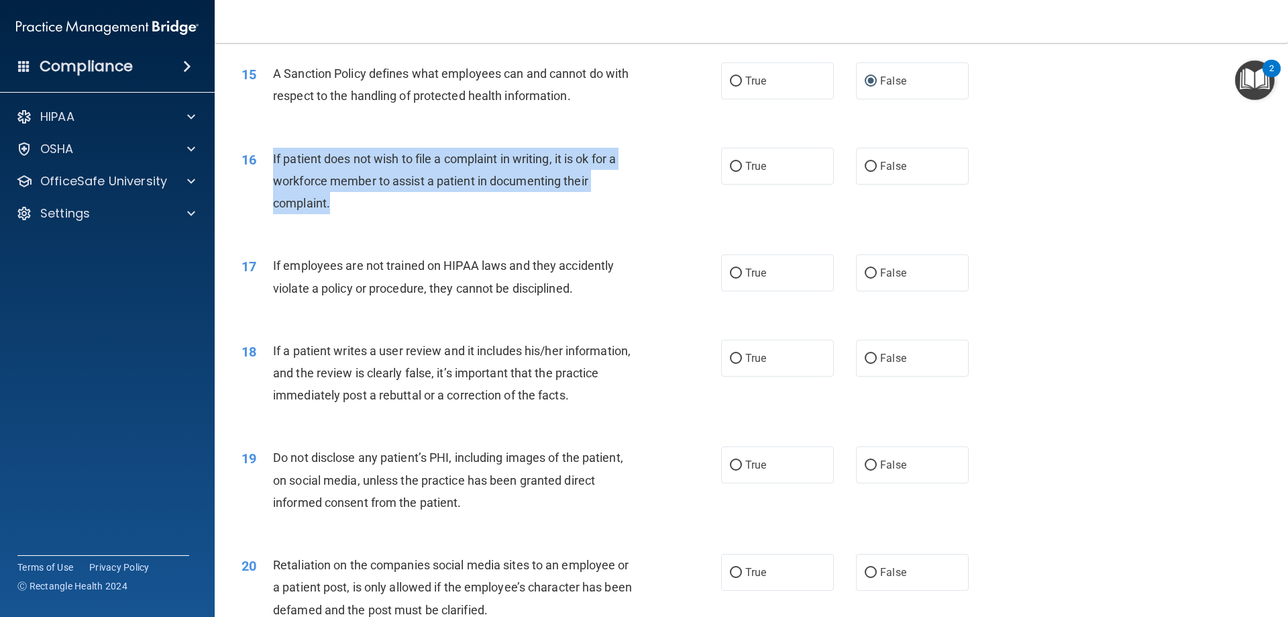
drag, startPoint x: 348, startPoint y: 226, endPoint x: 260, endPoint y: 179, distance: 99.7
click at [260, 179] on div "16 If patient does not wish to file a complaint in writing, it is ok for a work…" at bounding box center [481, 185] width 520 height 74
click at [320, 197] on span "If patient does not wish to file a complaint in writing, it is ok for a workfor…" at bounding box center [444, 181] width 343 height 58
click at [730, 172] on input "True" at bounding box center [736, 167] width 12 height 10
radio input "true"
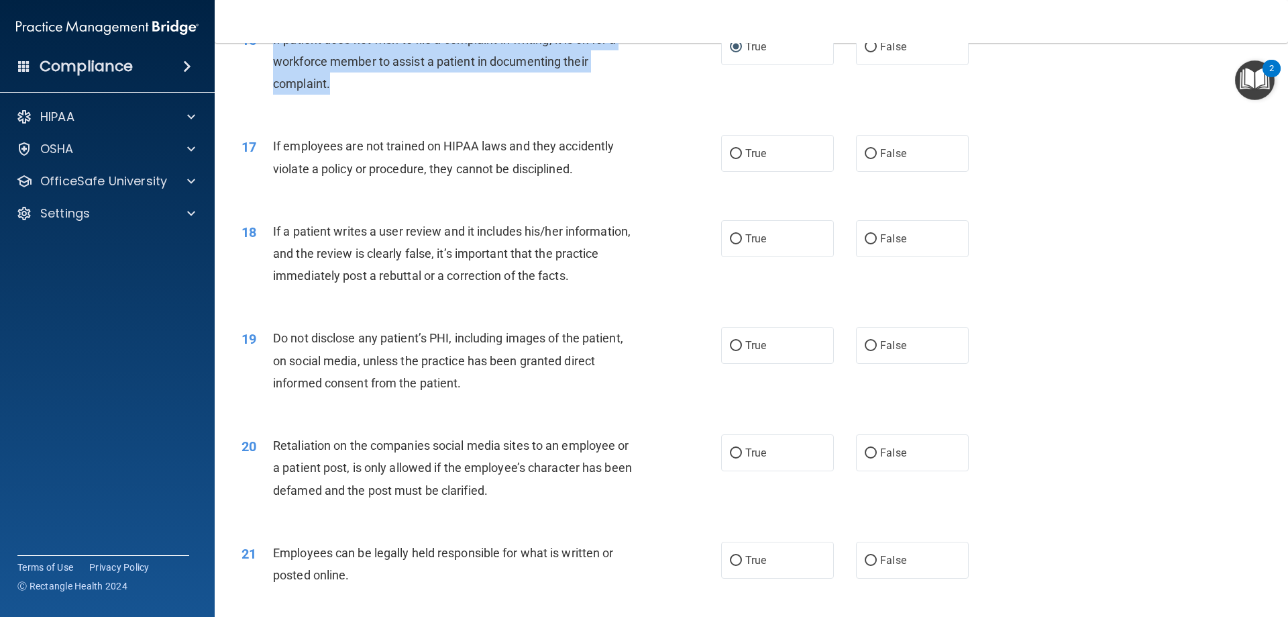
scroll to position [1744, 0]
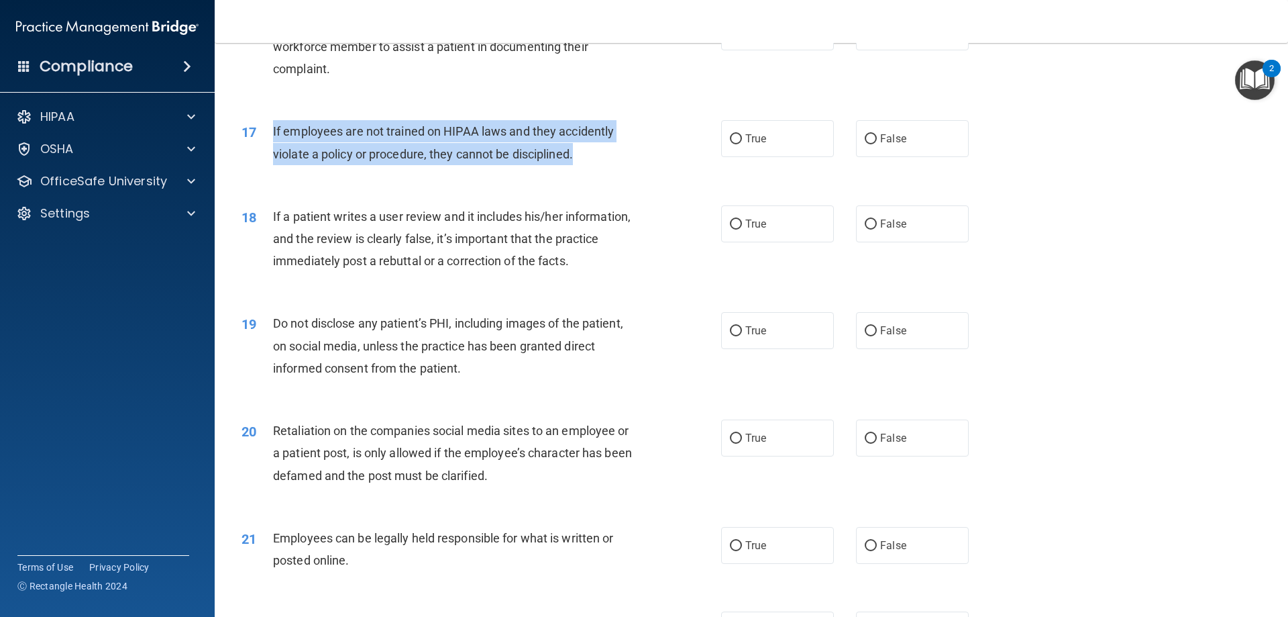
drag, startPoint x: 627, startPoint y: 168, endPoint x: 263, endPoint y: 146, distance: 364.3
click at [263, 146] on div "17 If employees are not trained on HIPAA laws and they accidently violate a pol…" at bounding box center [481, 145] width 520 height 51
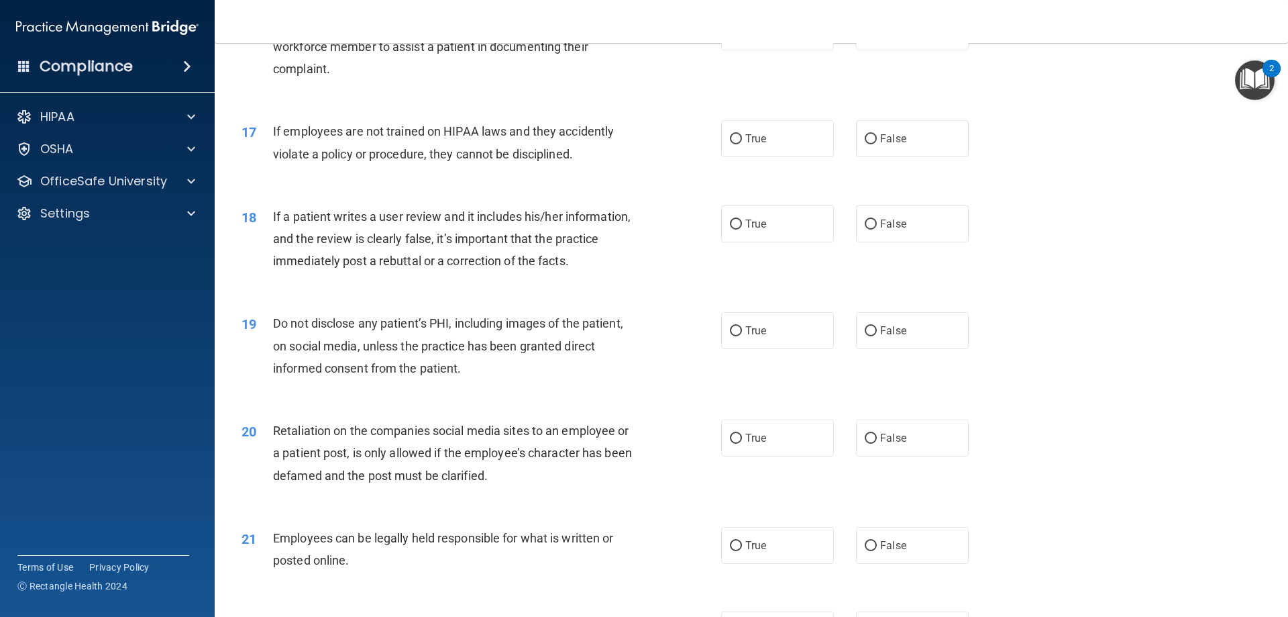
click at [1067, 151] on div "17 If employees are not trained on HIPAA laws and they accidently violate a pol…" at bounding box center [751, 145] width 1040 height 85
click at [869, 144] on input "False" at bounding box center [871, 139] width 12 height 10
radio input "true"
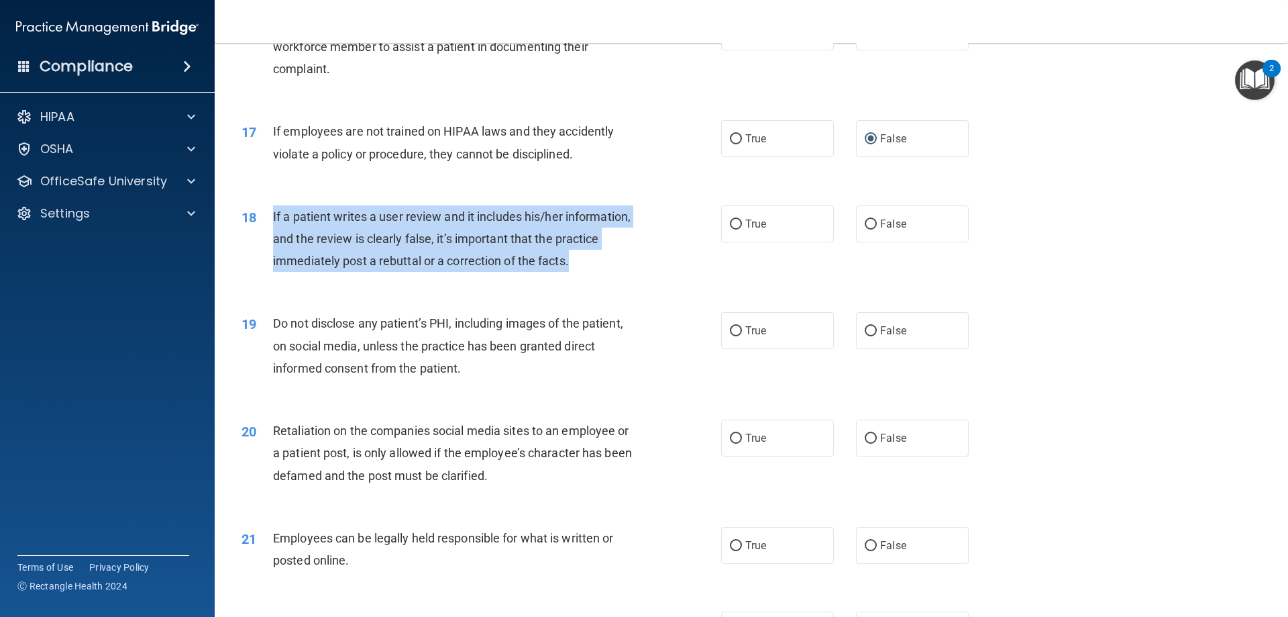
drag, startPoint x: 608, startPoint y: 276, endPoint x: 275, endPoint y: 245, distance: 334.2
click at [260, 245] on div "18 If a patient writes a user review and it includes his/her information, and t…" at bounding box center [481, 242] width 520 height 74
click at [867, 229] on input "False" at bounding box center [871, 224] width 12 height 10
radio input "true"
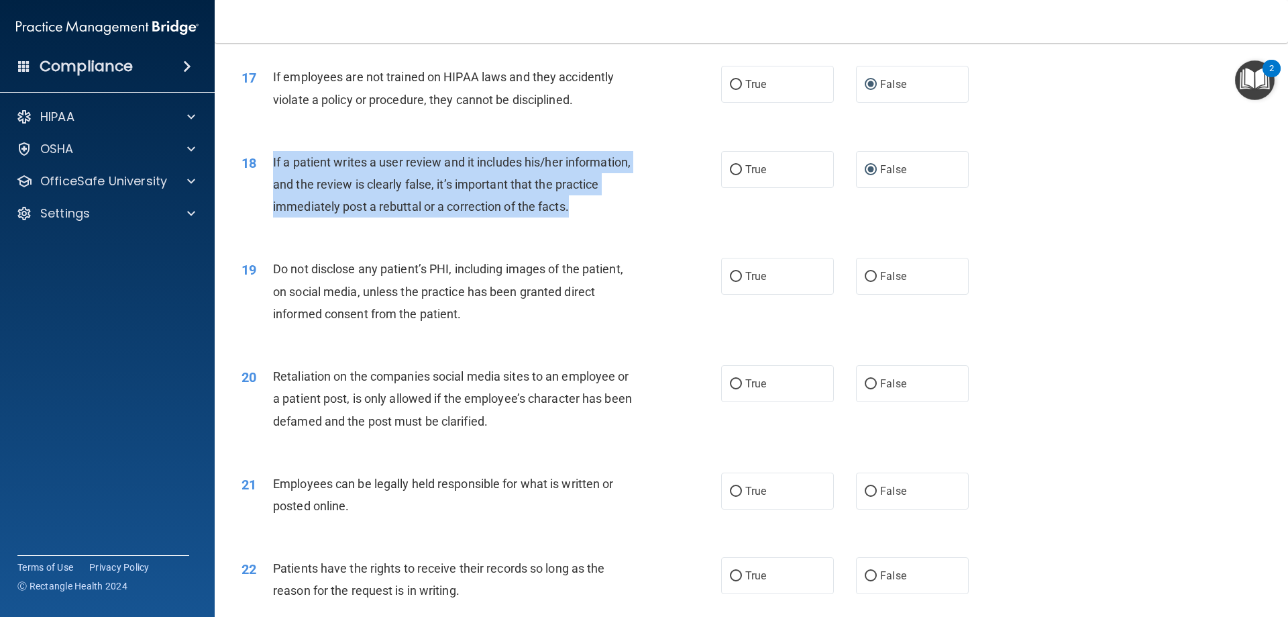
scroll to position [1946, 0]
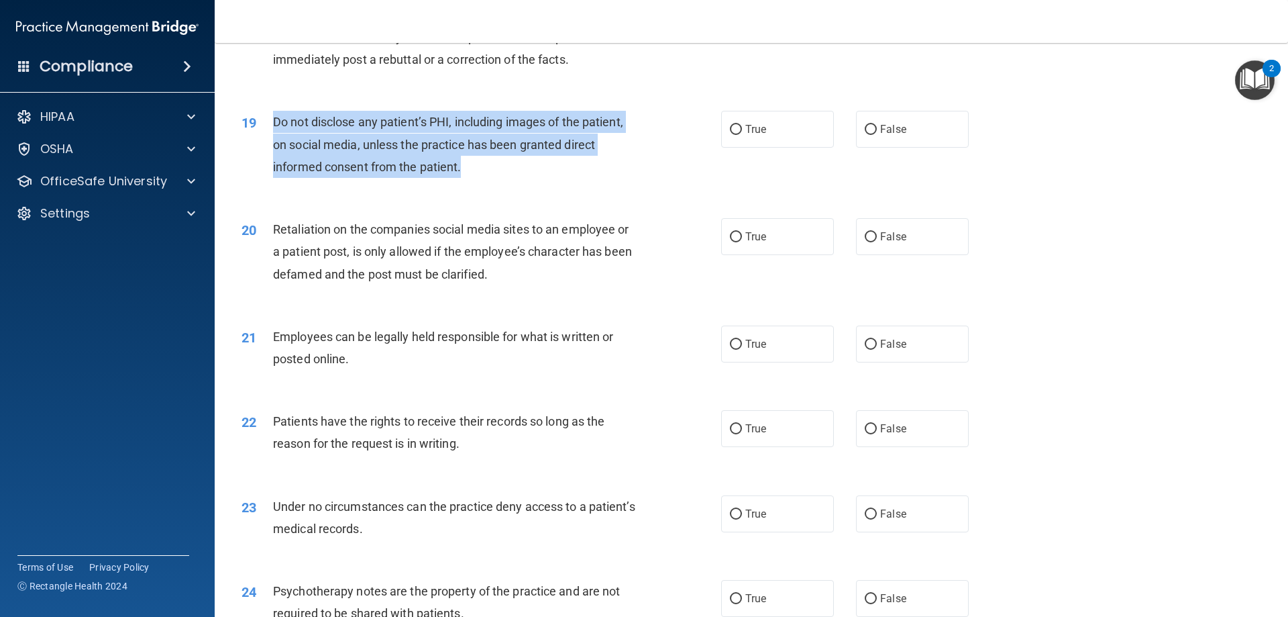
drag, startPoint x: 466, startPoint y: 182, endPoint x: 260, endPoint y: 140, distance: 210.4
click at [260, 140] on div "19 Do not disclose any patient’s PHI, including images of the patient, on socia…" at bounding box center [481, 148] width 520 height 74
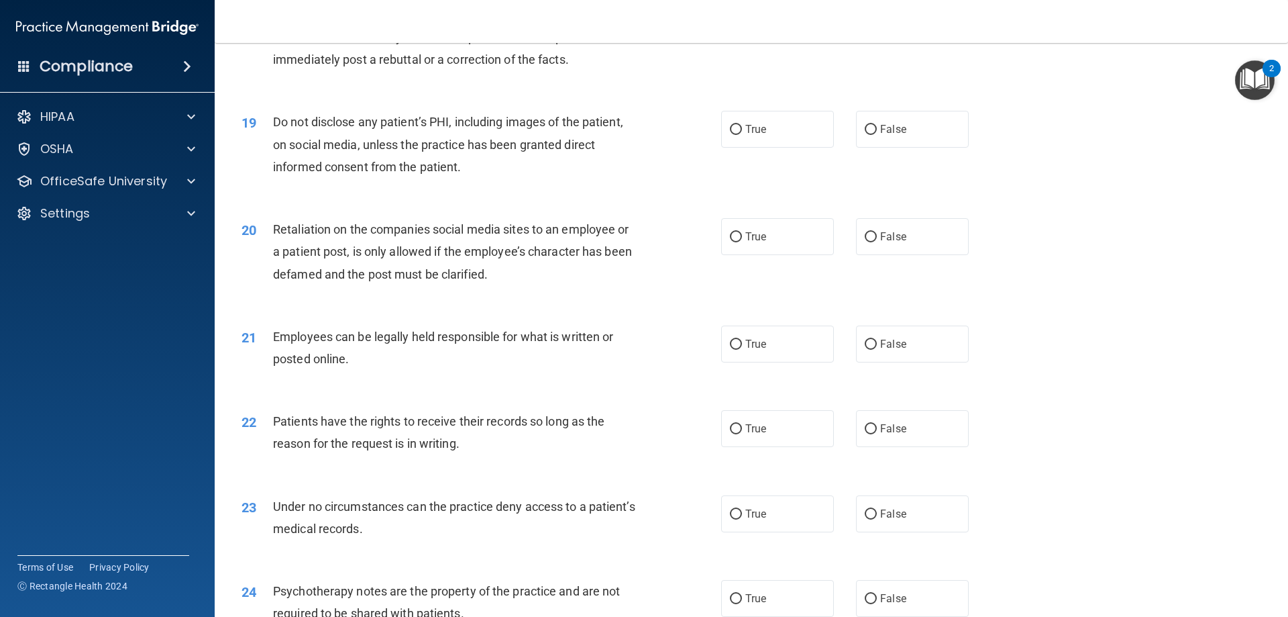
click at [1159, 140] on div "19 Do not disclose any patient’s PHI, including images of the patient, on socia…" at bounding box center [751, 147] width 1040 height 107
click at [735, 135] on input "True" at bounding box center [736, 130] width 12 height 10
radio input "true"
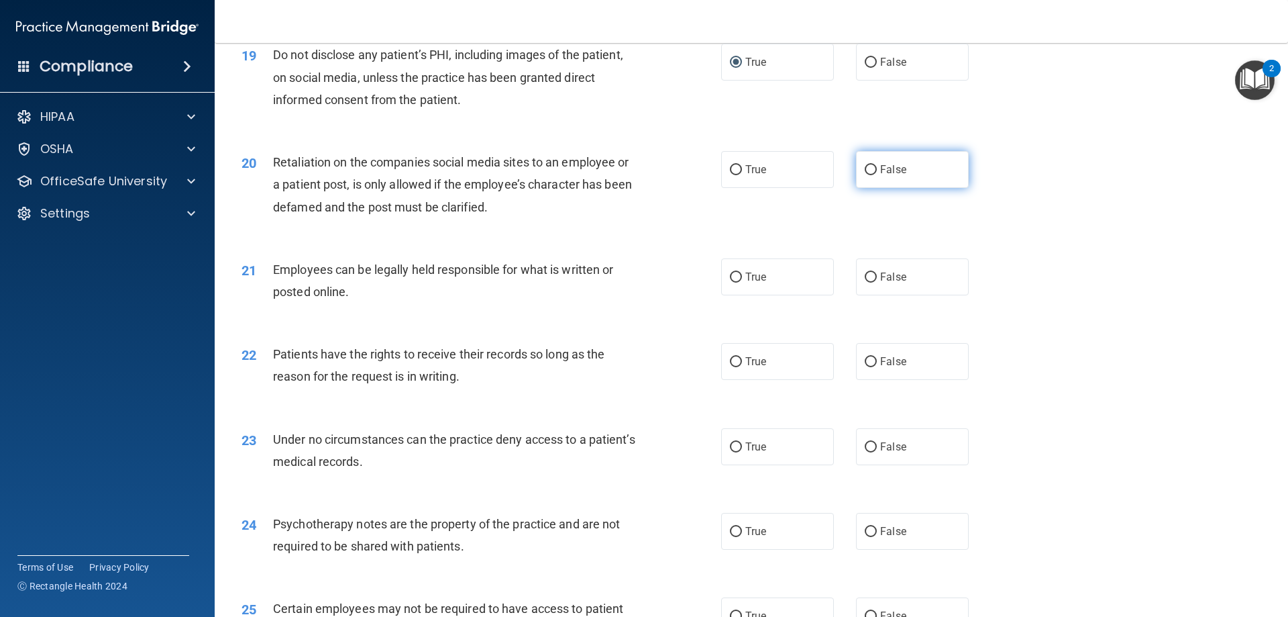
click at [865, 175] on input "False" at bounding box center [871, 170] width 12 height 10
radio input "true"
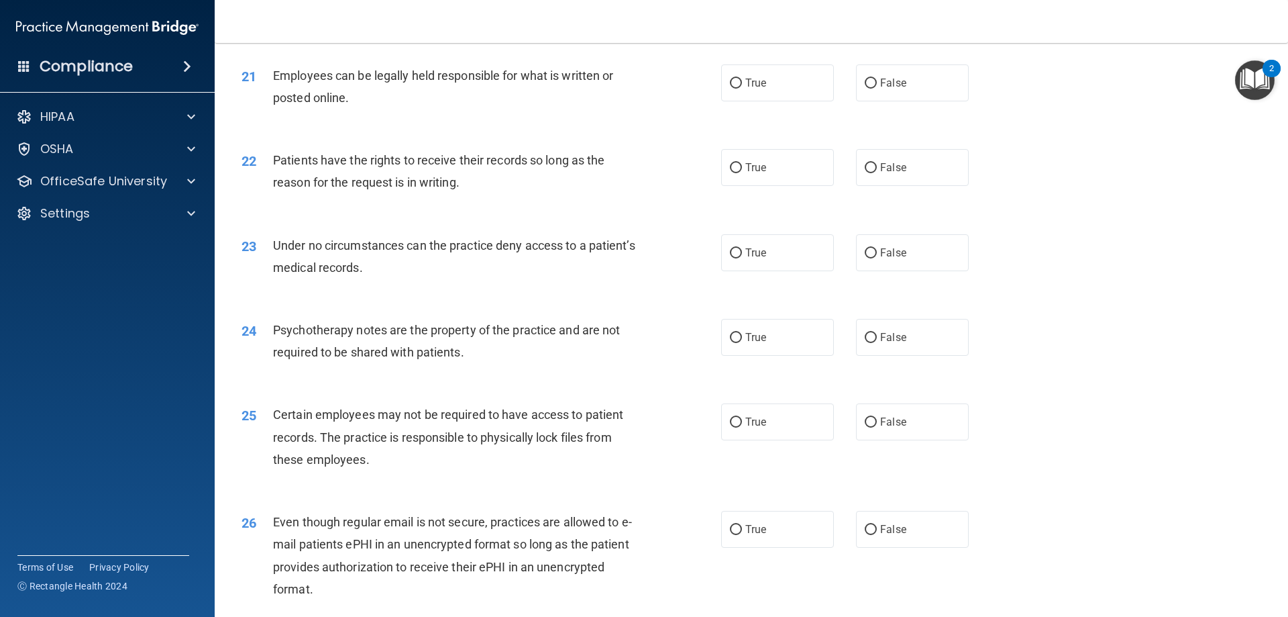
scroll to position [2214, 0]
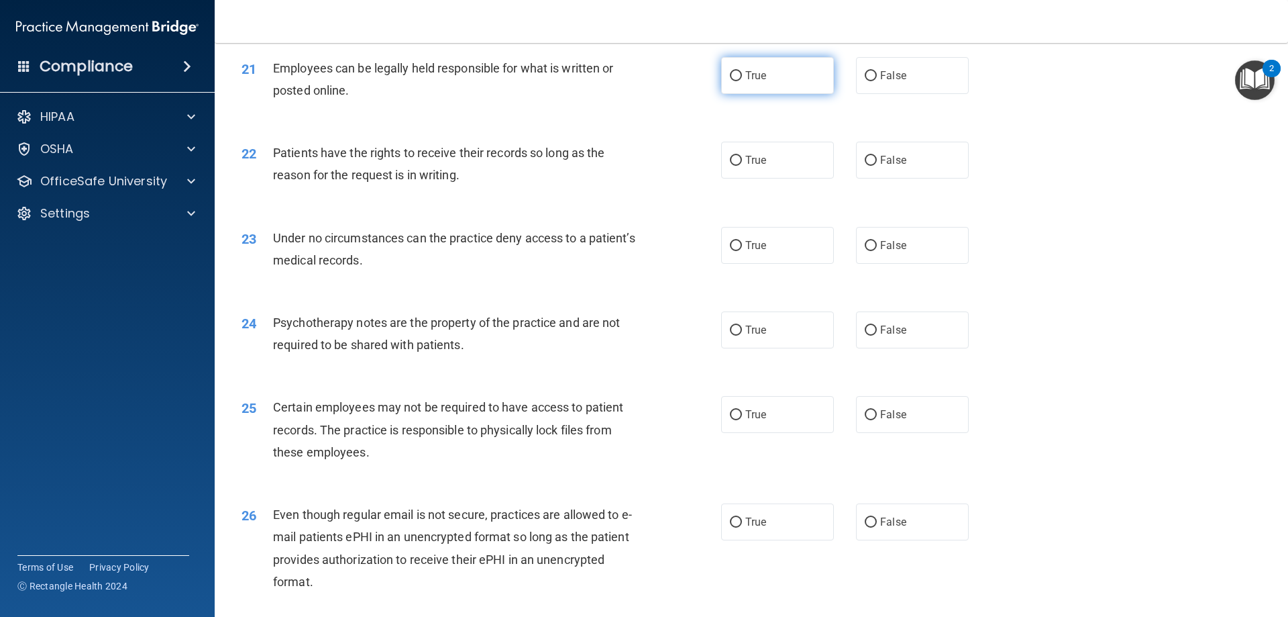
click at [733, 81] on input "True" at bounding box center [736, 76] width 12 height 10
radio input "true"
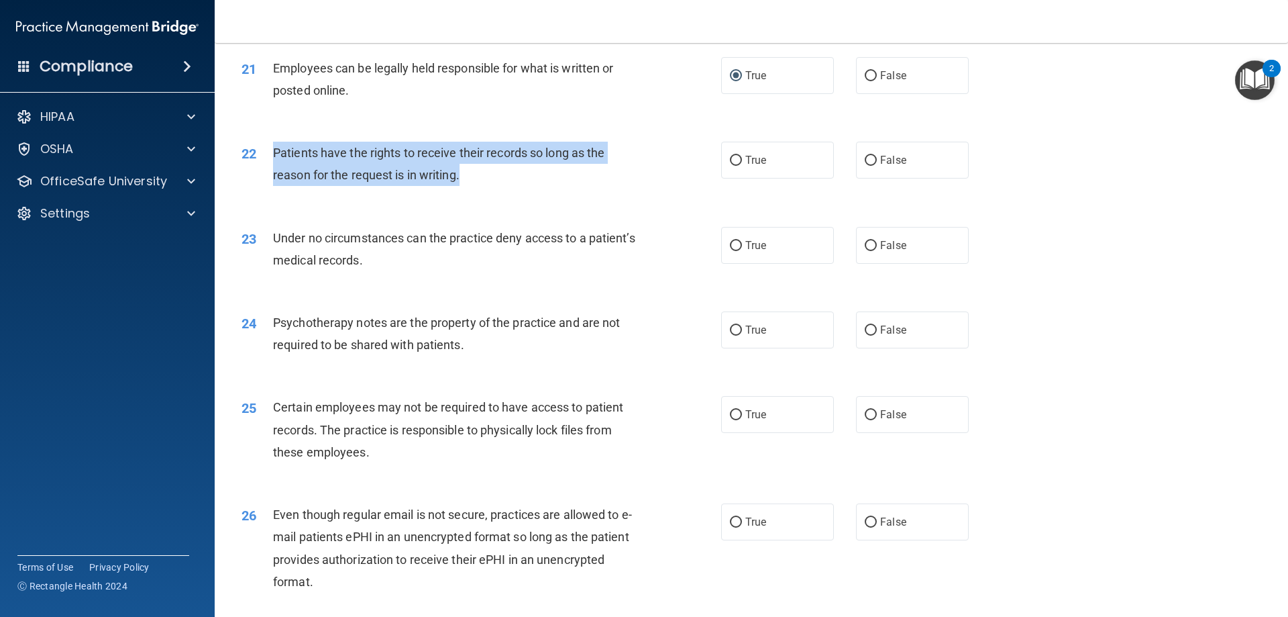
drag, startPoint x: 481, startPoint y: 198, endPoint x: 260, endPoint y: 178, distance: 221.7
click at [260, 178] on div "22 Patients have the rights to receive their records so long as the reason for …" at bounding box center [481, 167] width 520 height 51
click at [866, 166] on input "False" at bounding box center [871, 161] width 12 height 10
radio input "true"
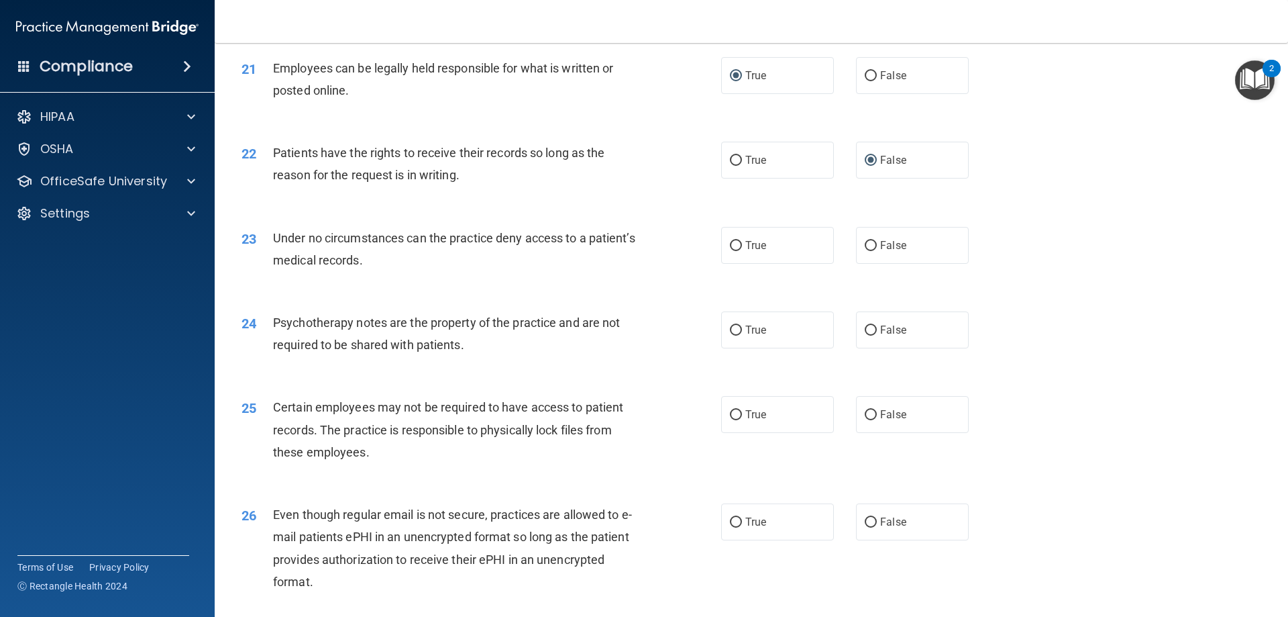
click at [447, 271] on div "Under no circumstances can the practice deny access to a patient’s medical reco…" at bounding box center [460, 249] width 375 height 44
click at [865, 251] on input "False" at bounding box center [871, 246] width 12 height 10
radio input "true"
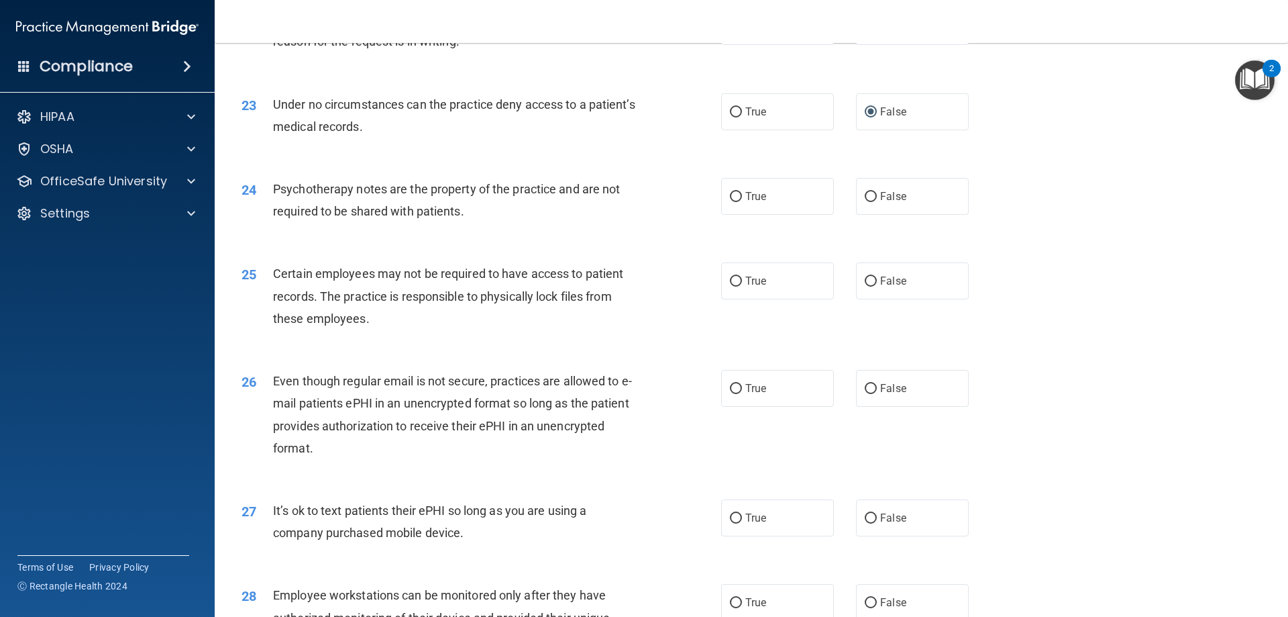
scroll to position [2348, 0]
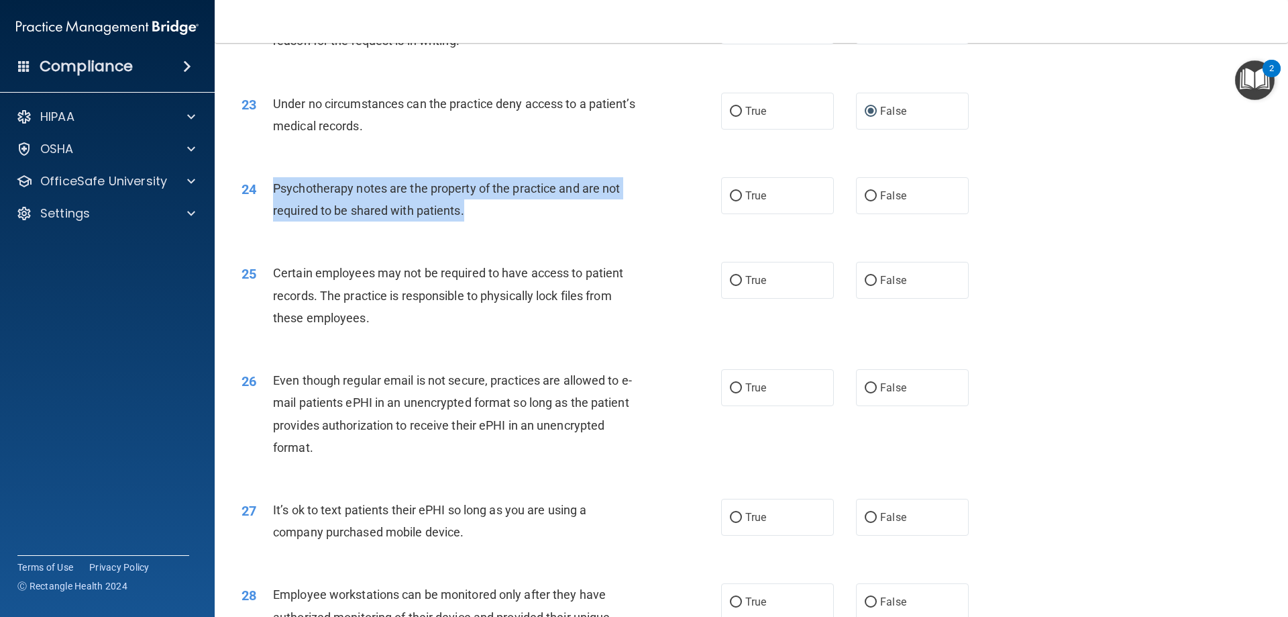
drag, startPoint x: 482, startPoint y: 225, endPoint x: 264, endPoint y: 209, distance: 218.7
click at [264, 209] on div "24 Psychotherapy notes are the property of the practice and are not required to…" at bounding box center [481, 202] width 520 height 51
click at [733, 201] on input "True" at bounding box center [736, 196] width 12 height 10
radio input "true"
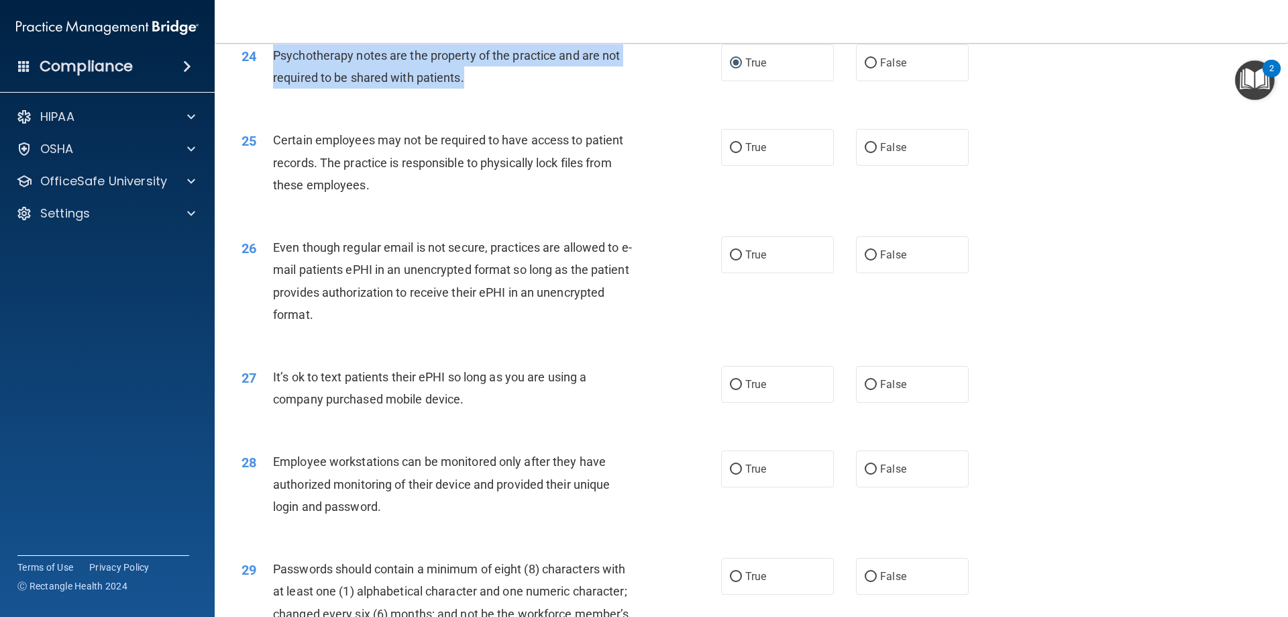
scroll to position [2483, 0]
click at [731, 152] on input "True" at bounding box center [736, 147] width 12 height 10
radio input "true"
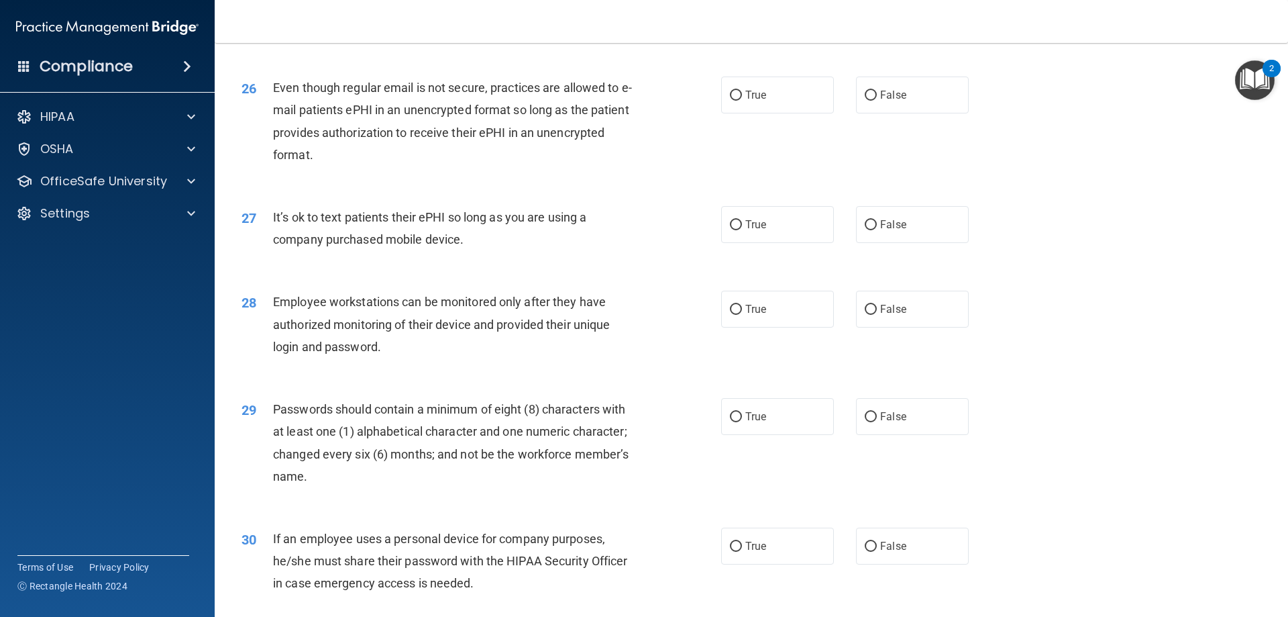
scroll to position [2617, 0]
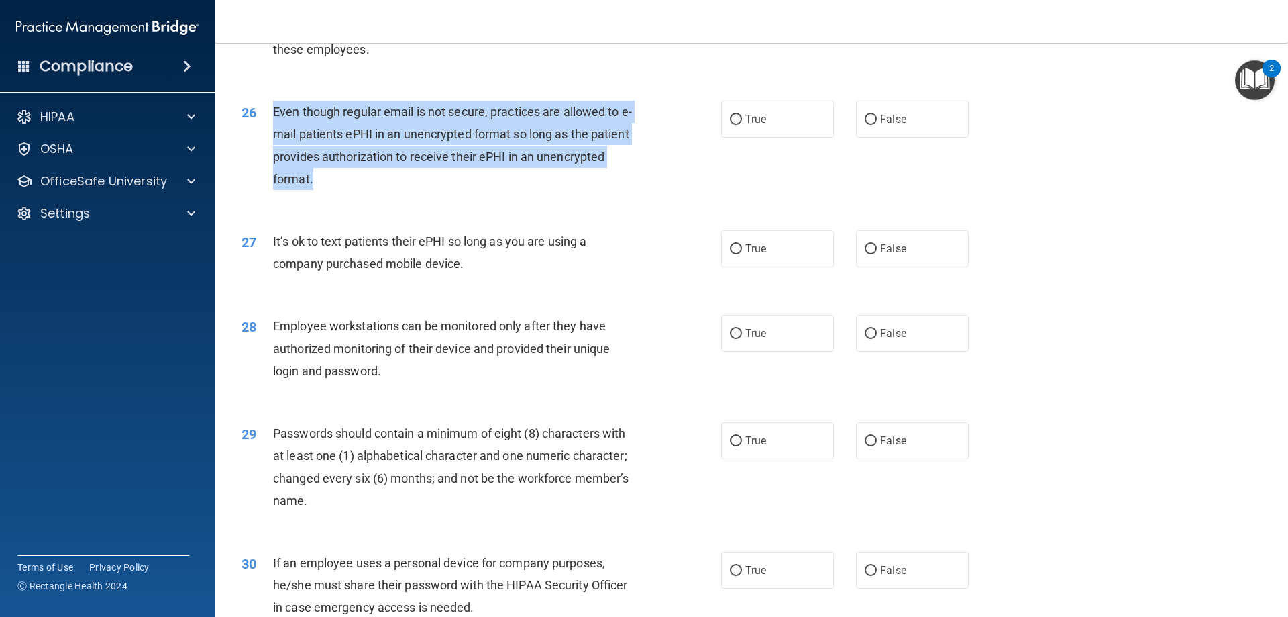
drag, startPoint x: 340, startPoint y: 193, endPoint x: 260, endPoint y: 137, distance: 98.3
click at [260, 137] on div "26 Even though regular email is not secure, practices are allowed to e-mail pat…" at bounding box center [481, 149] width 520 height 96
click at [732, 125] on input "True" at bounding box center [736, 120] width 12 height 10
radio input "true"
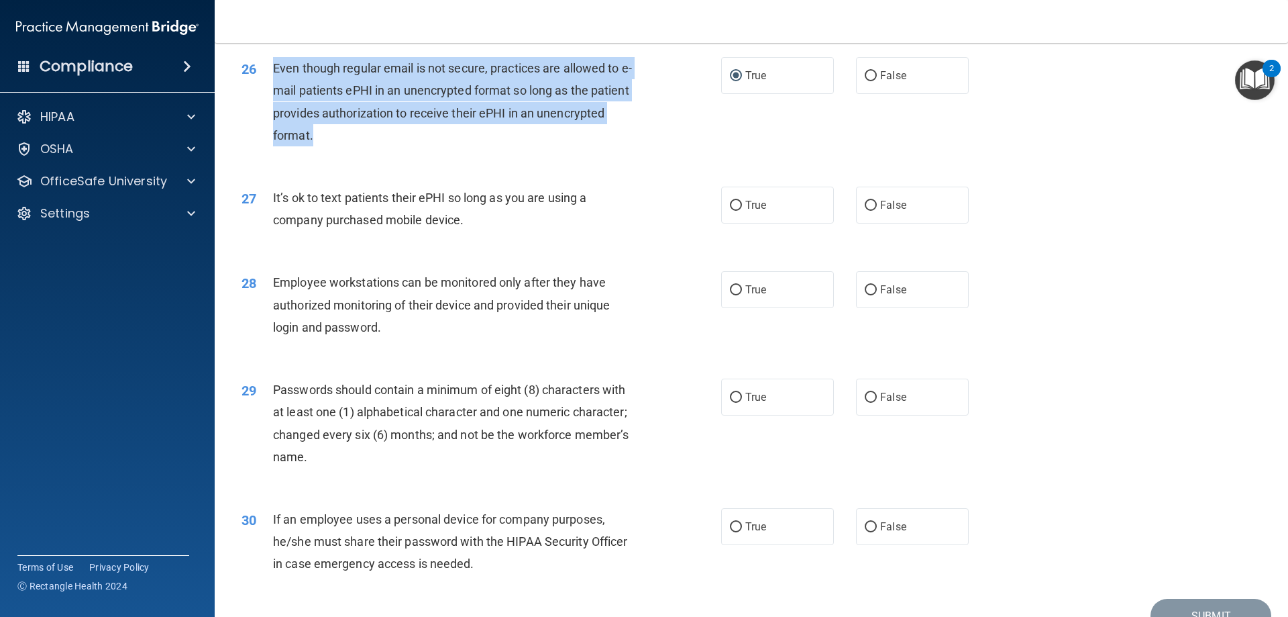
scroll to position [2684, 0]
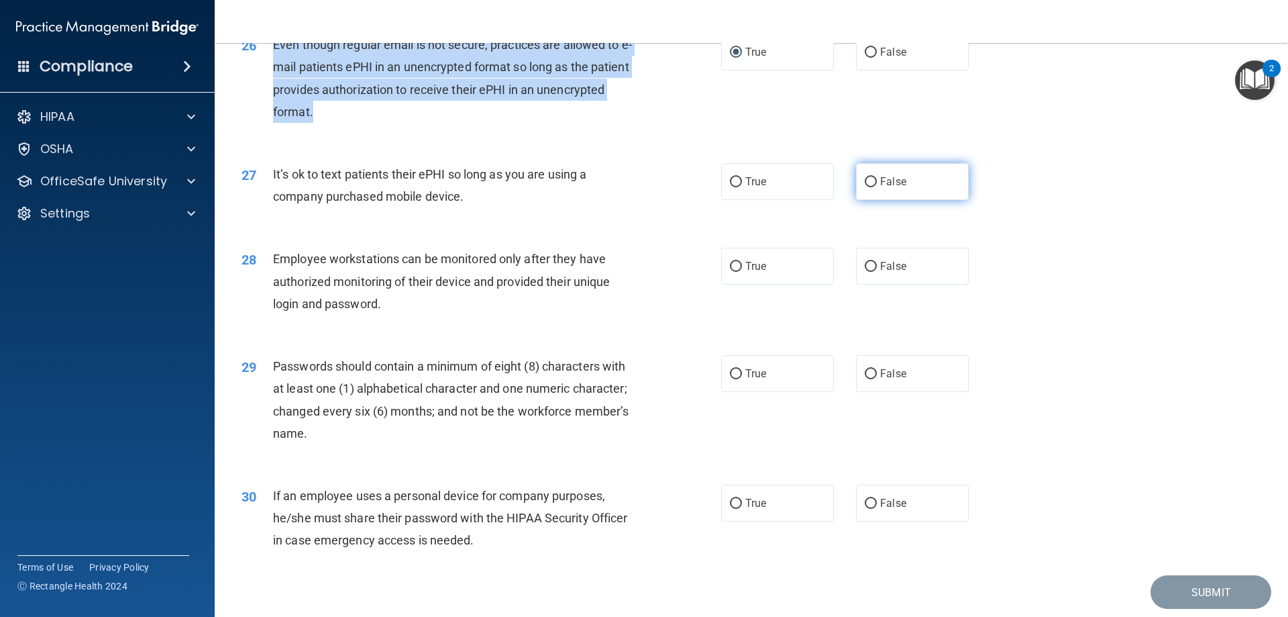
drag, startPoint x: 863, startPoint y: 200, endPoint x: 867, endPoint y: 206, distance: 7.3
click at [865, 187] on input "False" at bounding box center [871, 182] width 12 height 10
radio input "true"
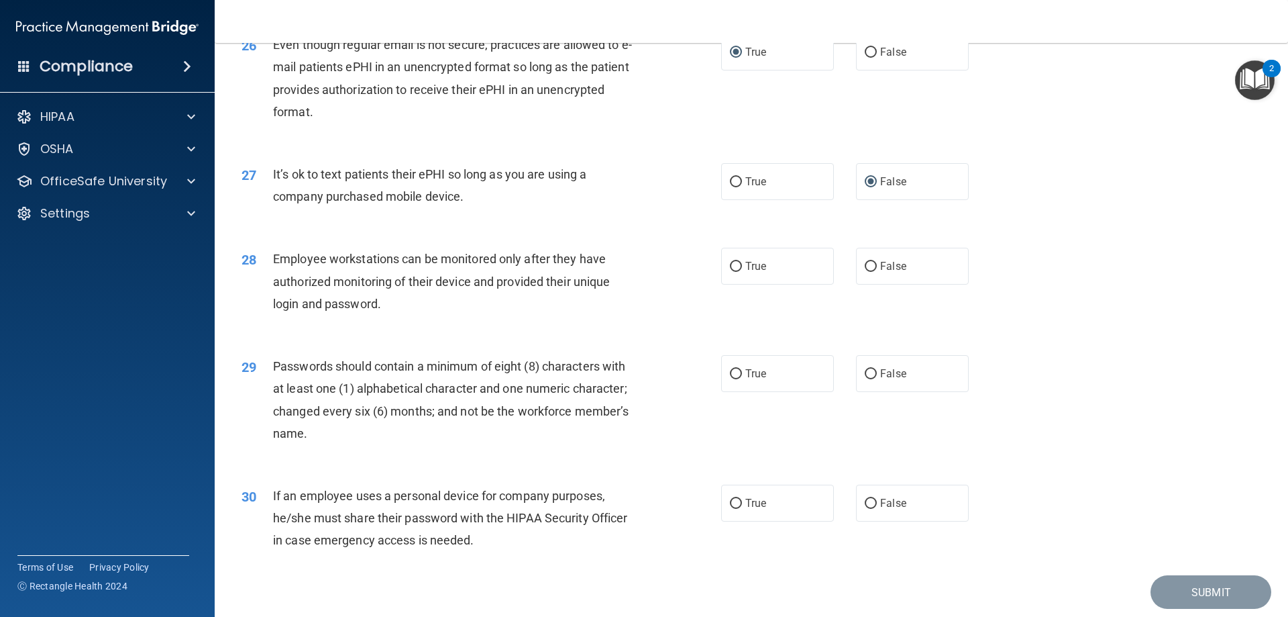
click at [1065, 209] on div "27 It’s ok to text patients their ePHI so long as you are using a company purch…" at bounding box center [751, 188] width 1040 height 85
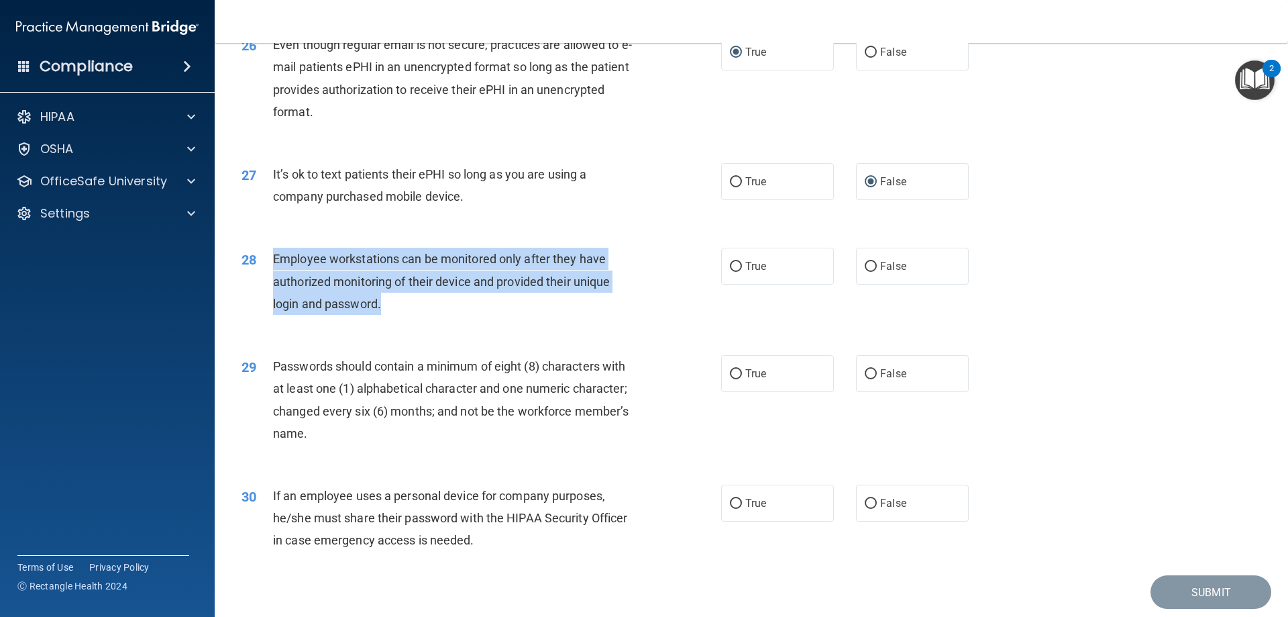
drag, startPoint x: 409, startPoint y: 321, endPoint x: 260, endPoint y: 286, distance: 153.0
click at [260, 286] on div "28 Employee workstations can be monitored only after they have authorized monit…" at bounding box center [481, 285] width 520 height 74
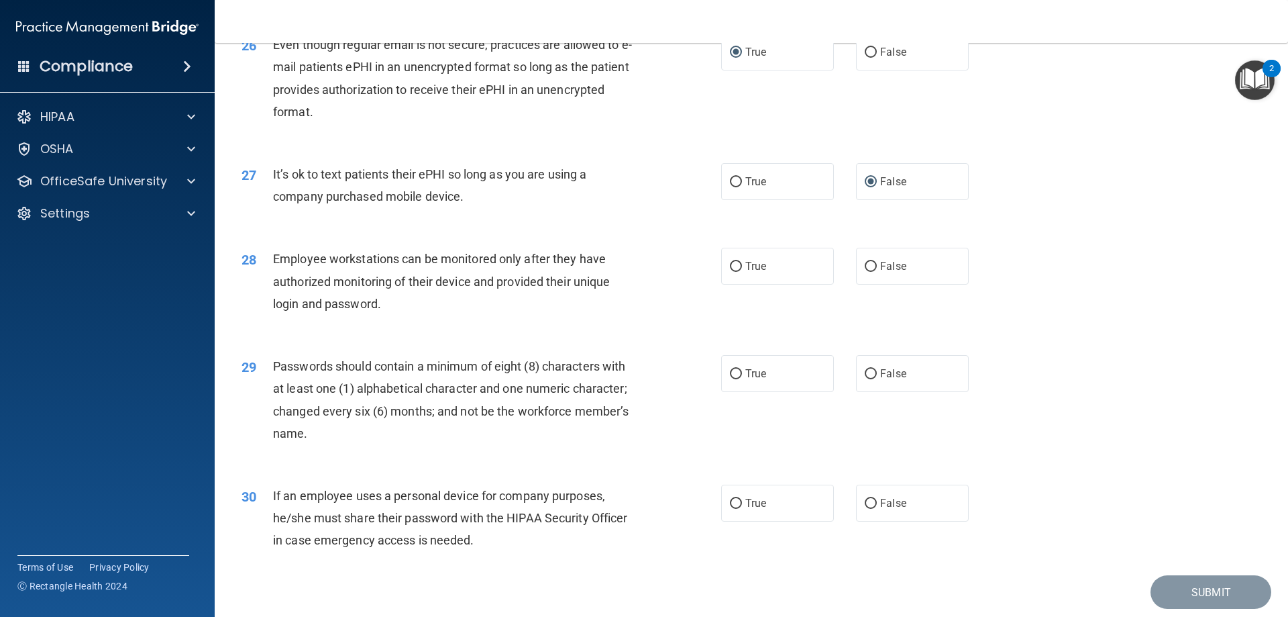
click at [1094, 279] on div "28 Employee workstations can be monitored only after they have authorized monit…" at bounding box center [751, 284] width 1040 height 107
click at [865, 272] on input "False" at bounding box center [871, 267] width 12 height 10
radio input "true"
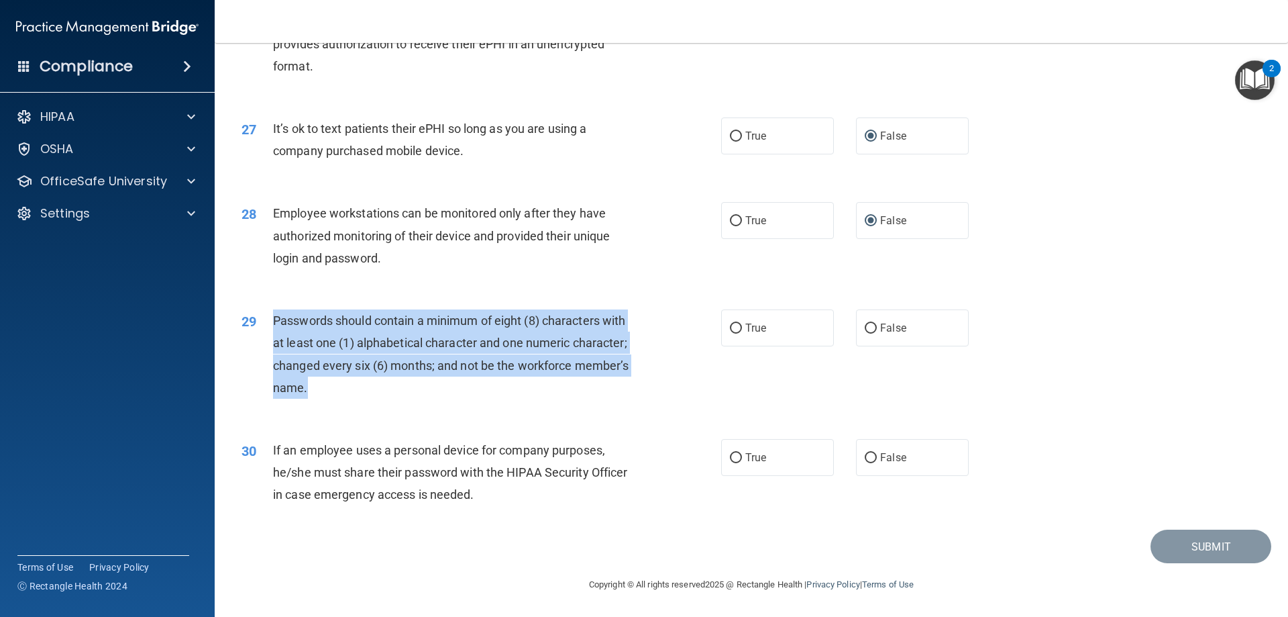
drag, startPoint x: 300, startPoint y: 386, endPoint x: 259, endPoint y: 321, distance: 76.3
click at [259, 321] on div "29 Passwords should contain a minimum of eight (8) characters with at least one…" at bounding box center [481, 357] width 520 height 96
click at [732, 325] on input "True" at bounding box center [736, 328] width 12 height 10
radio input "true"
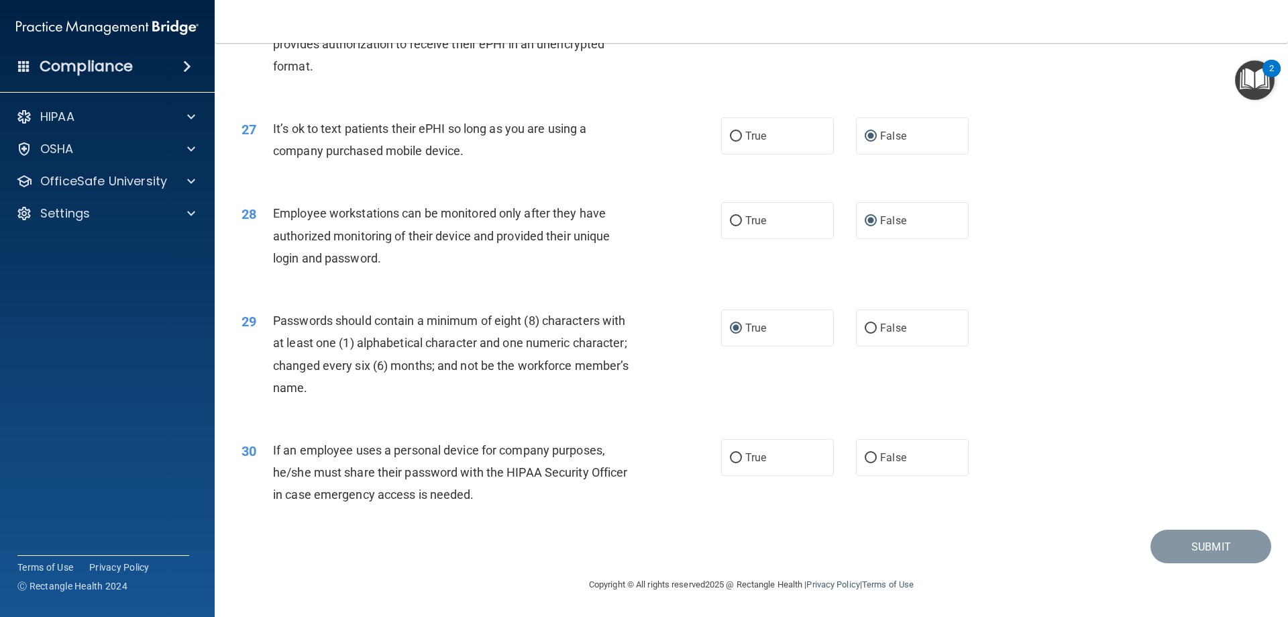
click at [515, 545] on div "Submit" at bounding box center [751, 546] width 1040 height 34
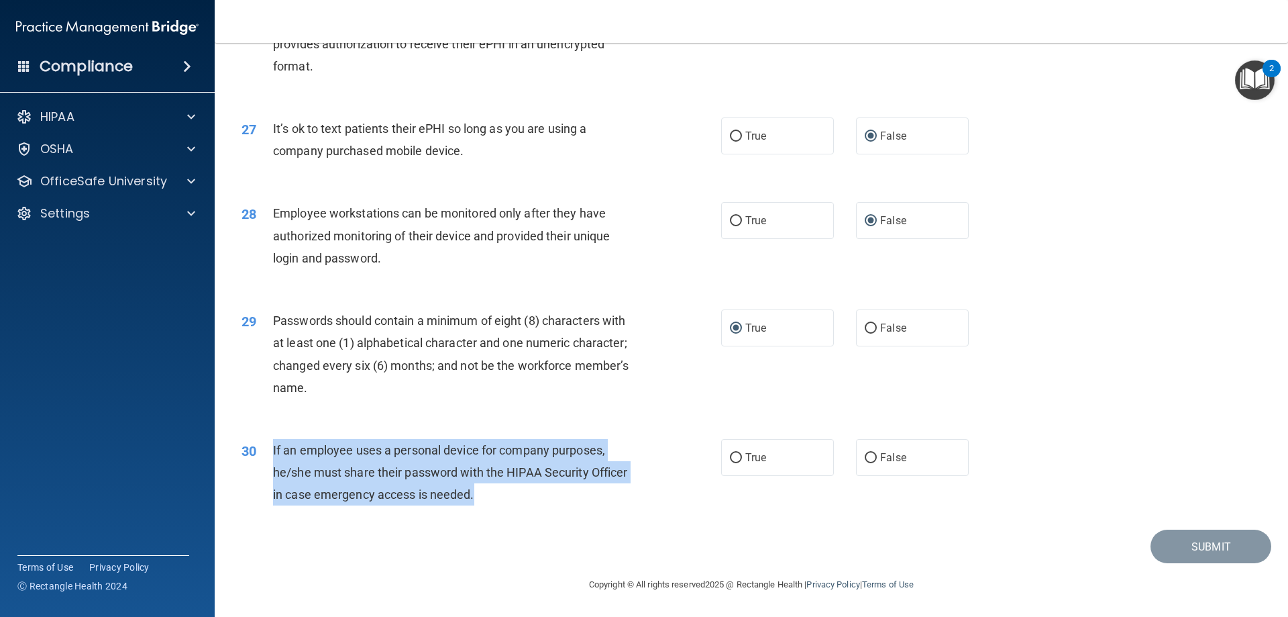
drag, startPoint x: 485, startPoint y: 491, endPoint x: 264, endPoint y: 448, distance: 224.9
click at [263, 448] on div "30 If an employee uses a personal device for company purposes, he/she must shar…" at bounding box center [481, 476] width 520 height 74
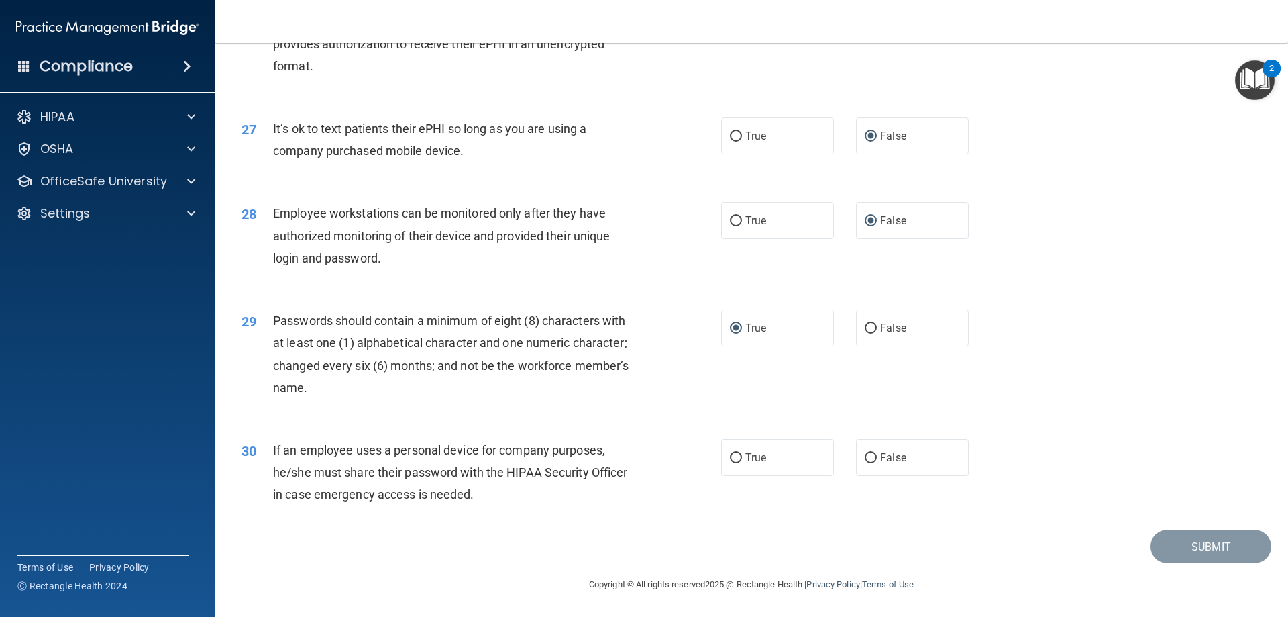
click at [476, 544] on div "Submit" at bounding box center [751, 546] width 1040 height 34
click at [865, 457] on input "False" at bounding box center [871, 458] width 12 height 10
radio input "true"
click at [1201, 543] on button "Submit" at bounding box center [1211, 546] width 121 height 34
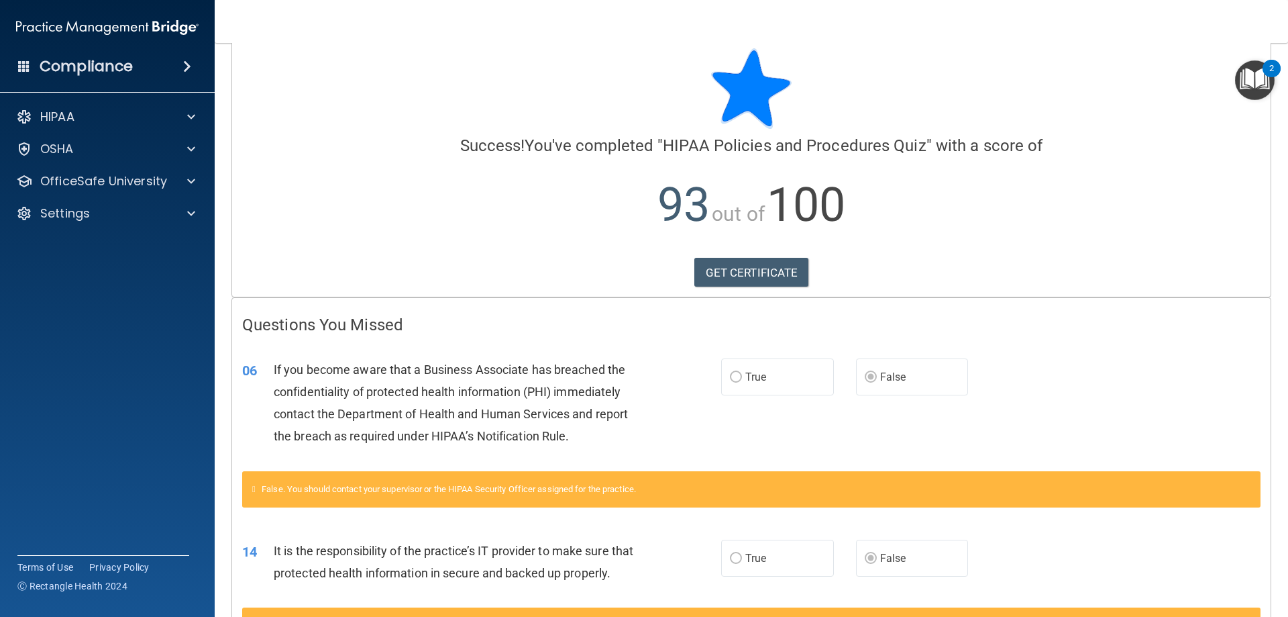
scroll to position [13, 0]
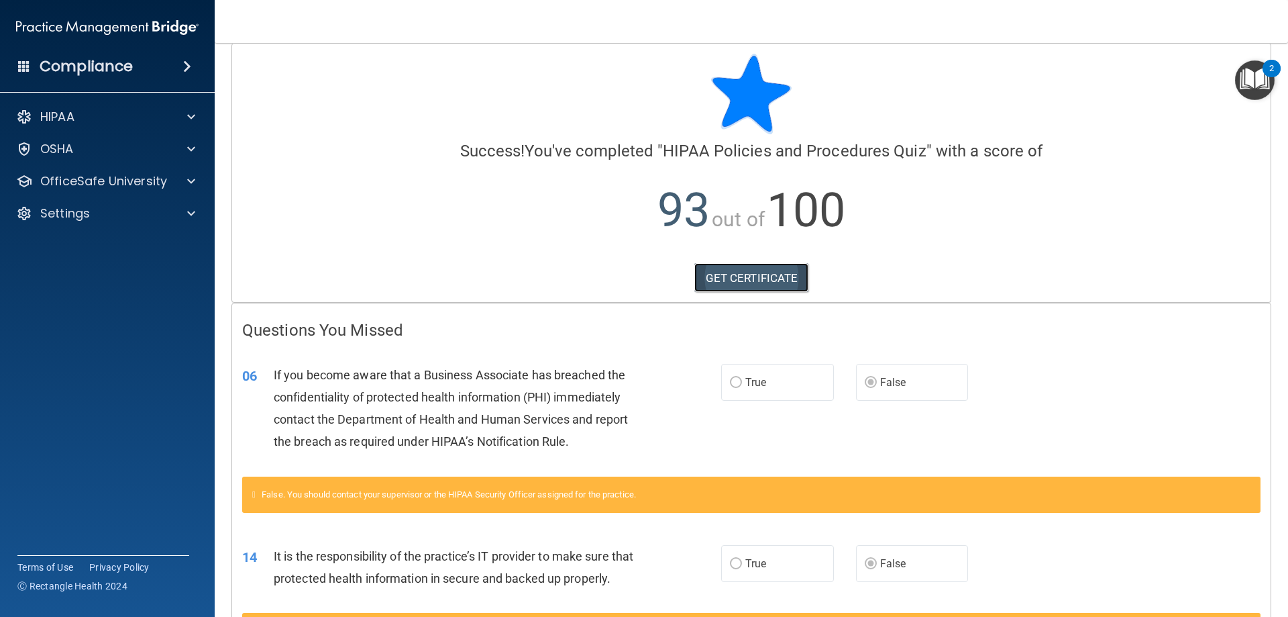
click at [756, 278] on link "GET CERTIFICATE" at bounding box center [751, 278] width 115 height 30
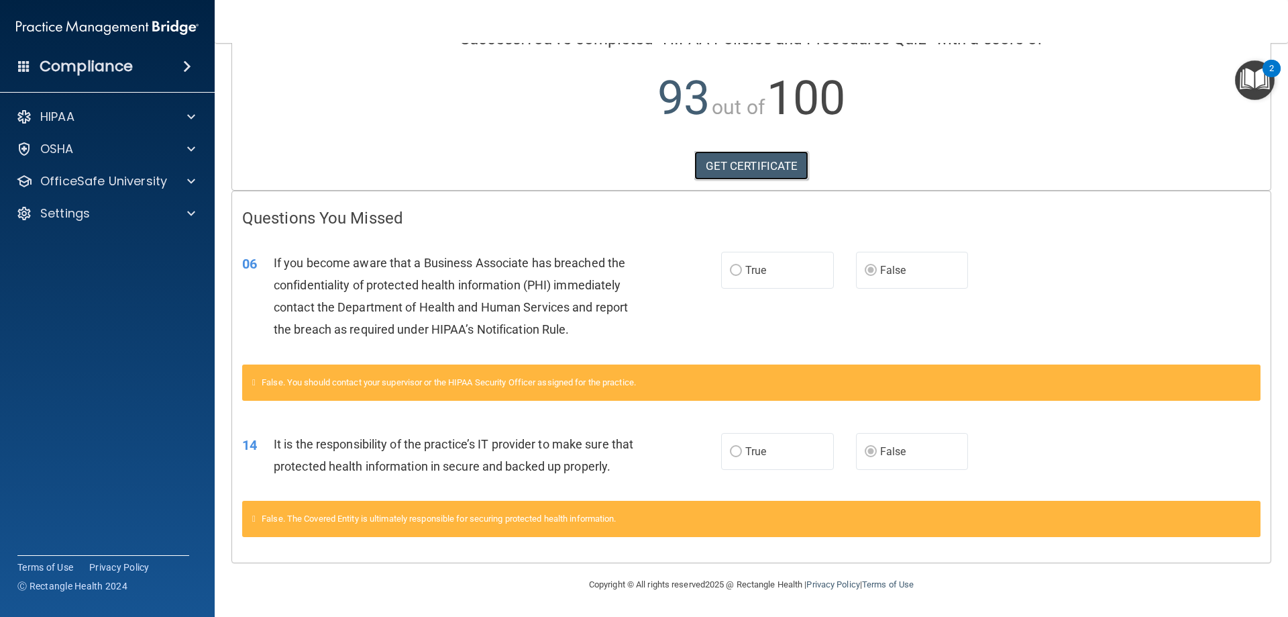
scroll to position [0, 0]
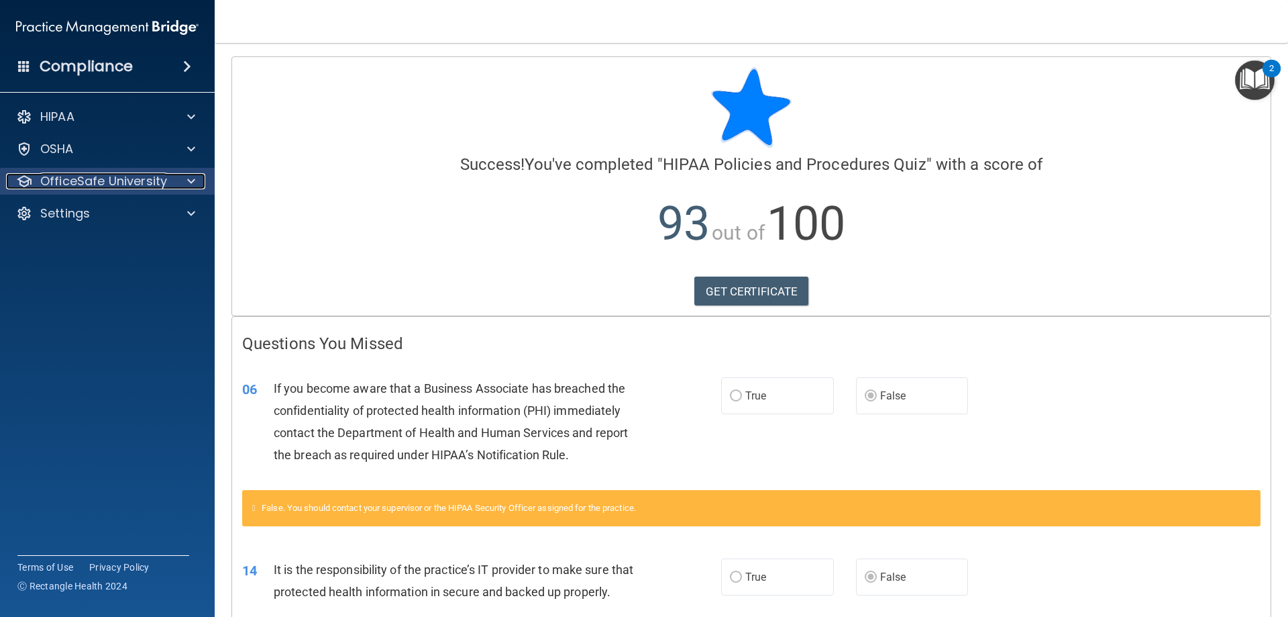
click at [189, 179] on span at bounding box center [191, 181] width 8 height 16
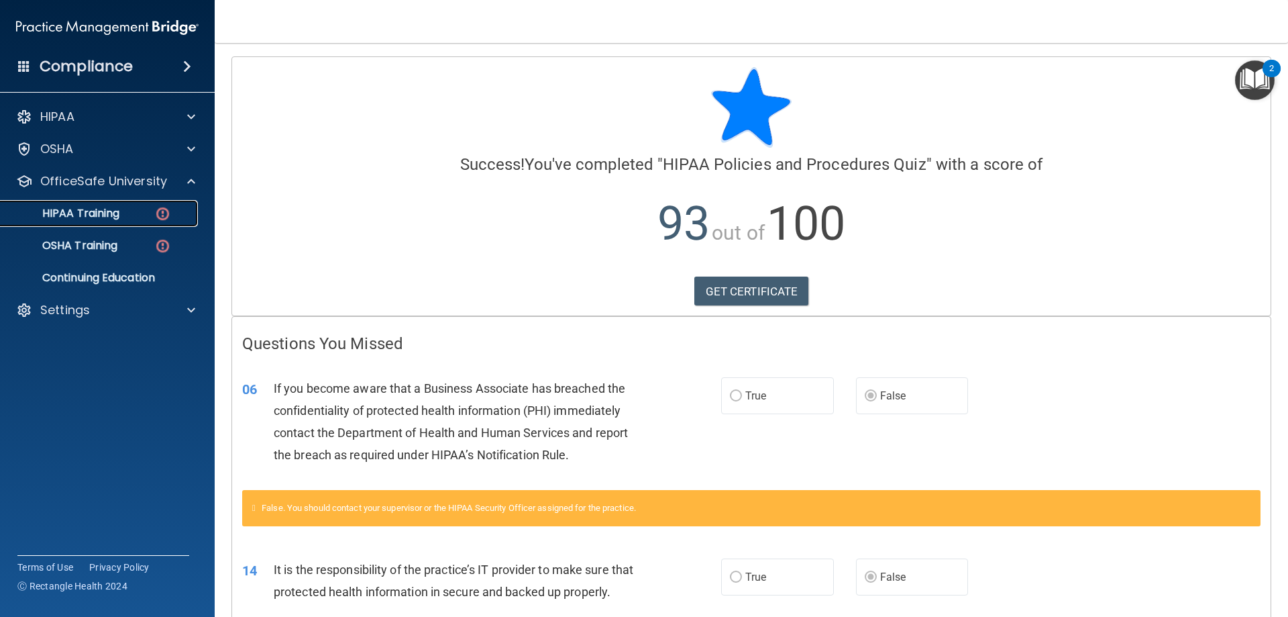
click at [157, 212] on img at bounding box center [162, 213] width 17 height 17
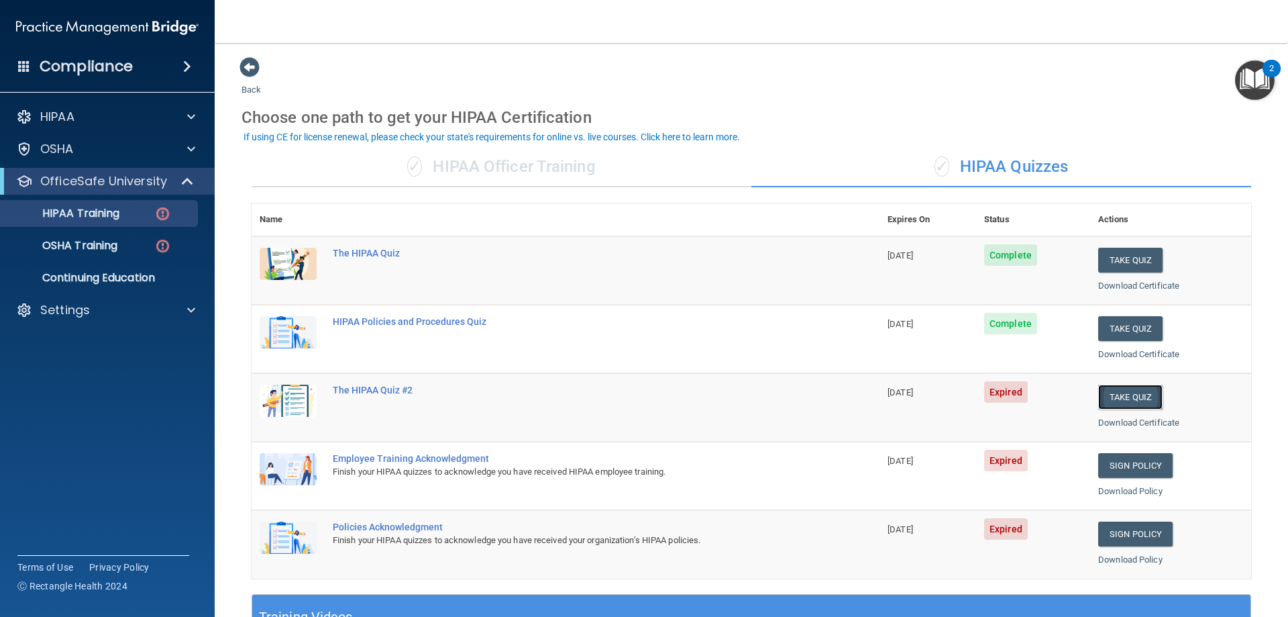
click at [1108, 395] on button "Take Quiz" at bounding box center [1130, 396] width 64 height 25
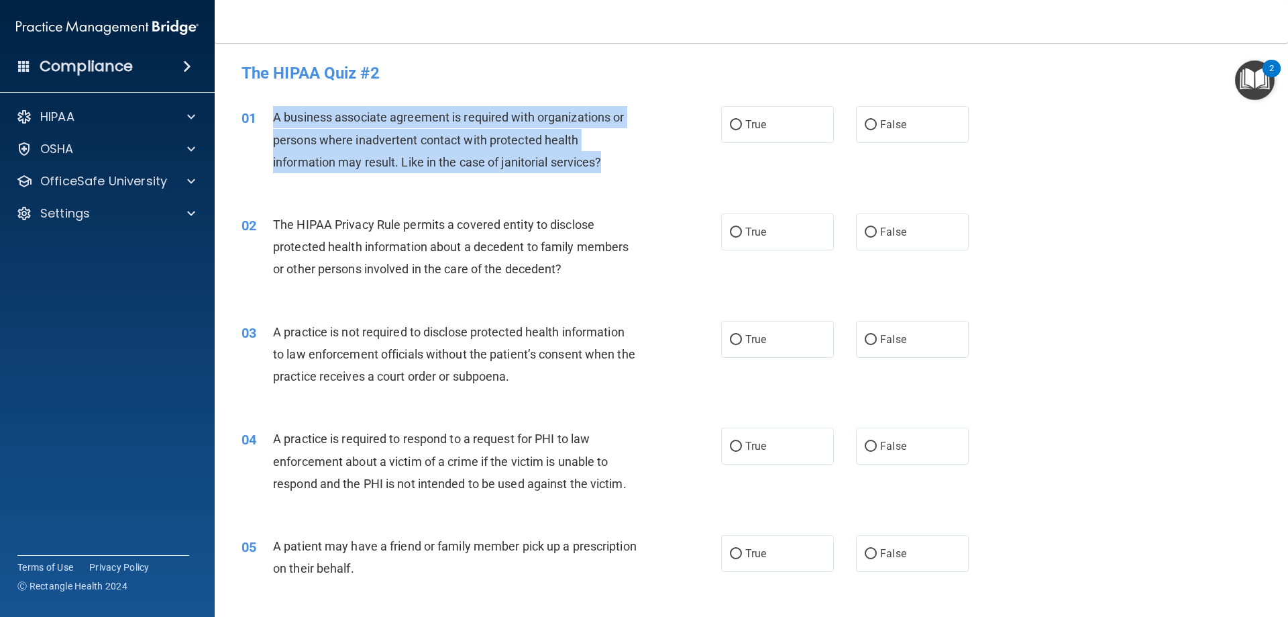
drag, startPoint x: 595, startPoint y: 166, endPoint x: 260, endPoint y: 121, distance: 337.8
click at [260, 121] on div "01 A business associate agreement is required with organizations or persons whe…" at bounding box center [481, 143] width 520 height 74
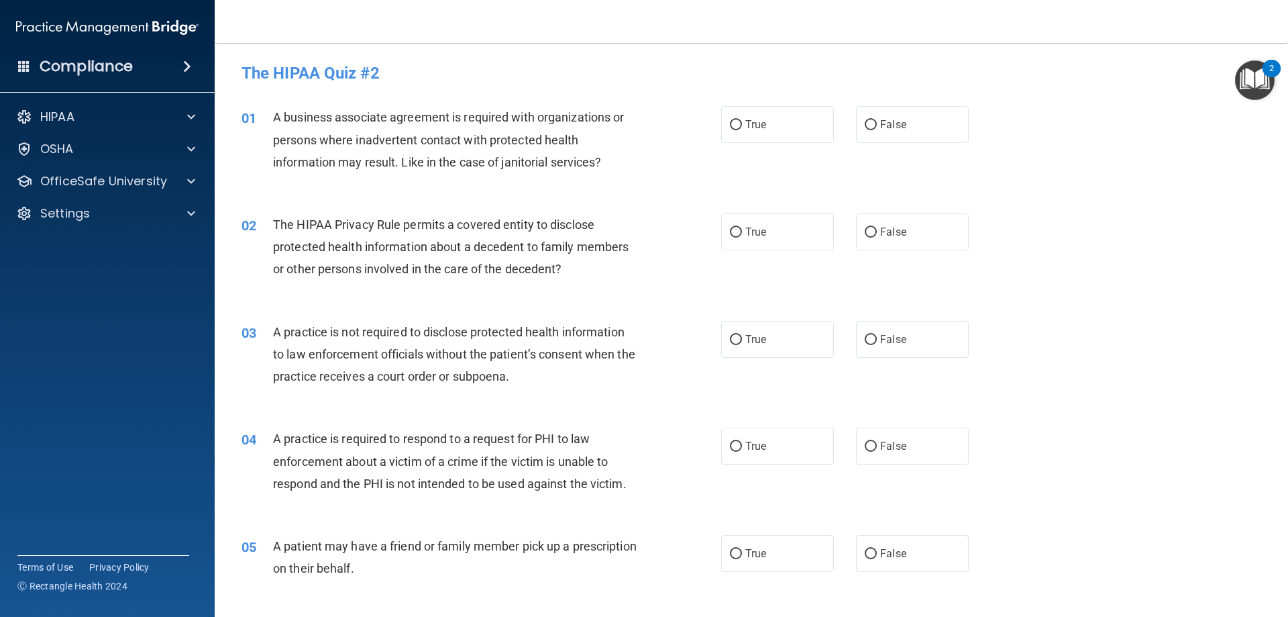
drag, startPoint x: 1089, startPoint y: 146, endPoint x: 1049, endPoint y: 145, distance: 40.3
click at [1090, 146] on div "01 A business associate agreement is required with organizations or persons whe…" at bounding box center [751, 142] width 1040 height 107
click at [865, 121] on input "False" at bounding box center [871, 125] width 12 height 10
radio input "true"
click at [1126, 186] on div "01 A business associate agreement is required with organizations or persons whe…" at bounding box center [751, 142] width 1040 height 107
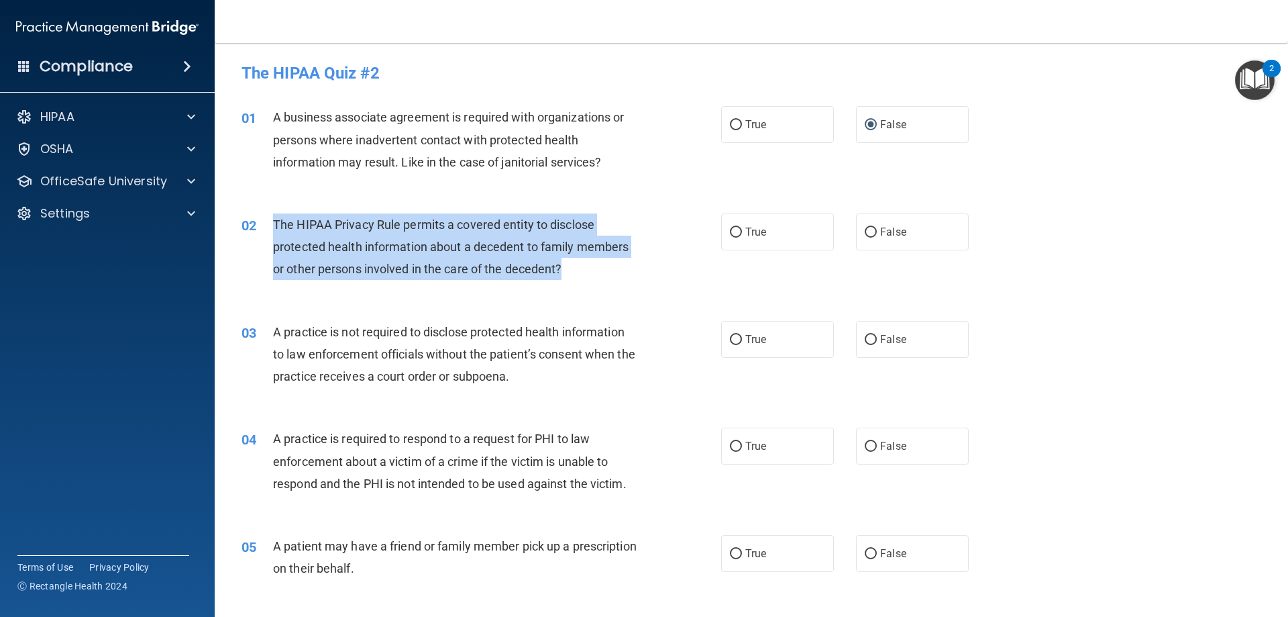
drag, startPoint x: 590, startPoint y: 264, endPoint x: 263, endPoint y: 222, distance: 330.1
click at [263, 222] on div "02 The HIPAA Privacy Rule permits a covered entity to disclose protected health…" at bounding box center [481, 250] width 520 height 74
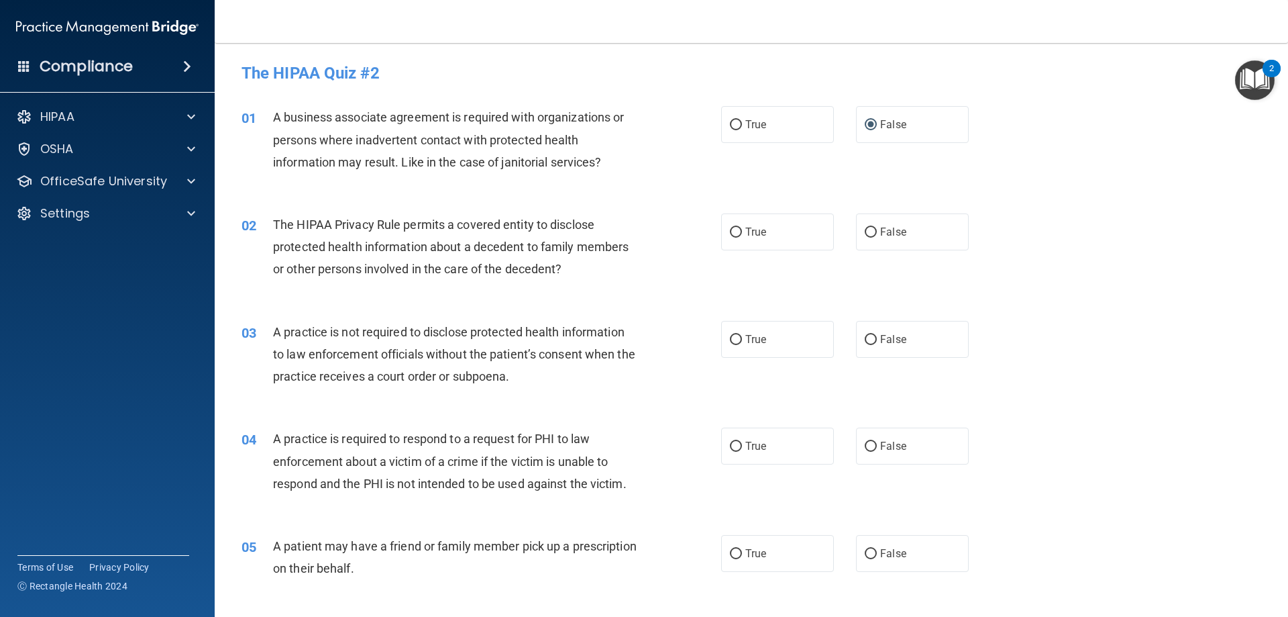
click at [1104, 215] on div "02 The HIPAA Privacy Rule permits a covered entity to disclose protected health…" at bounding box center [751, 250] width 1040 height 107
click at [735, 225] on label "True" at bounding box center [777, 231] width 113 height 37
click at [735, 227] on input "True" at bounding box center [736, 232] width 12 height 10
radio input "true"
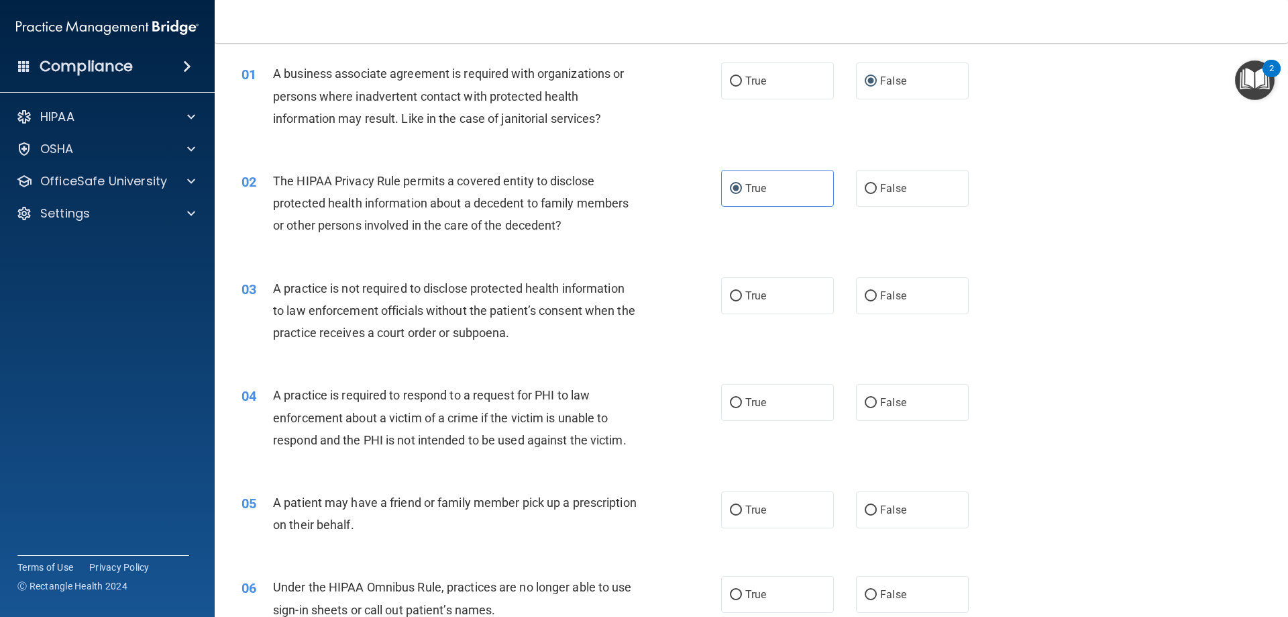
scroll to position [67, 0]
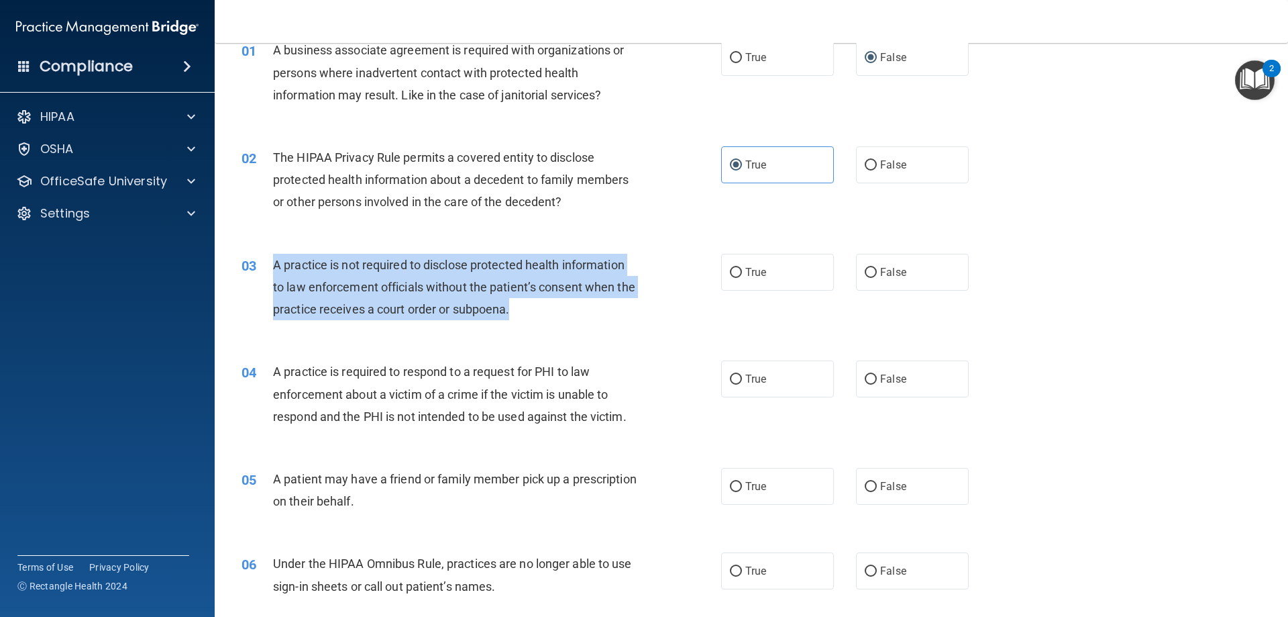
drag, startPoint x: 561, startPoint y: 302, endPoint x: 266, endPoint y: 268, distance: 297.2
click at [266, 268] on div "03 A practice is not required to disclose protected health information to law e…" at bounding box center [481, 291] width 520 height 74
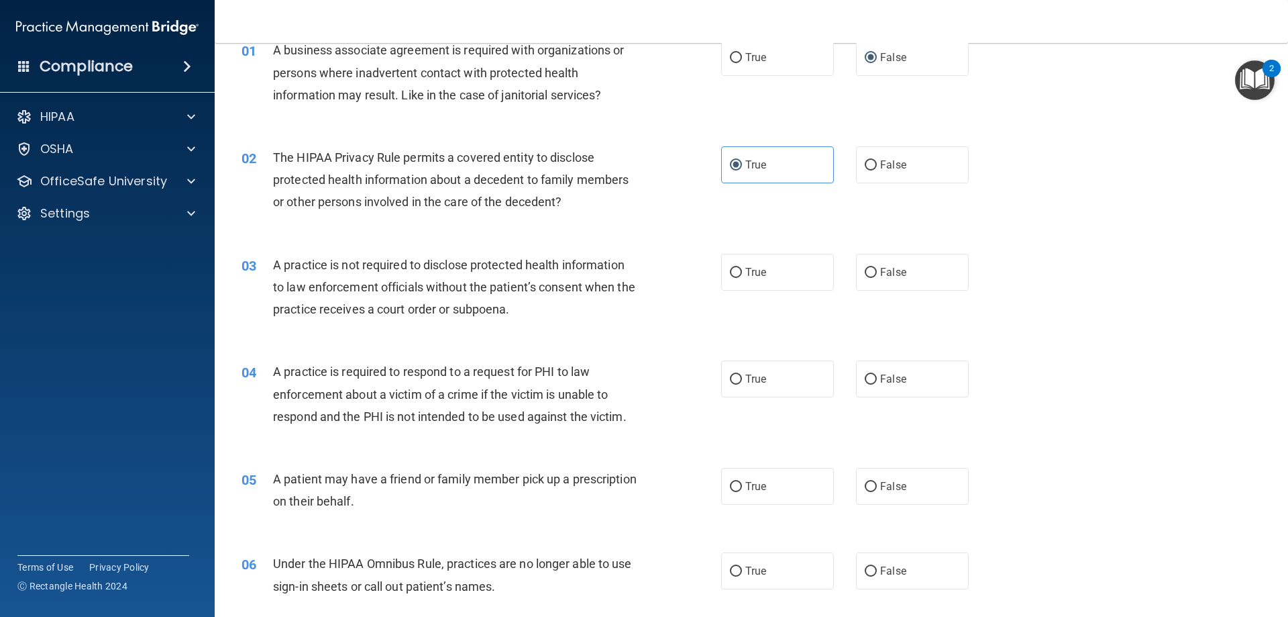
click at [1081, 244] on div "03 A practice is not required to disclose protected health information to law e…" at bounding box center [751, 290] width 1040 height 107
click at [866, 271] on input "False" at bounding box center [871, 273] width 12 height 10
radio input "true"
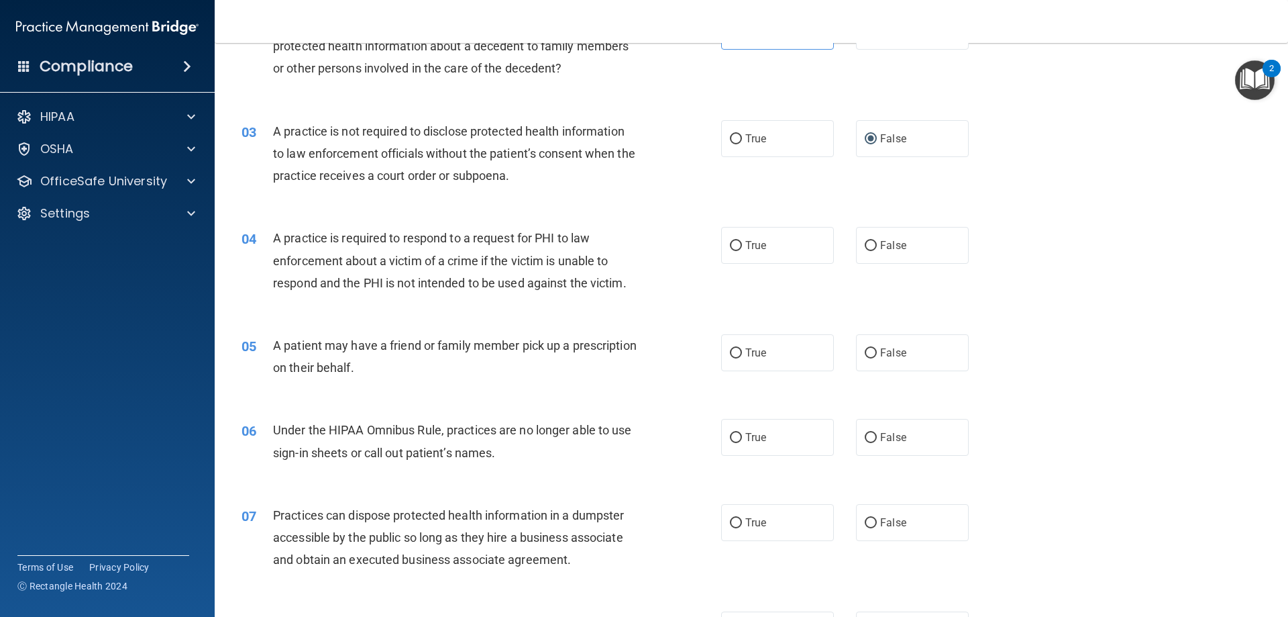
scroll to position [201, 0]
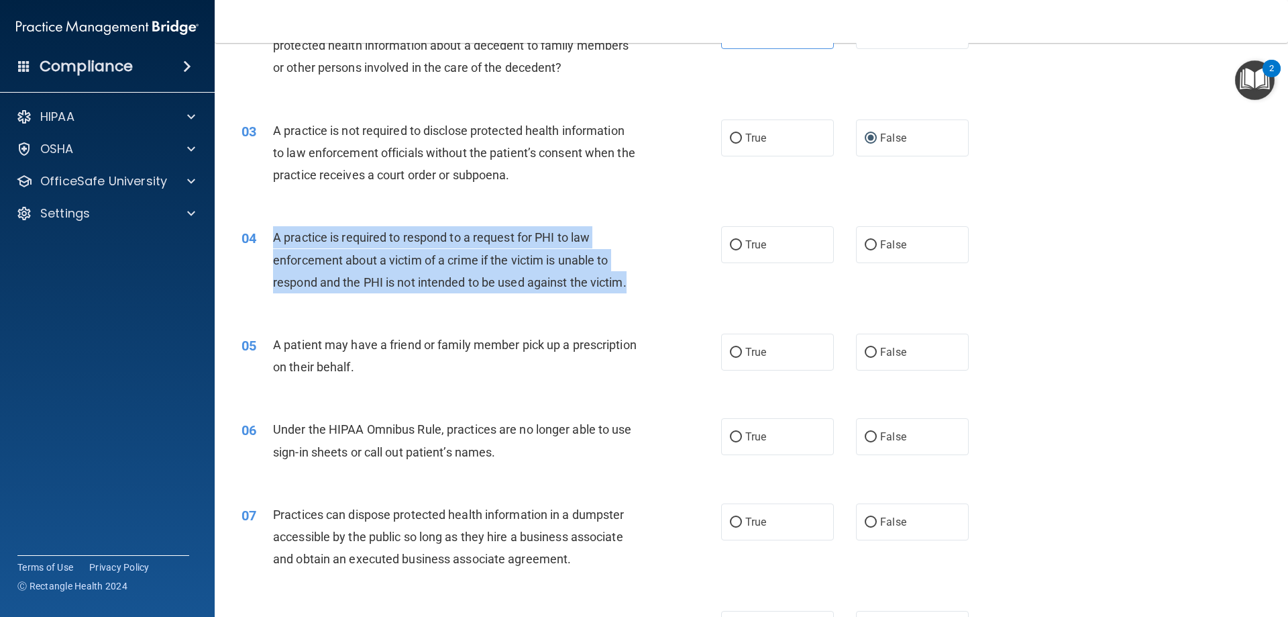
drag, startPoint x: 650, startPoint y: 275, endPoint x: 261, endPoint y: 241, distance: 390.7
click at [261, 241] on div "04 A practice is required to respond to a request for PHI to law enforcement ab…" at bounding box center [481, 263] width 520 height 74
click at [731, 242] on input "True" at bounding box center [736, 245] width 12 height 10
radio input "true"
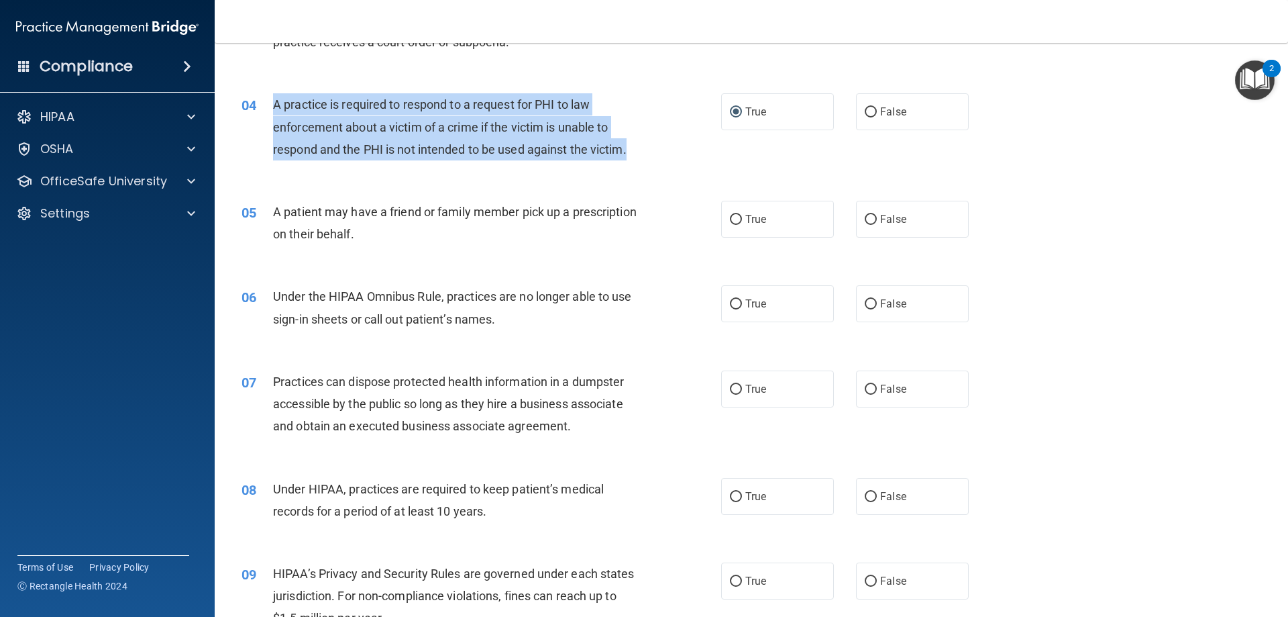
scroll to position [335, 0]
click at [731, 216] on input "True" at bounding box center [736, 218] width 12 height 10
radio input "true"
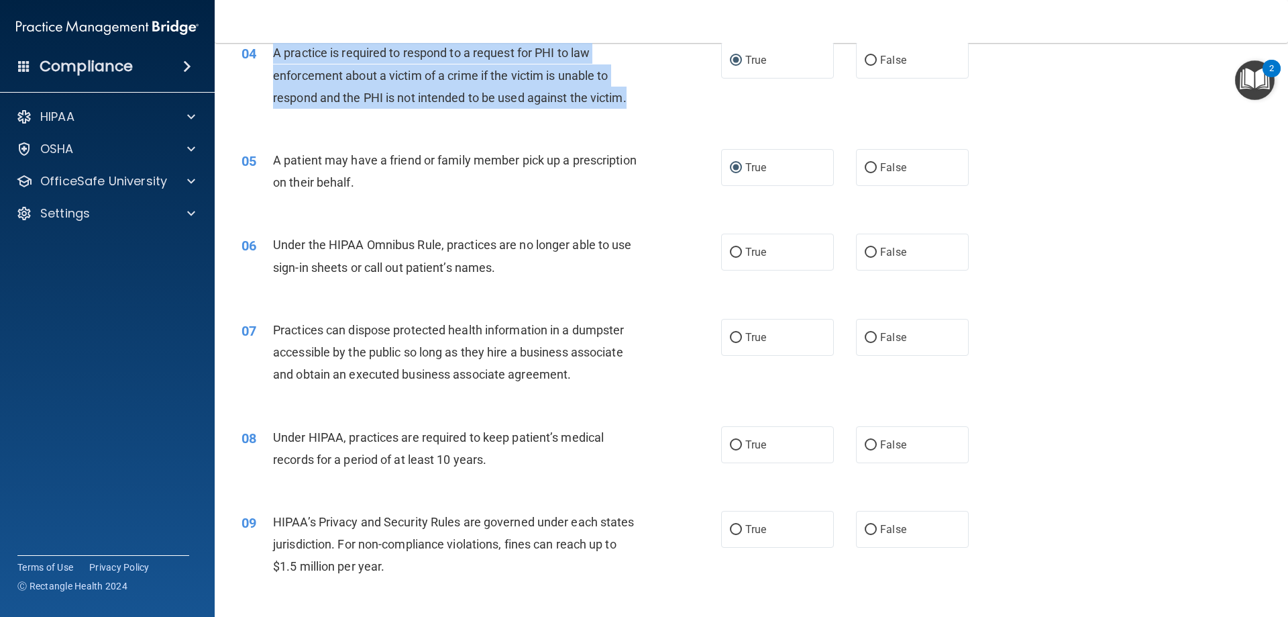
scroll to position [470, 0]
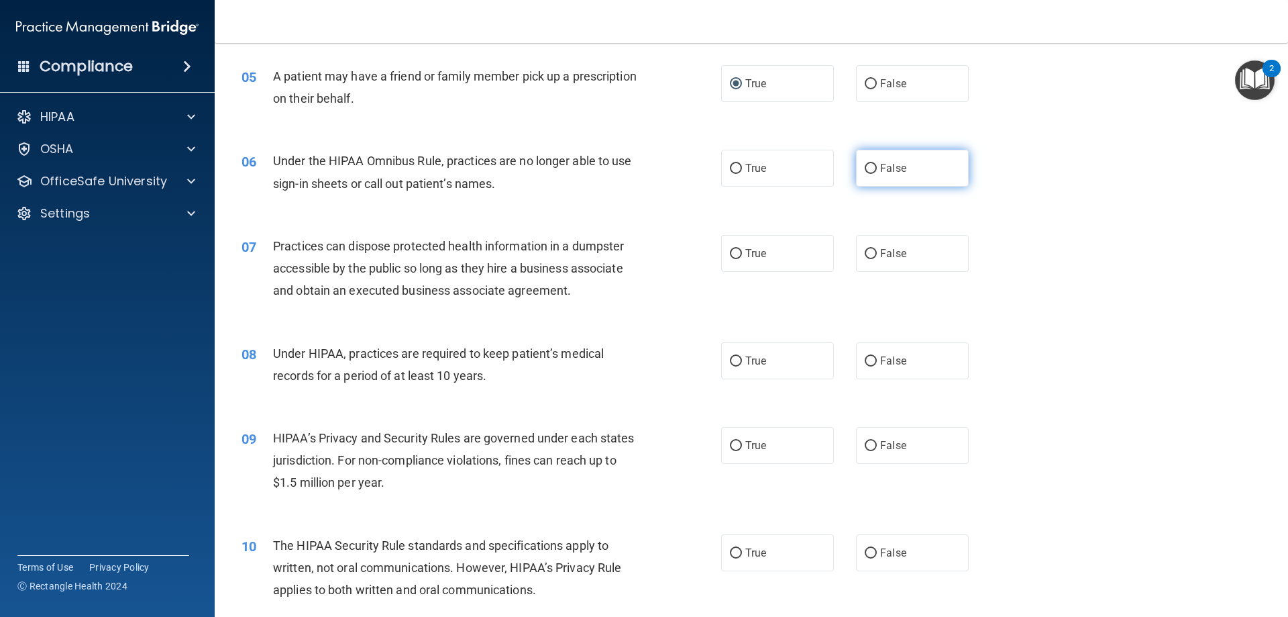
click at [865, 166] on input "False" at bounding box center [871, 169] width 12 height 10
radio input "true"
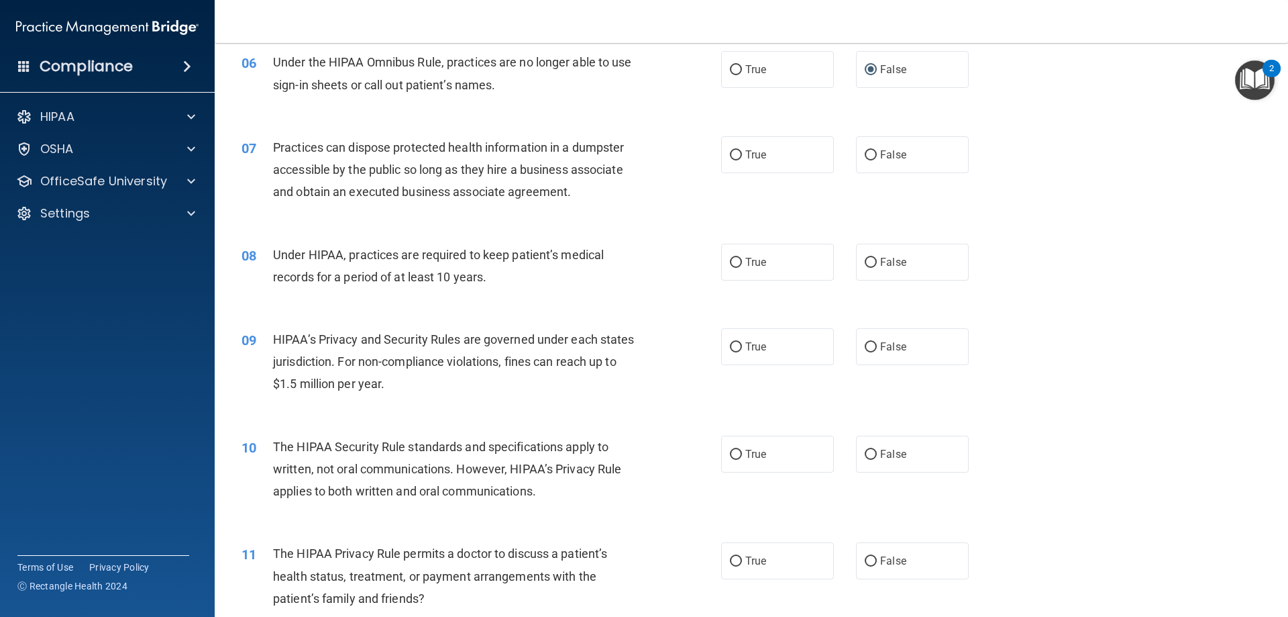
scroll to position [537, 0]
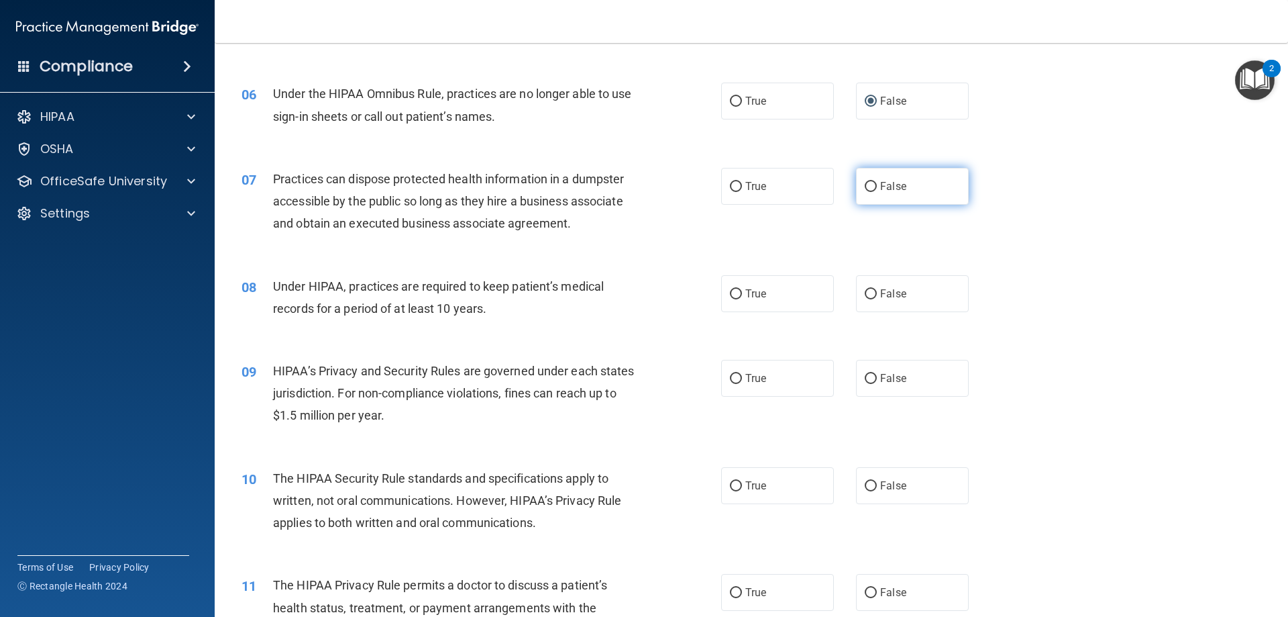
click at [865, 182] on input "False" at bounding box center [871, 187] width 12 height 10
radio input "true"
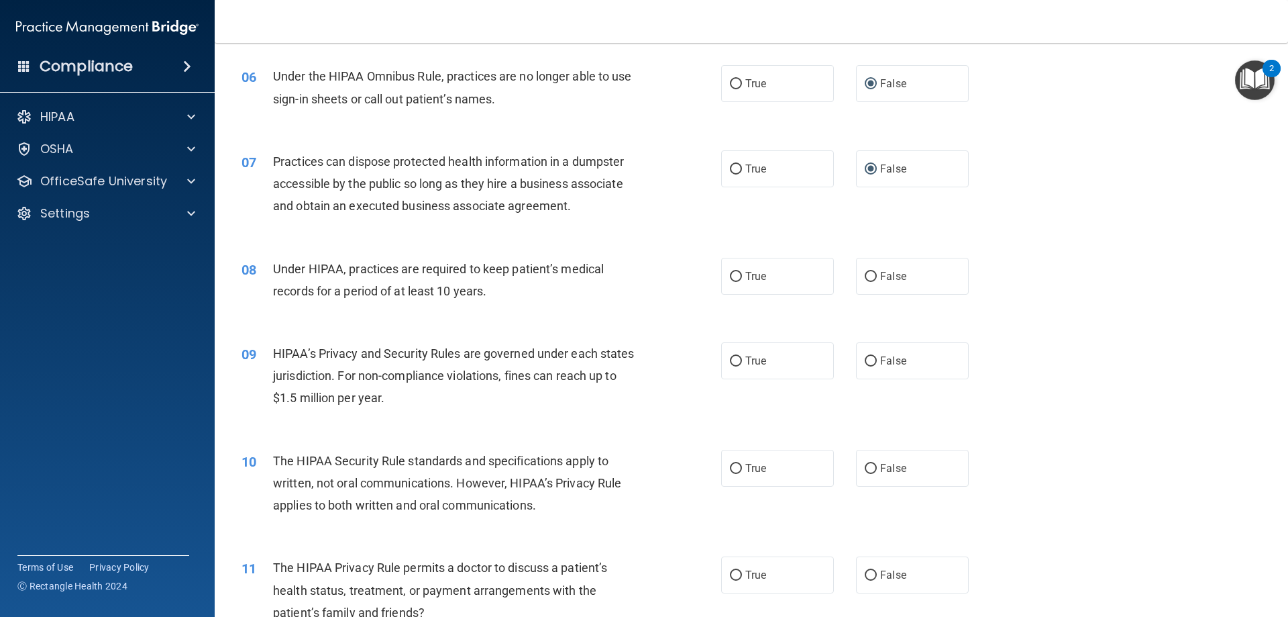
scroll to position [671, 0]
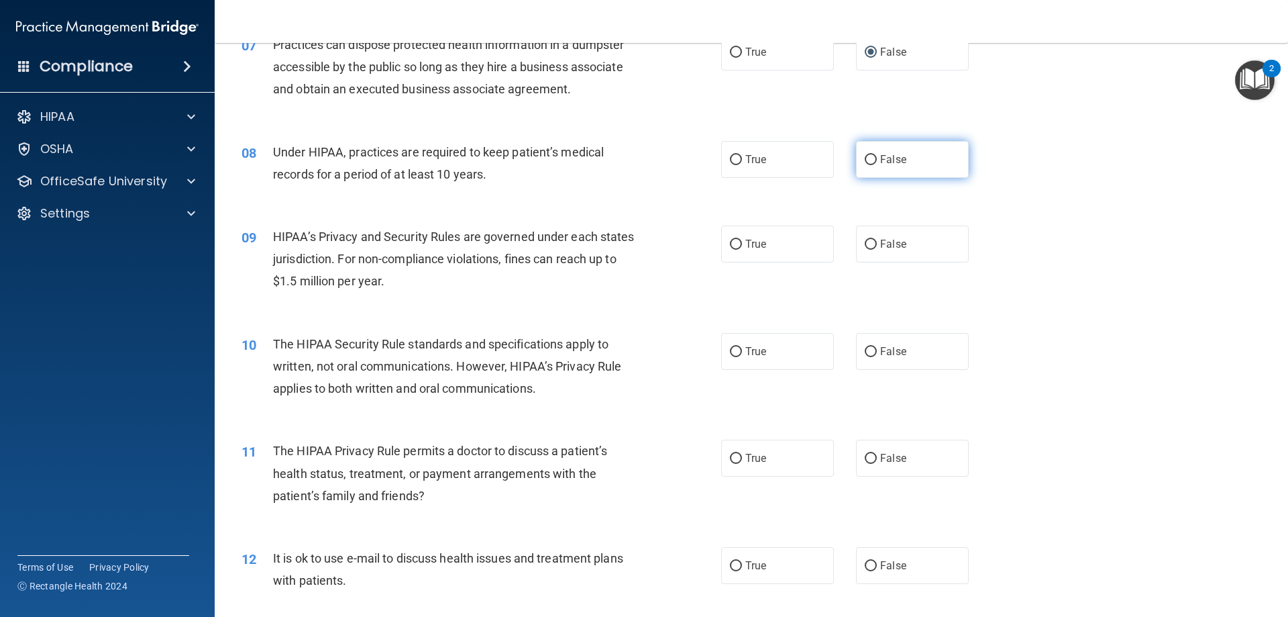
click at [866, 156] on input "False" at bounding box center [871, 160] width 12 height 10
radio input "true"
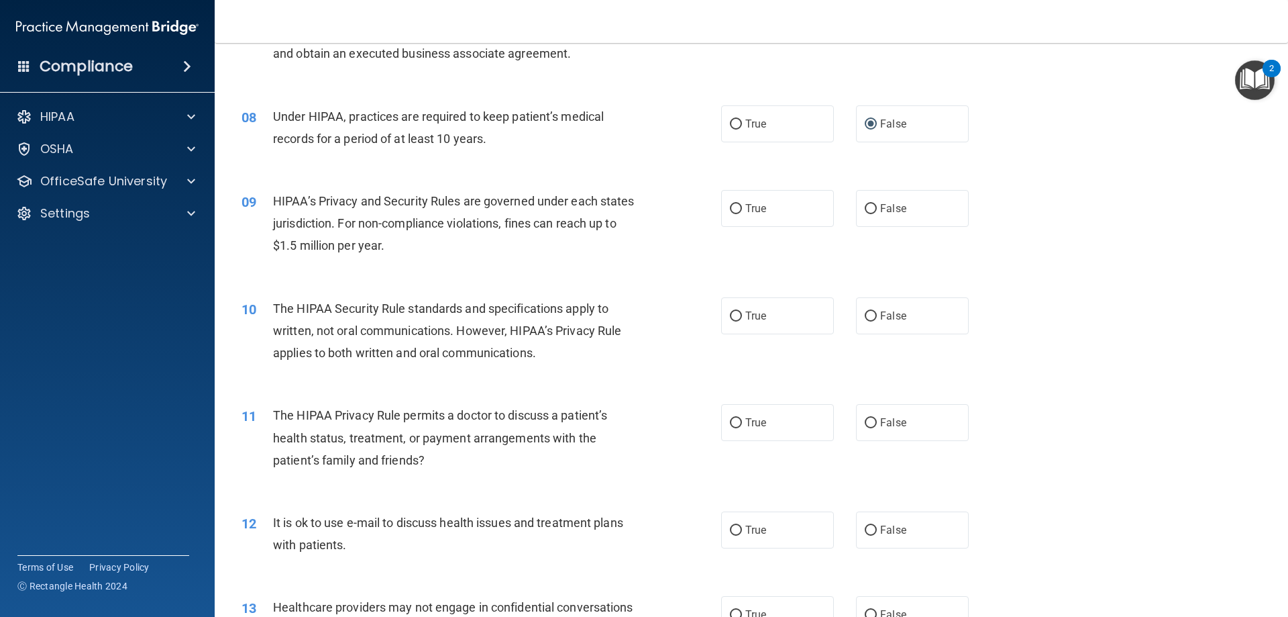
scroll to position [738, 0]
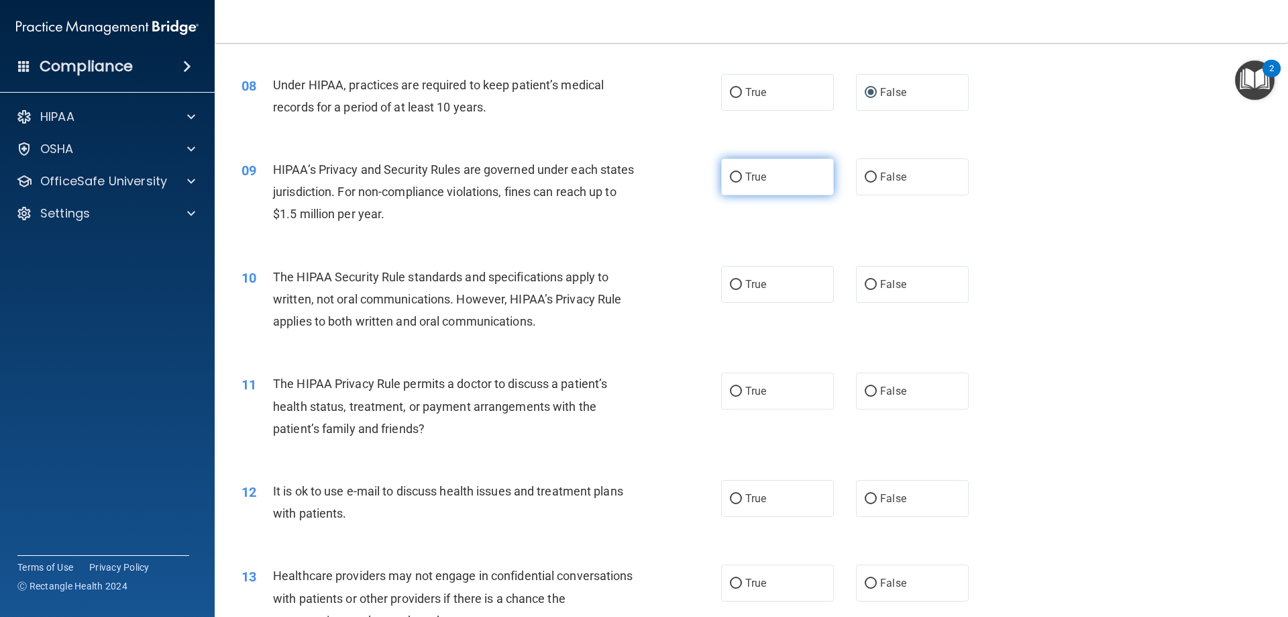
click at [731, 172] on input "True" at bounding box center [736, 177] width 12 height 10
radio input "true"
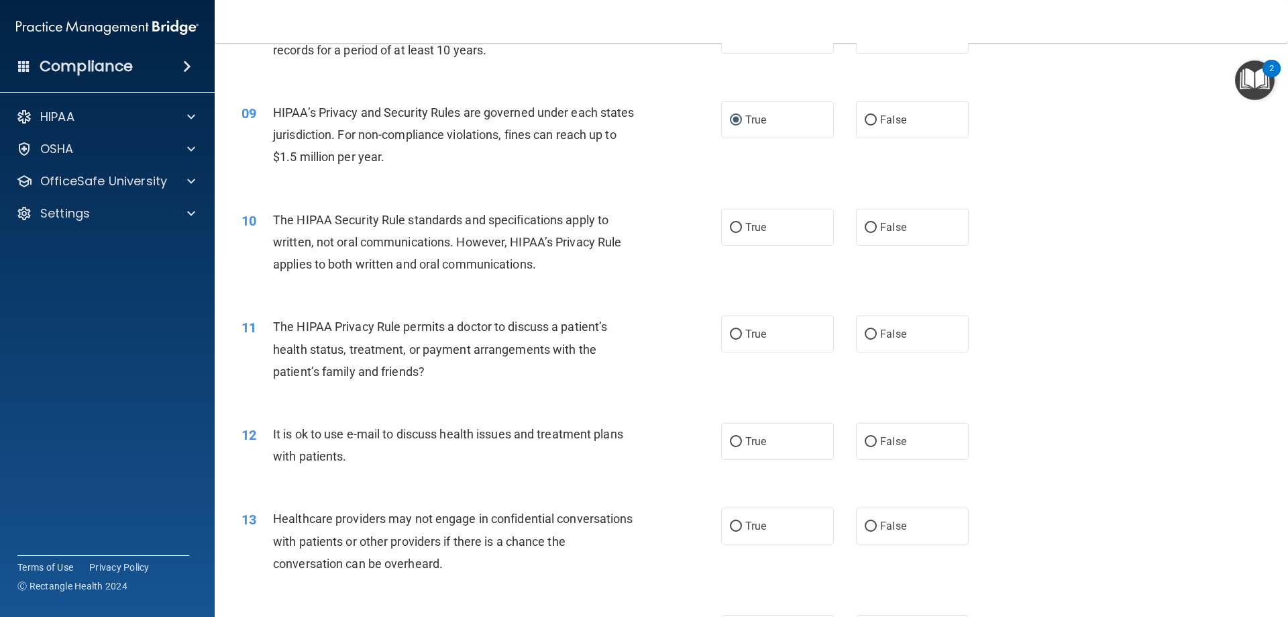
scroll to position [805, 0]
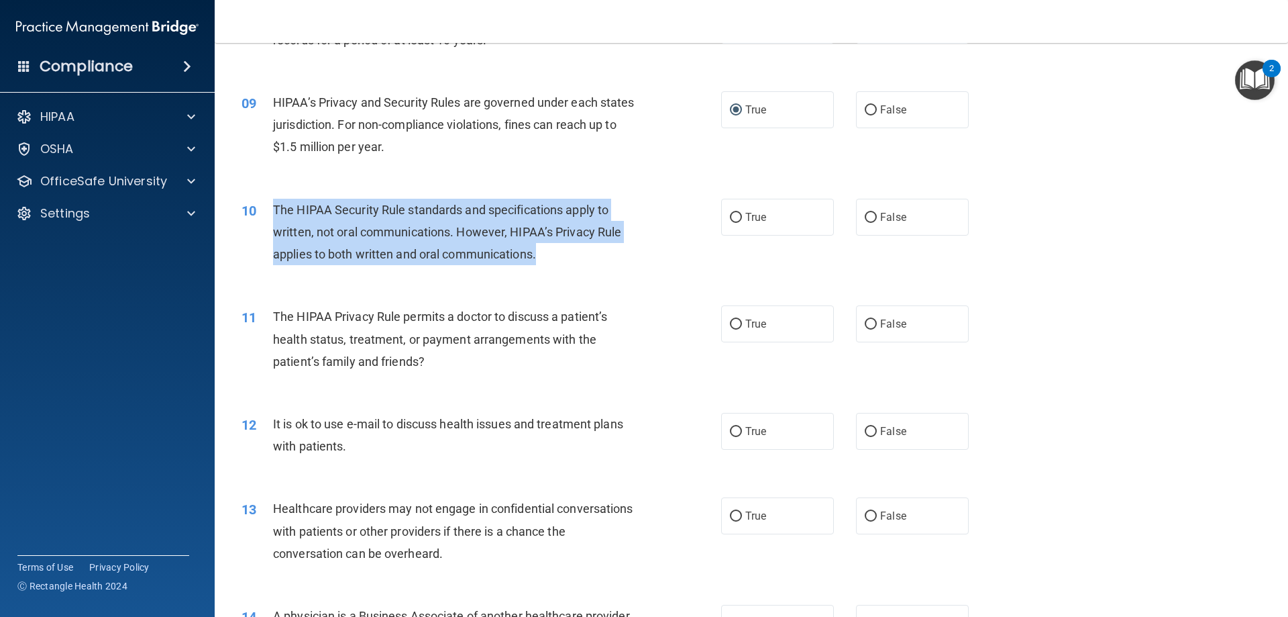
drag, startPoint x: 564, startPoint y: 249, endPoint x: 264, endPoint y: 212, distance: 302.2
click at [264, 212] on div "10 The HIPAA Security Rule standards and specifications apply to written, not o…" at bounding box center [481, 236] width 520 height 74
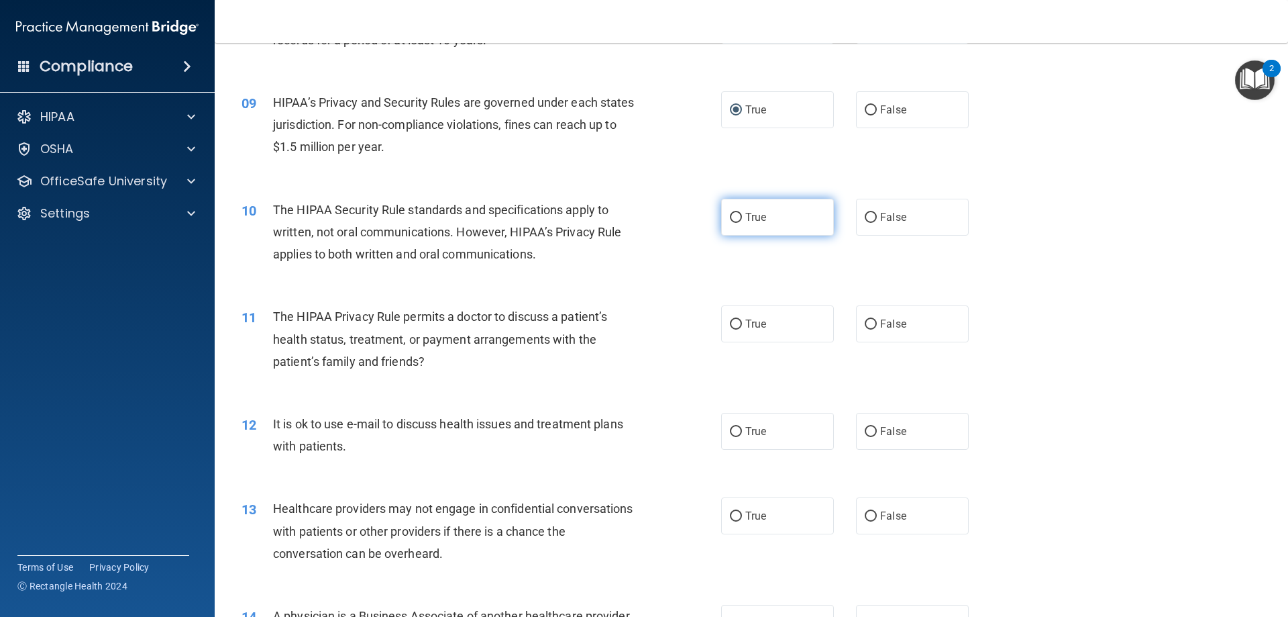
click at [724, 211] on label "True" at bounding box center [777, 217] width 113 height 37
click at [730, 213] on input "True" at bounding box center [736, 218] width 12 height 10
radio input "true"
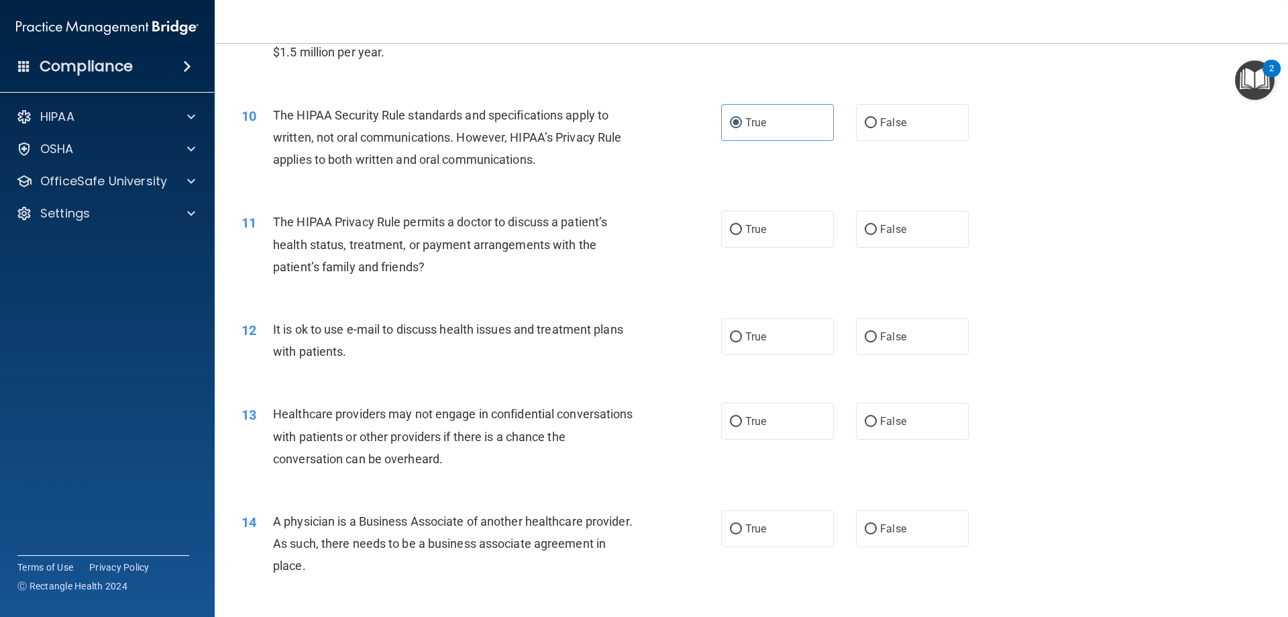
scroll to position [939, 0]
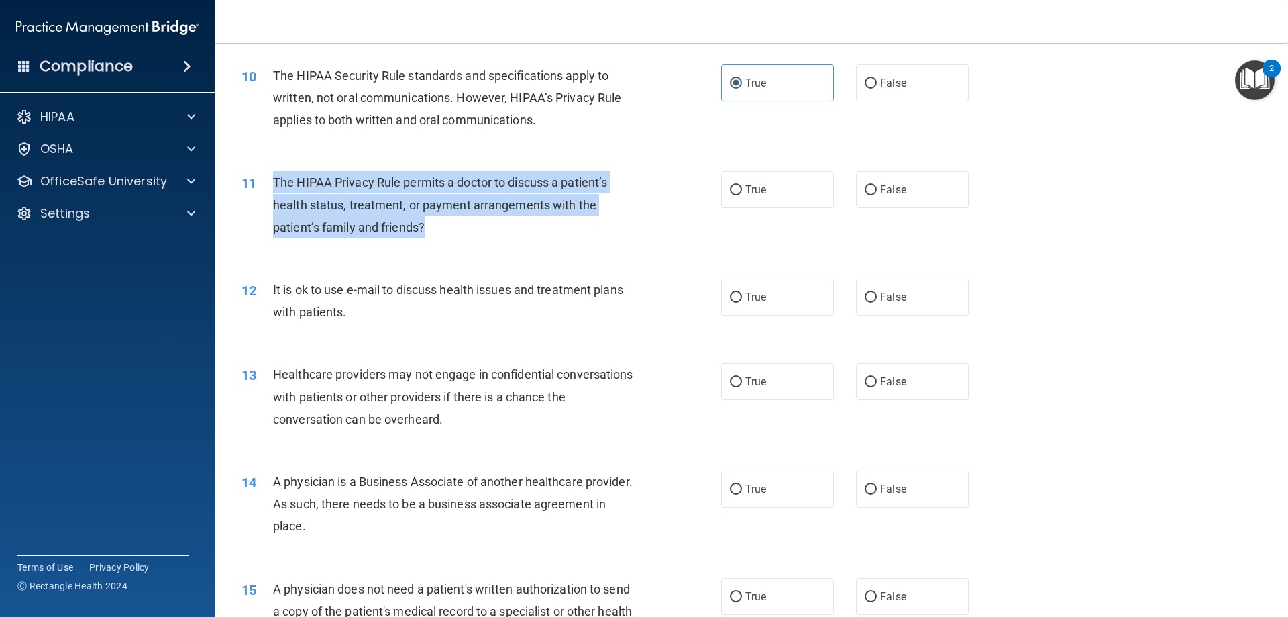
drag, startPoint x: 419, startPoint y: 223, endPoint x: 258, endPoint y: 182, distance: 166.8
click at [258, 182] on div "11 The HIPAA Privacy Rule permits a doctor to discuss a patient’s health status…" at bounding box center [481, 208] width 520 height 74
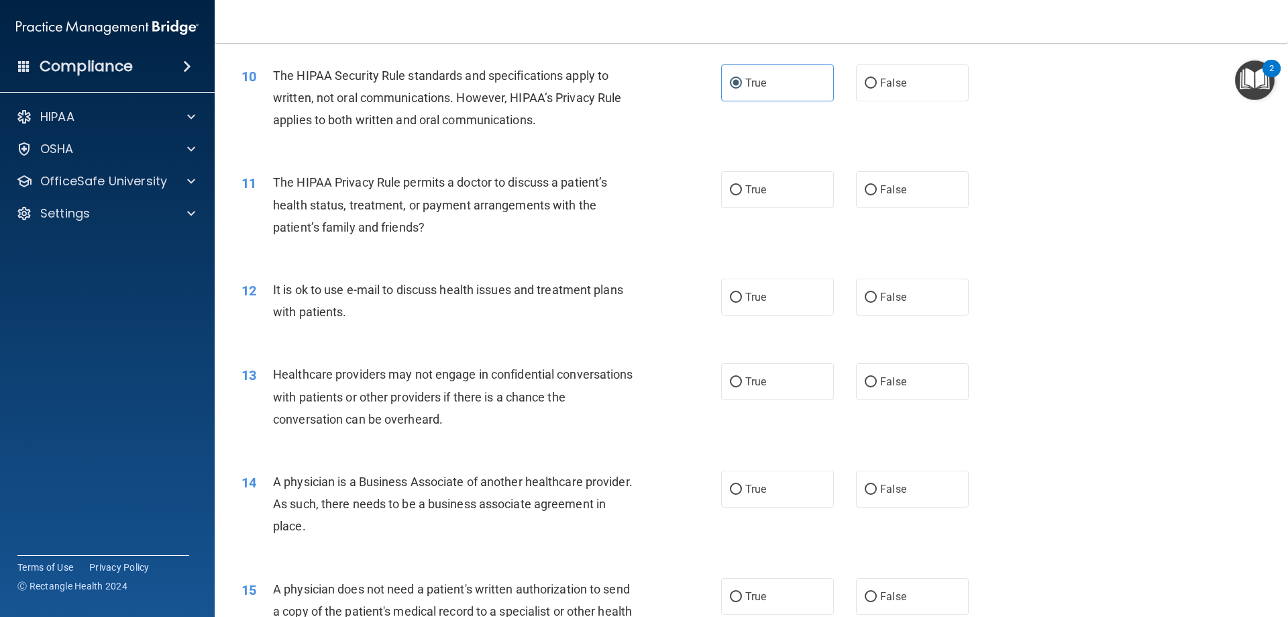
click at [1061, 180] on div "11 The HIPAA Privacy Rule permits a doctor to discuss a patient’s health status…" at bounding box center [751, 207] width 1040 height 107
click at [733, 187] on input "True" at bounding box center [736, 190] width 12 height 10
radio input "true"
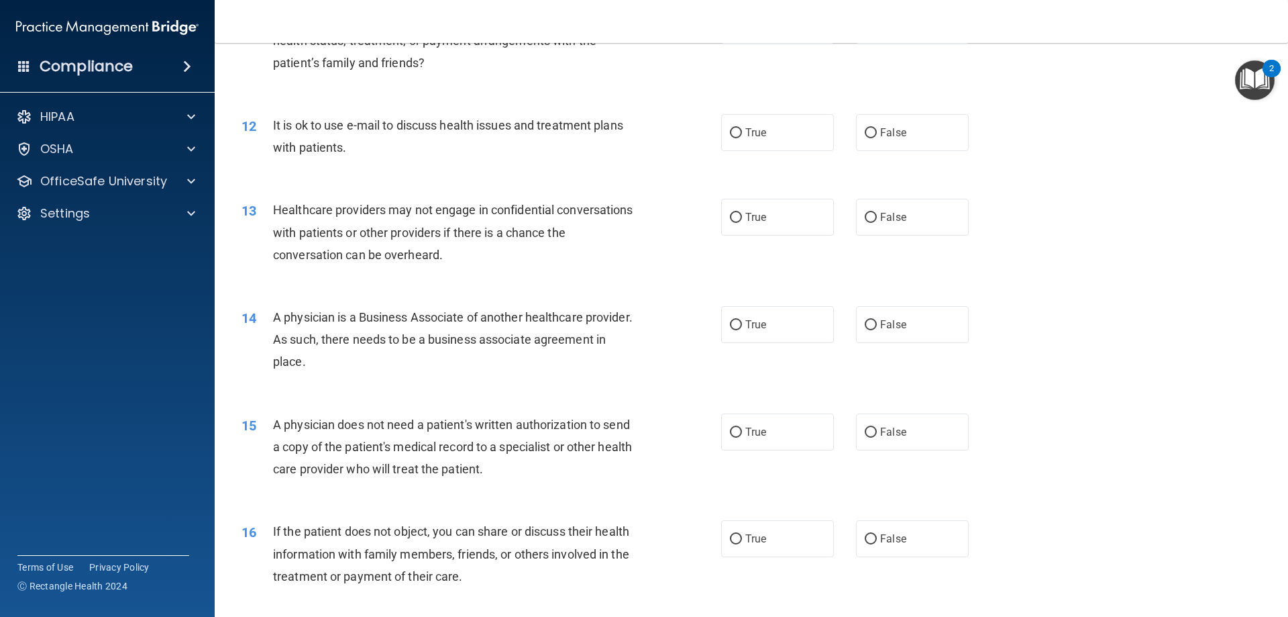
scroll to position [1074, 0]
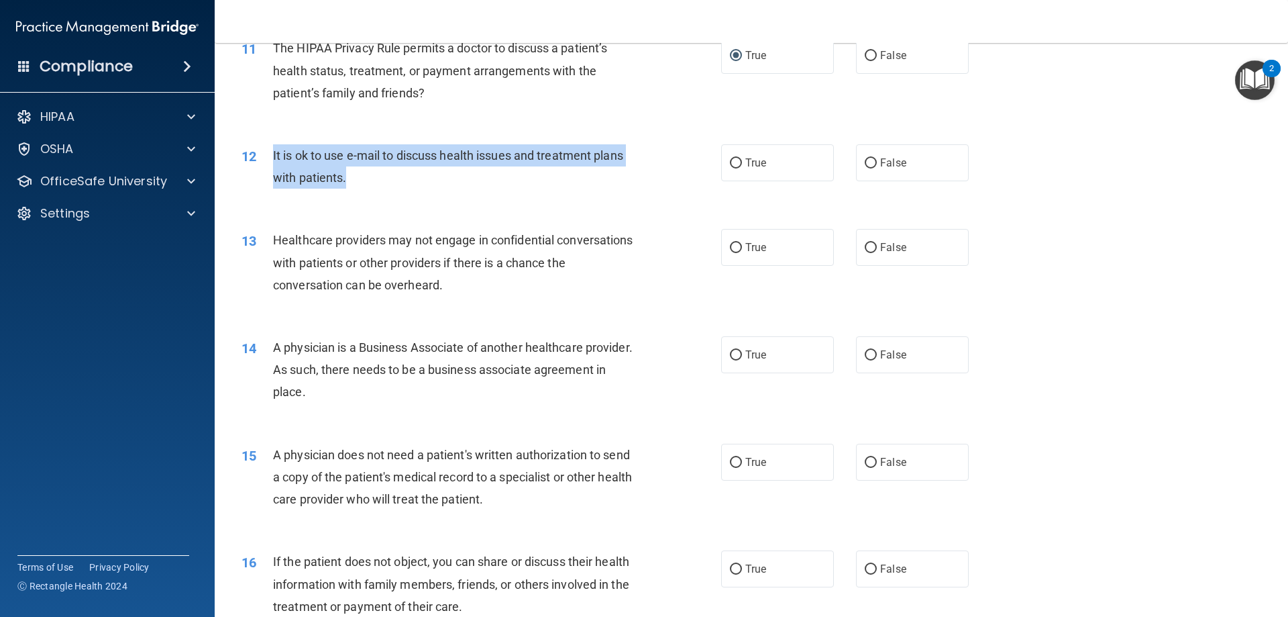
drag, startPoint x: 358, startPoint y: 176, endPoint x: 259, endPoint y: 164, distance: 100.0
click at [259, 164] on div "12 It is ok to use e-mail to discuss health issues and treatment plans with pat…" at bounding box center [481, 169] width 520 height 51
click at [865, 158] on input "False" at bounding box center [871, 163] width 12 height 10
radio input "true"
click at [730, 244] on input "True" at bounding box center [736, 248] width 12 height 10
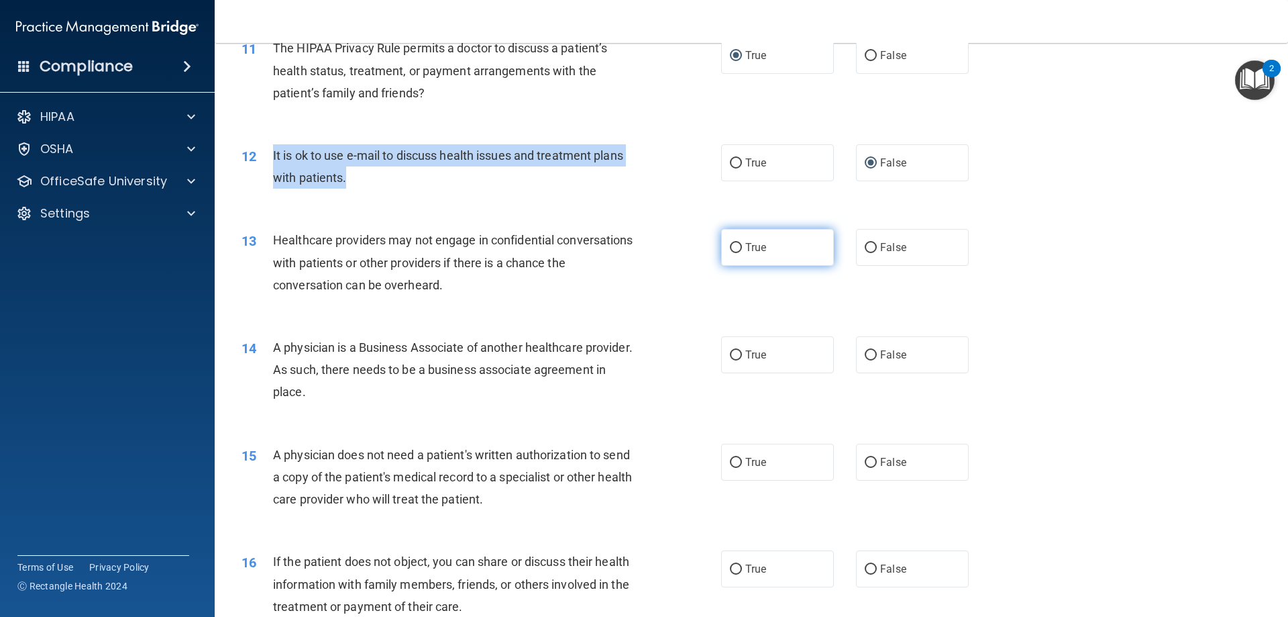
radio input "true"
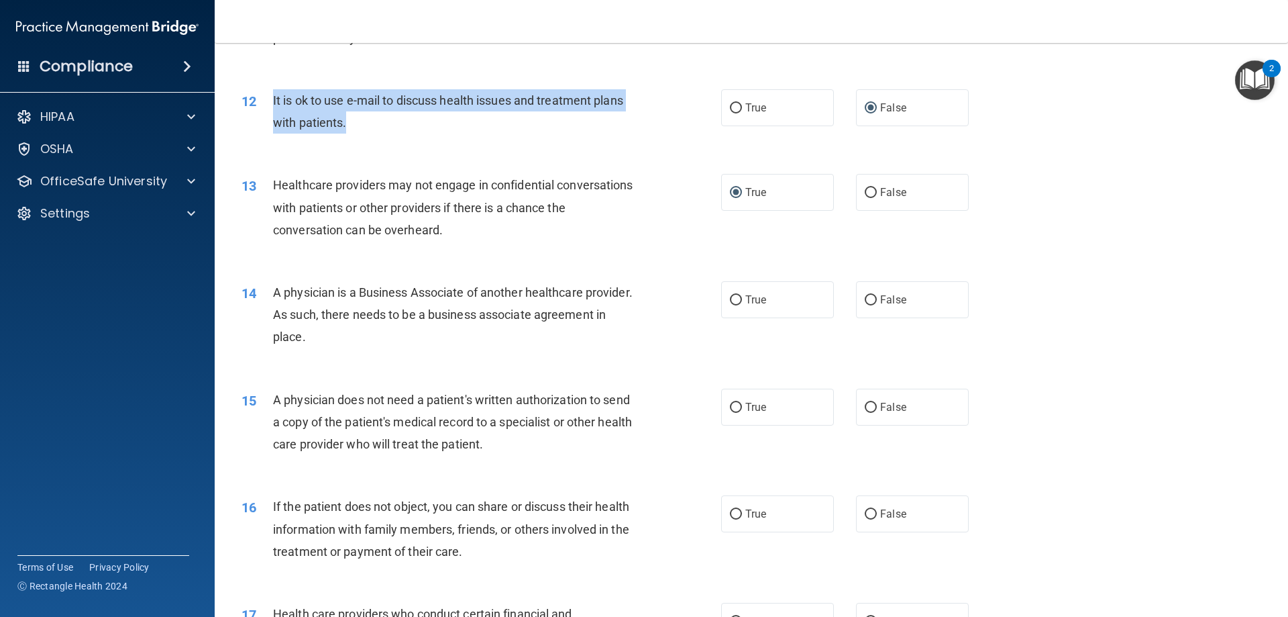
scroll to position [1208, 0]
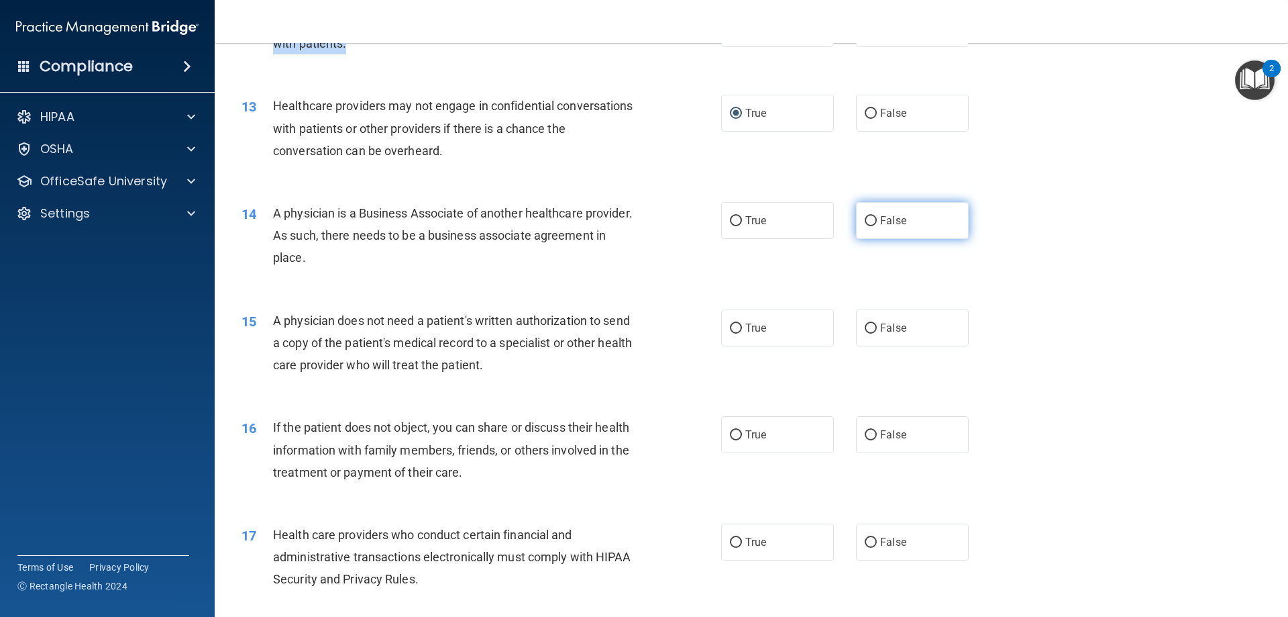
click at [866, 218] on input "False" at bounding box center [871, 221] width 12 height 10
radio input "true"
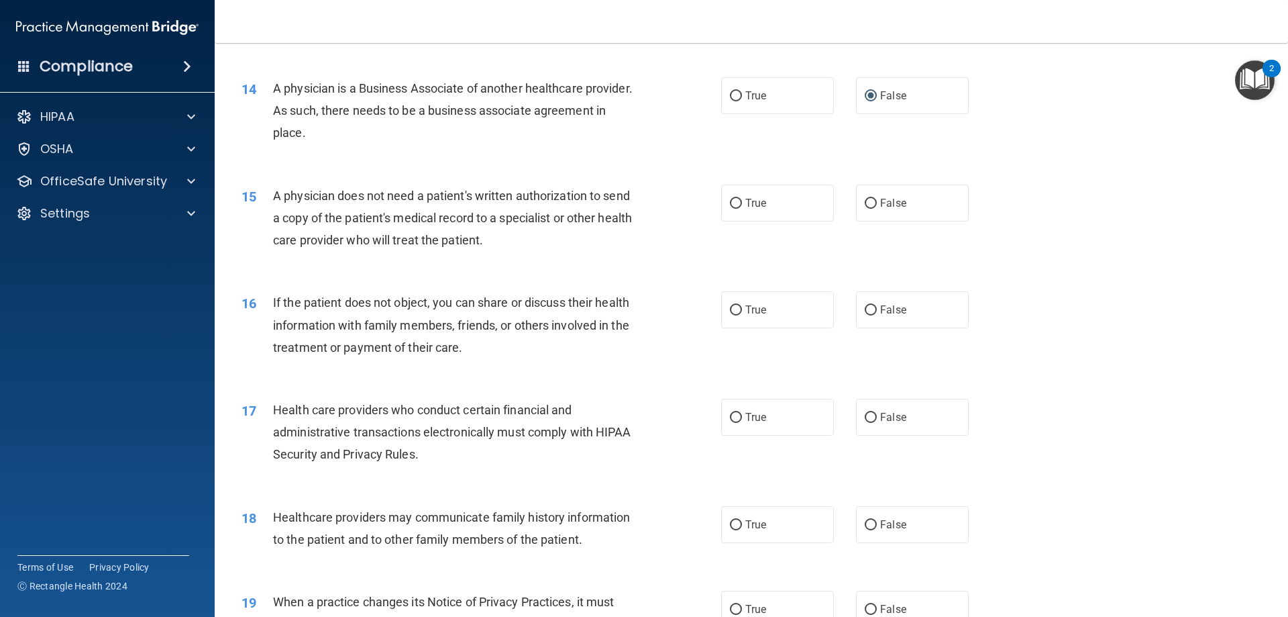
scroll to position [1342, 0]
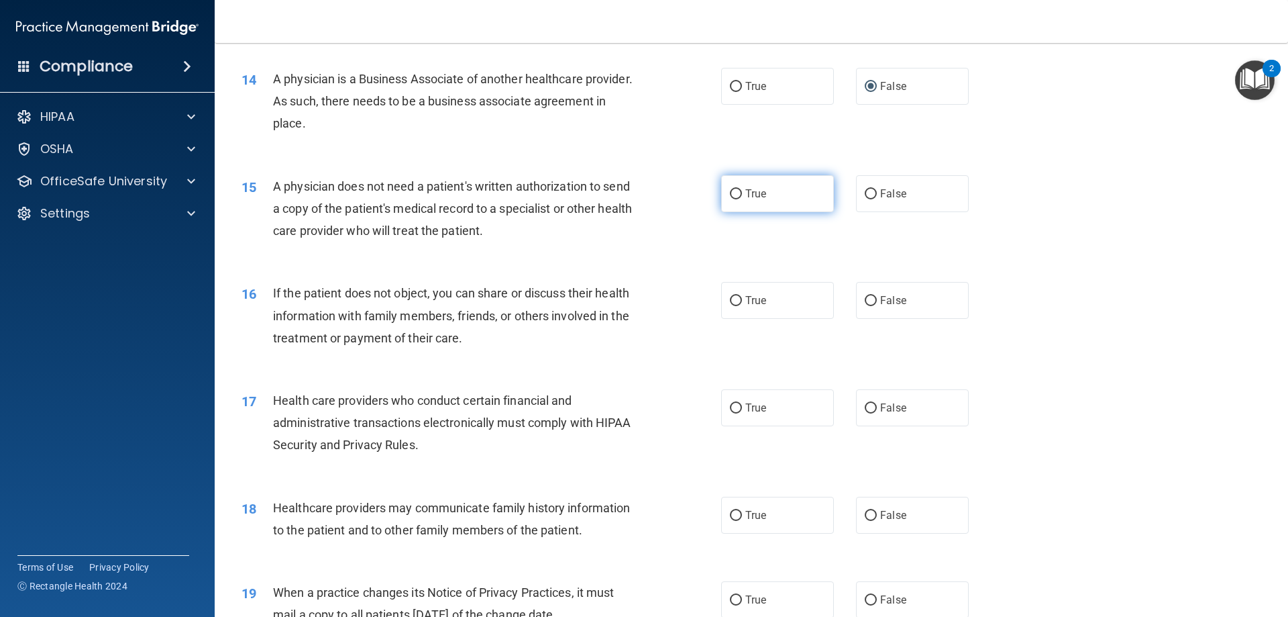
click at [733, 191] on input "True" at bounding box center [736, 194] width 12 height 10
radio input "true"
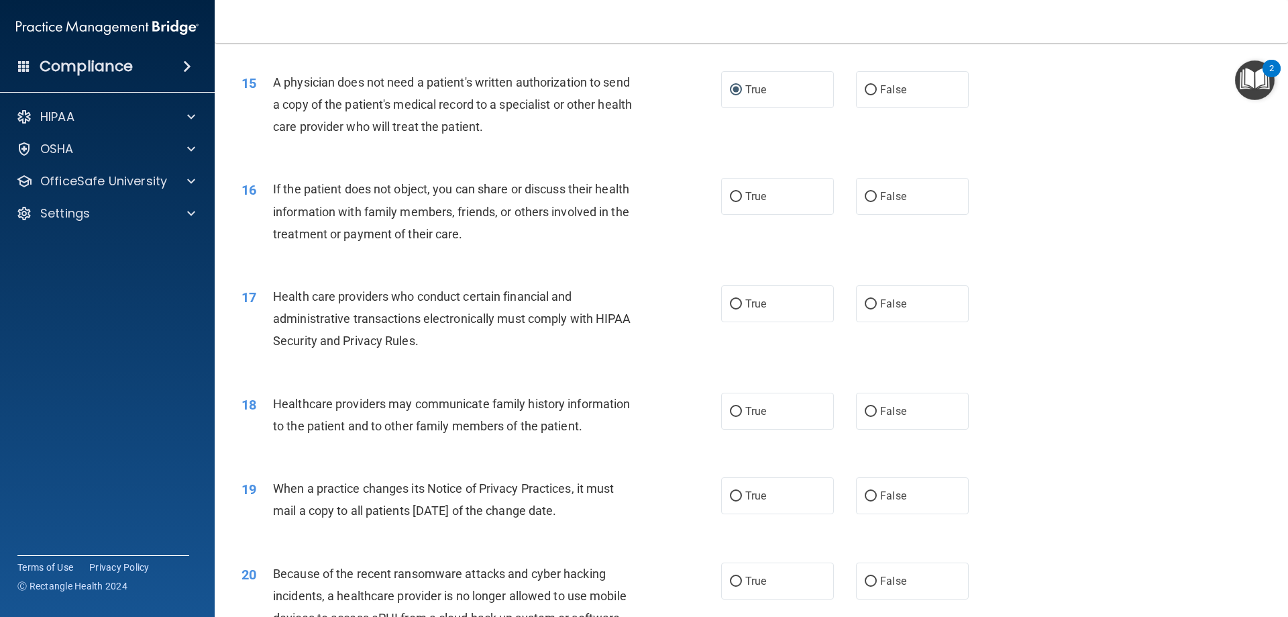
scroll to position [1476, 0]
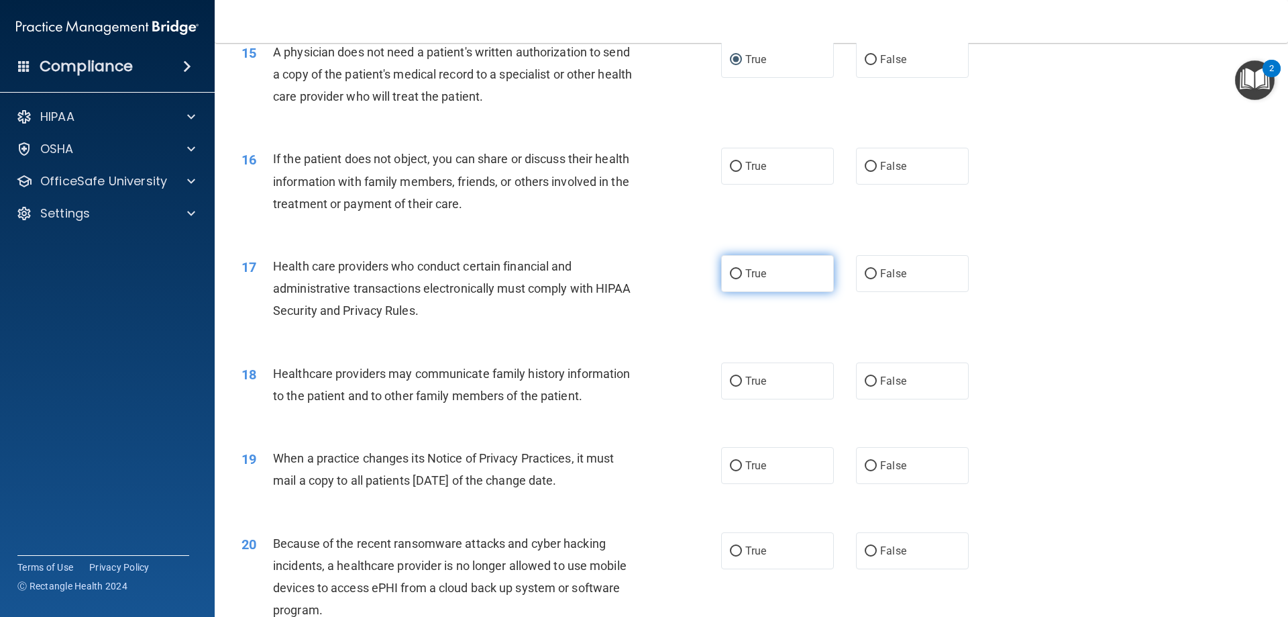
click at [731, 272] on input "True" at bounding box center [736, 274] width 12 height 10
radio input "true"
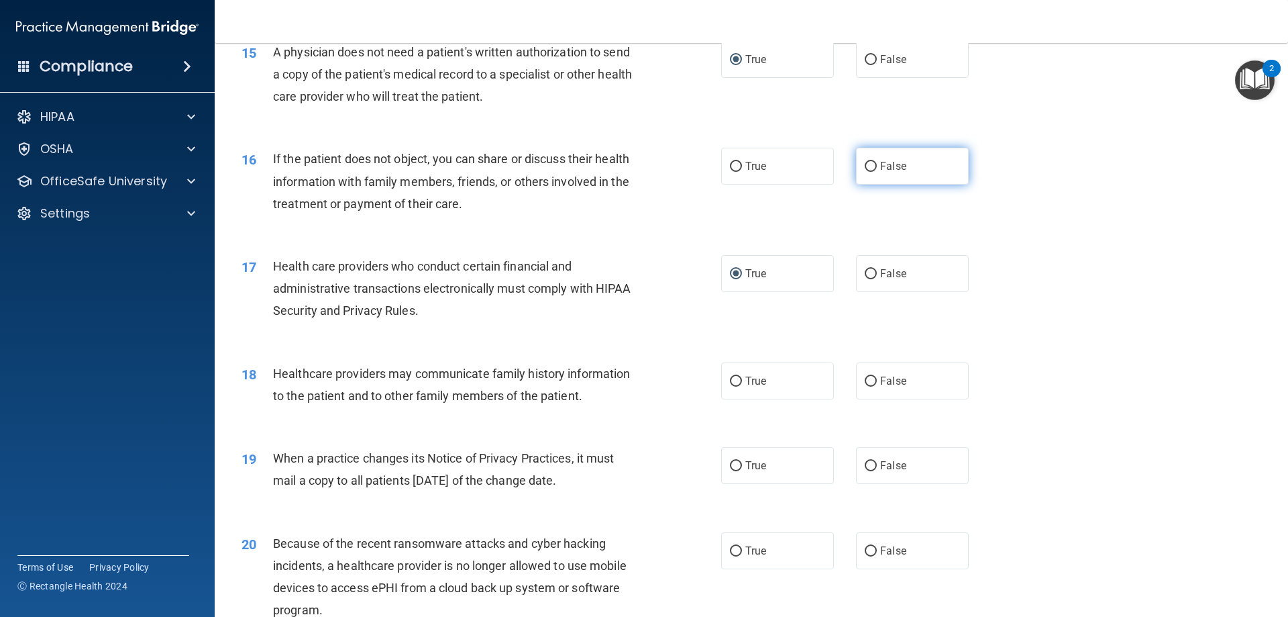
click at [866, 162] on input "False" at bounding box center [871, 167] width 12 height 10
radio input "true"
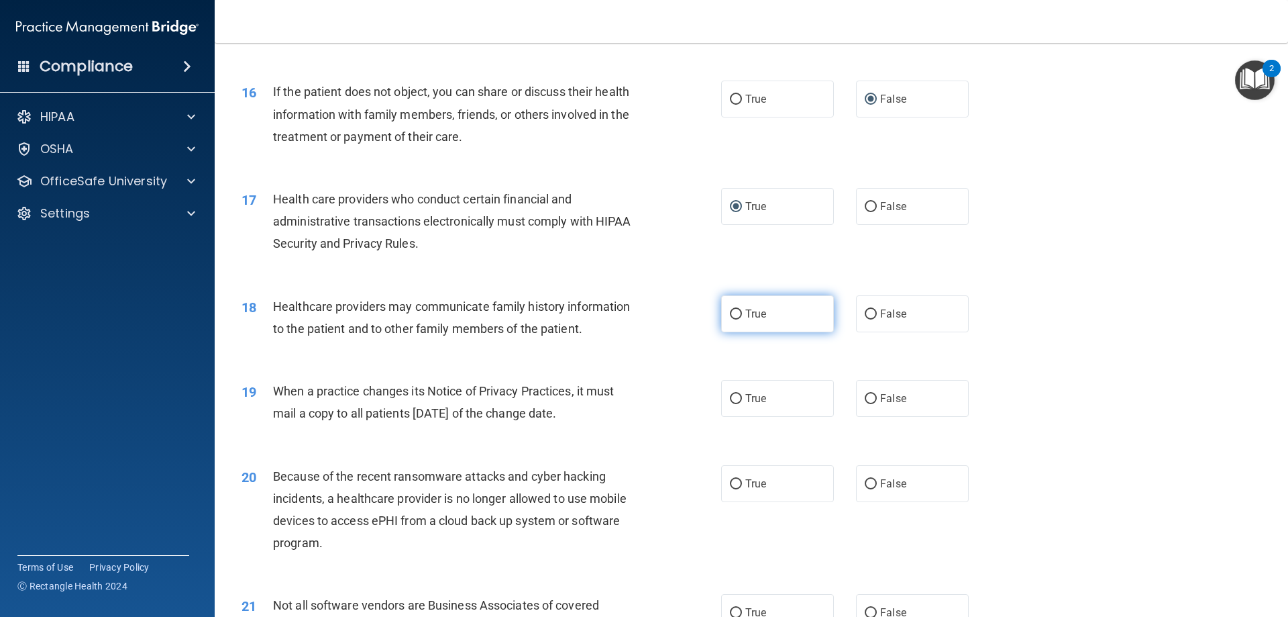
click at [732, 312] on input "True" at bounding box center [736, 314] width 12 height 10
radio input "true"
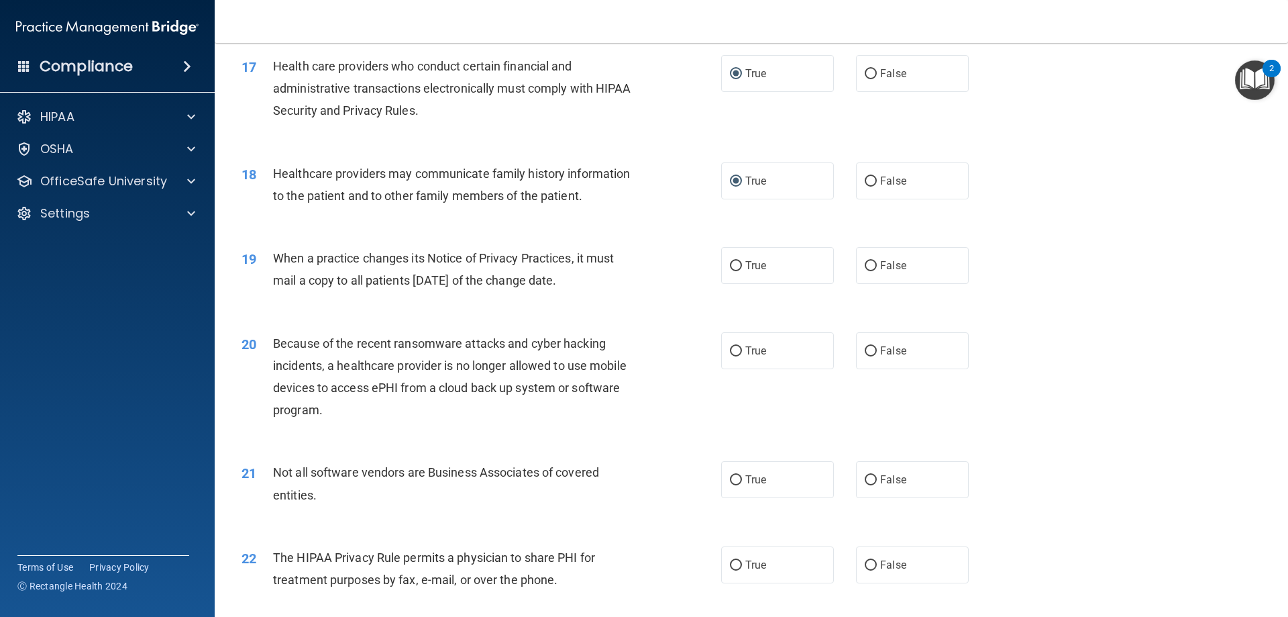
scroll to position [1677, 0]
drag, startPoint x: 619, startPoint y: 280, endPoint x: 249, endPoint y: 260, distance: 371.0
click at [249, 260] on div "19 When a practice changes its Notice of Privacy Practices, it must mail a copy…" at bounding box center [481, 271] width 520 height 51
drag, startPoint x: 314, startPoint y: 268, endPoint x: 239, endPoint y: 307, distance: 84.6
click at [239, 307] on div "19 When a practice changes its Notice of Privacy Practices, it must mail a copy…" at bounding box center [751, 271] width 1040 height 85
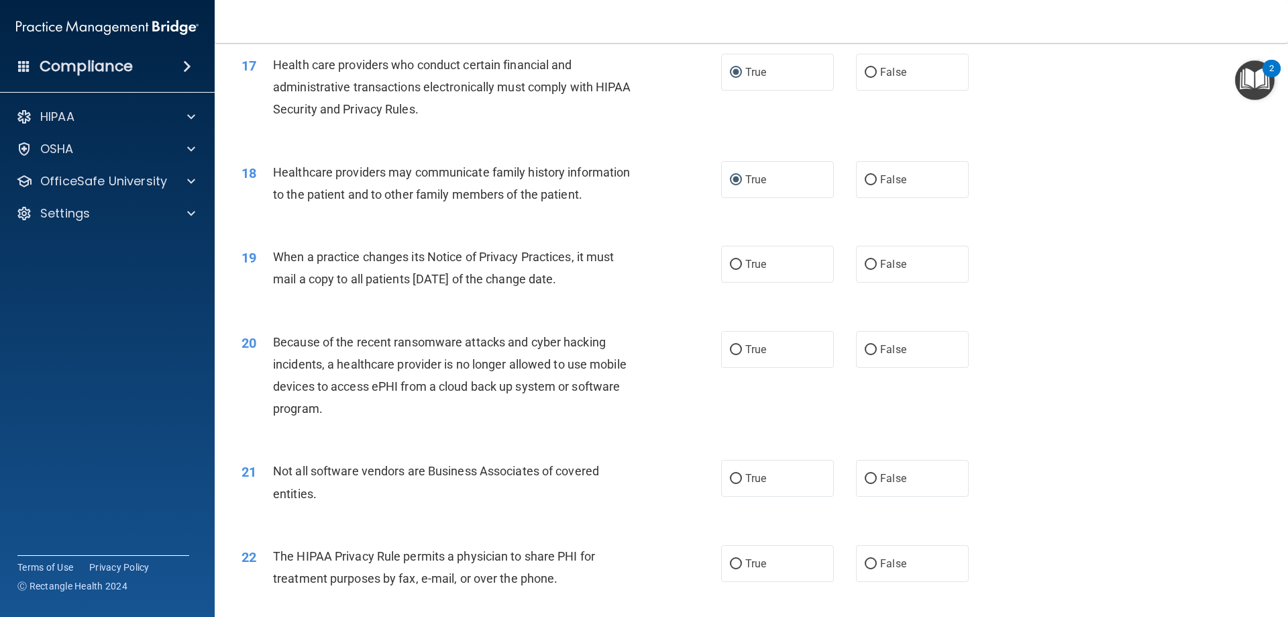
drag, startPoint x: 621, startPoint y: 273, endPoint x: 276, endPoint y: 255, distance: 345.3
click at [276, 255] on div "When a practice changes its Notice of Privacy Practices, it must mail a copy to…" at bounding box center [460, 268] width 375 height 44
click at [865, 260] on input "False" at bounding box center [871, 265] width 12 height 10
radio input "true"
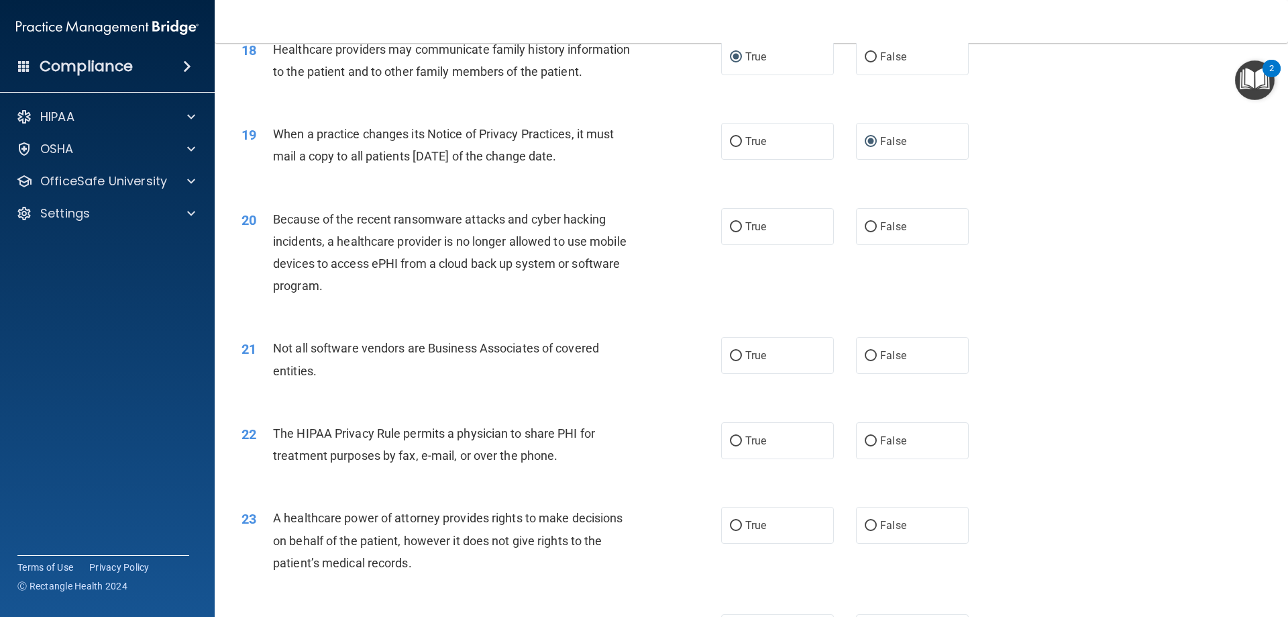
scroll to position [1812, 0]
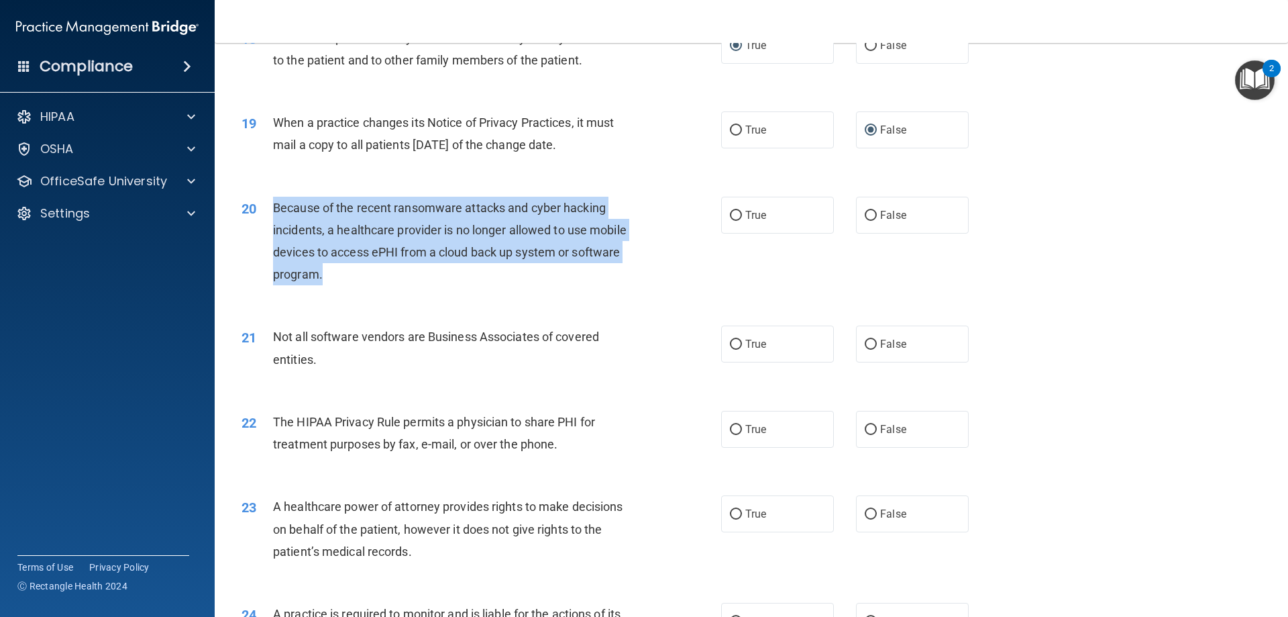
drag, startPoint x: 321, startPoint y: 272, endPoint x: 268, endPoint y: 203, distance: 87.5
click at [268, 203] on div "20 Because of the recent ransomware attacks and cyber hacking incidents, a heal…" at bounding box center [481, 245] width 520 height 96
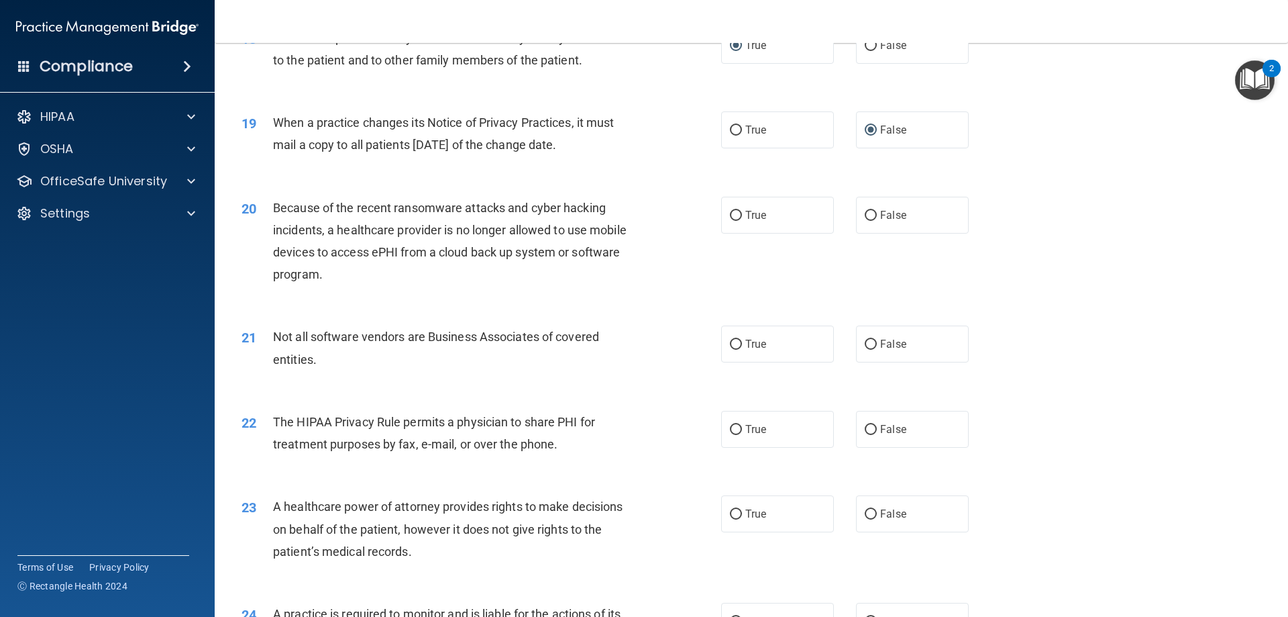
click at [1209, 211] on div "20 Because of the recent ransomware attacks and cyber hacking incidents, a heal…" at bounding box center [751, 244] width 1040 height 129
click at [730, 211] on input "True" at bounding box center [736, 216] width 12 height 10
radio input "true"
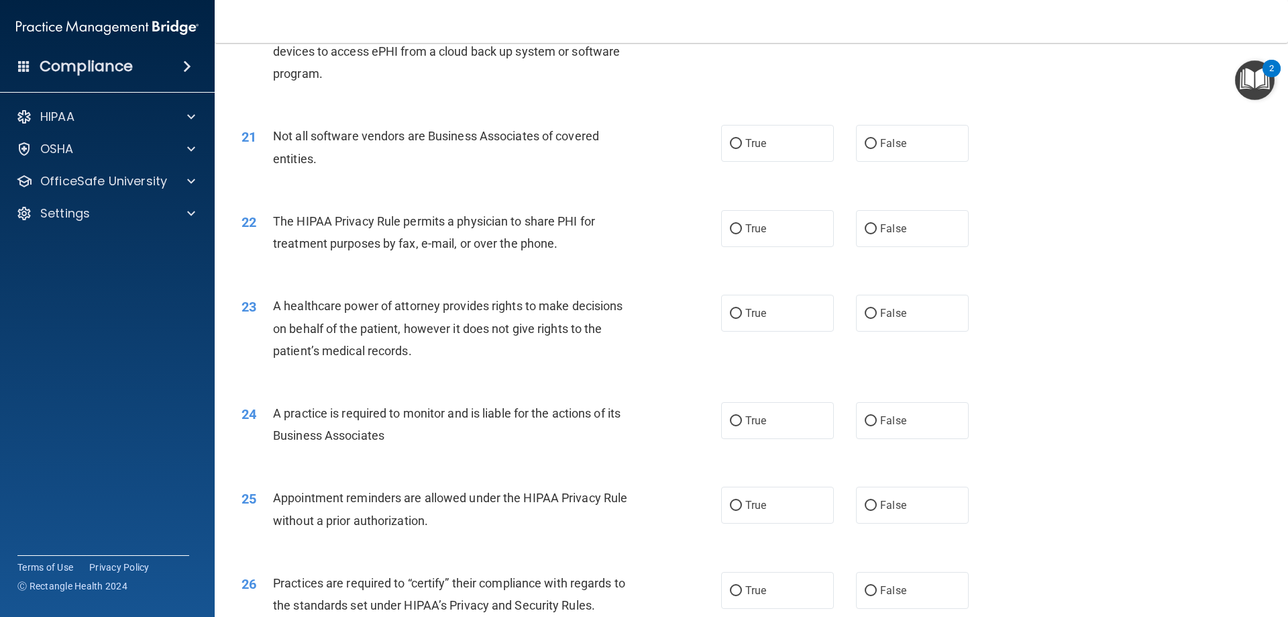
scroll to position [2013, 0]
drag, startPoint x: 321, startPoint y: 160, endPoint x: 262, endPoint y: 138, distance: 63.1
click at [262, 138] on div "21 Not all software vendors are Business Associates of covered entities." at bounding box center [481, 149] width 520 height 51
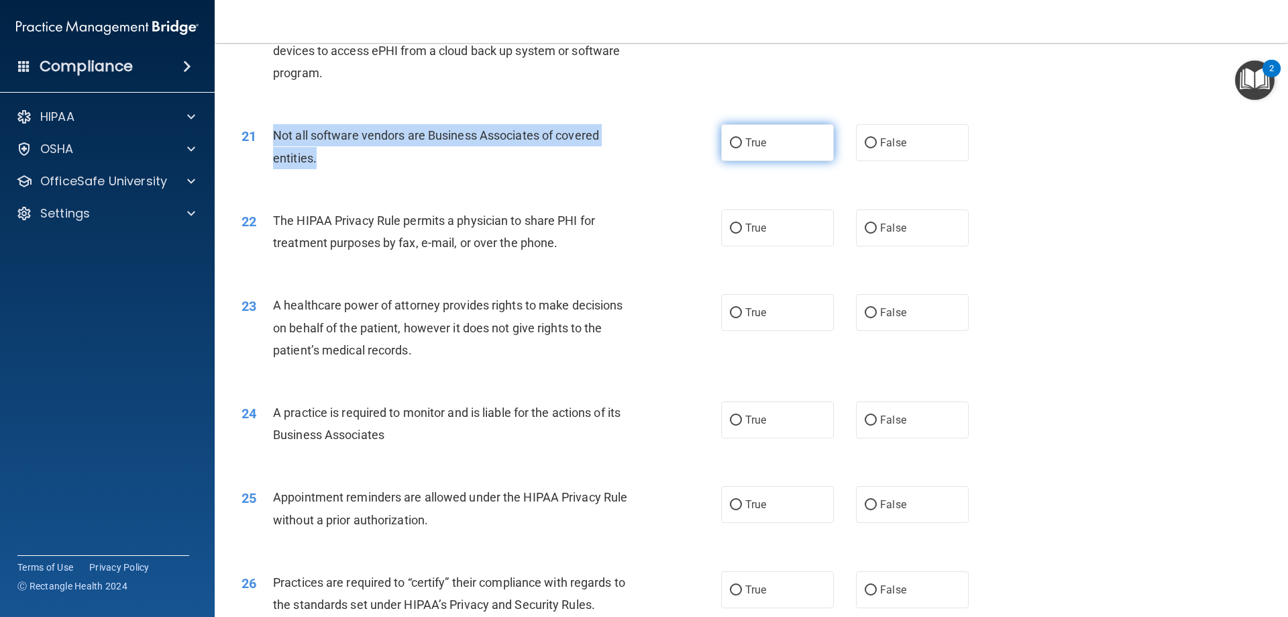
click at [730, 138] on input "True" at bounding box center [736, 143] width 12 height 10
radio input "true"
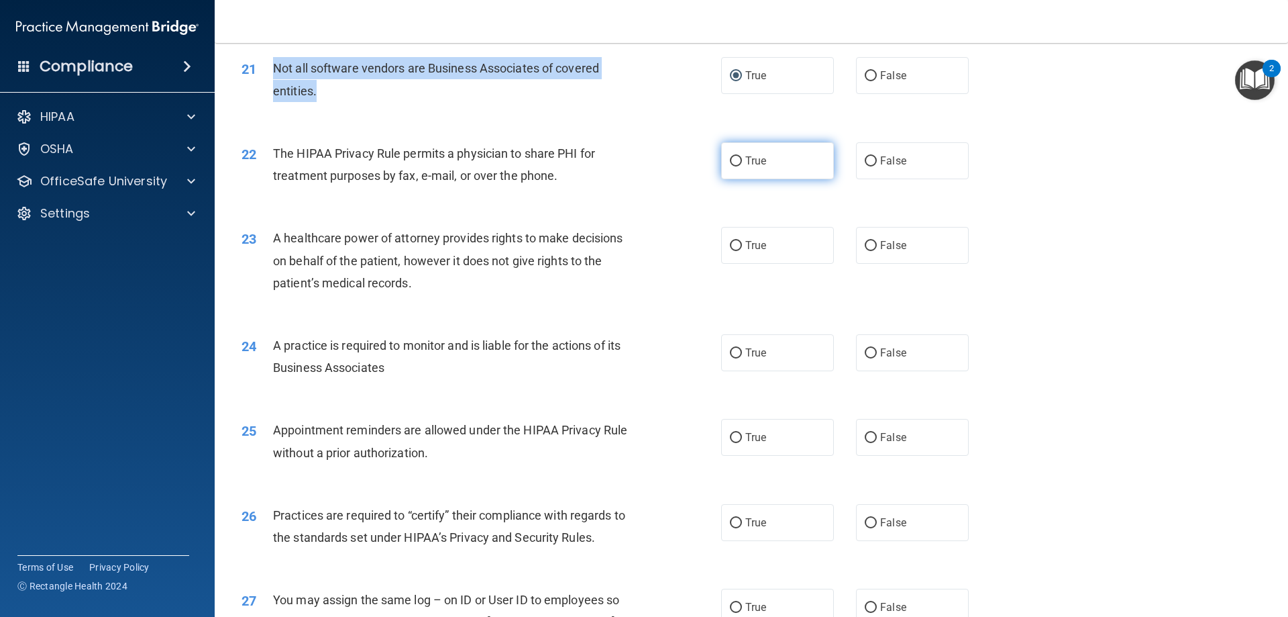
click at [733, 159] on input "True" at bounding box center [736, 161] width 12 height 10
radio input "true"
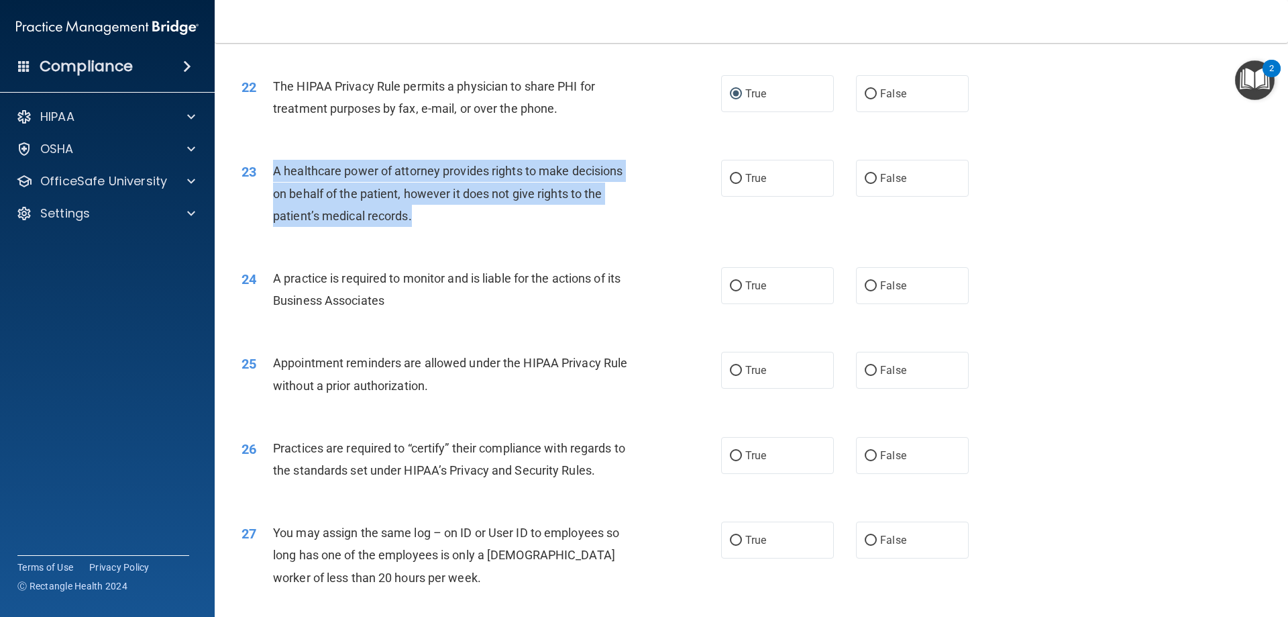
drag, startPoint x: 434, startPoint y: 209, endPoint x: 268, endPoint y: 164, distance: 172.4
click at [266, 164] on div "23 A healthcare power of attorney provides rights to make decisions on behalf o…" at bounding box center [481, 197] width 520 height 74
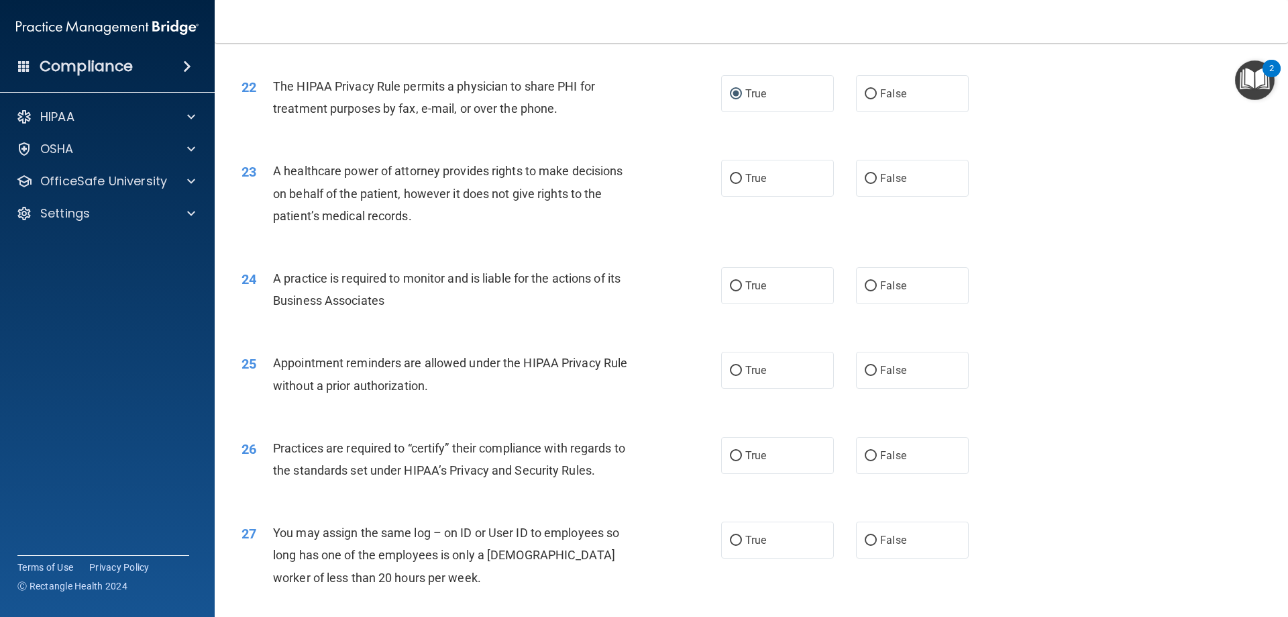
click at [1128, 171] on div "23 A healthcare power of attorney provides rights to make decisions on behalf o…" at bounding box center [751, 196] width 1040 height 107
click at [865, 178] on input "False" at bounding box center [871, 179] width 12 height 10
radio input "true"
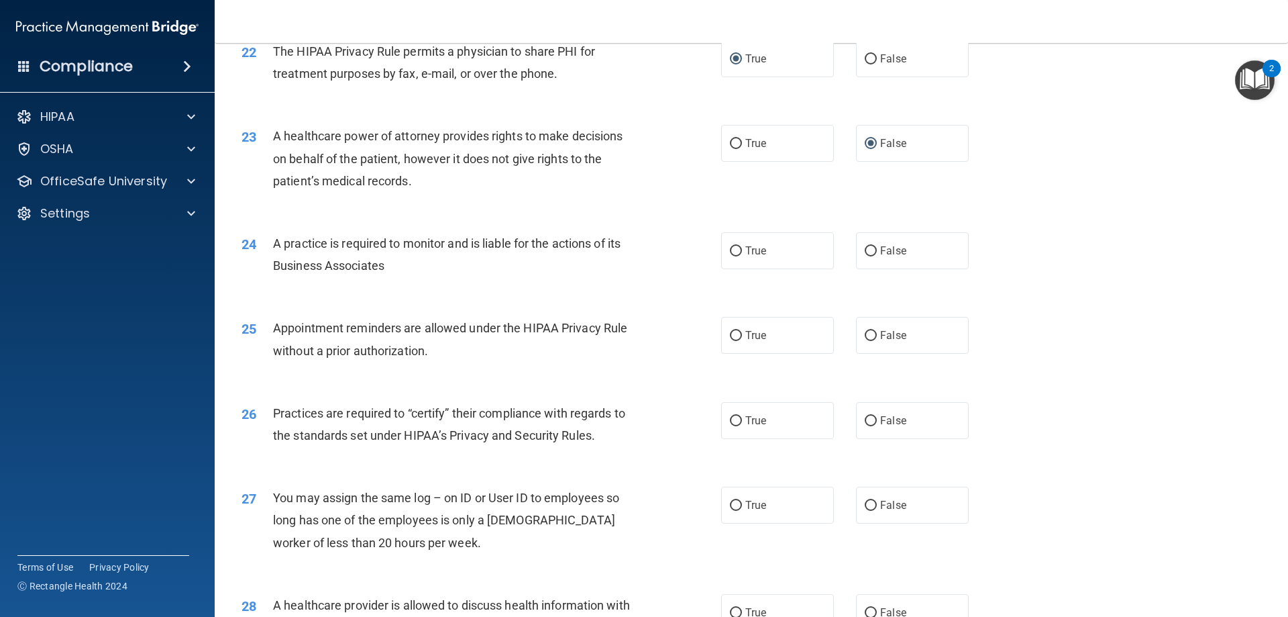
scroll to position [2214, 0]
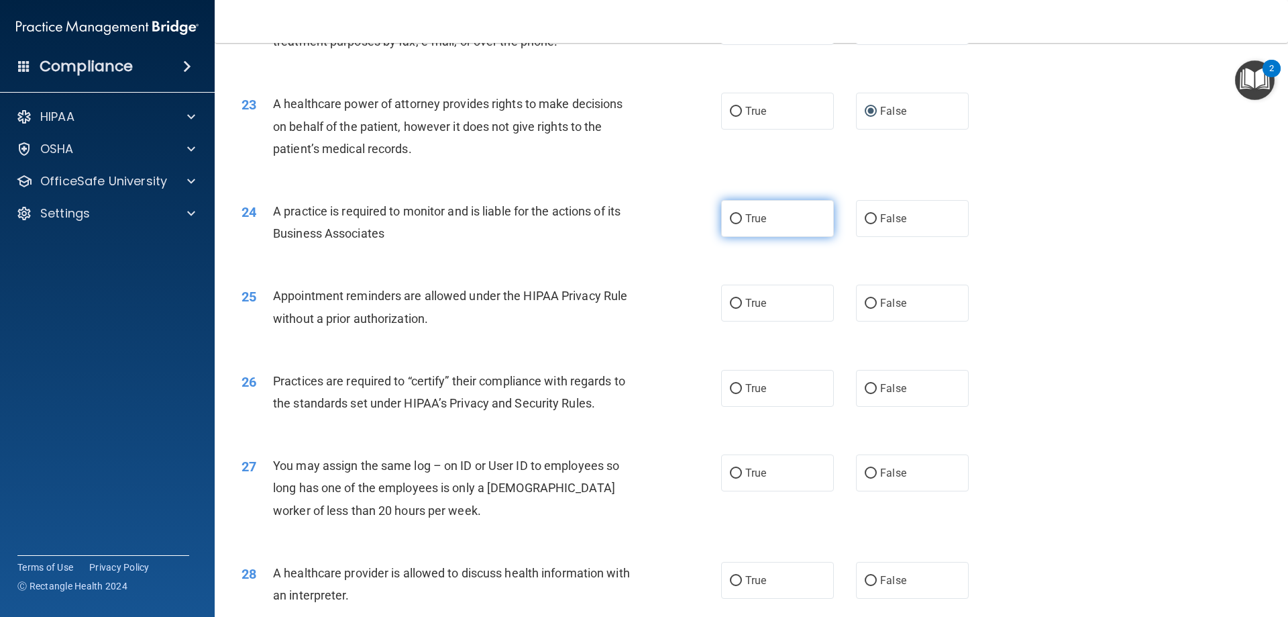
click at [733, 216] on input "True" at bounding box center [736, 219] width 12 height 10
radio input "true"
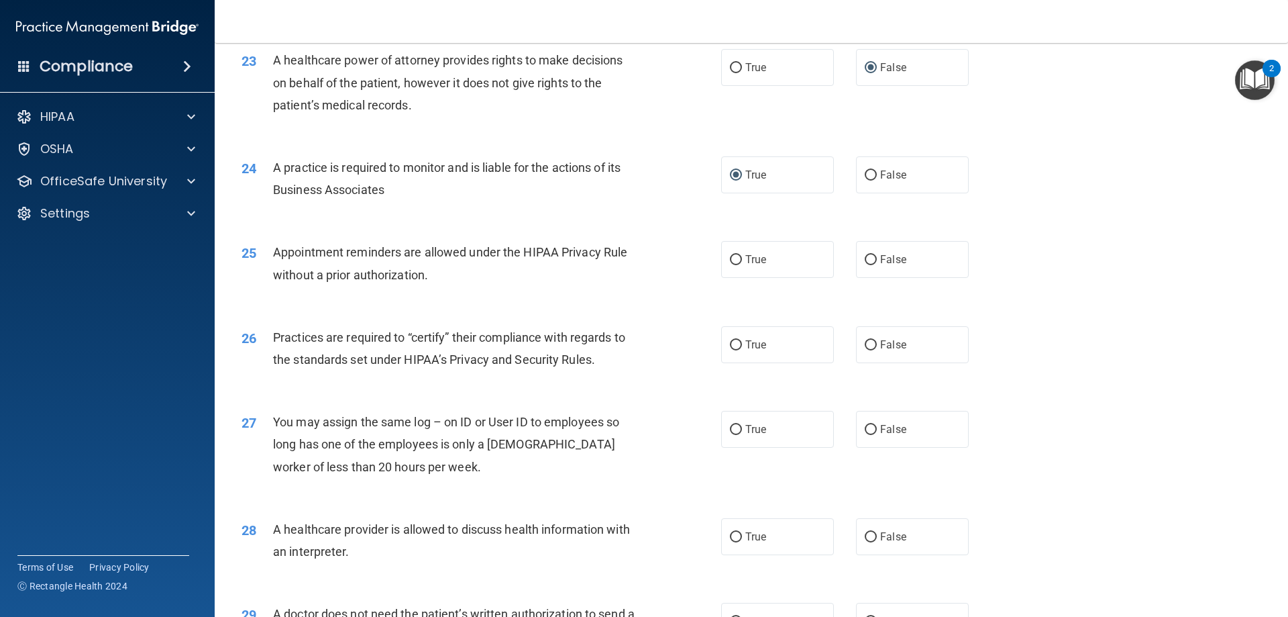
scroll to position [2281, 0]
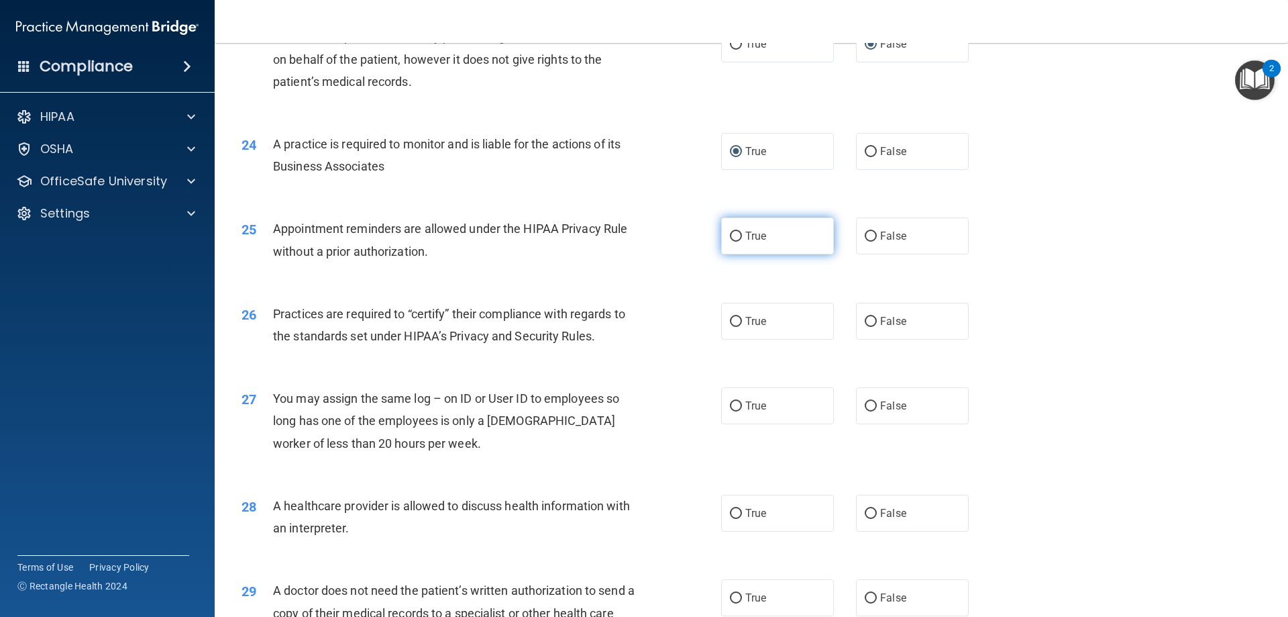
click at [731, 234] on input "True" at bounding box center [736, 236] width 12 height 10
radio input "true"
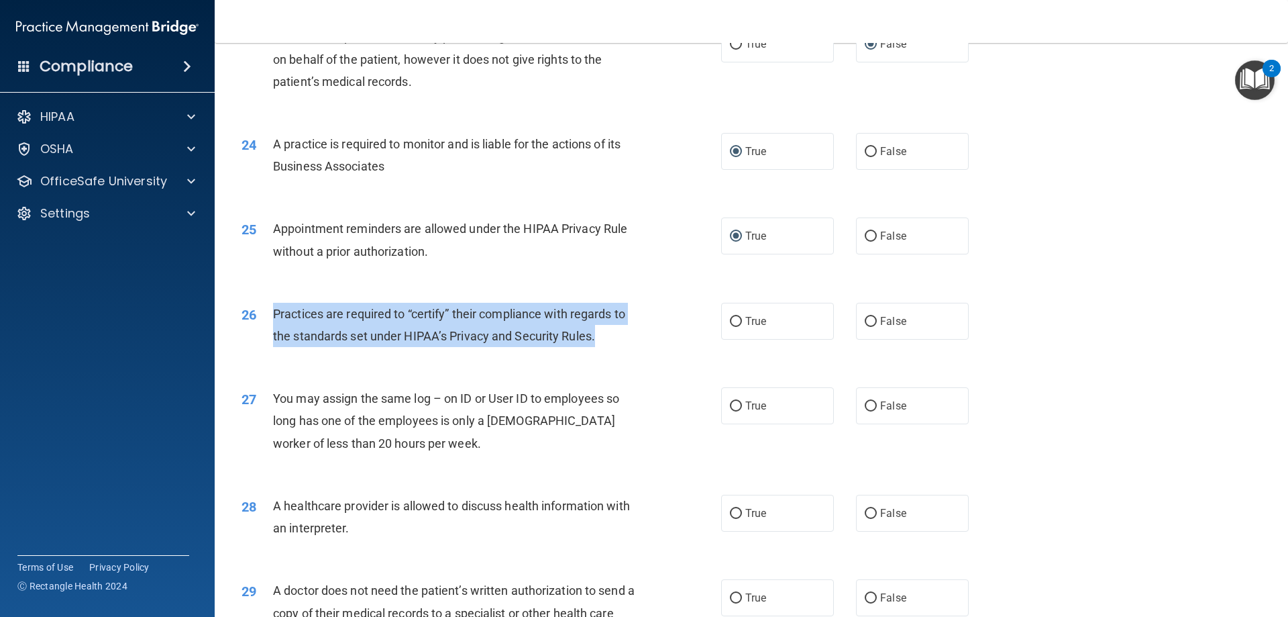
drag, startPoint x: 590, startPoint y: 333, endPoint x: 261, endPoint y: 315, distance: 329.9
click at [261, 315] on div "26 Practices are required to “certify” their compliance with regards to the sta…" at bounding box center [481, 328] width 520 height 51
click at [730, 320] on input "True" at bounding box center [736, 322] width 12 height 10
radio input "true"
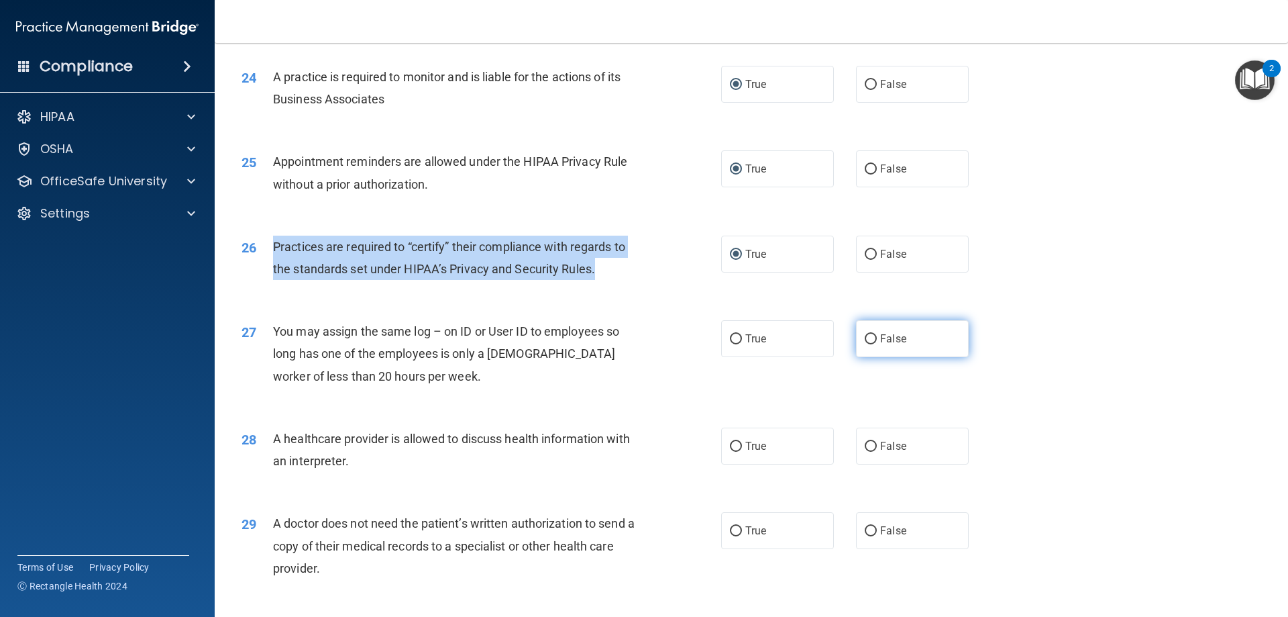
click at [865, 337] on input "False" at bounding box center [871, 339] width 12 height 10
radio input "true"
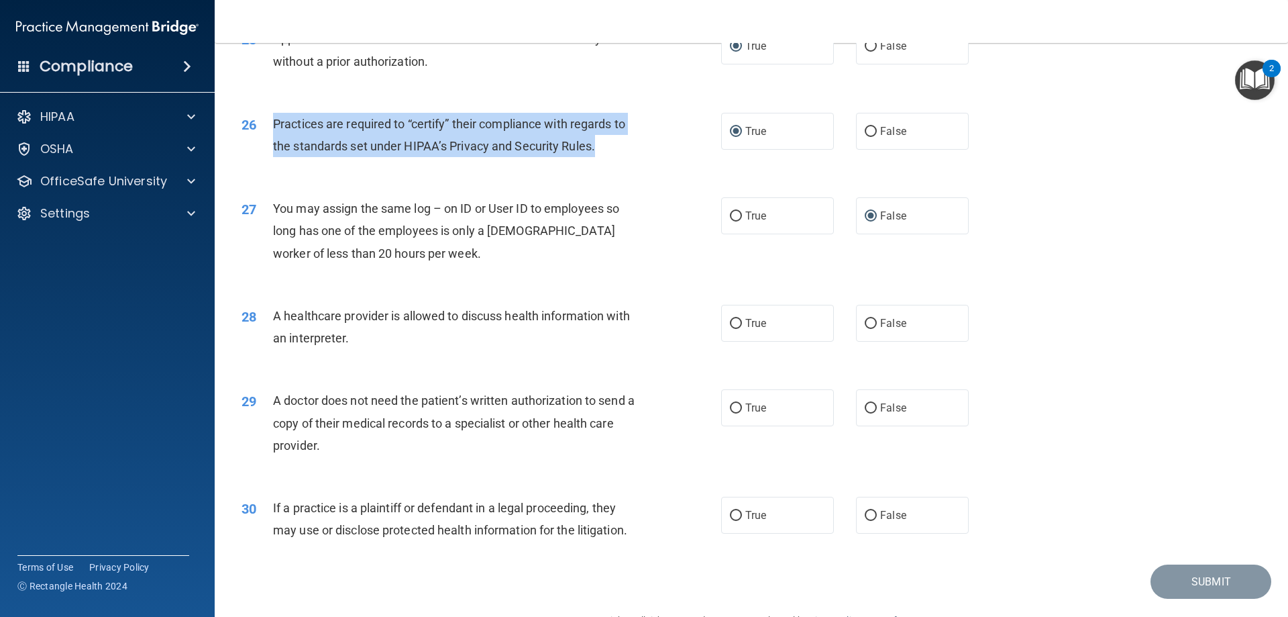
scroll to position [2483, 0]
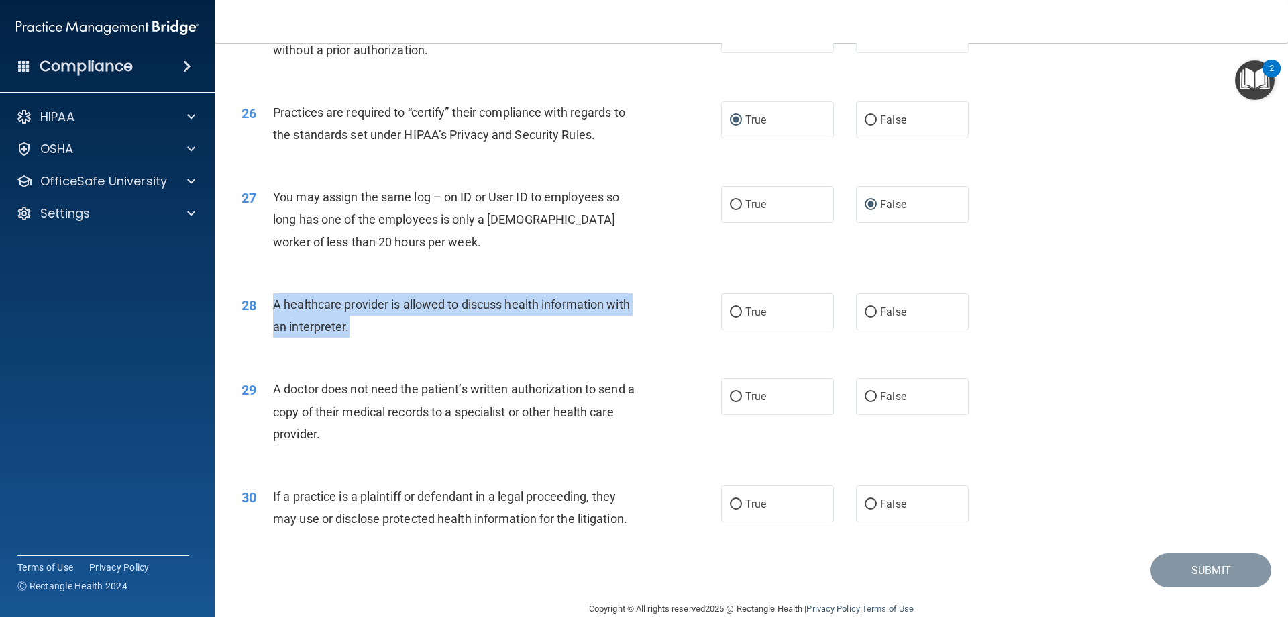
drag, startPoint x: 386, startPoint y: 326, endPoint x: 299, endPoint y: 310, distance: 88.7
click at [268, 306] on div "28 A healthcare provider is allowed to discuss health information with an inter…" at bounding box center [481, 318] width 520 height 51
click at [732, 310] on input "True" at bounding box center [736, 312] width 12 height 10
radio input "true"
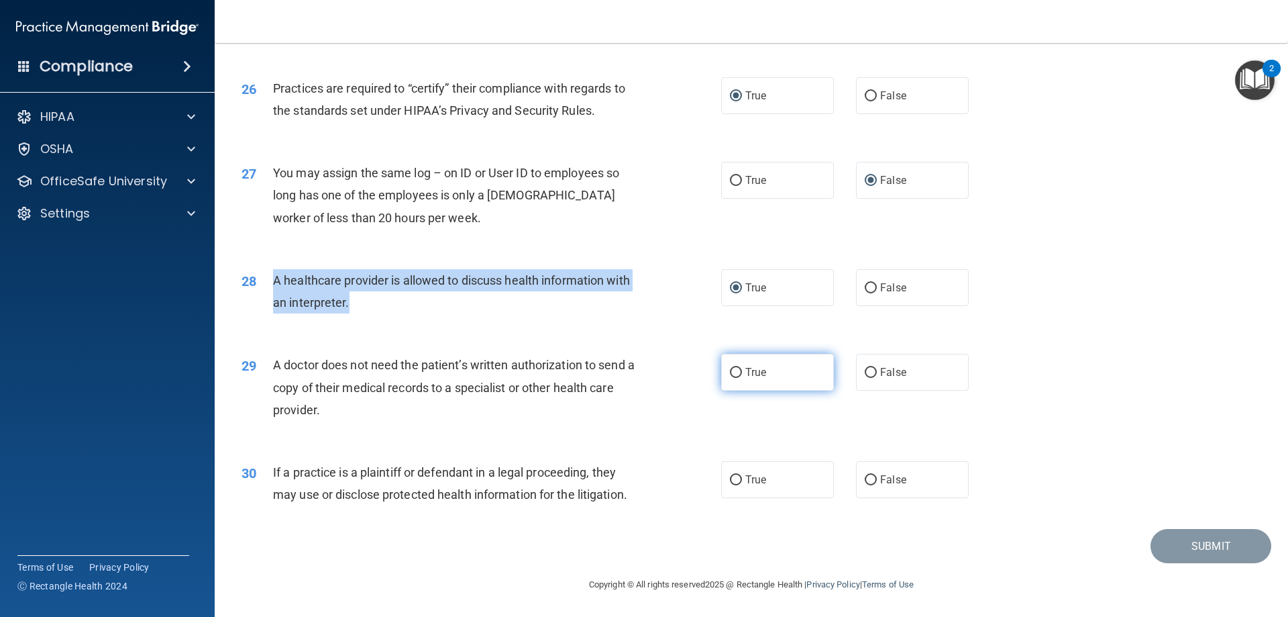
click at [730, 370] on input "True" at bounding box center [736, 373] width 12 height 10
radio input "true"
click at [730, 476] on input "True" at bounding box center [736, 480] width 12 height 10
radio input "true"
click at [1199, 547] on button "Submit" at bounding box center [1211, 546] width 121 height 34
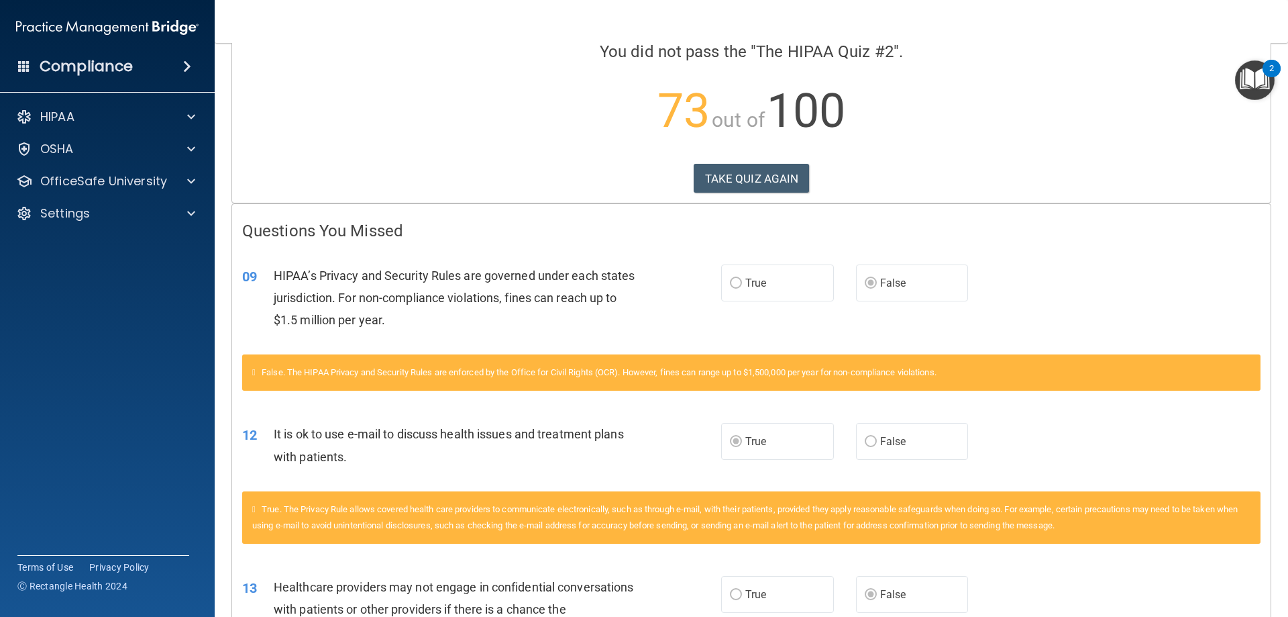
scroll to position [134, 0]
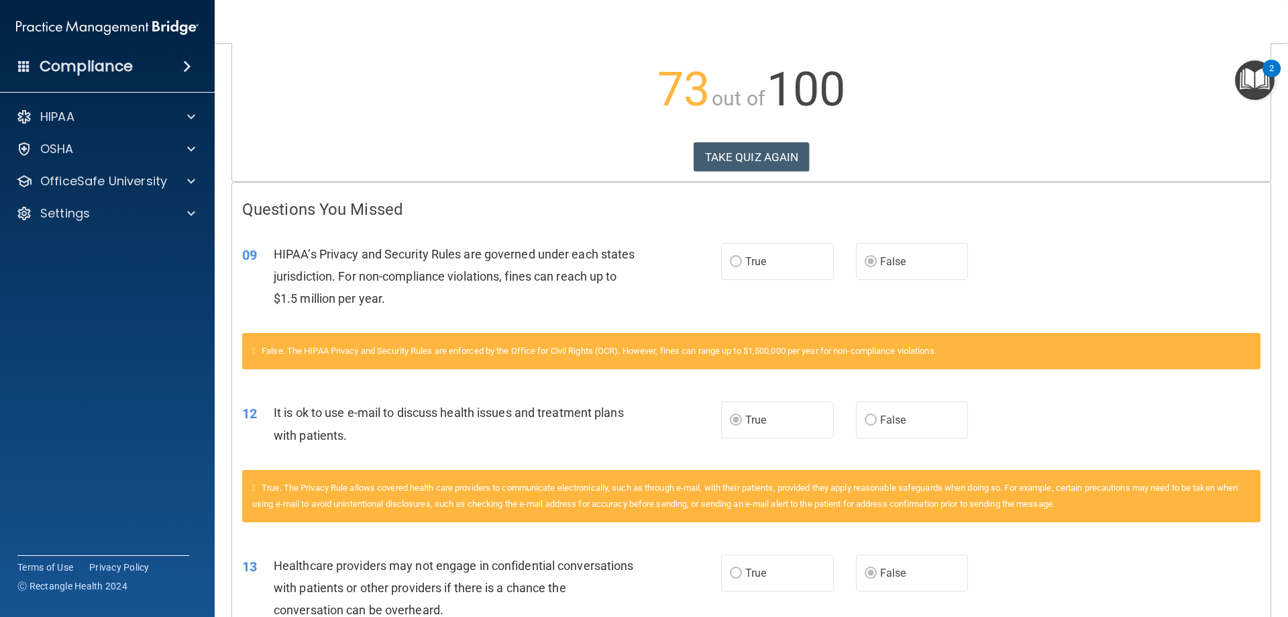
drag, startPoint x: 380, startPoint y: 350, endPoint x: 388, endPoint y: 349, distance: 8.7
click at [388, 349] on span "False. The HIPAA Privacy and Security Rules are enforced by the Office for Civi…" at bounding box center [599, 351] width 675 height 10
click at [476, 327] on div "09 HIPAA’s Privacy and Security Rules are governed under each states jurisdicti…" at bounding box center [751, 279] width 1039 height 107
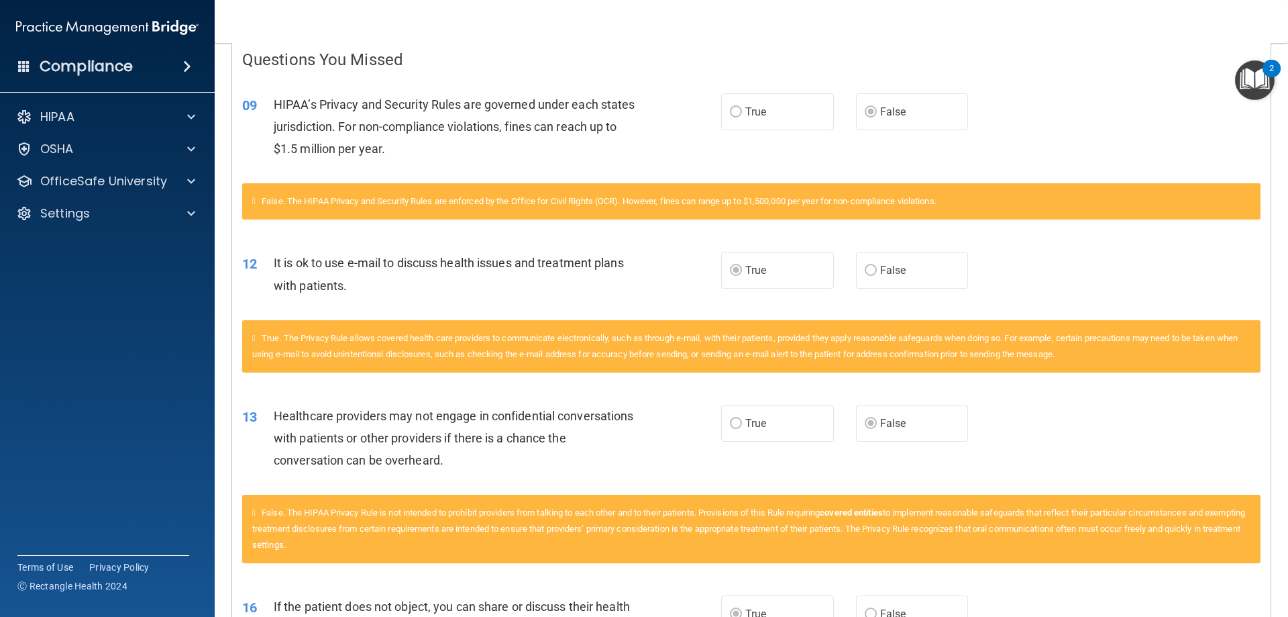
scroll to position [0, 0]
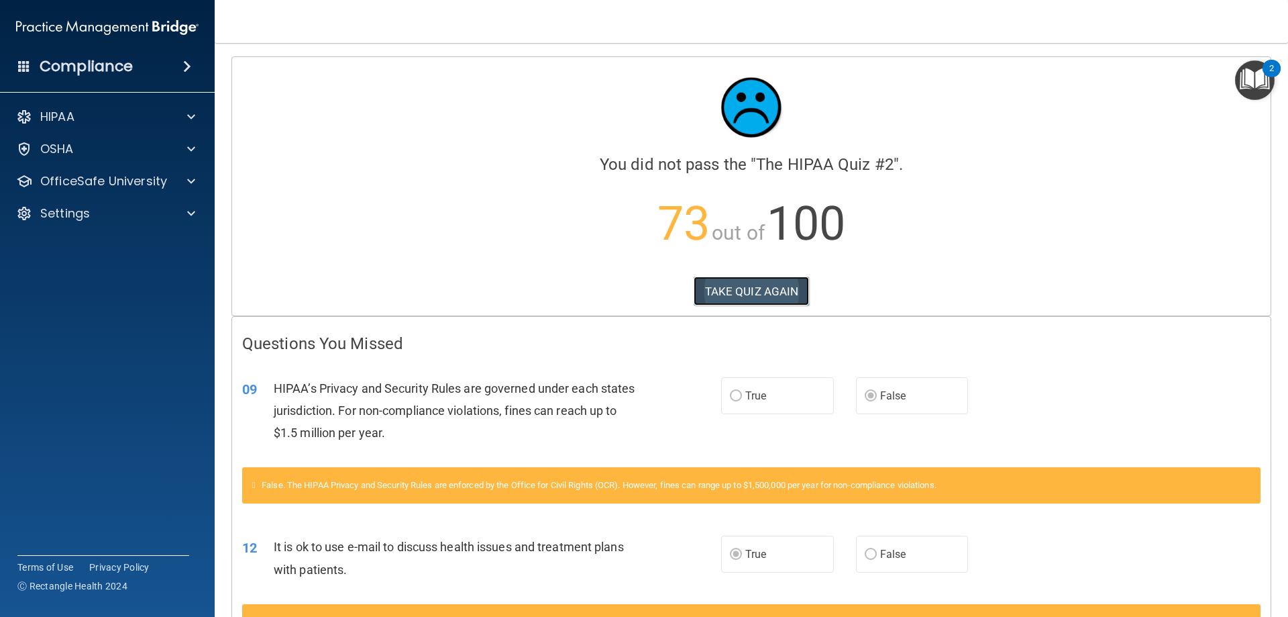
click at [768, 285] on button "TAKE QUIZ AGAIN" at bounding box center [752, 291] width 116 height 30
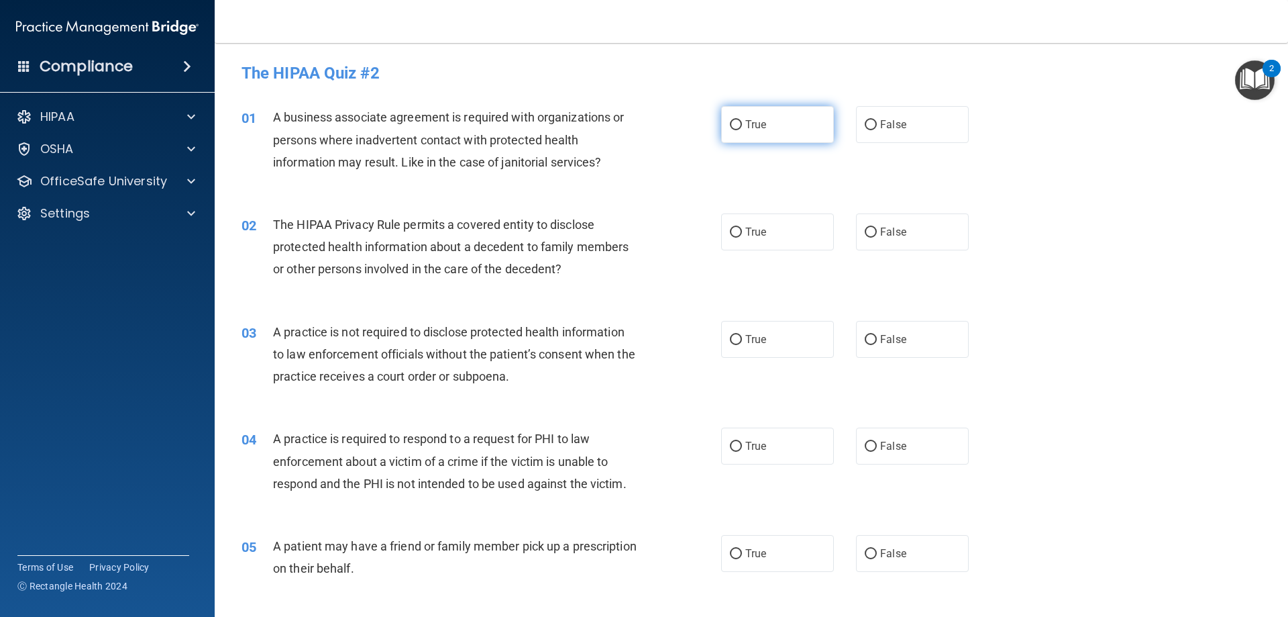
click at [734, 123] on input "True" at bounding box center [736, 125] width 12 height 10
radio input "true"
click at [732, 230] on input "True" at bounding box center [736, 232] width 12 height 10
radio input "true"
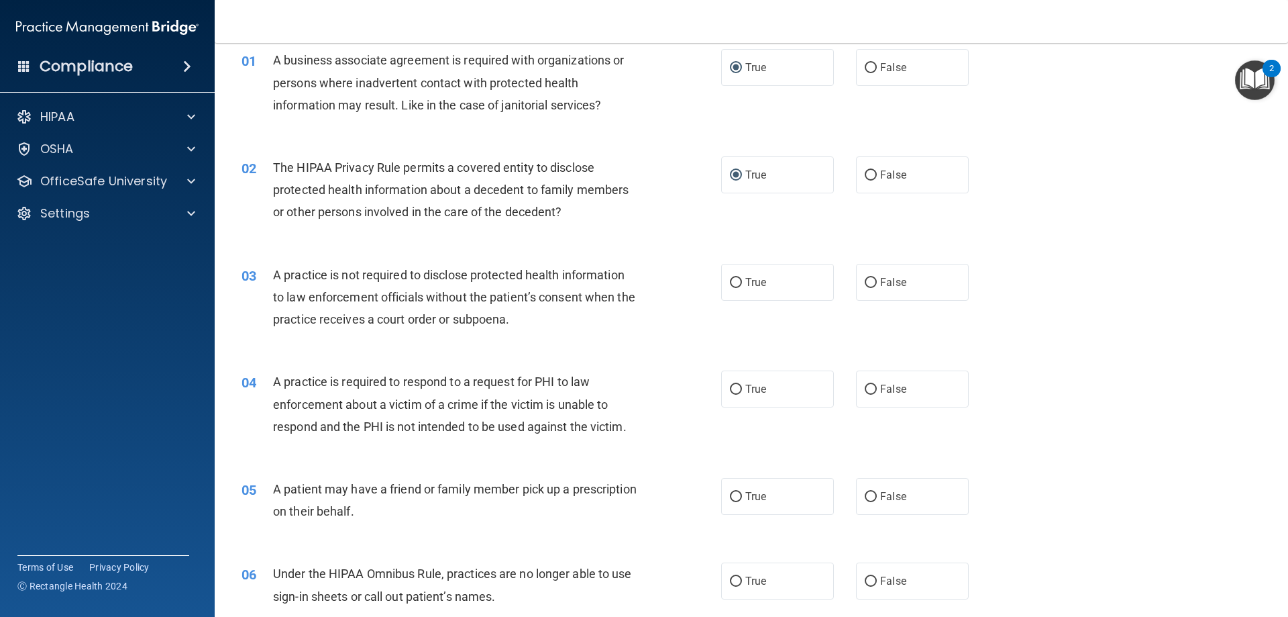
scroll to position [134, 0]
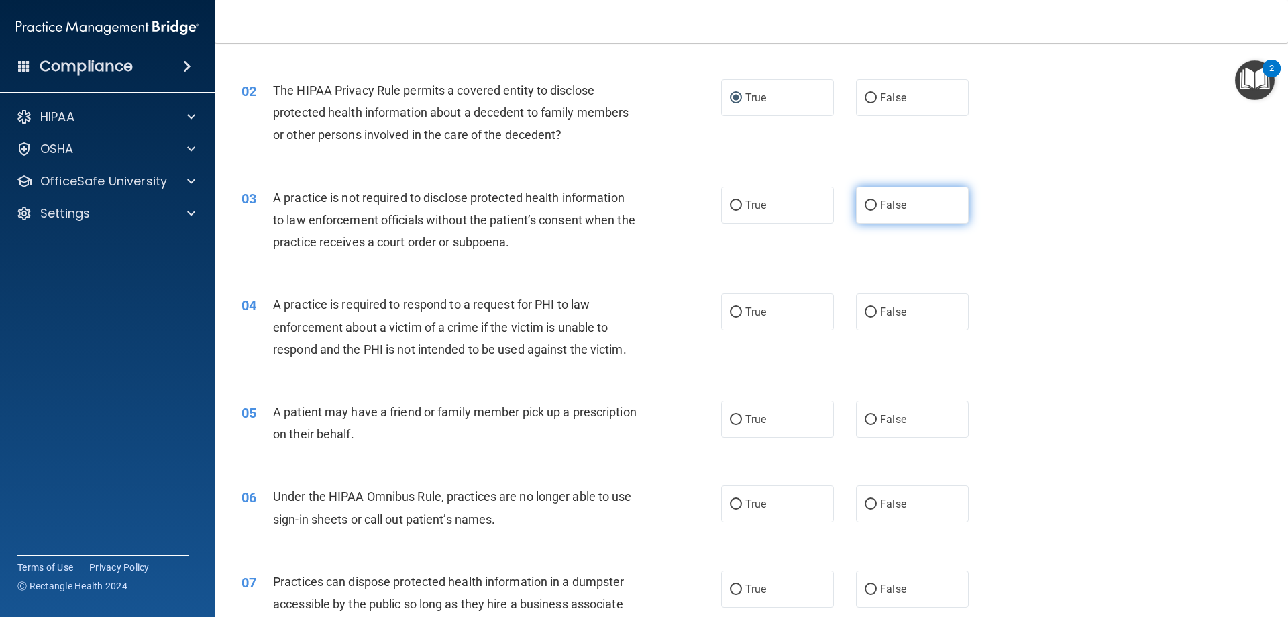
click at [865, 202] on input "False" at bounding box center [871, 206] width 12 height 10
radio input "true"
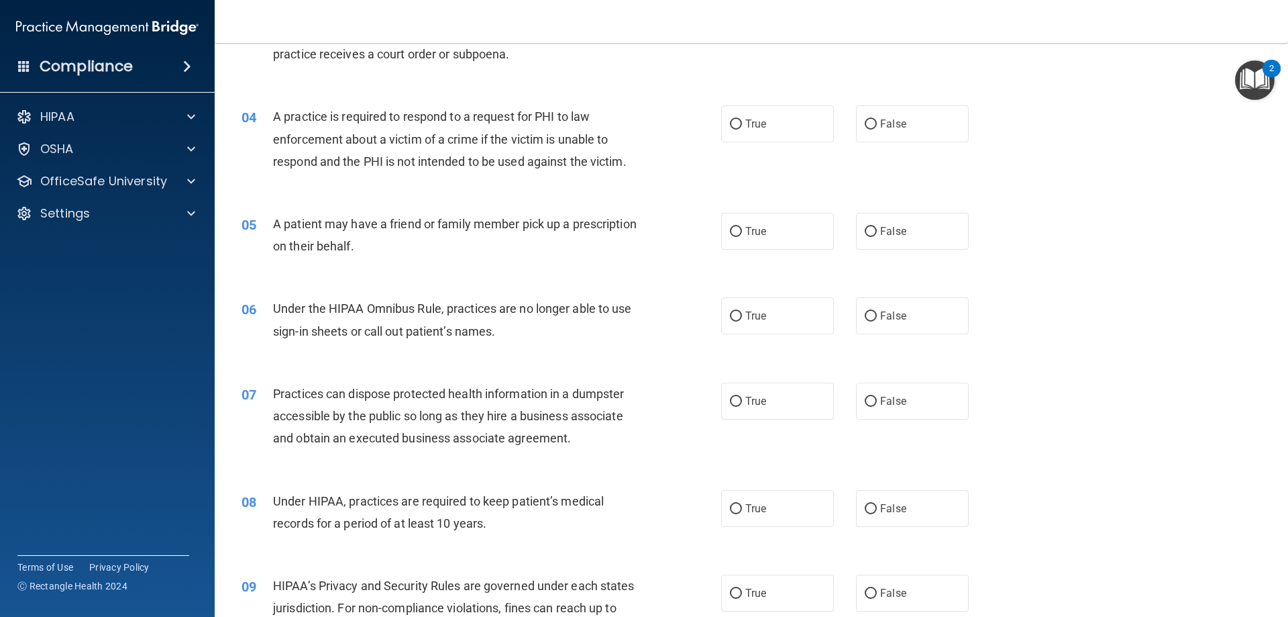
scroll to position [335, 0]
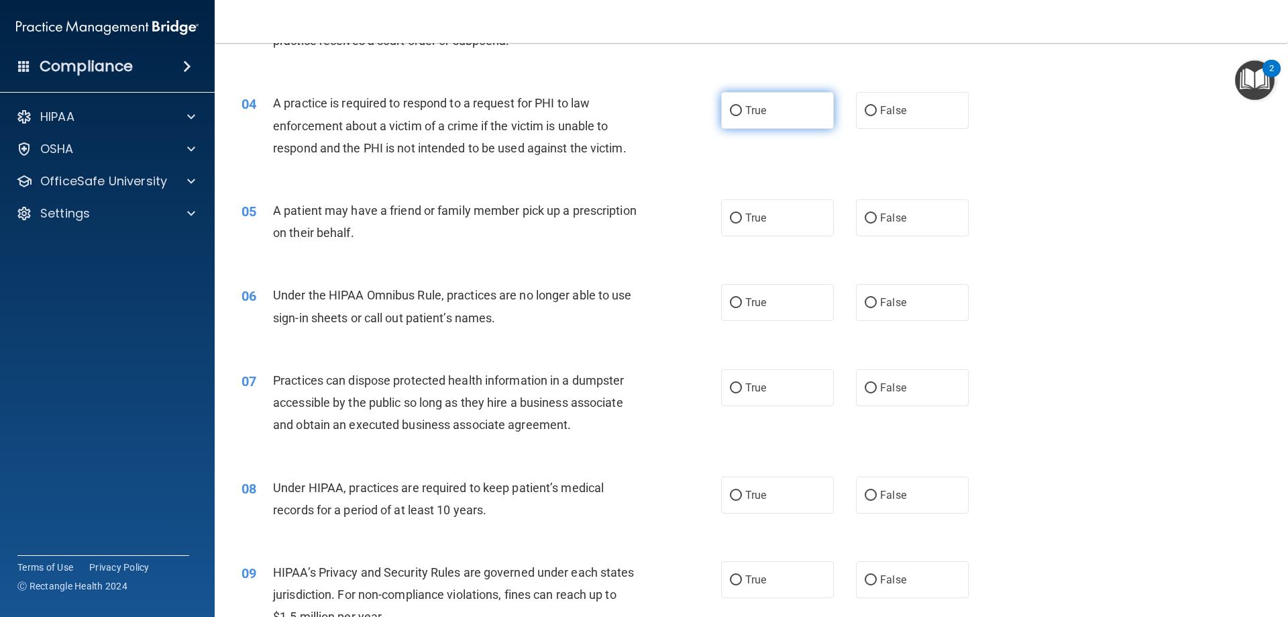
click at [735, 111] on input "True" at bounding box center [736, 111] width 12 height 10
radio input "true"
click at [735, 215] on input "True" at bounding box center [736, 218] width 12 height 10
radio input "true"
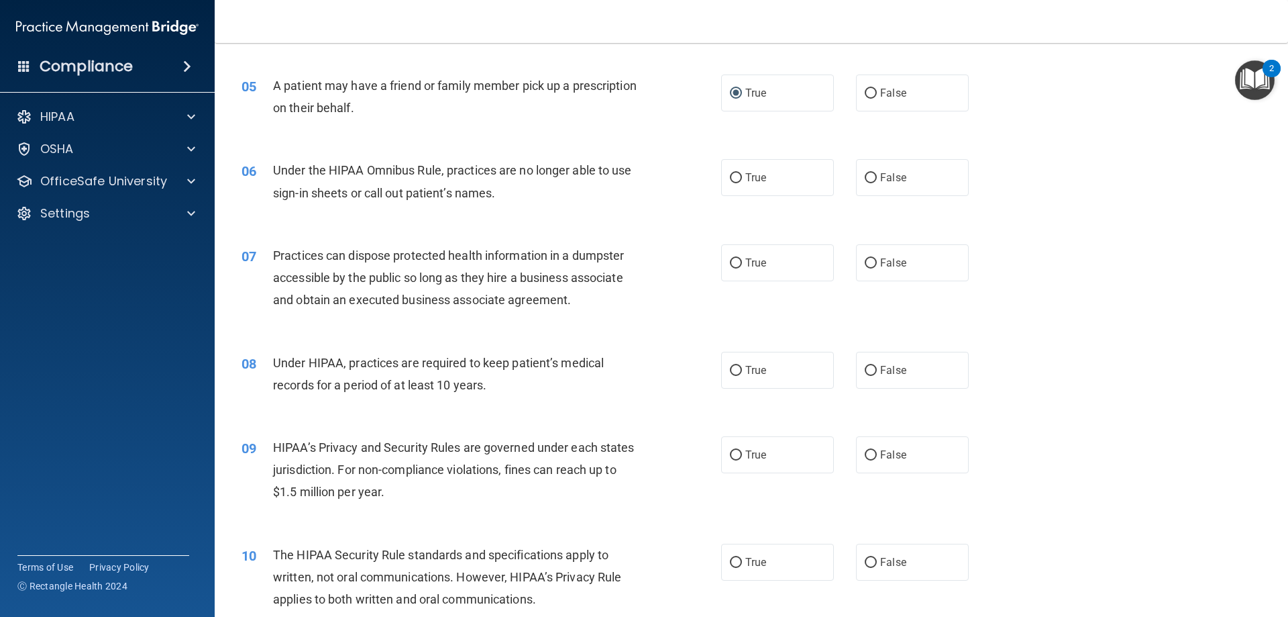
scroll to position [470, 0]
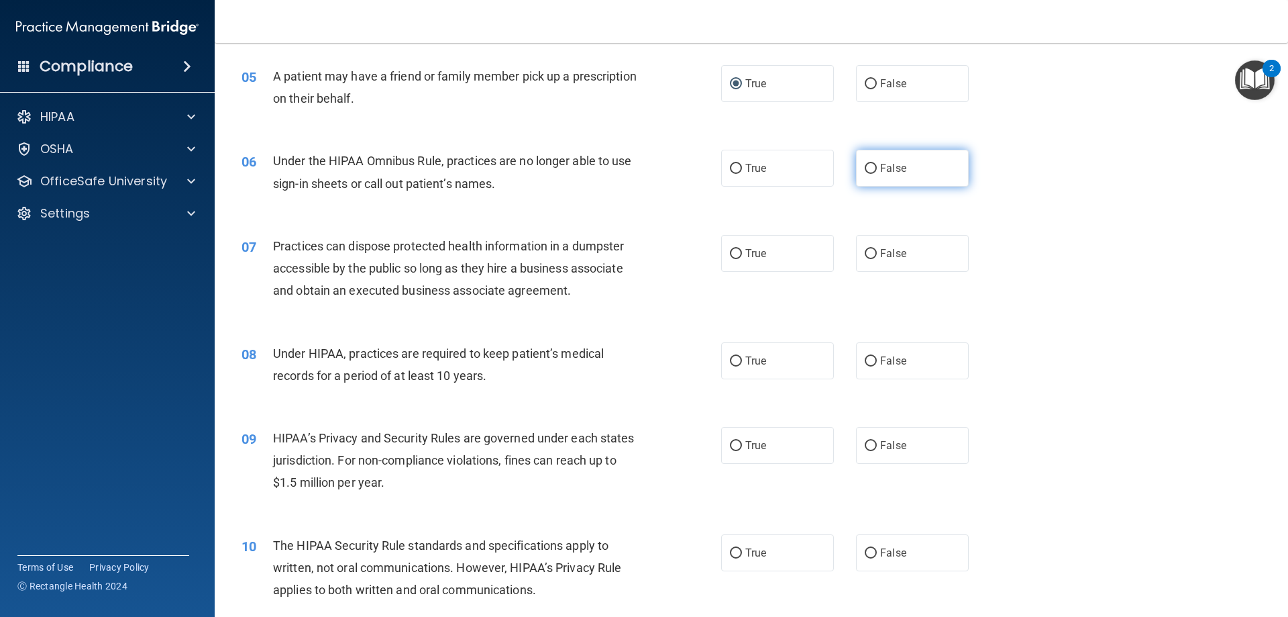
click at [866, 164] on input "False" at bounding box center [871, 169] width 12 height 10
radio input "true"
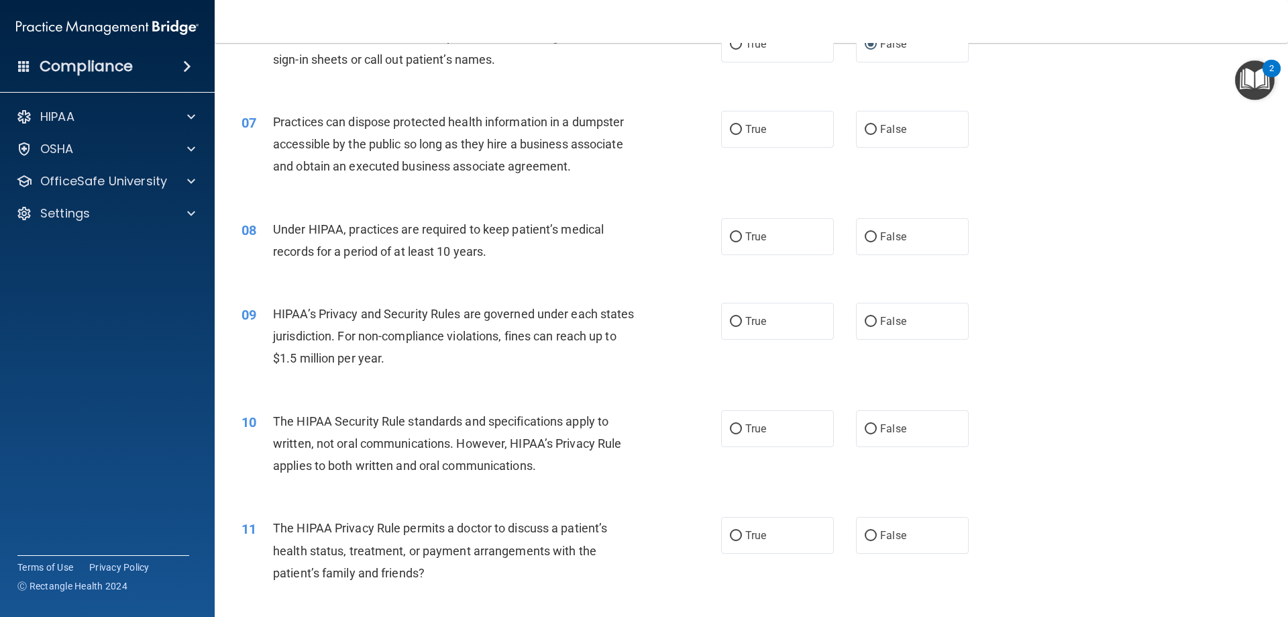
scroll to position [604, 0]
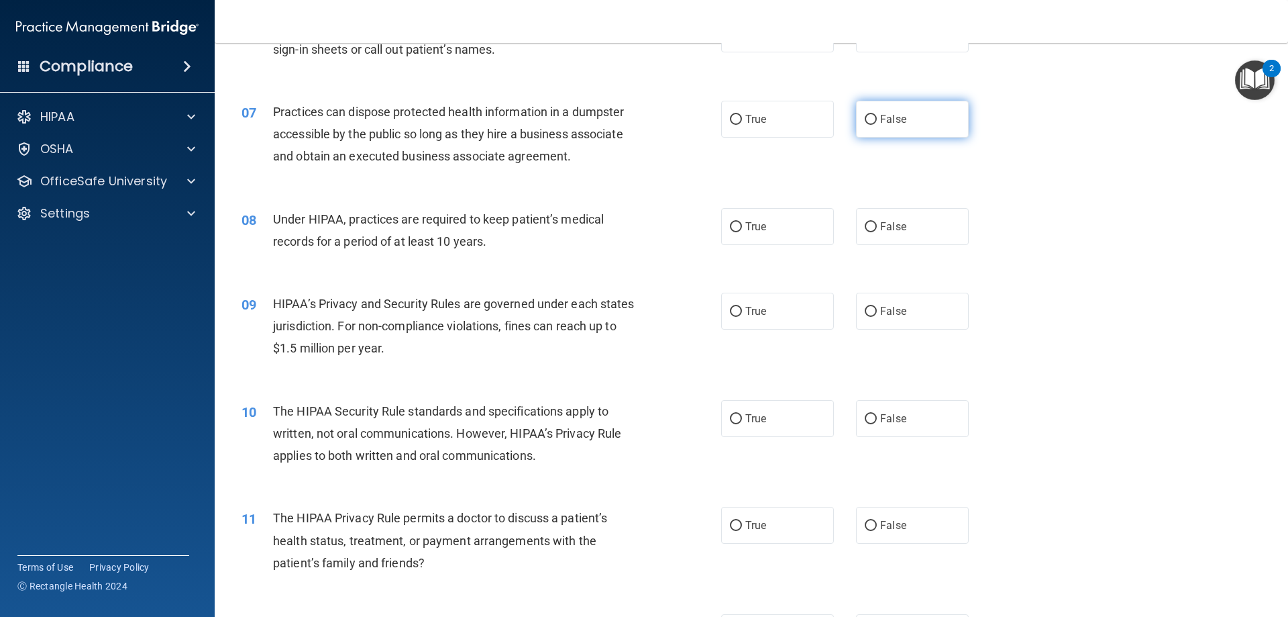
click at [866, 117] on input "False" at bounding box center [871, 120] width 12 height 10
radio input "true"
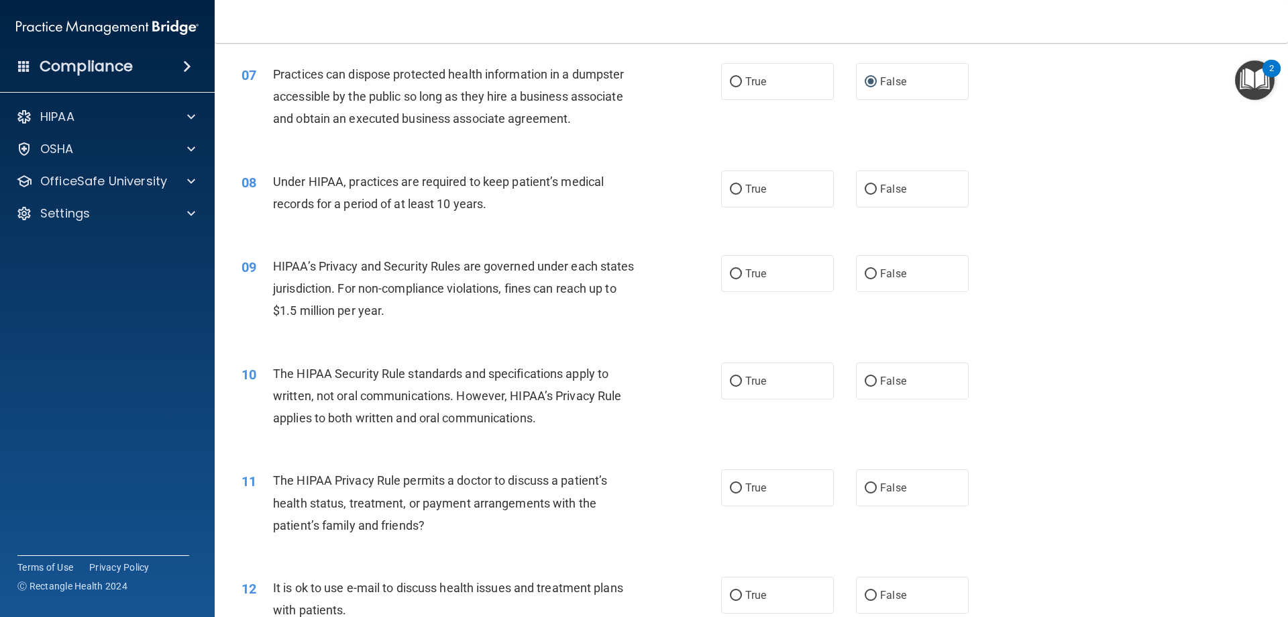
scroll to position [671, 0]
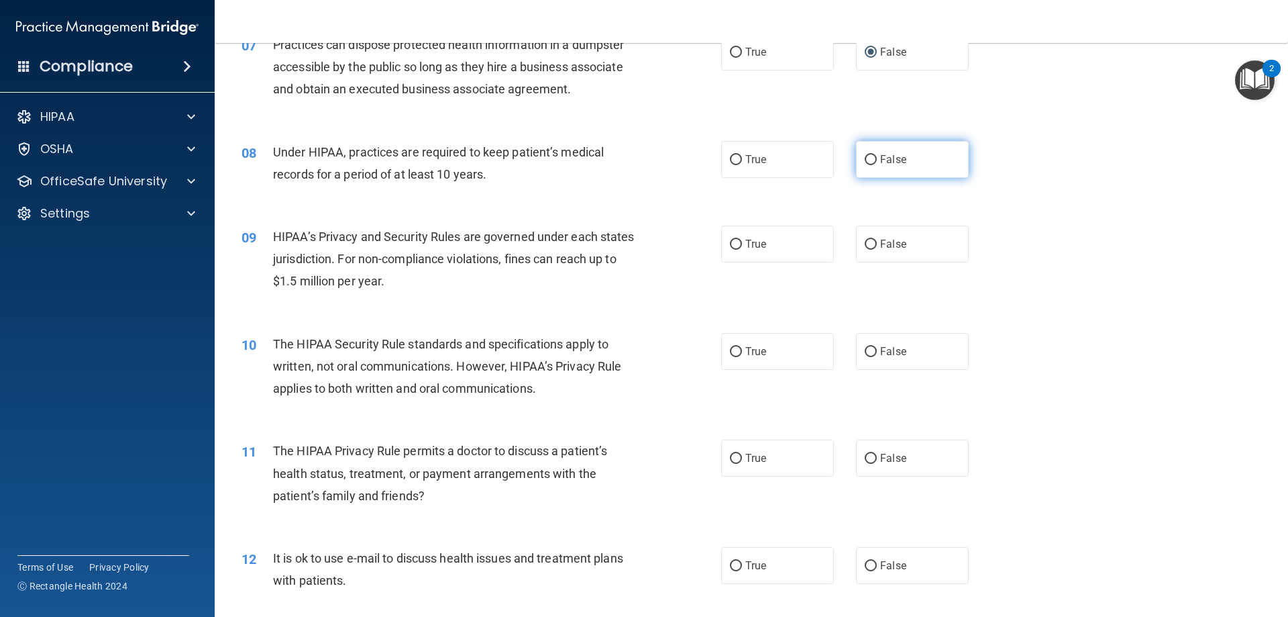
click at [868, 158] on input "False" at bounding box center [871, 160] width 12 height 10
radio input "true"
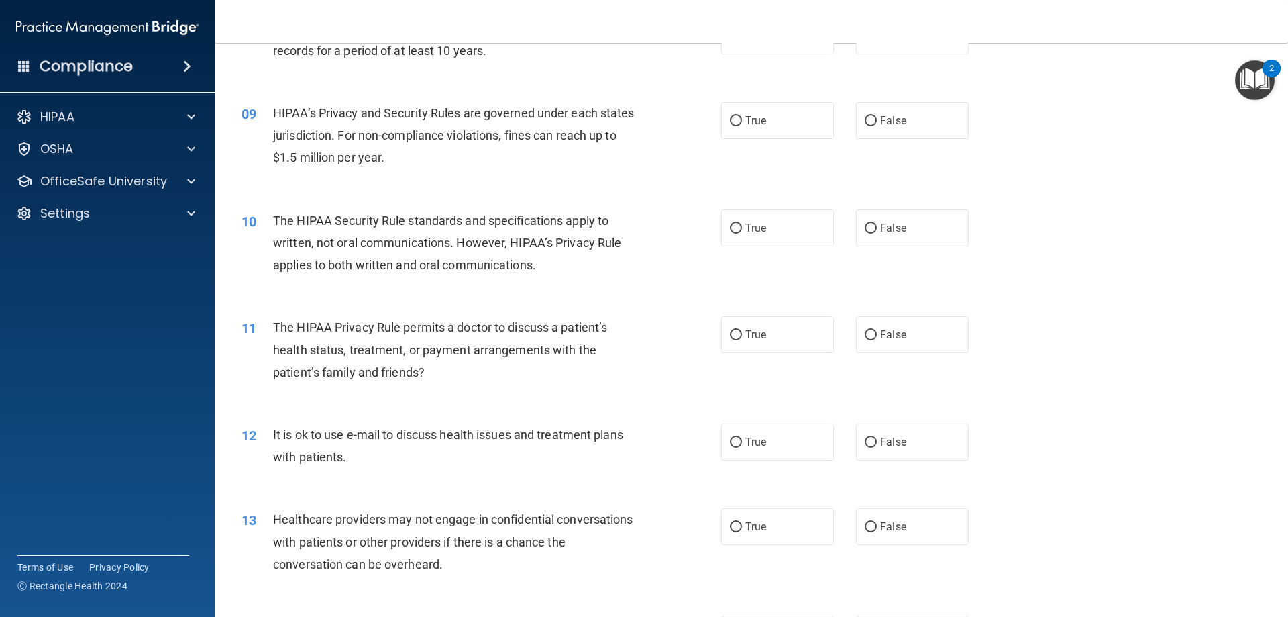
scroll to position [805, 0]
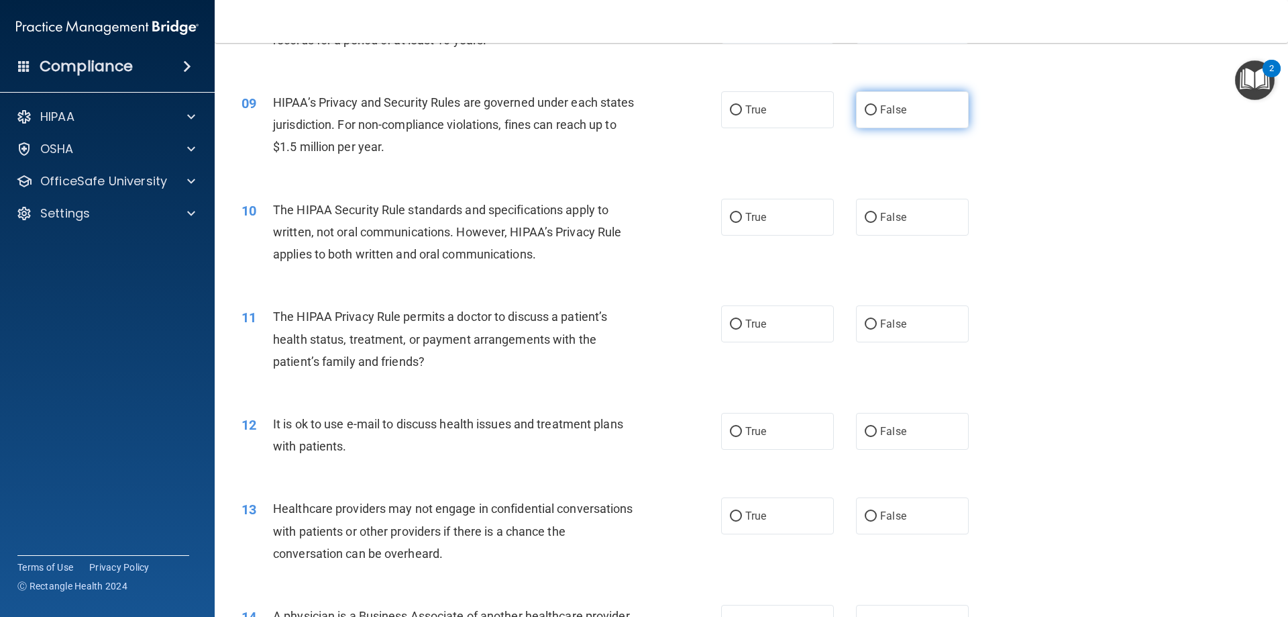
click at [865, 107] on input "False" at bounding box center [871, 110] width 12 height 10
radio input "true"
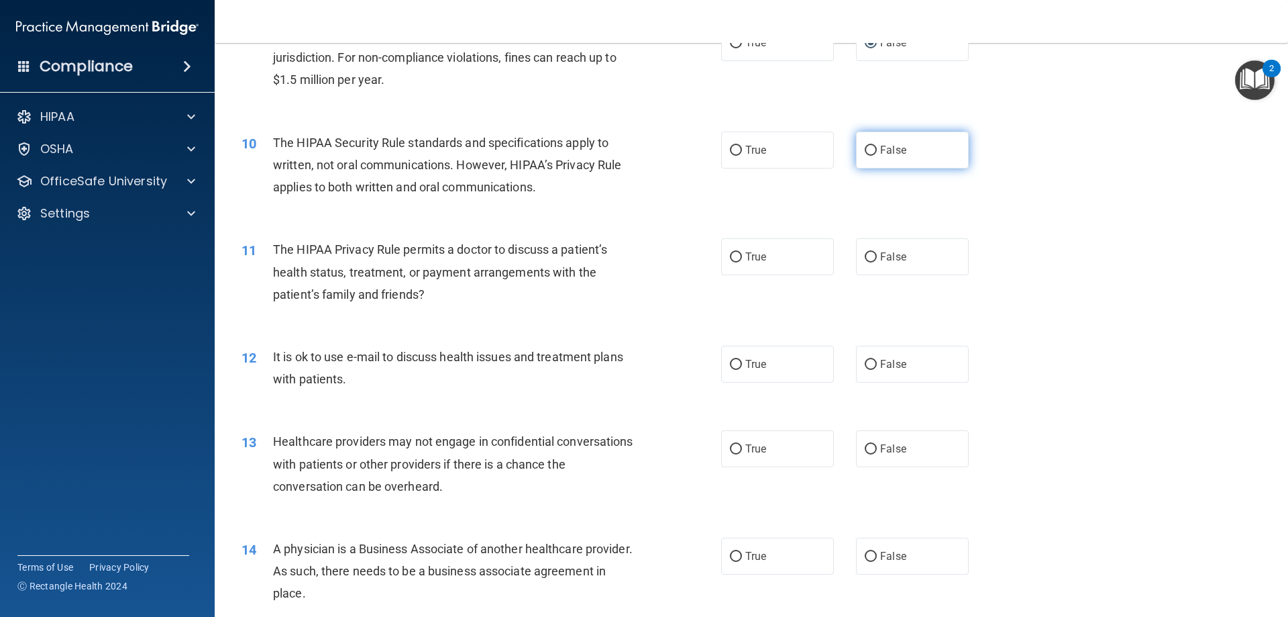
click at [866, 147] on input "False" at bounding box center [871, 151] width 12 height 10
radio input "true"
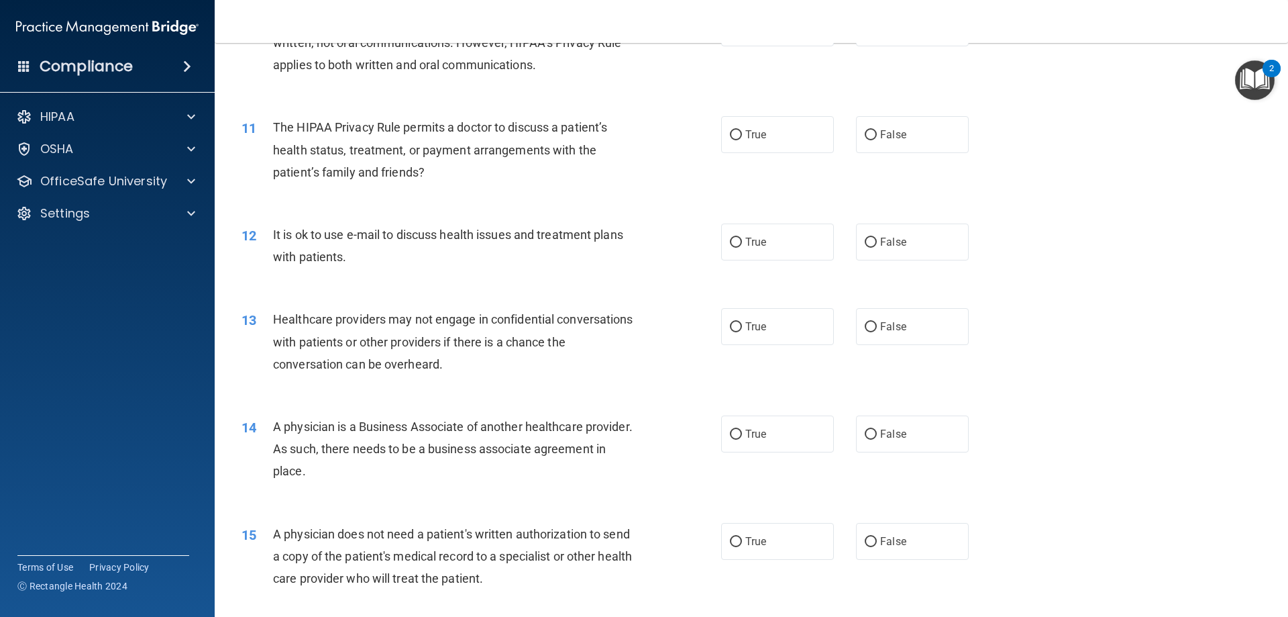
scroll to position [1006, 0]
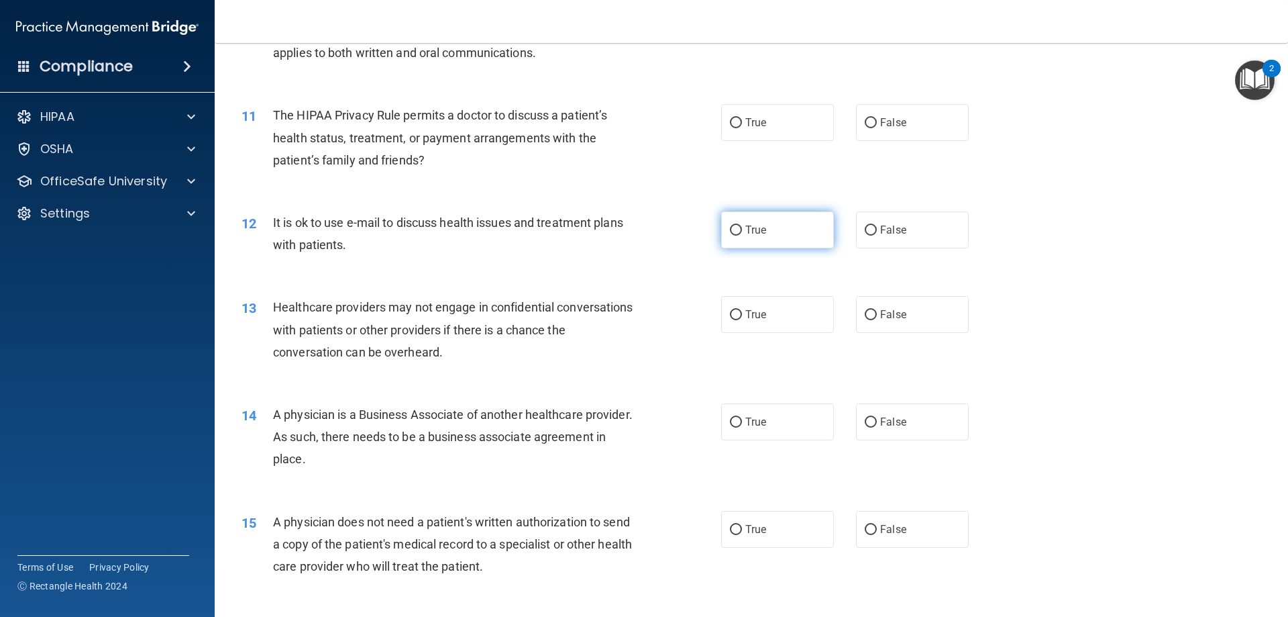
click at [732, 227] on input "True" at bounding box center [736, 230] width 12 height 10
radio input "true"
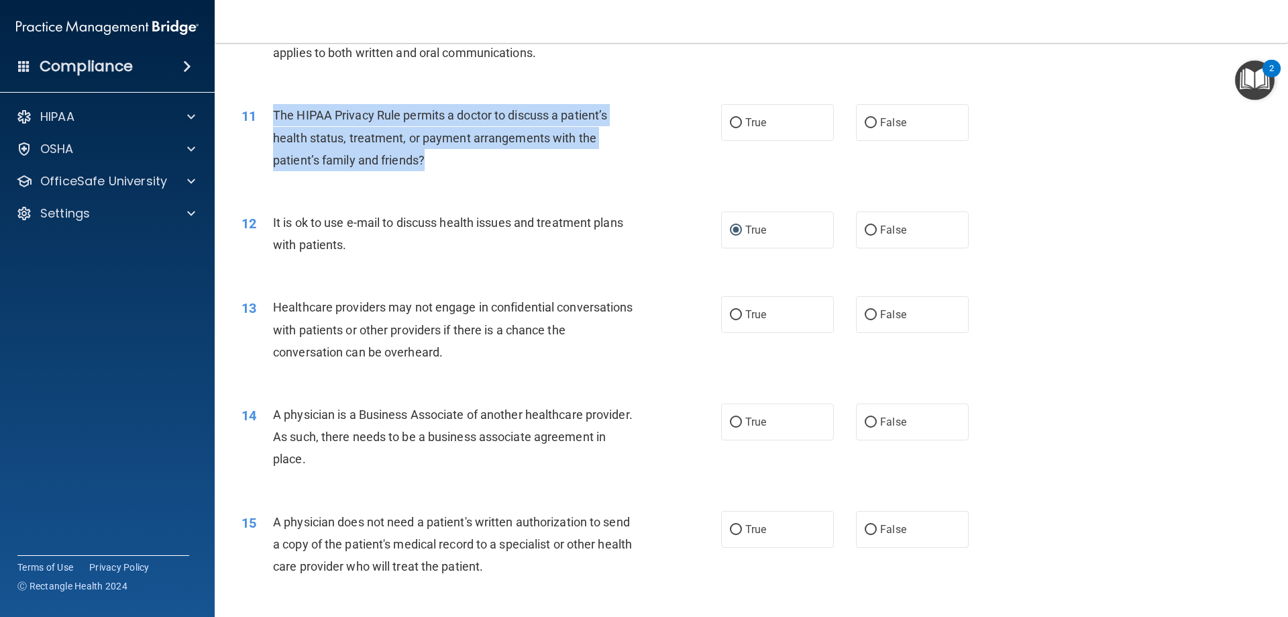
drag, startPoint x: 454, startPoint y: 155, endPoint x: 271, endPoint y: 119, distance: 186.1
click at [271, 119] on div "11 The HIPAA Privacy Rule permits a doctor to discuss a patient’s health status…" at bounding box center [481, 141] width 520 height 74
click at [734, 121] on input "True" at bounding box center [736, 123] width 12 height 10
radio input "true"
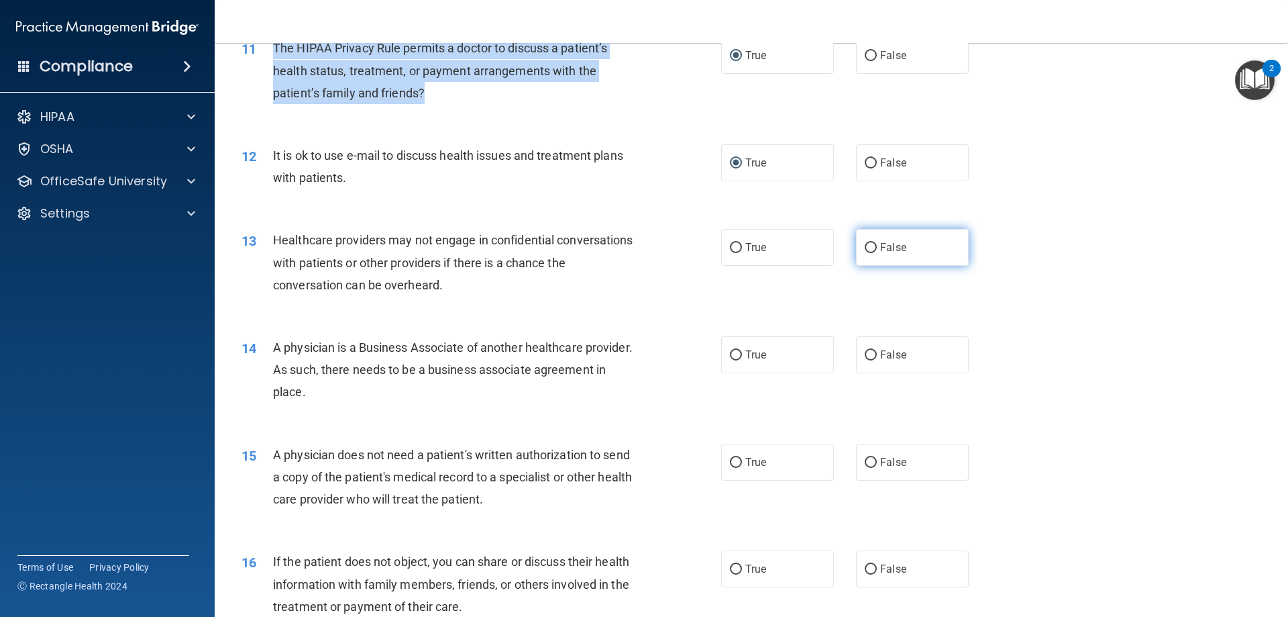
click at [865, 244] on input "False" at bounding box center [871, 248] width 12 height 10
radio input "true"
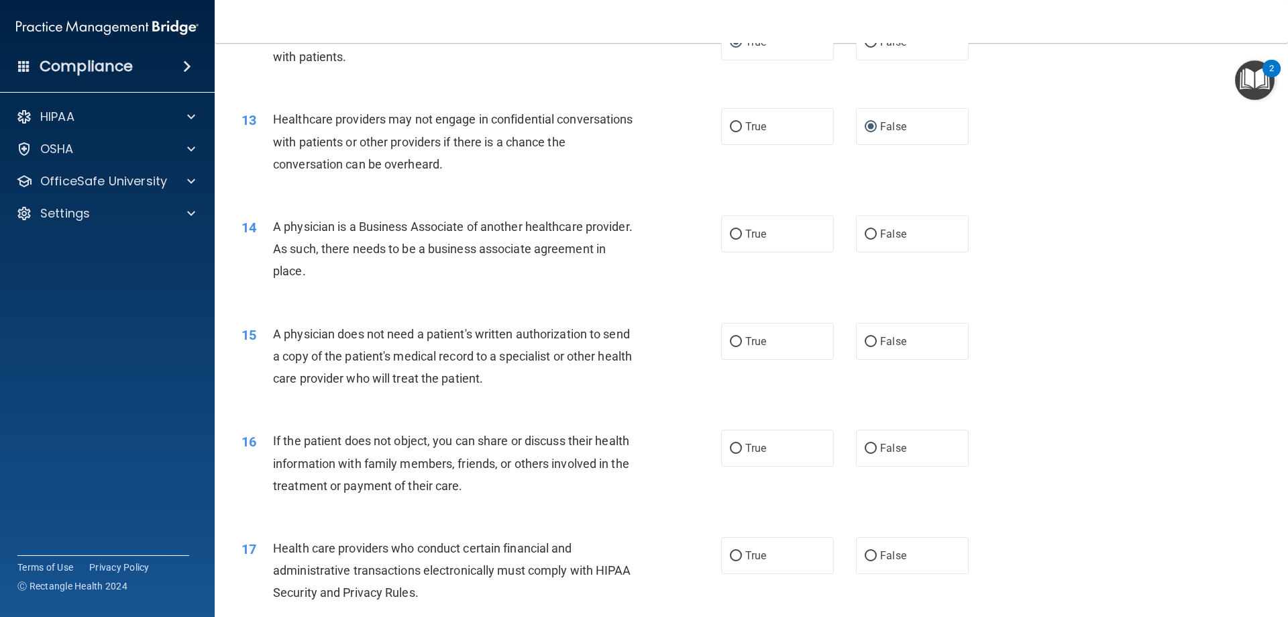
scroll to position [1208, 0]
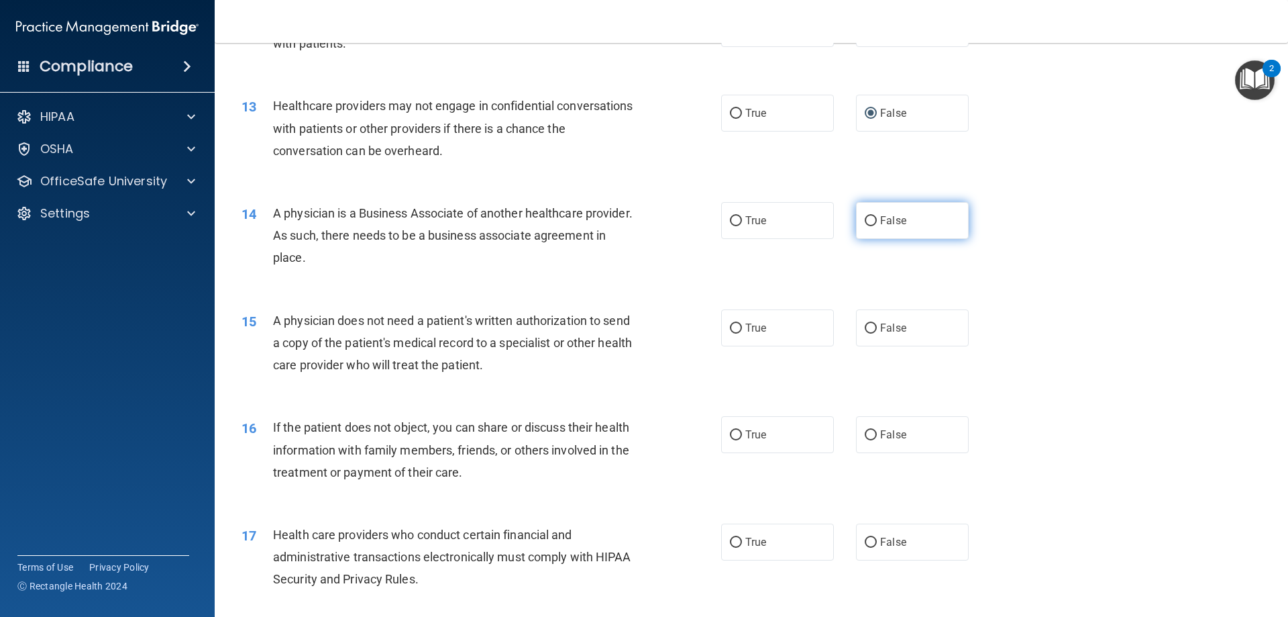
click at [866, 219] on input "False" at bounding box center [871, 221] width 12 height 10
radio input "true"
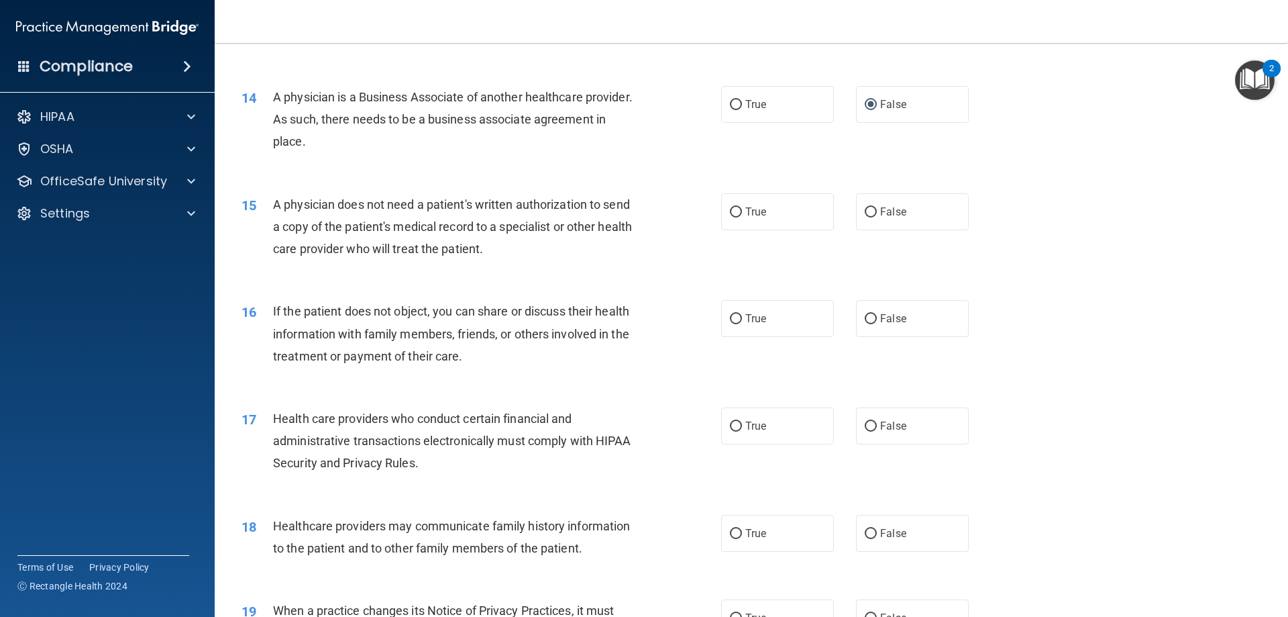
scroll to position [1342, 0]
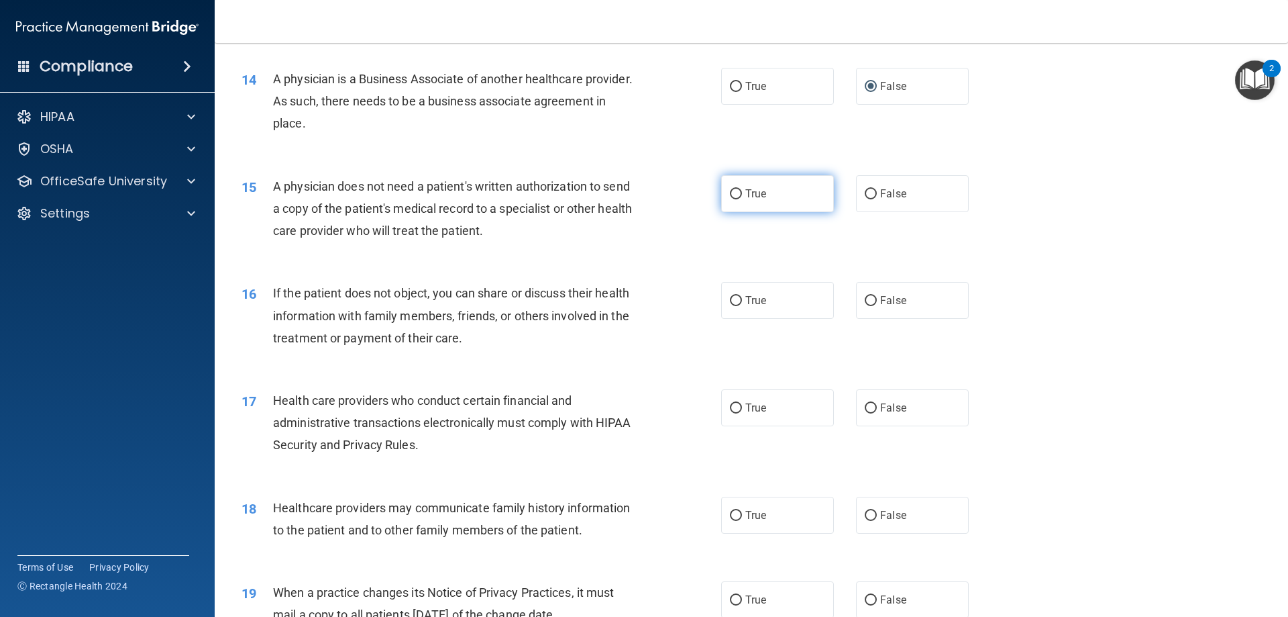
click at [733, 192] on input "True" at bounding box center [736, 194] width 12 height 10
radio input "true"
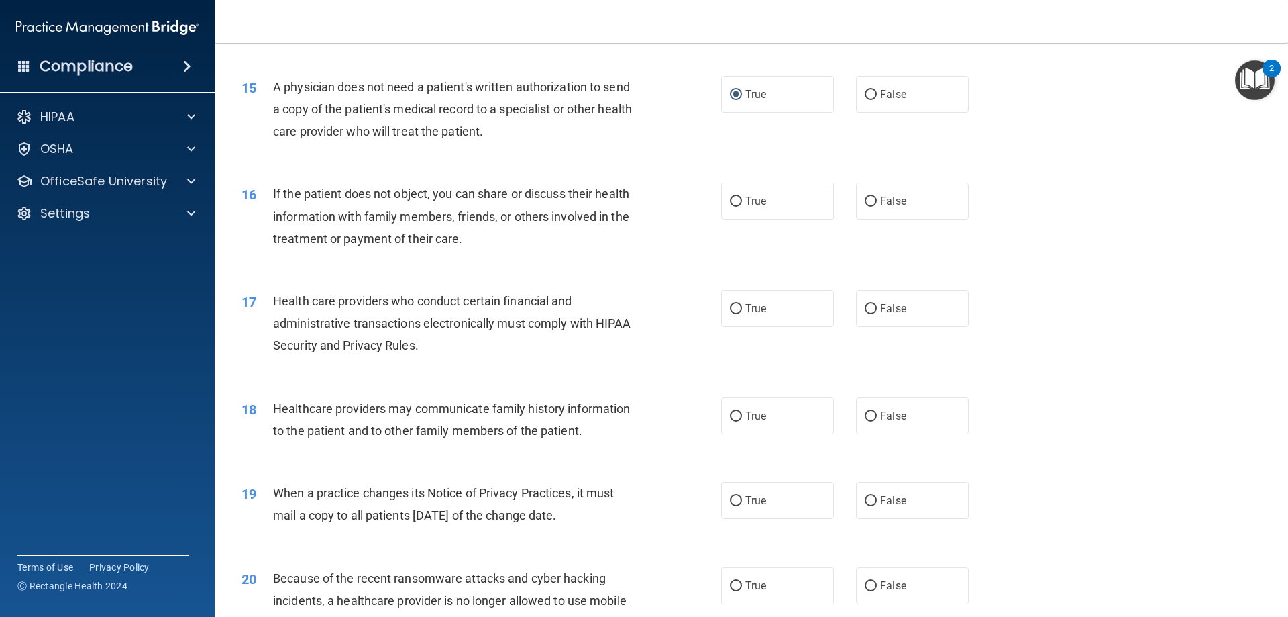
scroll to position [1476, 0]
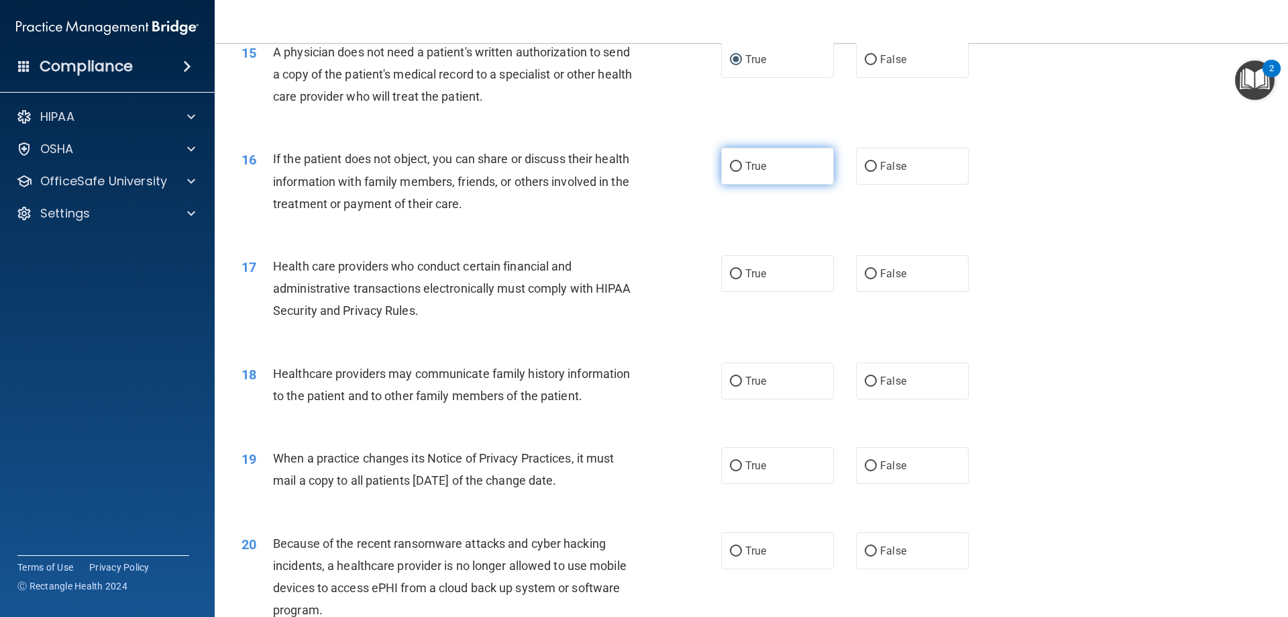
click at [732, 164] on input "True" at bounding box center [736, 167] width 12 height 10
radio input "true"
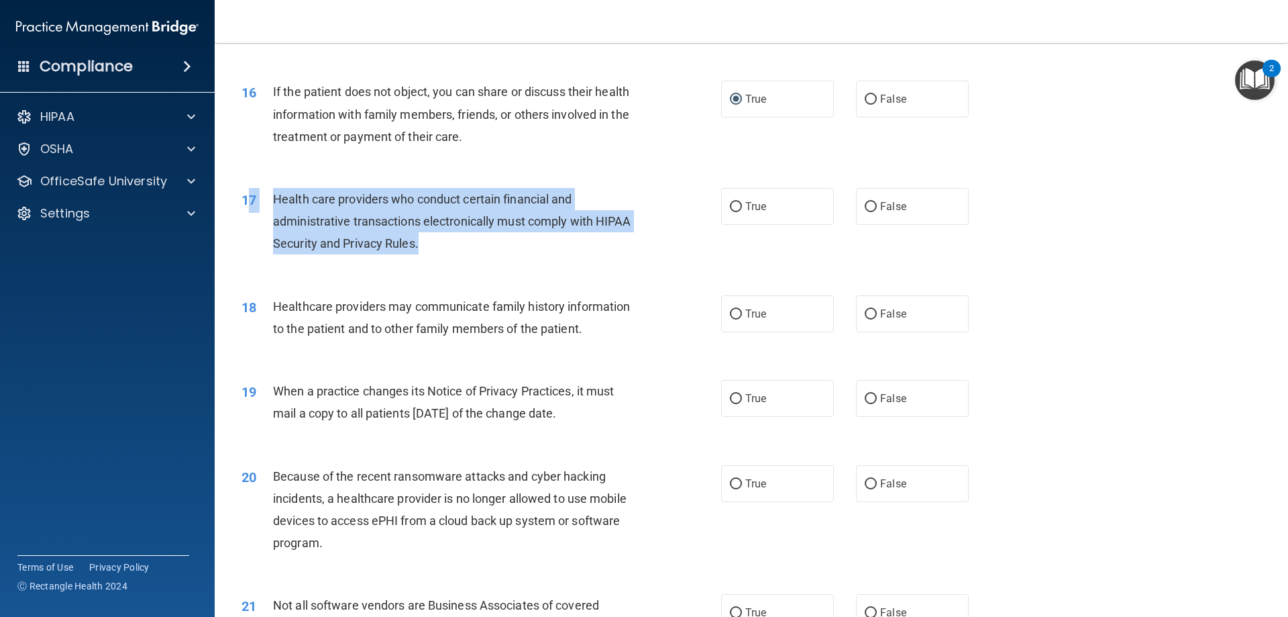
drag, startPoint x: 432, startPoint y: 247, endPoint x: 309, endPoint y: 229, distance: 124.1
click at [256, 211] on div "17 Health care providers who conduct certain financial and administrative trans…" at bounding box center [481, 225] width 520 height 74
click at [730, 203] on input "True" at bounding box center [736, 207] width 12 height 10
radio input "true"
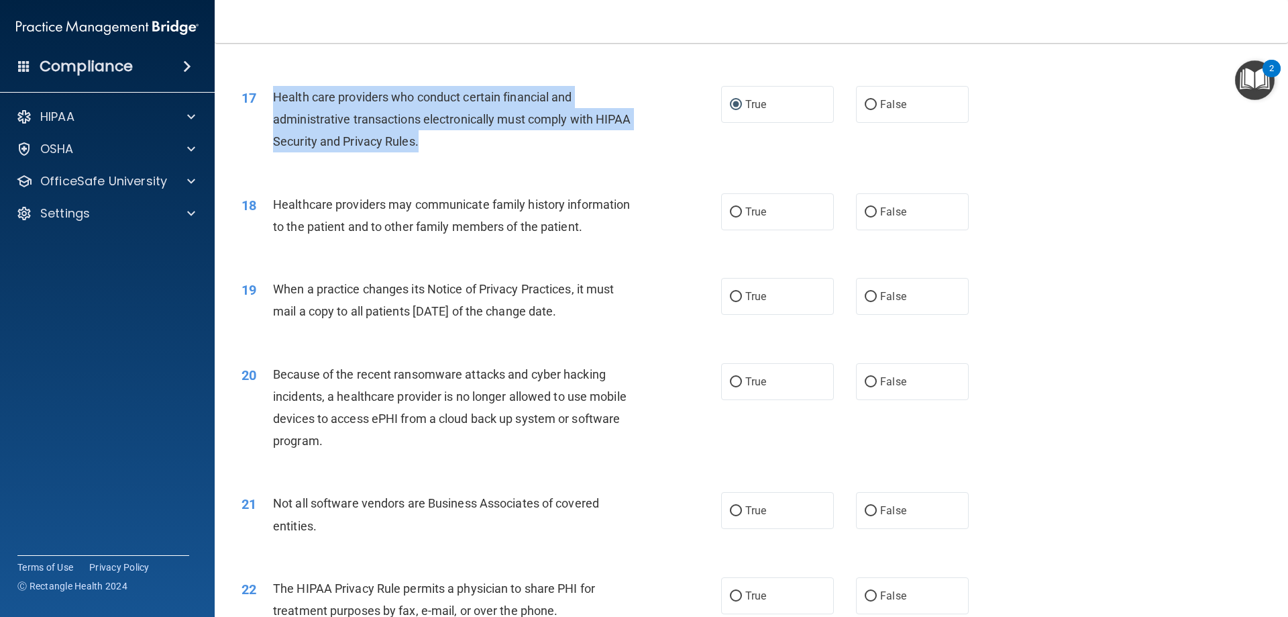
scroll to position [1677, 0]
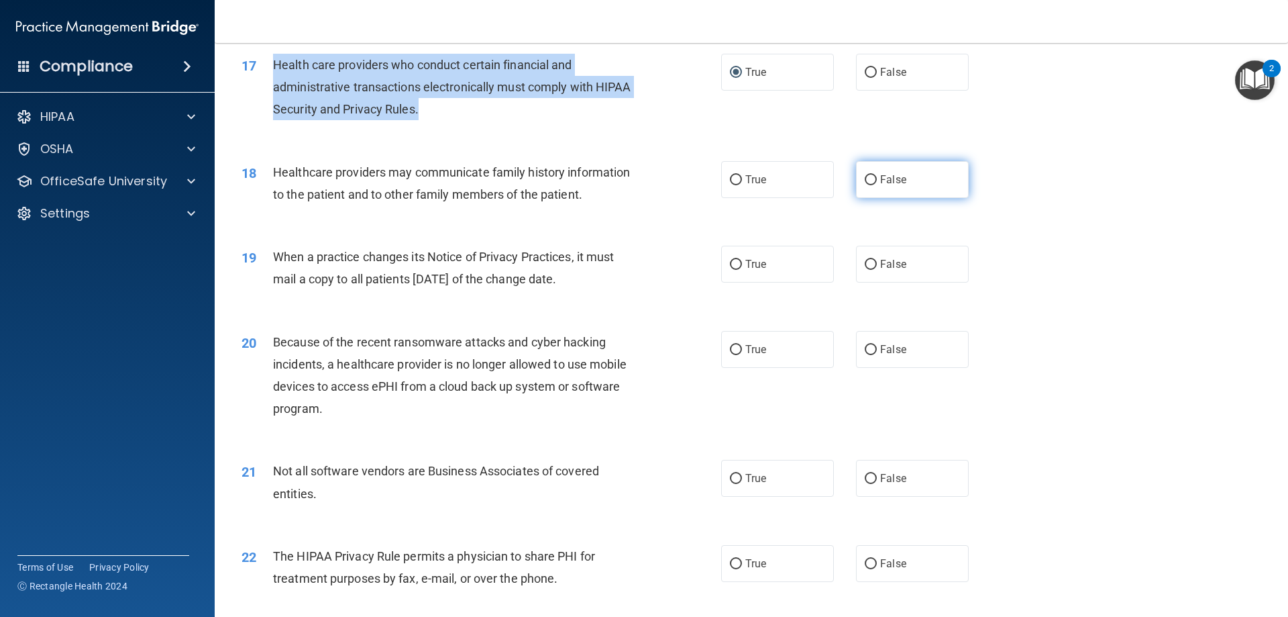
click at [866, 178] on input "False" at bounding box center [871, 180] width 12 height 10
radio input "true"
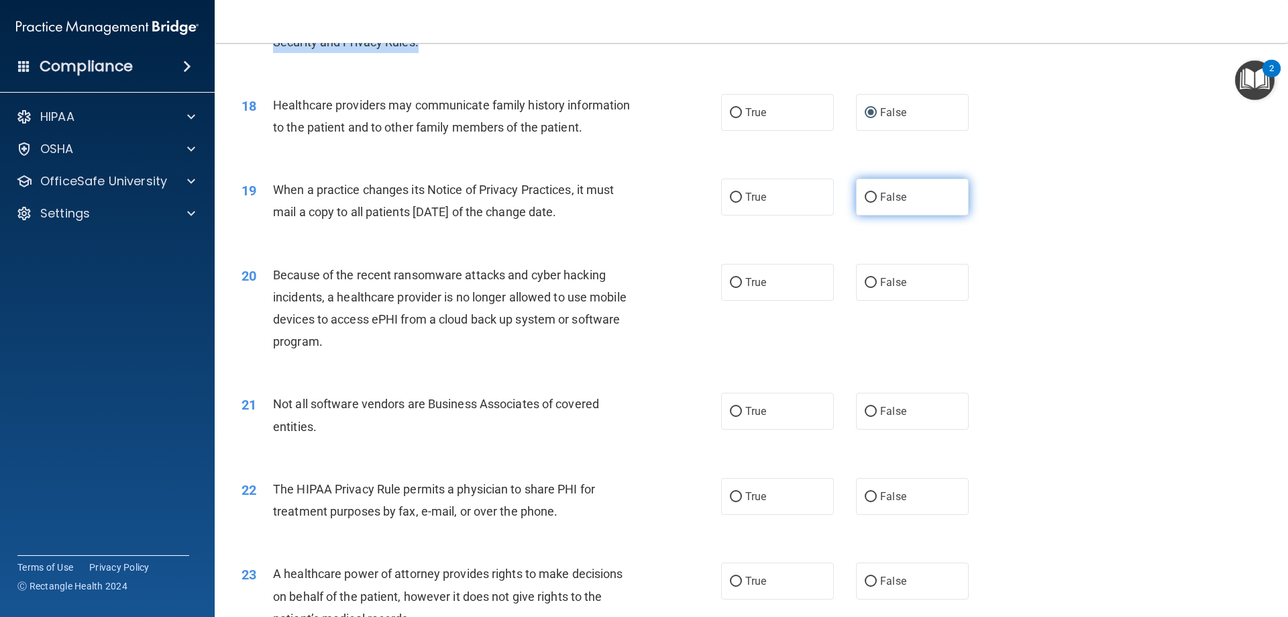
click at [865, 195] on input "False" at bounding box center [871, 198] width 12 height 10
radio input "true"
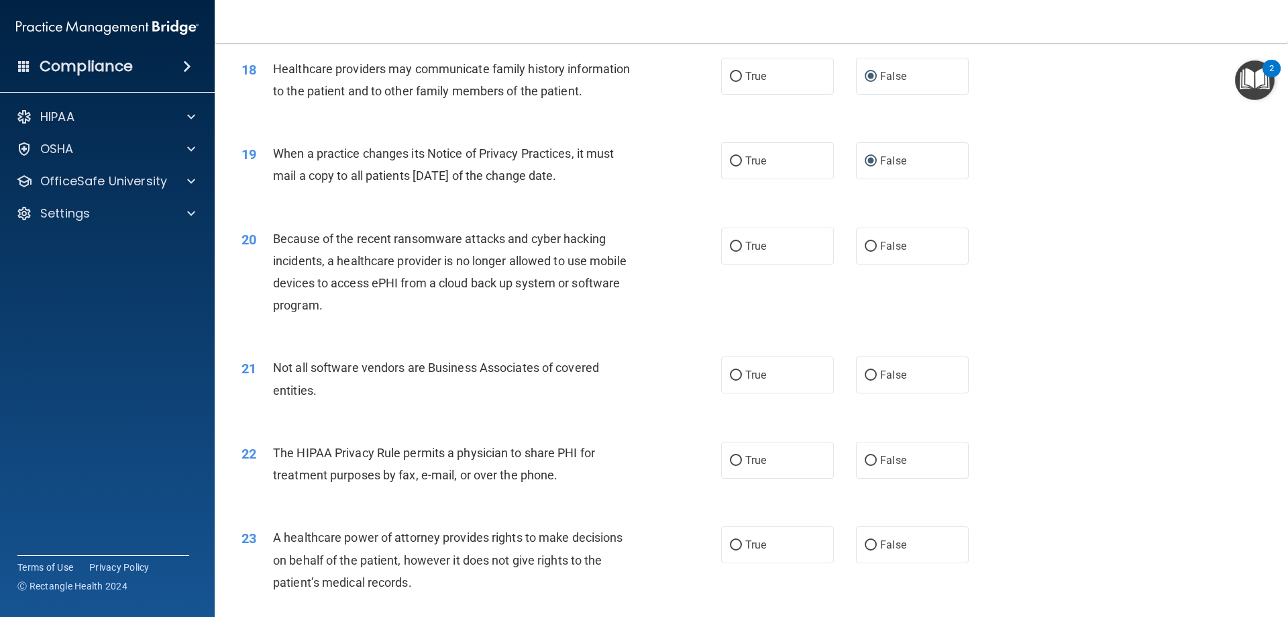
scroll to position [1879, 0]
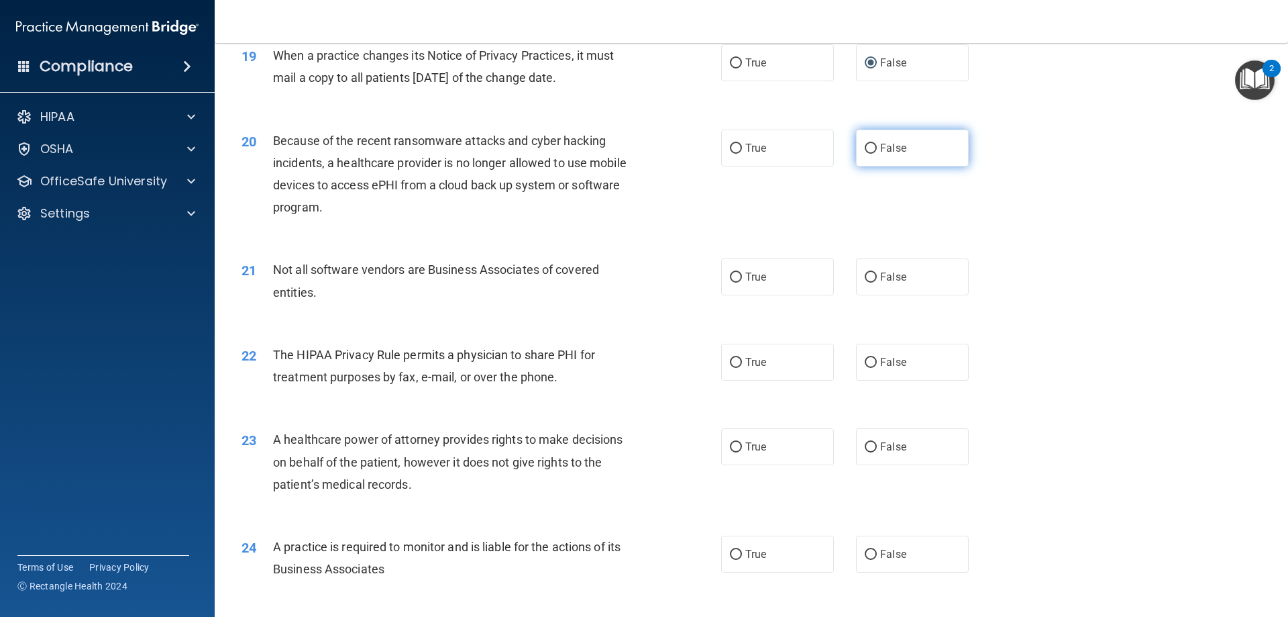
click at [871, 144] on label "False" at bounding box center [912, 147] width 113 height 37
click at [871, 144] on input "False" at bounding box center [871, 149] width 12 height 10
radio input "true"
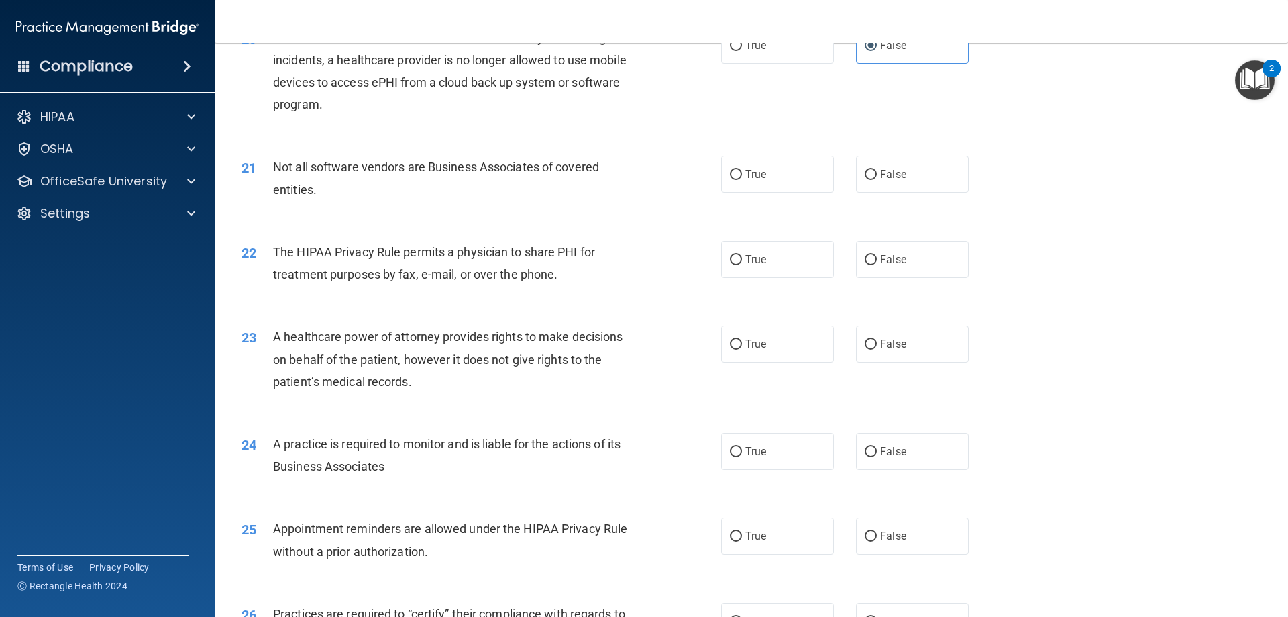
scroll to position [2013, 0]
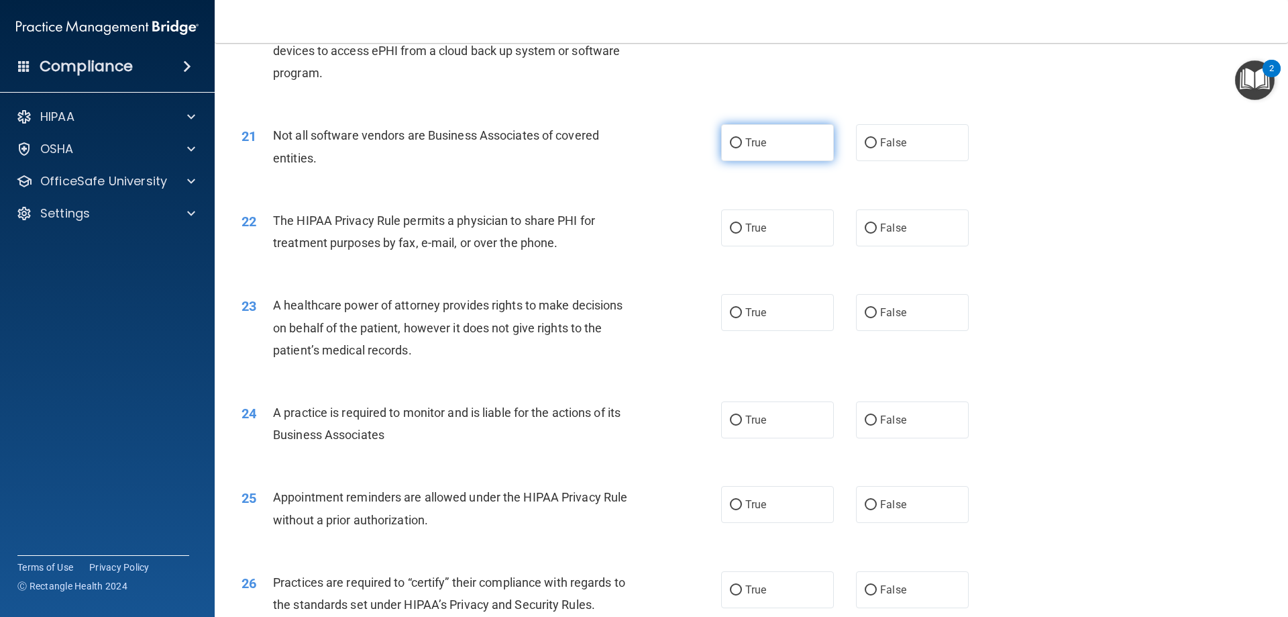
click at [733, 143] on input "True" at bounding box center [736, 143] width 12 height 10
radio input "true"
click at [733, 225] on input "True" at bounding box center [736, 228] width 12 height 10
radio input "true"
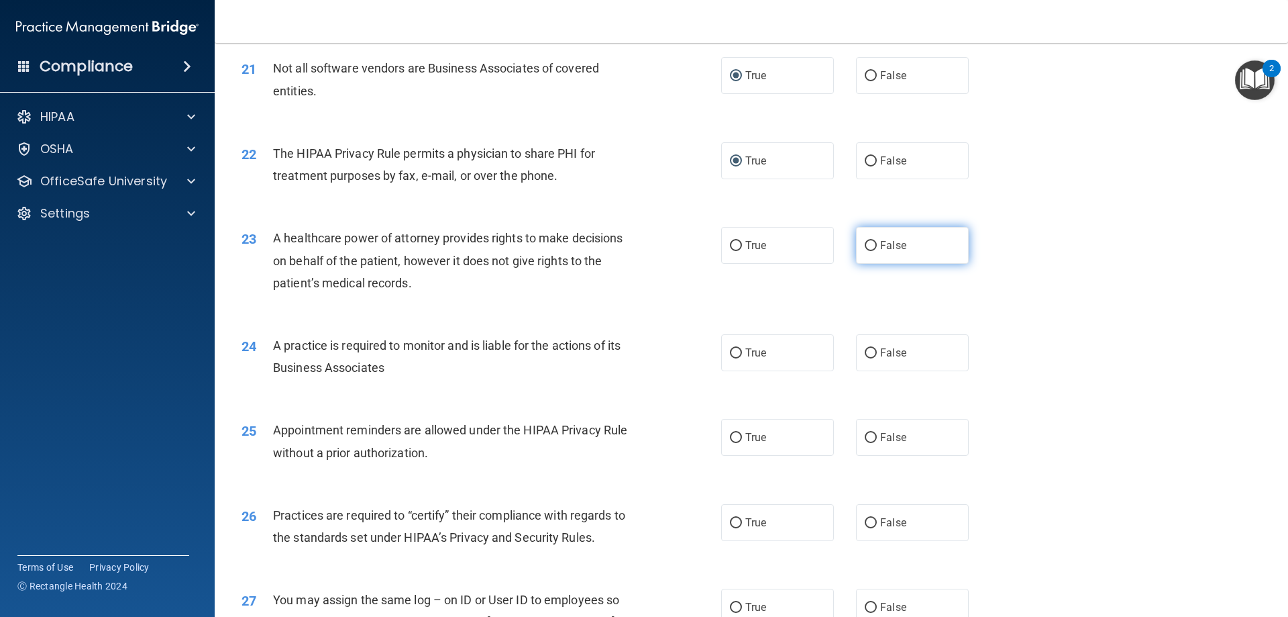
click at [865, 246] on input "False" at bounding box center [871, 246] width 12 height 10
radio input "true"
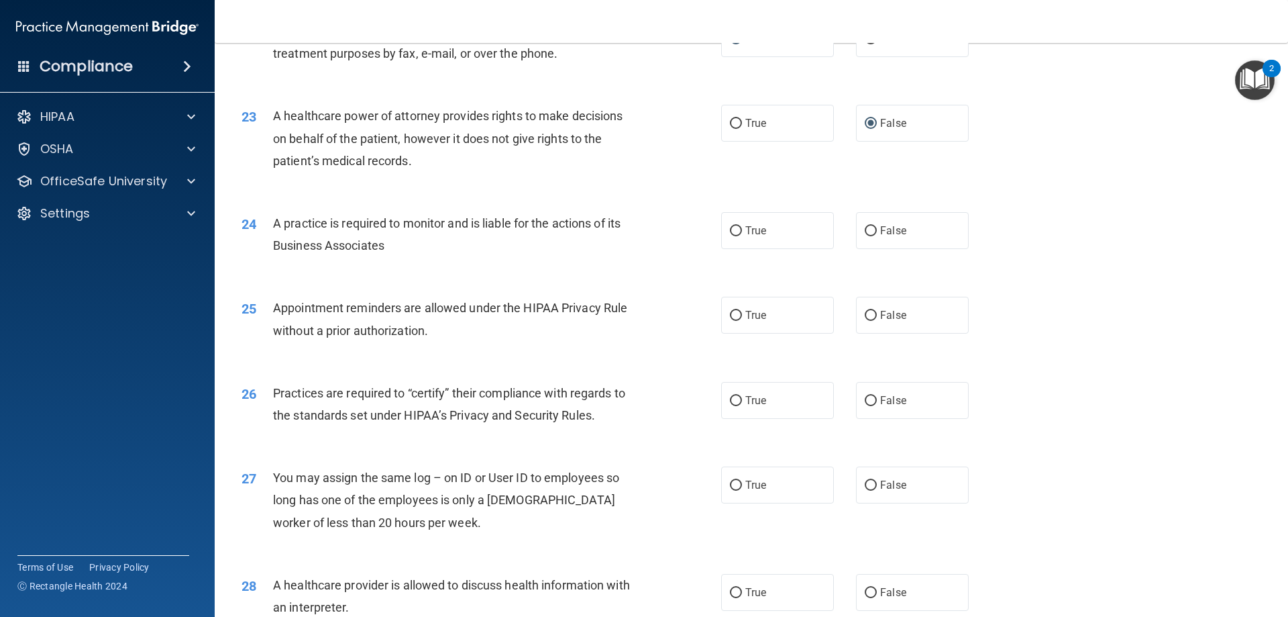
scroll to position [2214, 0]
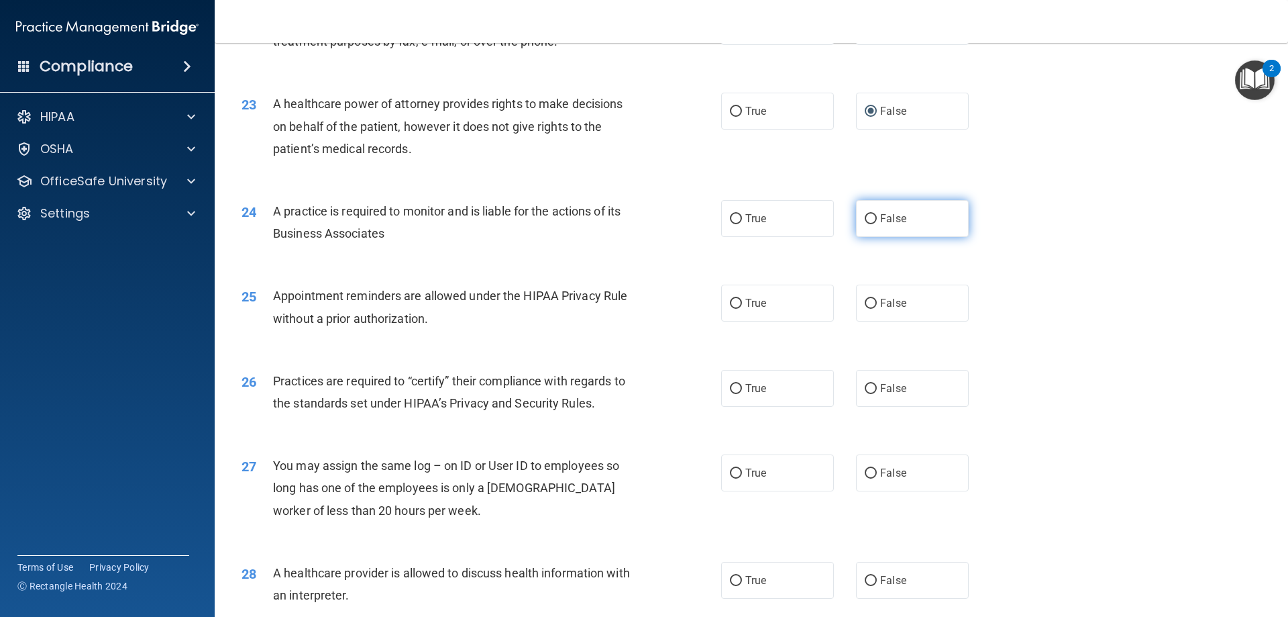
click at [865, 215] on input "False" at bounding box center [871, 219] width 12 height 10
radio input "true"
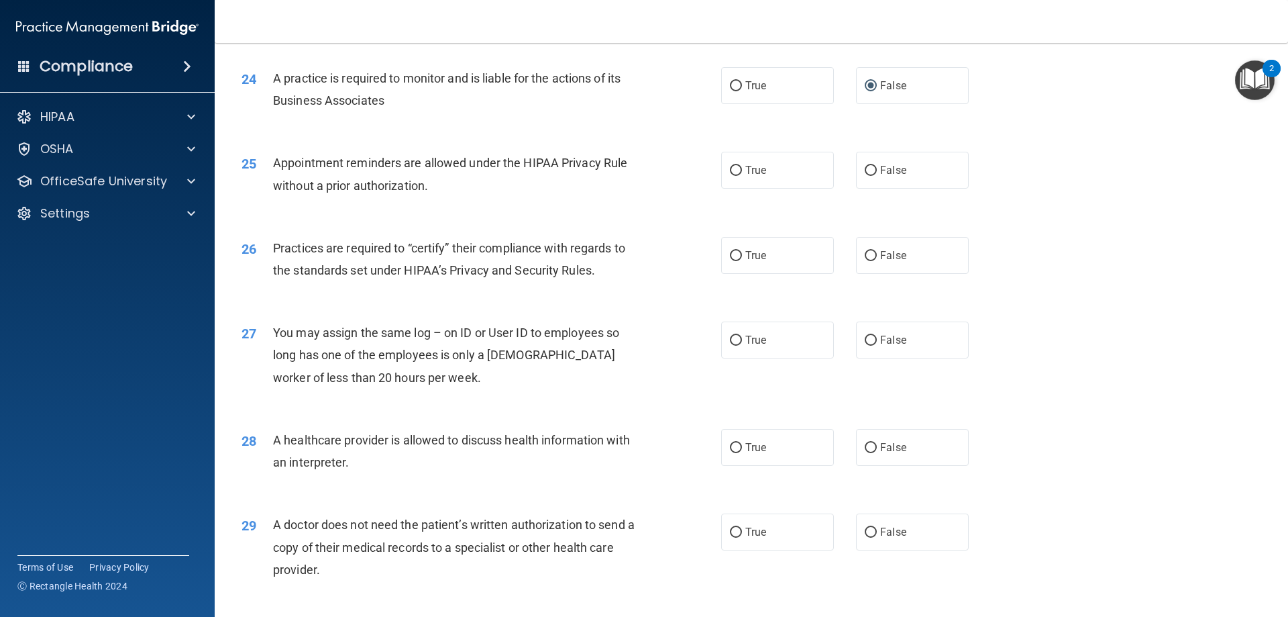
scroll to position [2348, 0]
click at [733, 165] on input "True" at bounding box center [736, 169] width 12 height 10
radio input "true"
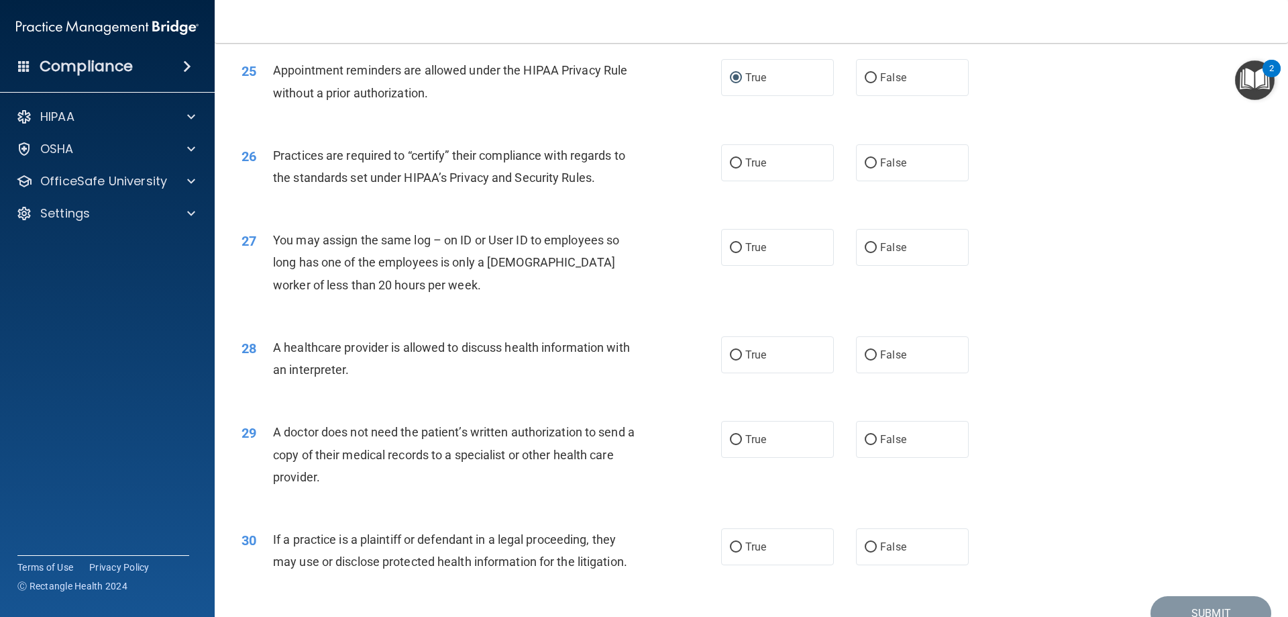
scroll to position [2483, 0]
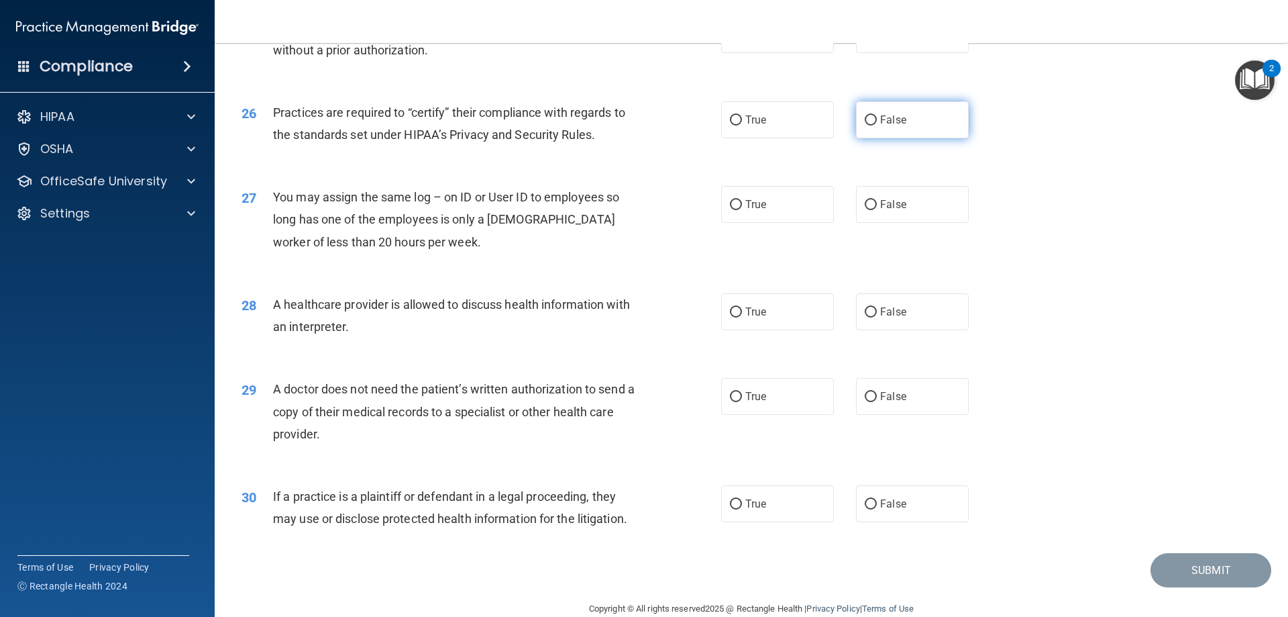
click at [865, 117] on input "False" at bounding box center [871, 120] width 12 height 10
radio input "true"
click at [865, 202] on input "False" at bounding box center [871, 205] width 12 height 10
radio input "true"
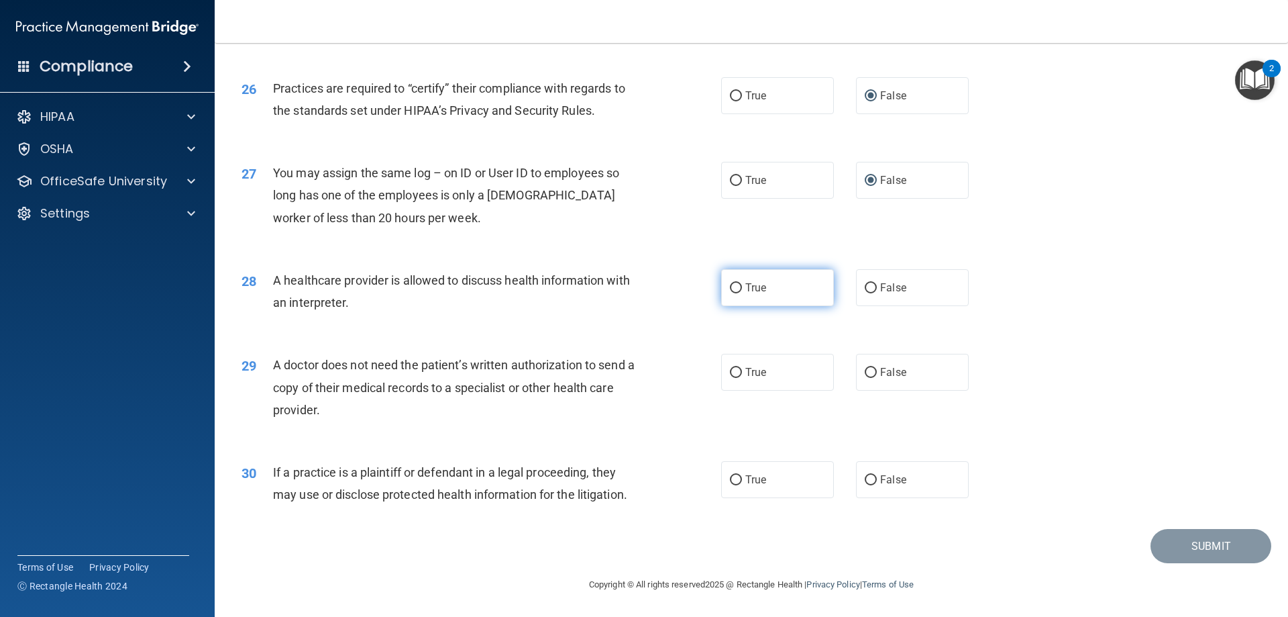
click at [734, 284] on input "True" at bounding box center [736, 288] width 12 height 10
radio input "true"
click at [733, 370] on input "True" at bounding box center [736, 373] width 12 height 10
radio input "true"
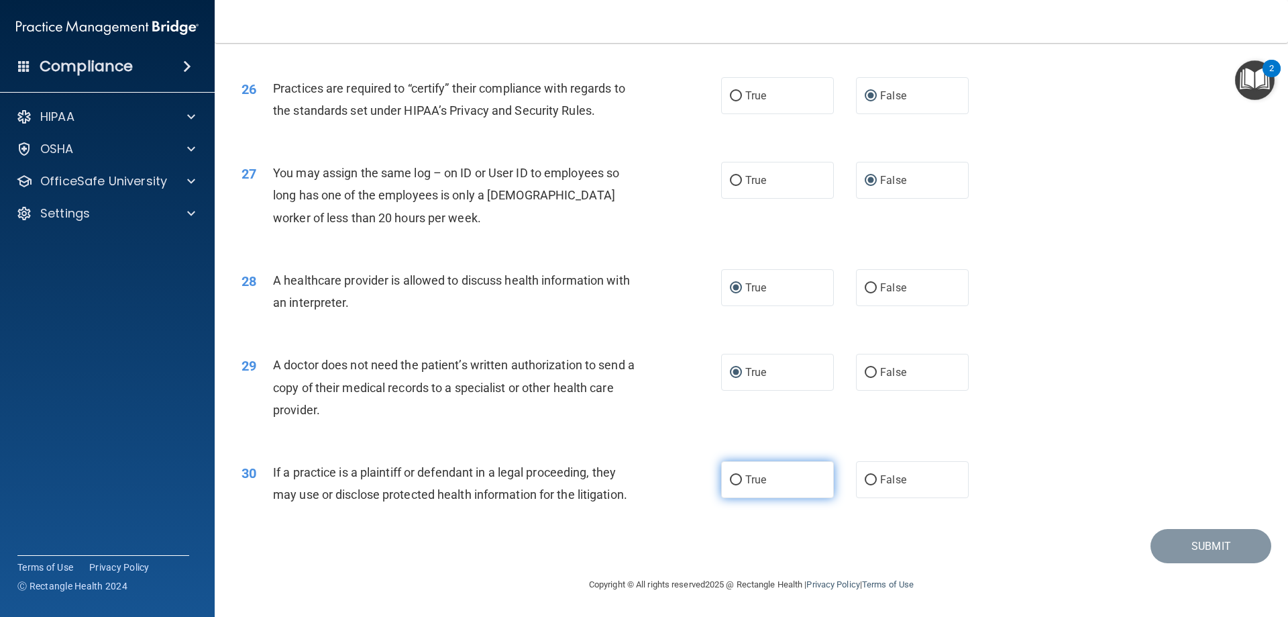
click at [730, 476] on input "True" at bounding box center [736, 480] width 12 height 10
radio input "true"
click at [1192, 543] on button "Submit" at bounding box center [1211, 546] width 121 height 34
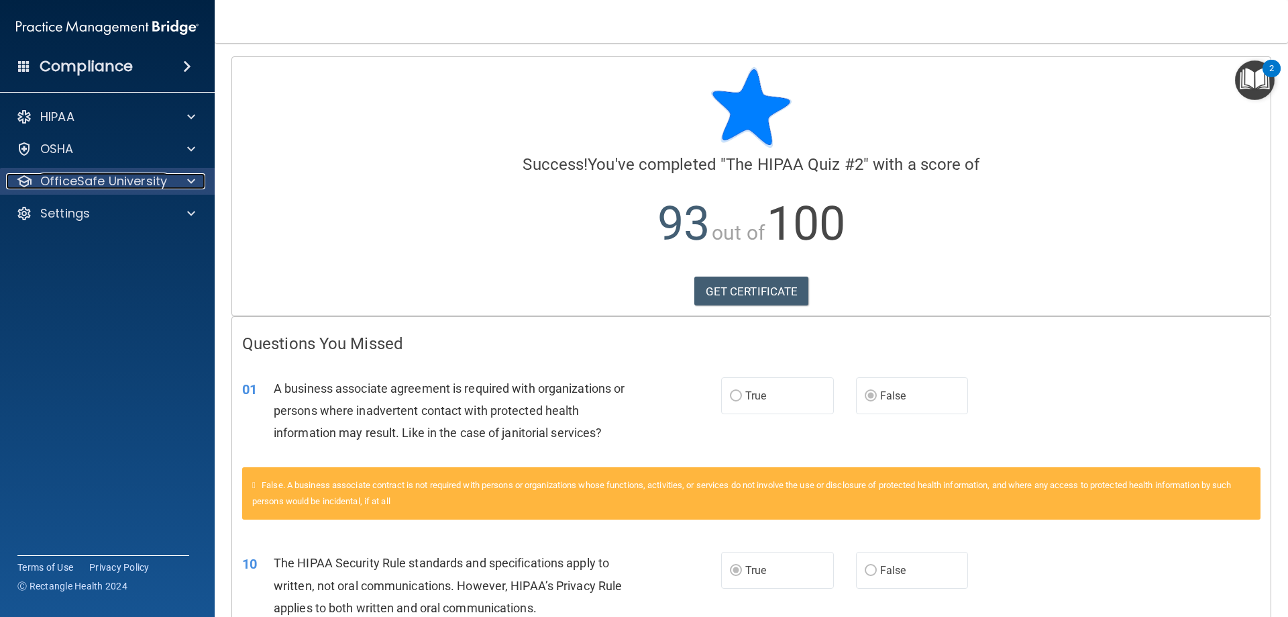
click at [186, 179] on div at bounding box center [189, 181] width 34 height 16
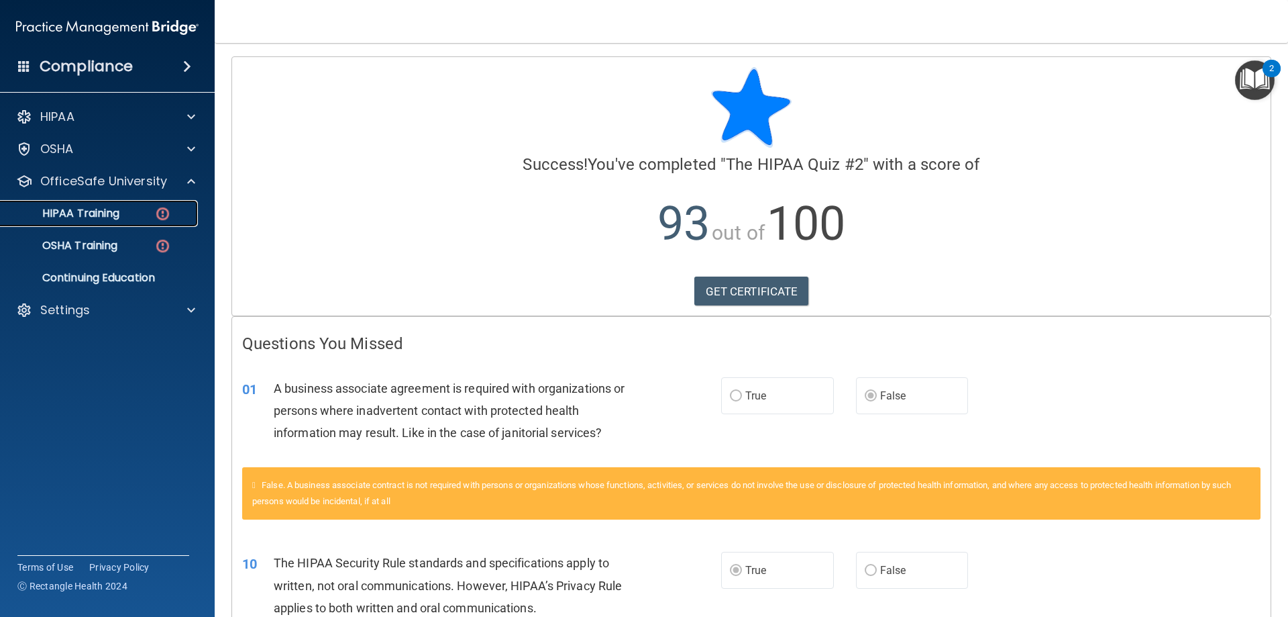
click at [129, 211] on div "HIPAA Training" at bounding box center [100, 213] width 183 height 13
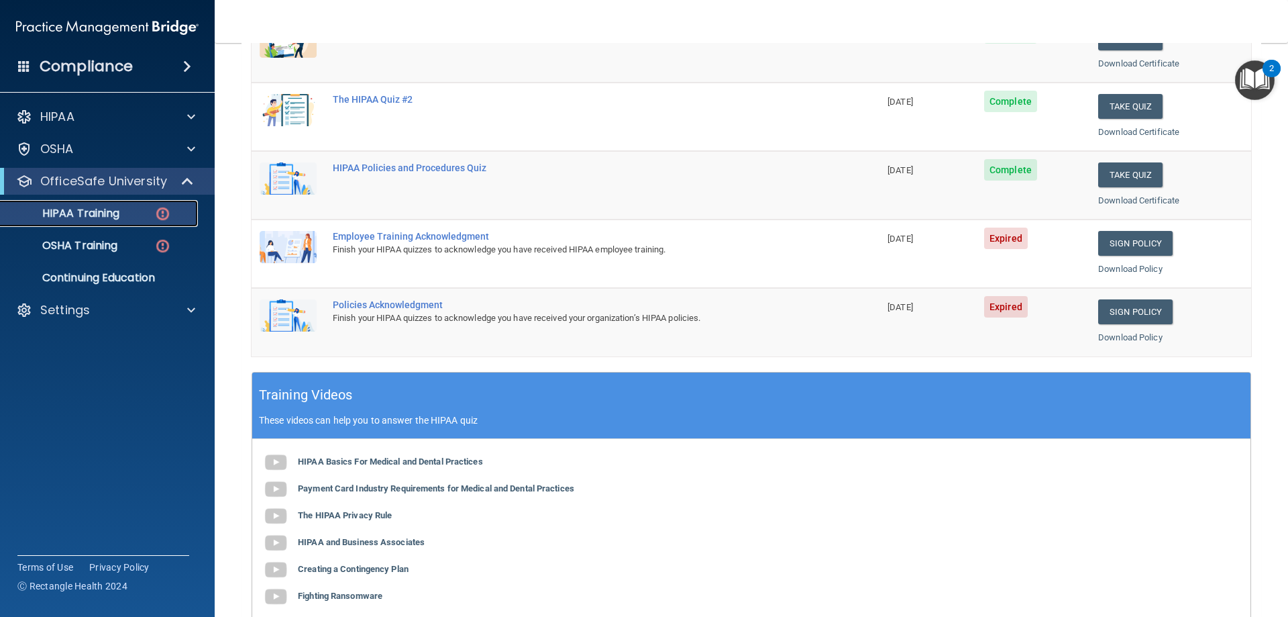
scroll to position [201, 0]
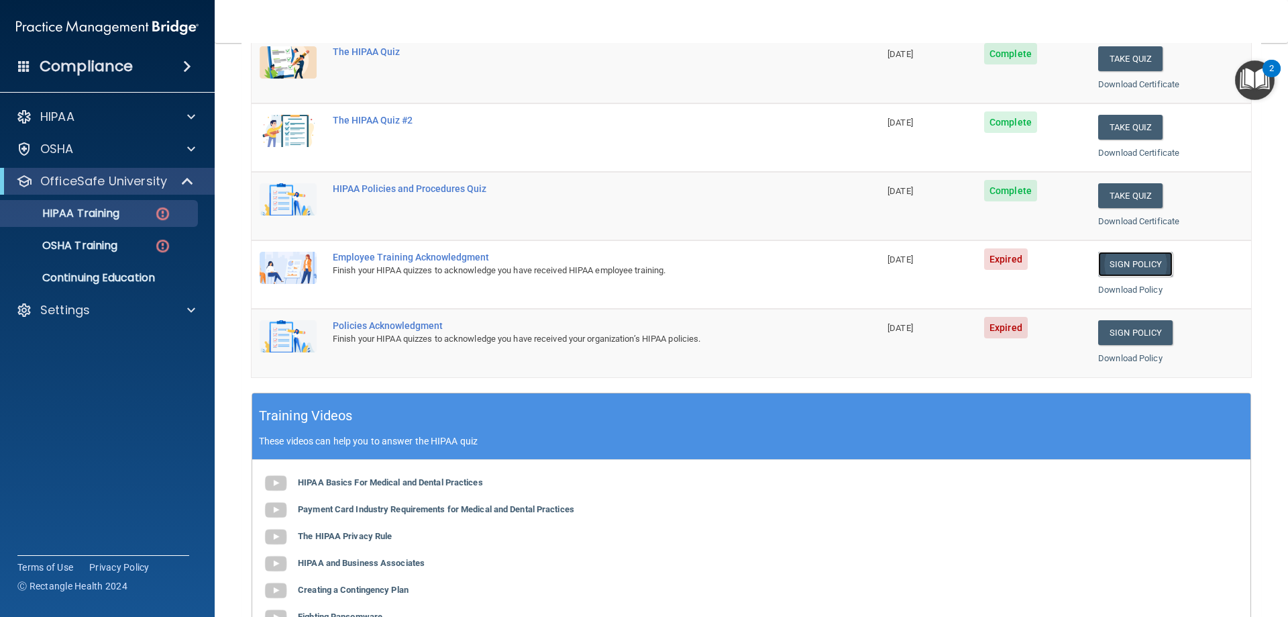
click at [1115, 260] on link "Sign Policy" at bounding box center [1135, 264] width 74 height 25
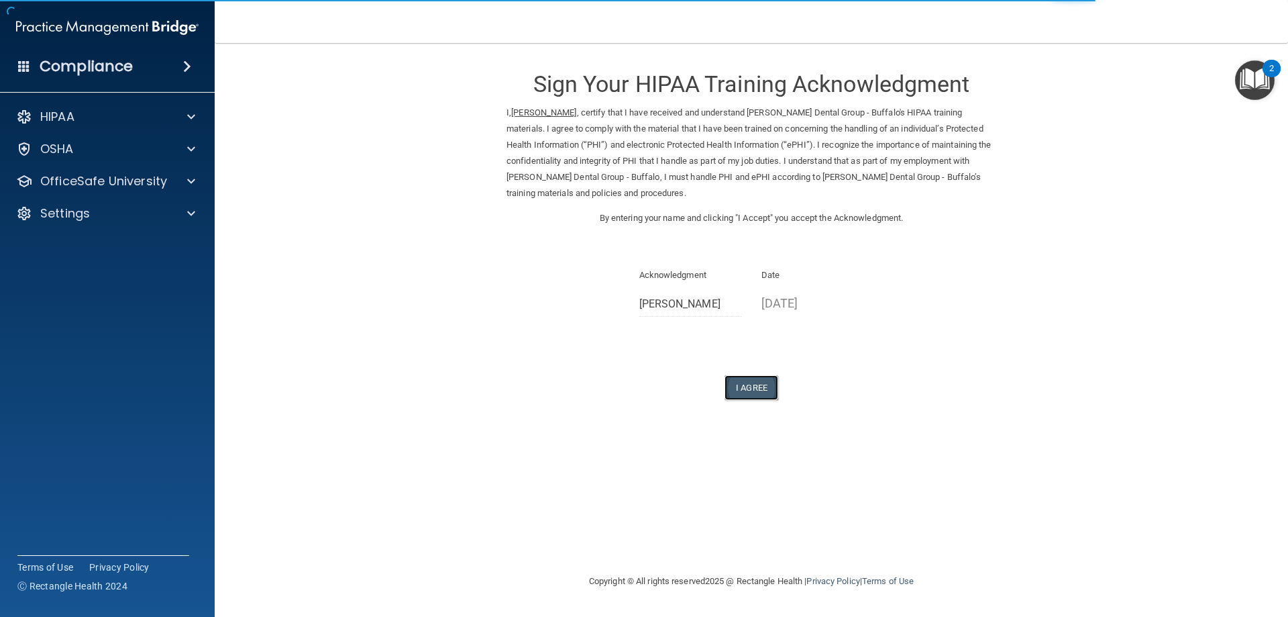
click at [750, 384] on button "I Agree" at bounding box center [752, 387] width 54 height 25
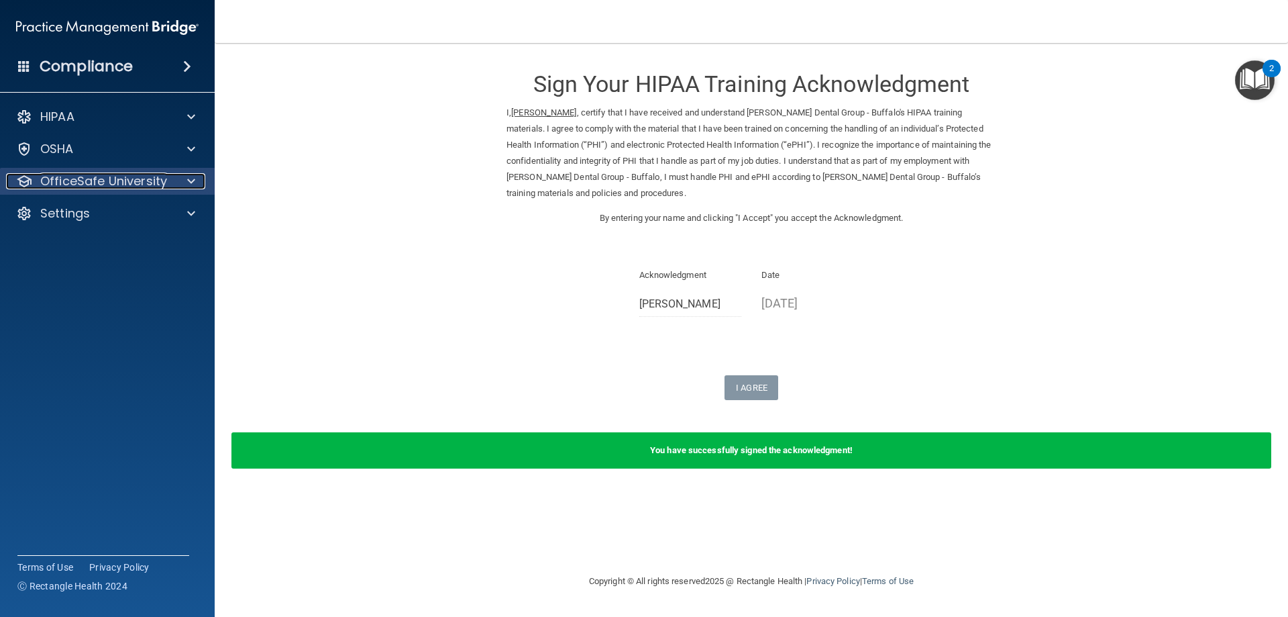
click at [185, 174] on div at bounding box center [189, 181] width 34 height 16
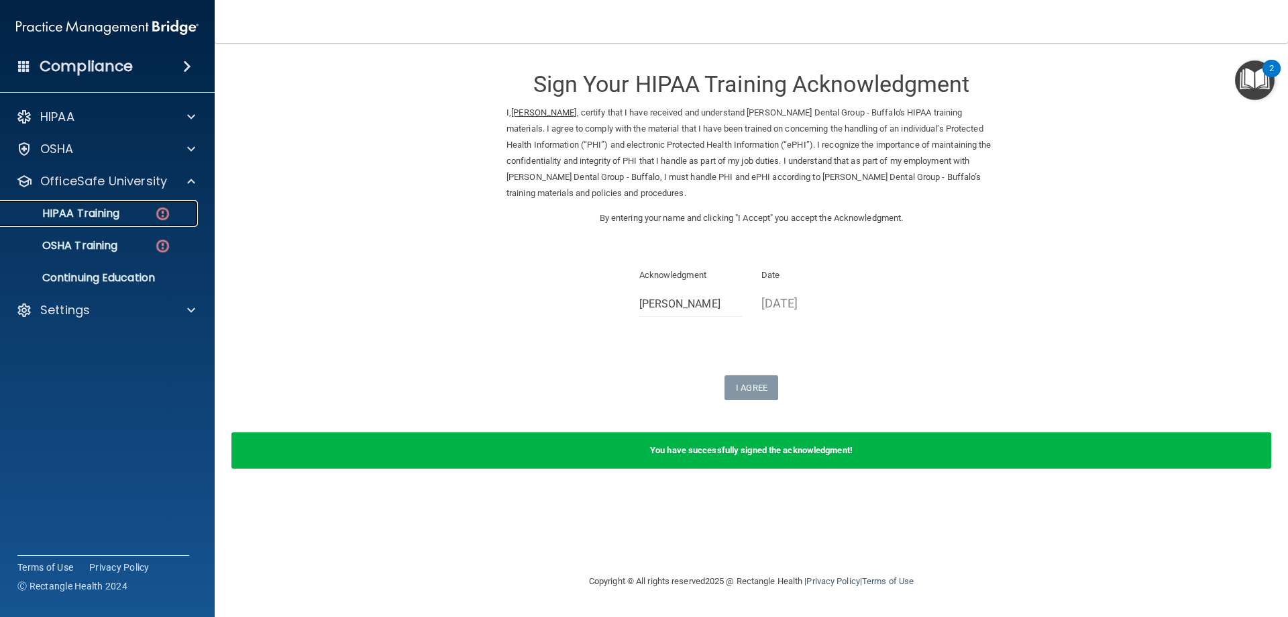
click at [157, 218] on img at bounding box center [162, 213] width 17 height 17
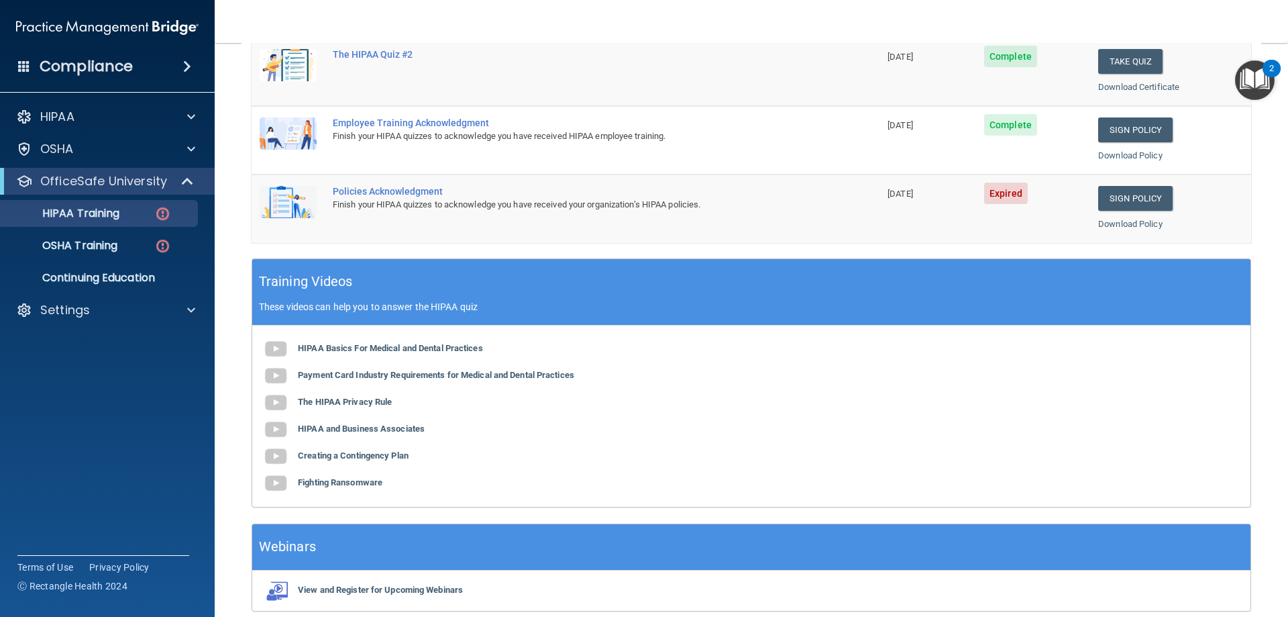
scroll to position [268, 0]
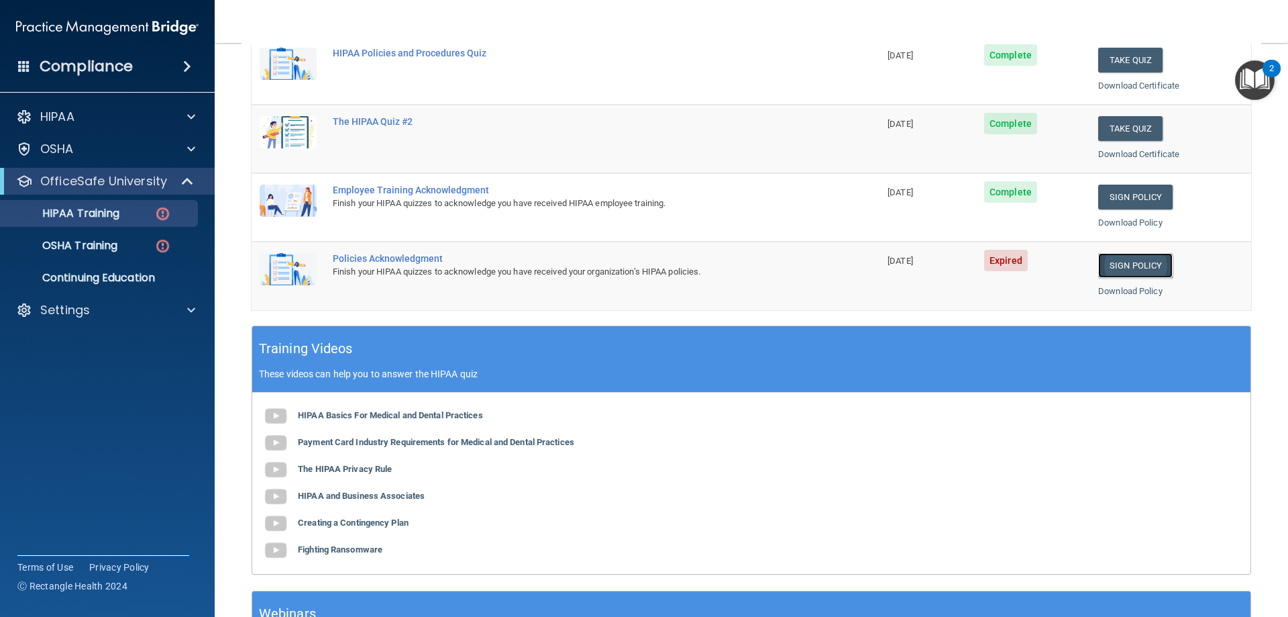
click at [1120, 265] on link "Sign Policy" at bounding box center [1135, 265] width 74 height 25
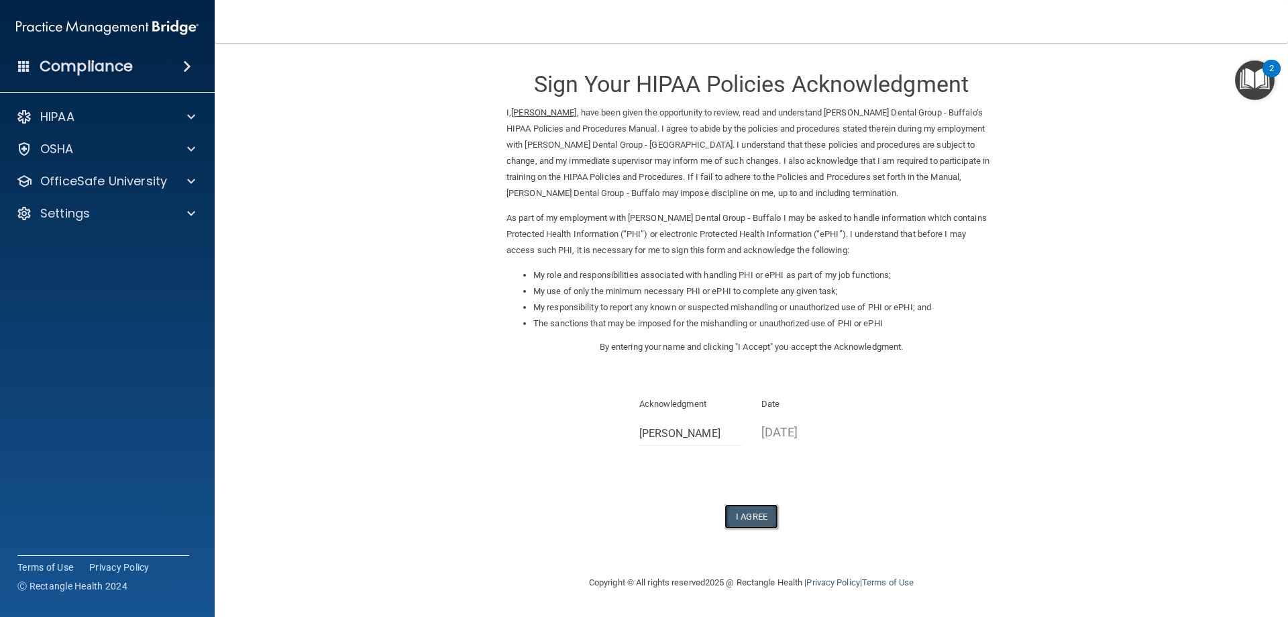
click at [762, 508] on button "I Agree" at bounding box center [752, 516] width 54 height 25
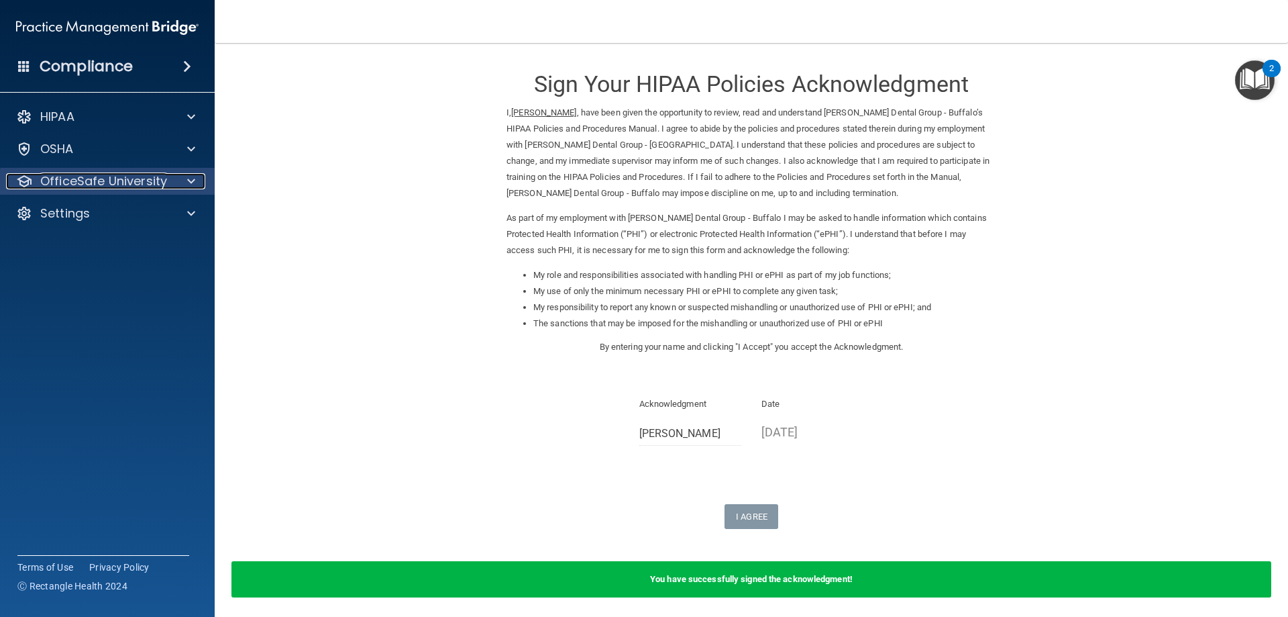
click at [189, 181] on span at bounding box center [191, 181] width 8 height 16
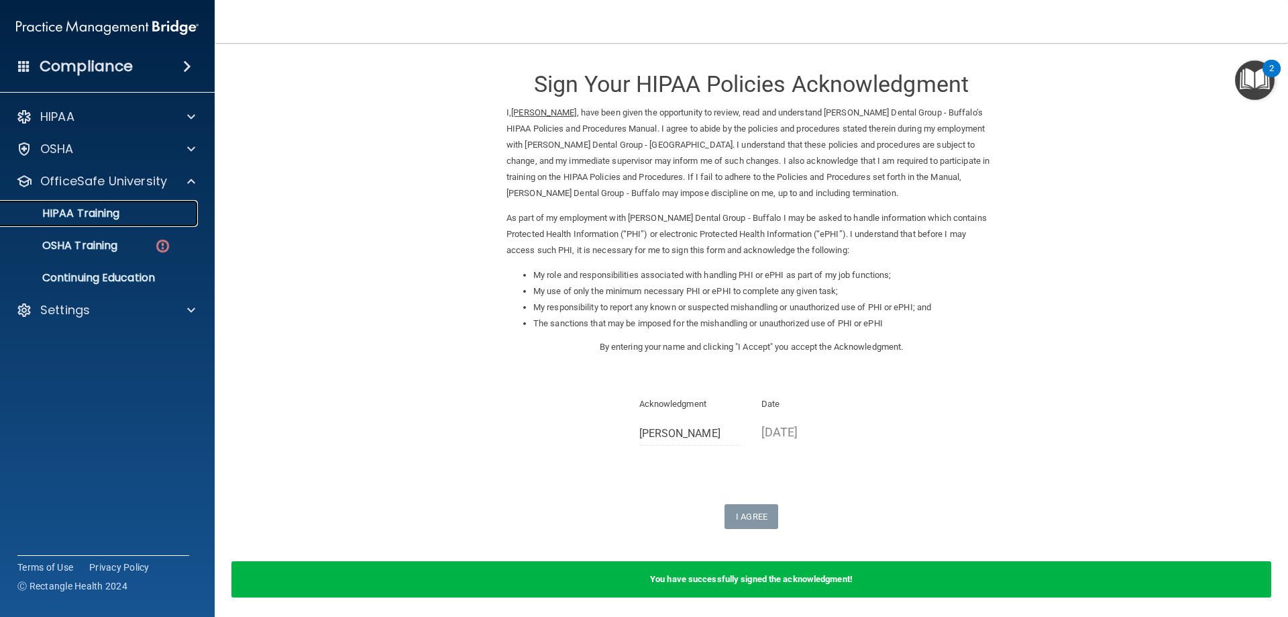
click at [113, 213] on p "HIPAA Training" at bounding box center [64, 213] width 111 height 13
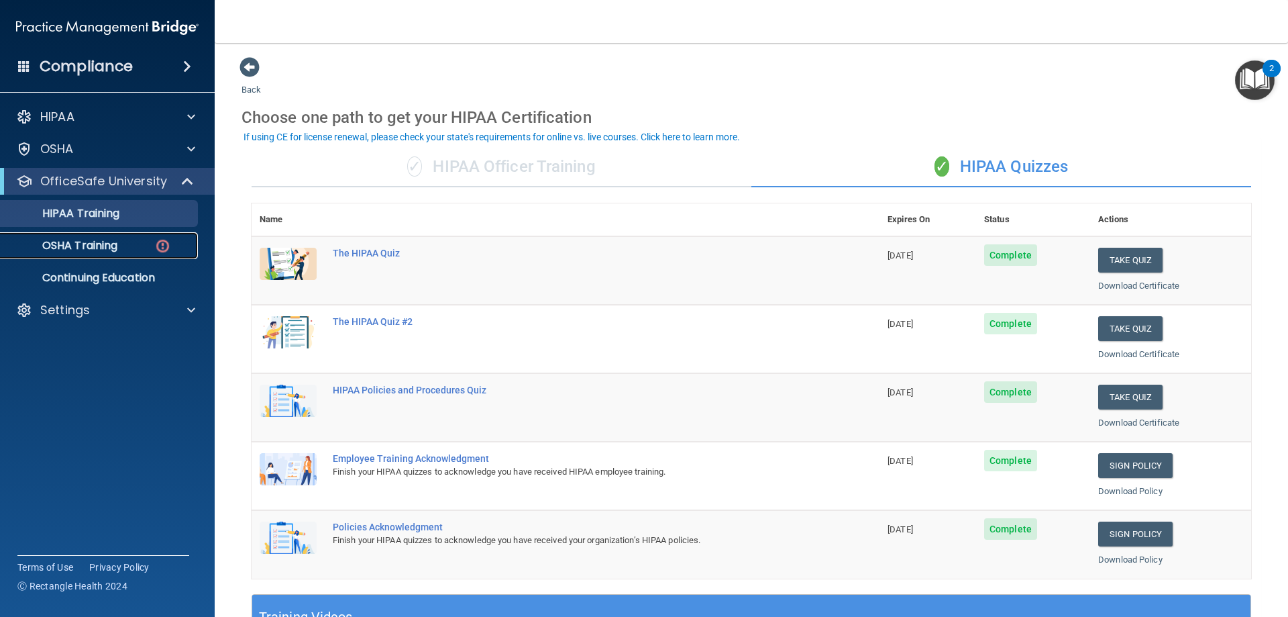
click at [89, 243] on p "OSHA Training" at bounding box center [63, 245] width 109 height 13
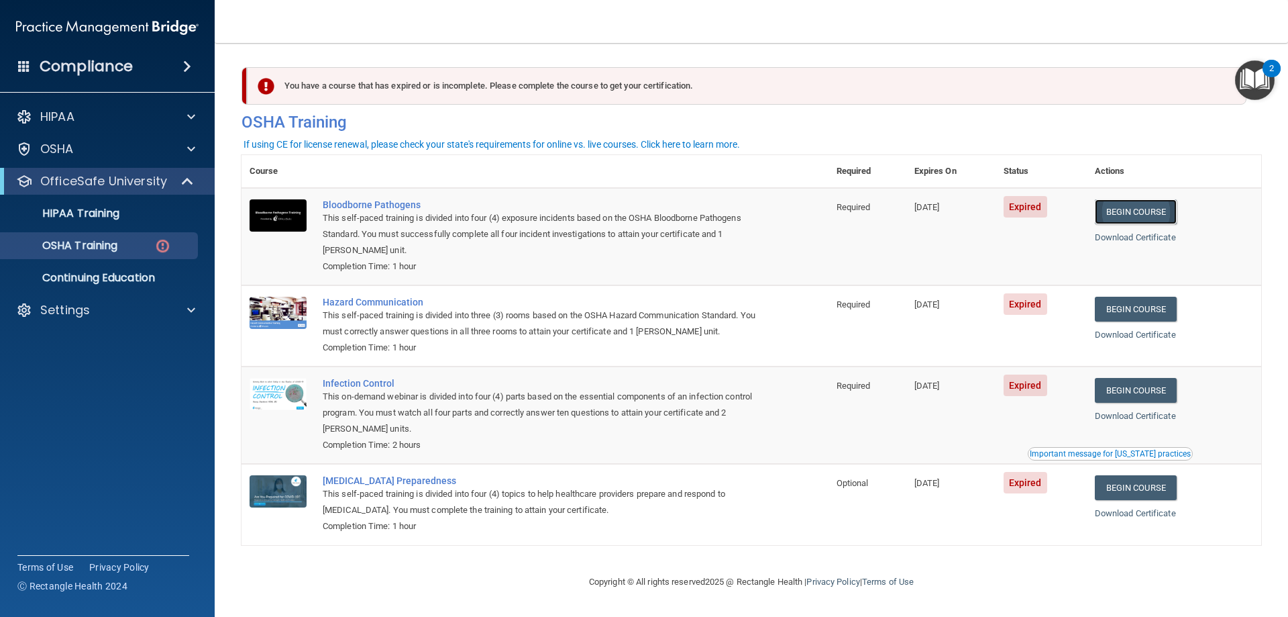
click at [1122, 206] on link "Begin Course" at bounding box center [1136, 211] width 82 height 25
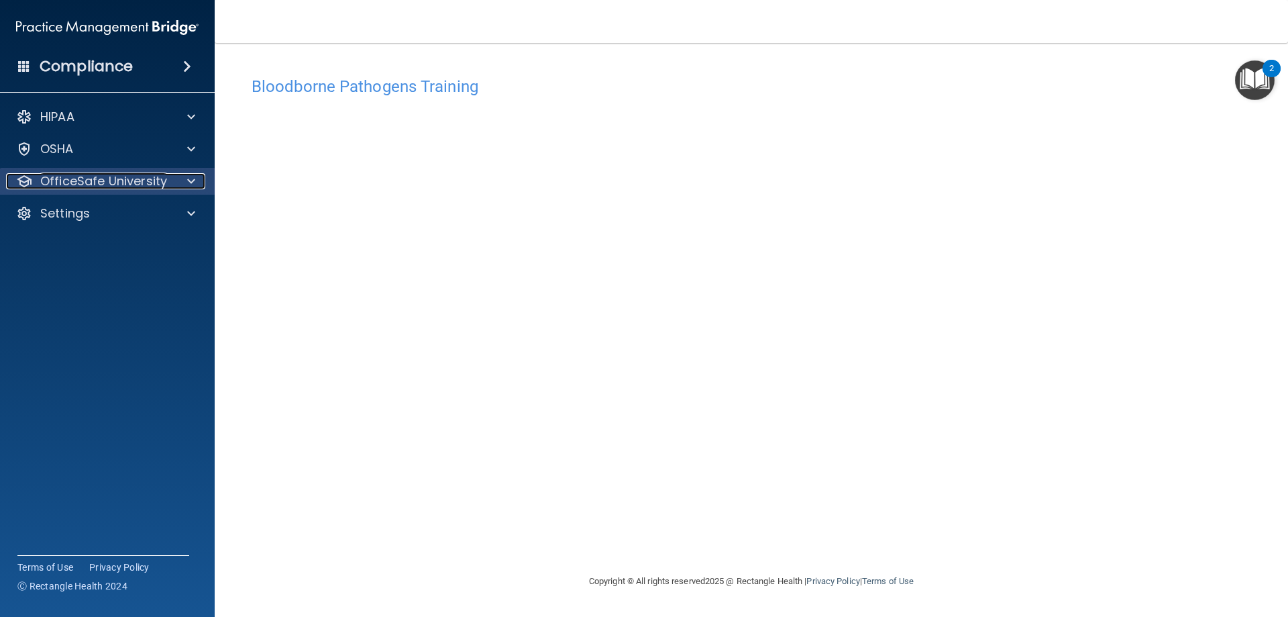
click at [187, 176] on span at bounding box center [191, 181] width 8 height 16
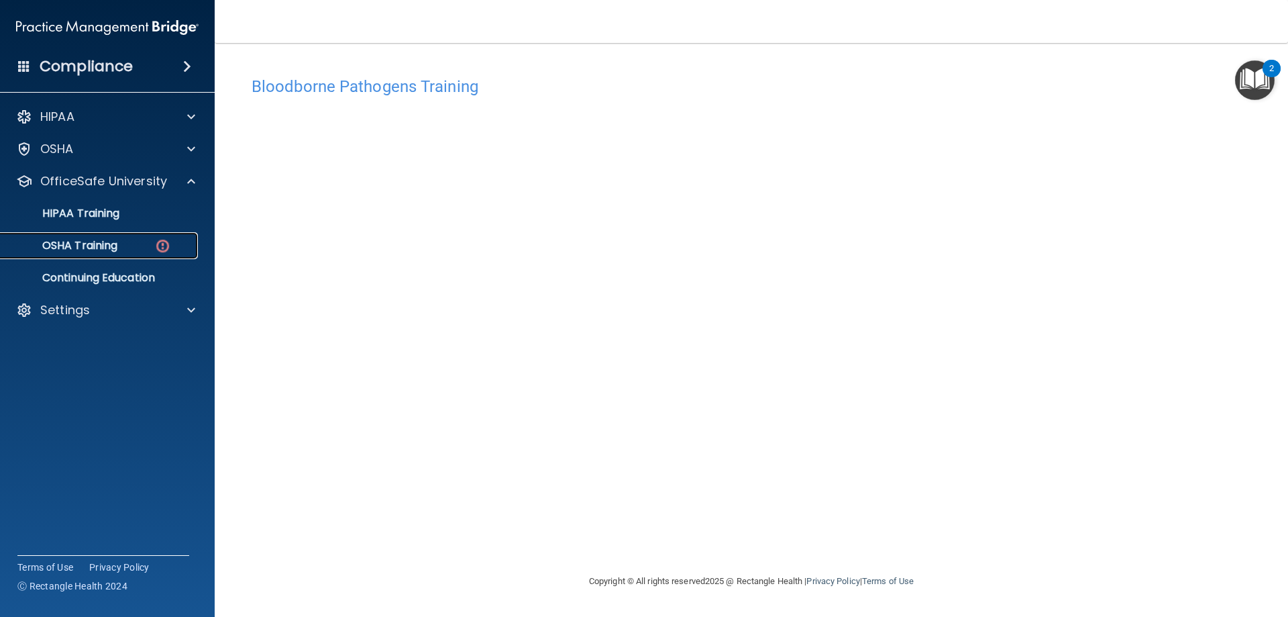
click at [128, 244] on div "OSHA Training" at bounding box center [100, 245] width 183 height 13
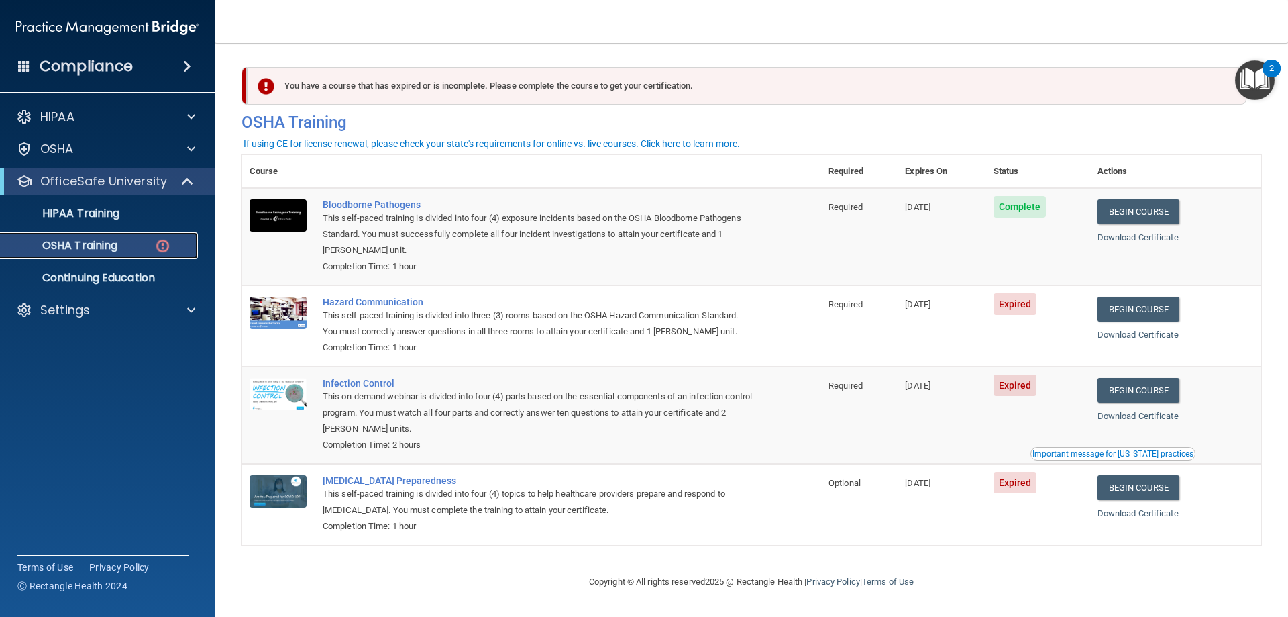
scroll to position [1, 0]
click at [1129, 307] on link "Begin Course" at bounding box center [1139, 309] width 82 height 25
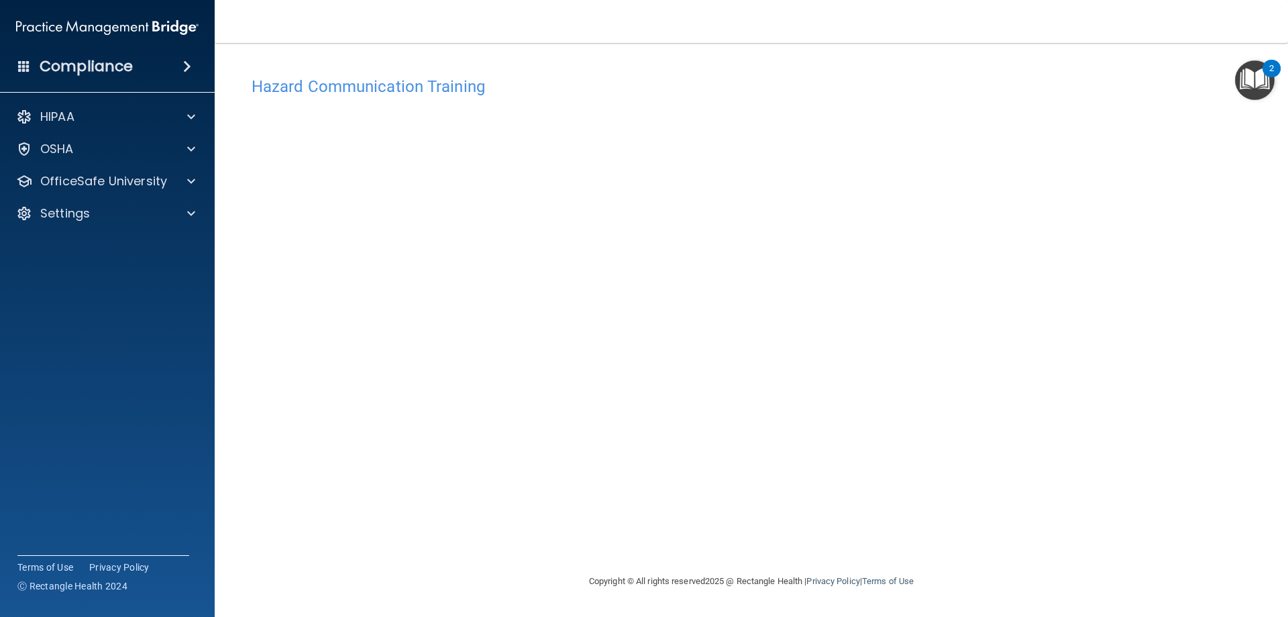
click at [431, 559] on main "Hazard Communication Training This course doesn’t expire until [DATE]. Are you …" at bounding box center [752, 330] width 1074 height 574
click at [1259, 73] on img "Open Resource Center, 2 new notifications" at bounding box center [1255, 80] width 40 height 40
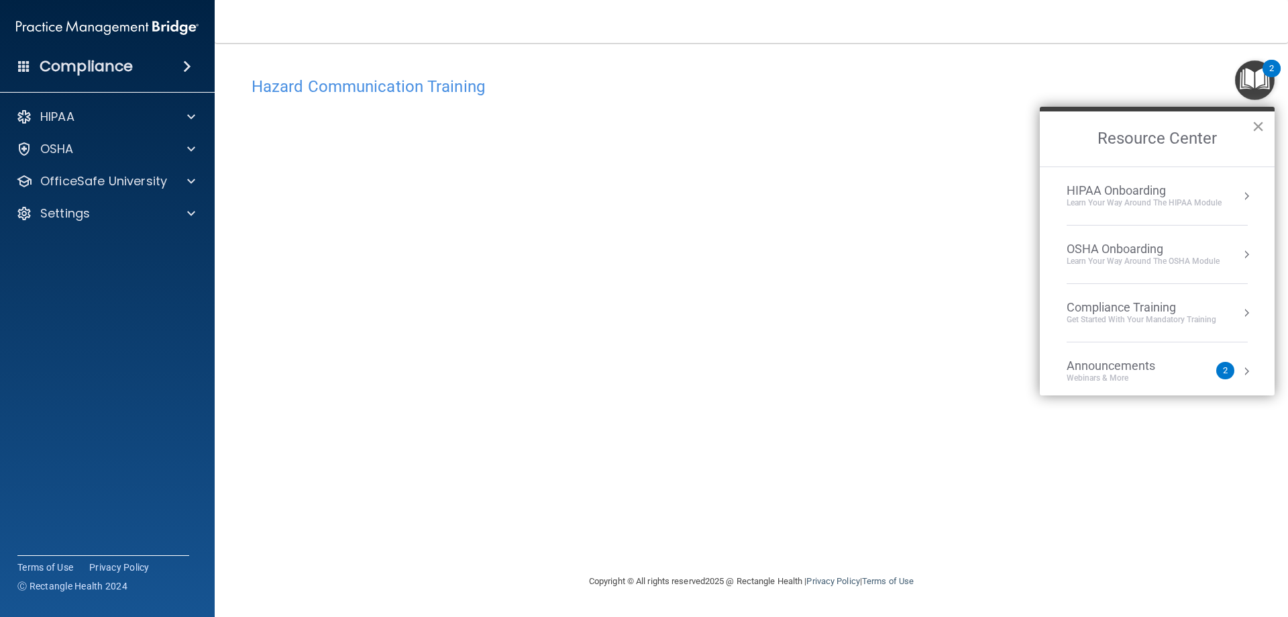
click at [1261, 124] on button "×" at bounding box center [1258, 125] width 13 height 21
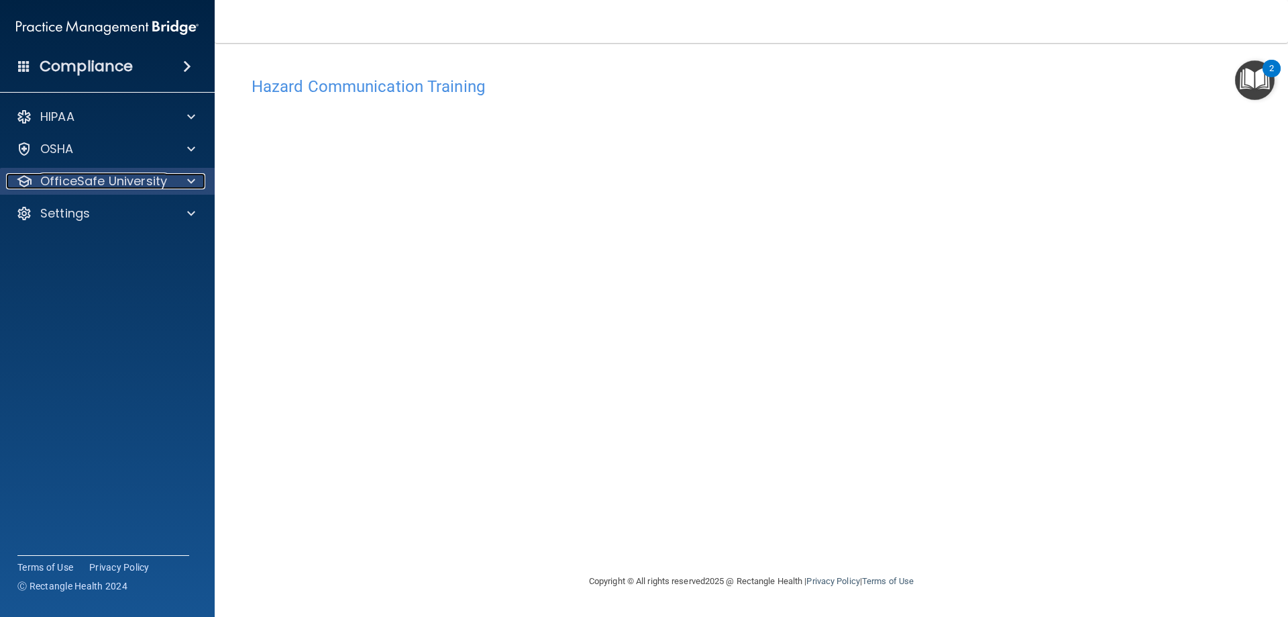
click at [181, 177] on div at bounding box center [189, 181] width 34 height 16
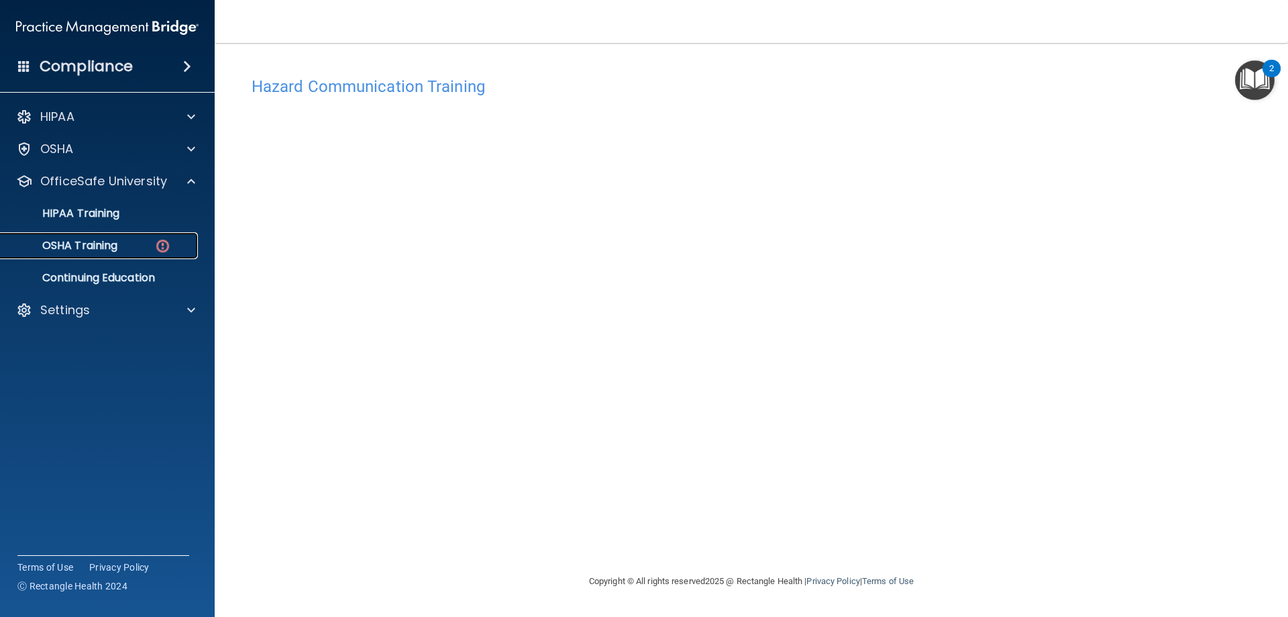
click at [121, 242] on div "OSHA Training" at bounding box center [100, 245] width 183 height 13
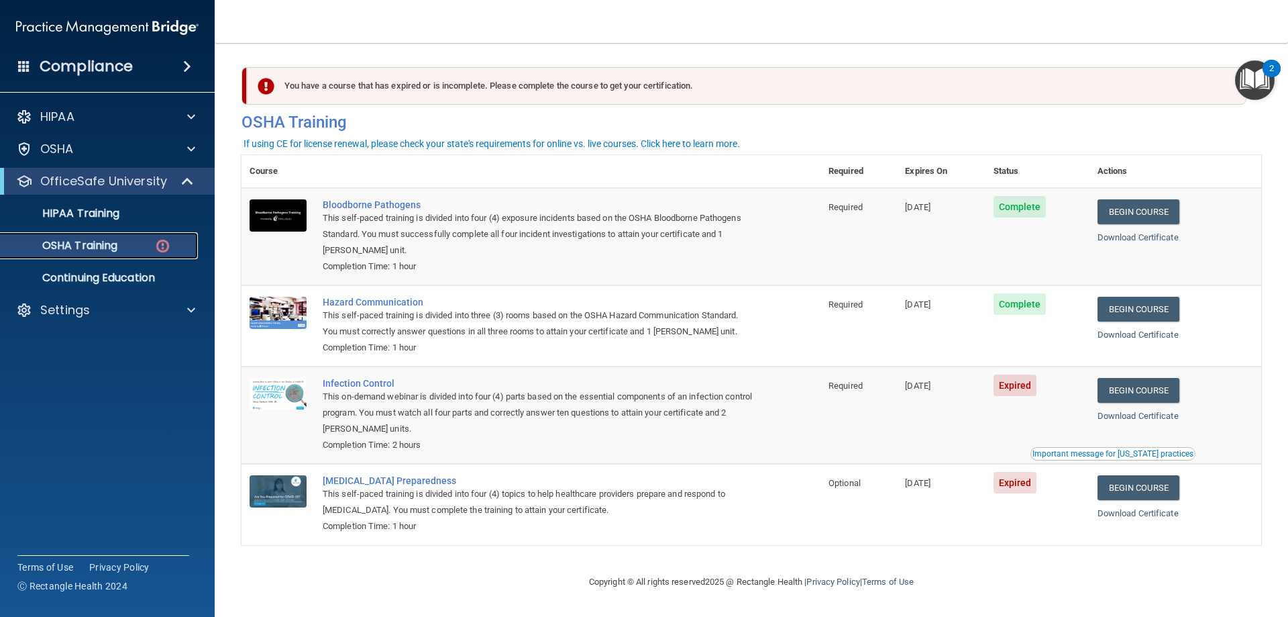
scroll to position [1, 0]
click at [104, 207] on p "HIPAA Training" at bounding box center [64, 213] width 111 height 13
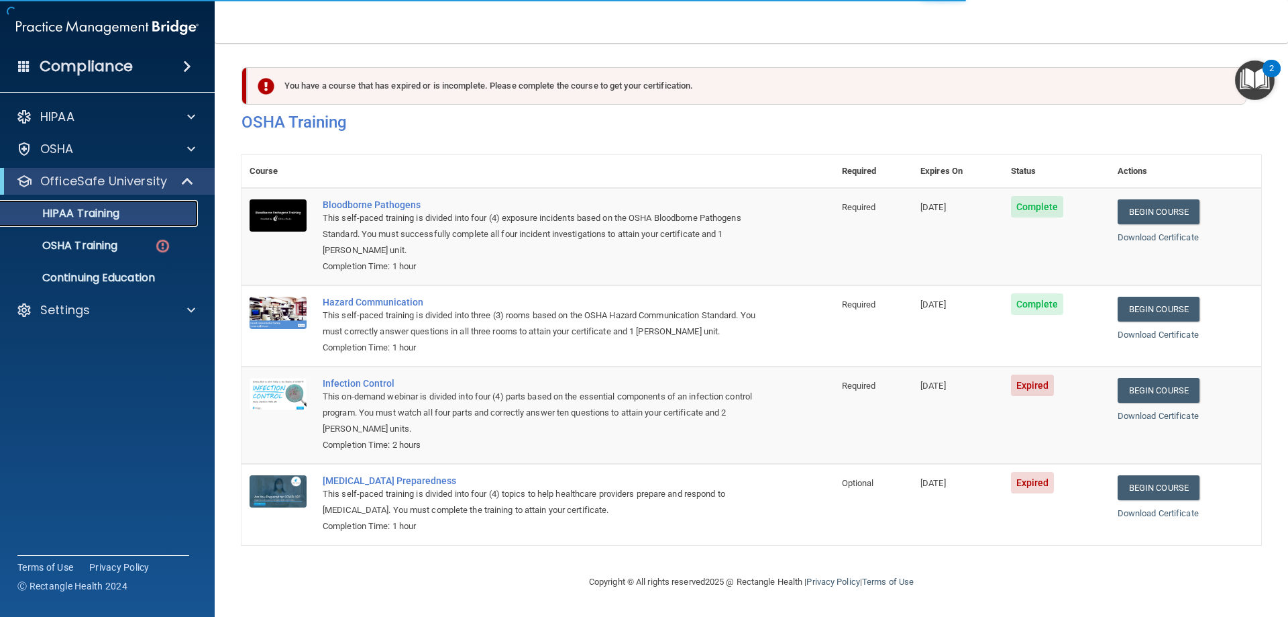
scroll to position [394, 0]
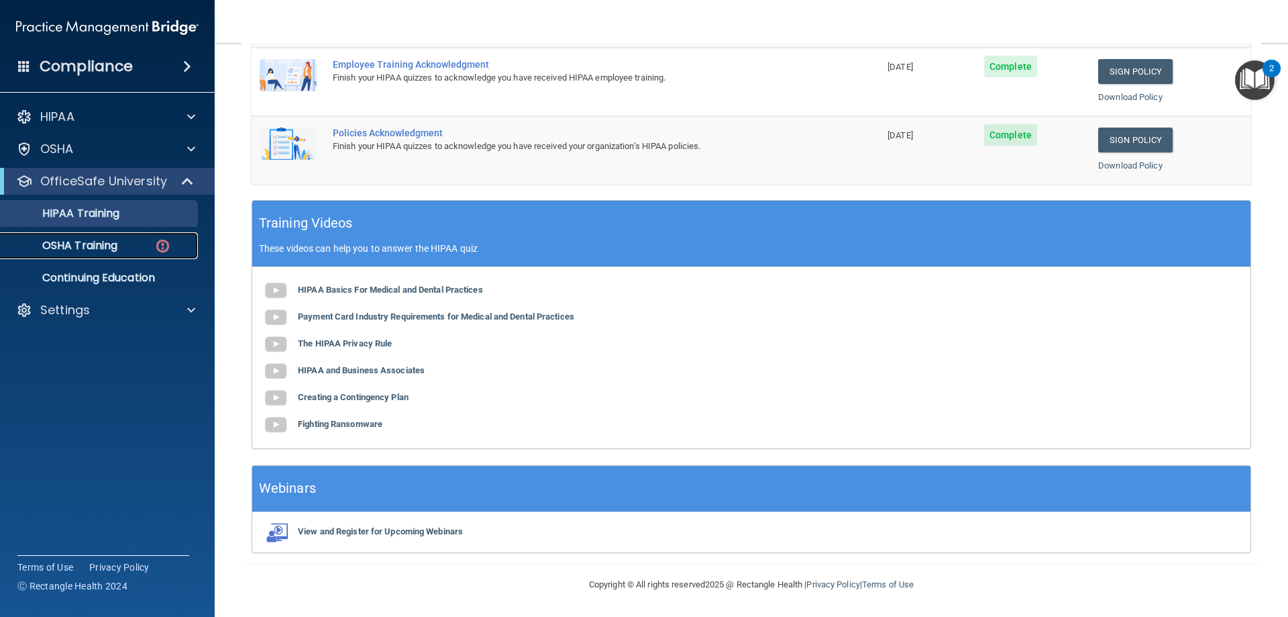
click at [94, 242] on p "OSHA Training" at bounding box center [63, 245] width 109 height 13
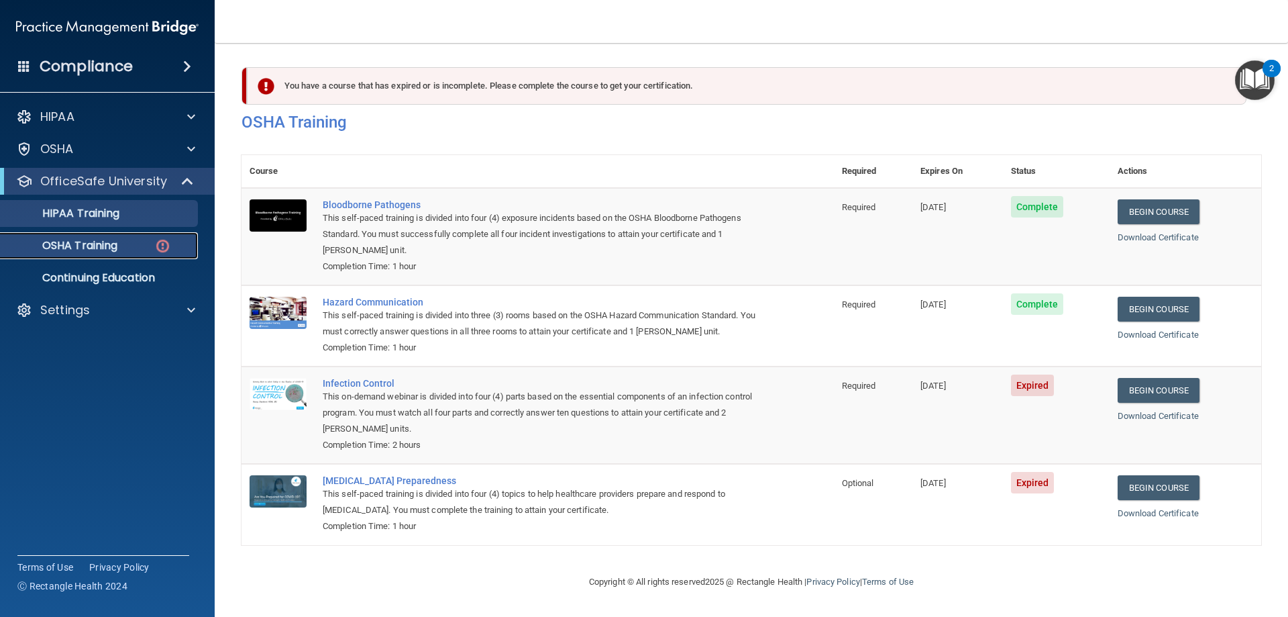
scroll to position [1, 0]
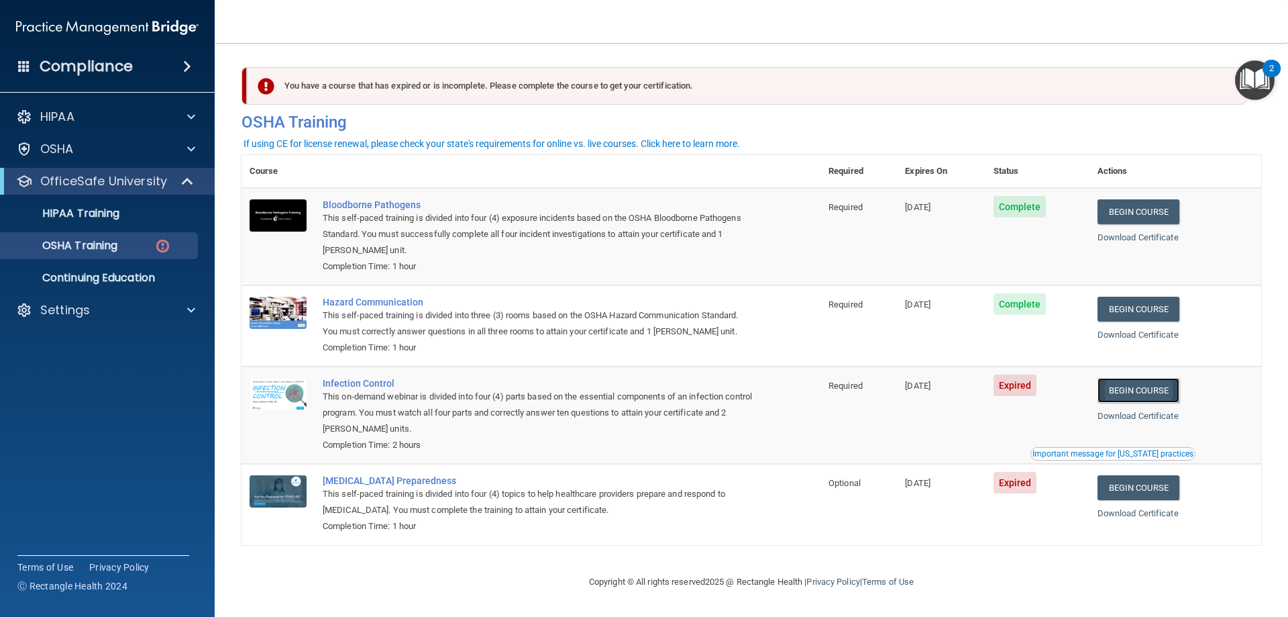
click at [1148, 390] on link "Begin Course" at bounding box center [1139, 390] width 82 height 25
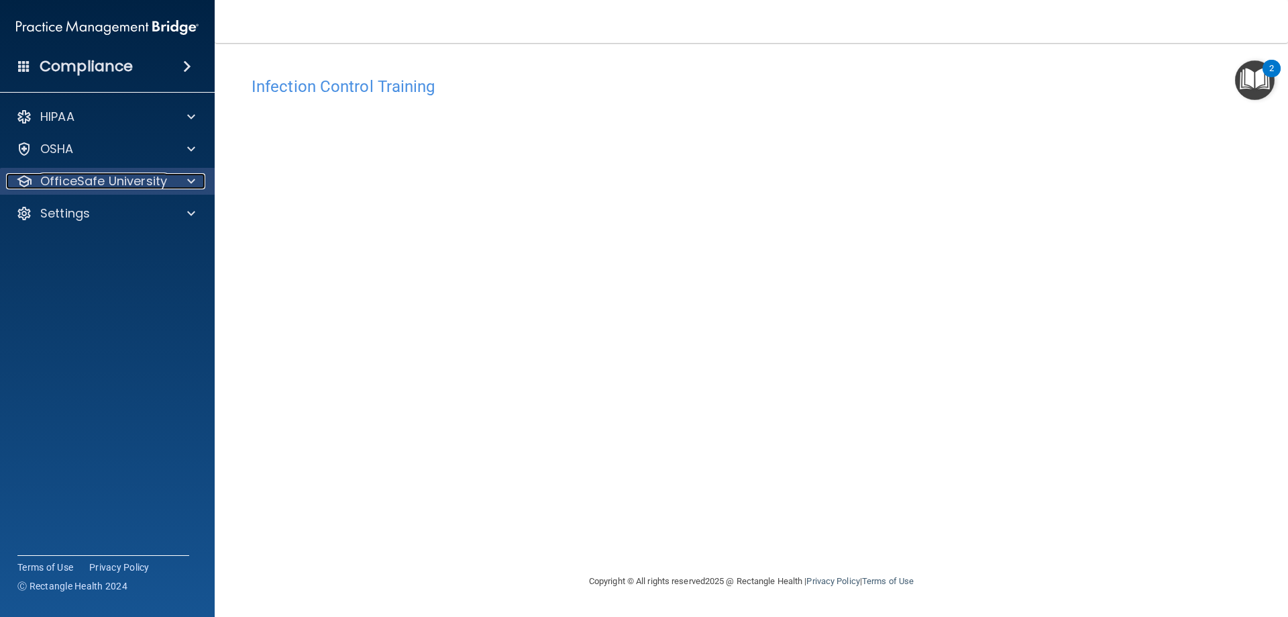
click at [186, 180] on div at bounding box center [189, 181] width 34 height 16
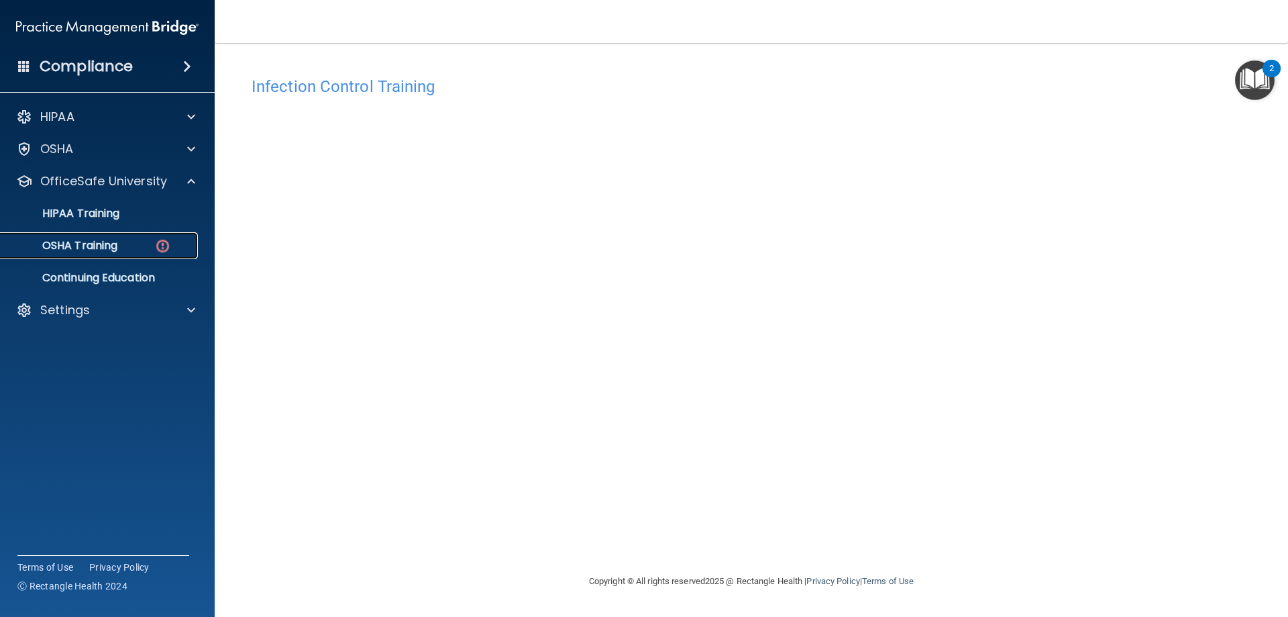
click at [140, 250] on div "OSHA Training" at bounding box center [100, 245] width 183 height 13
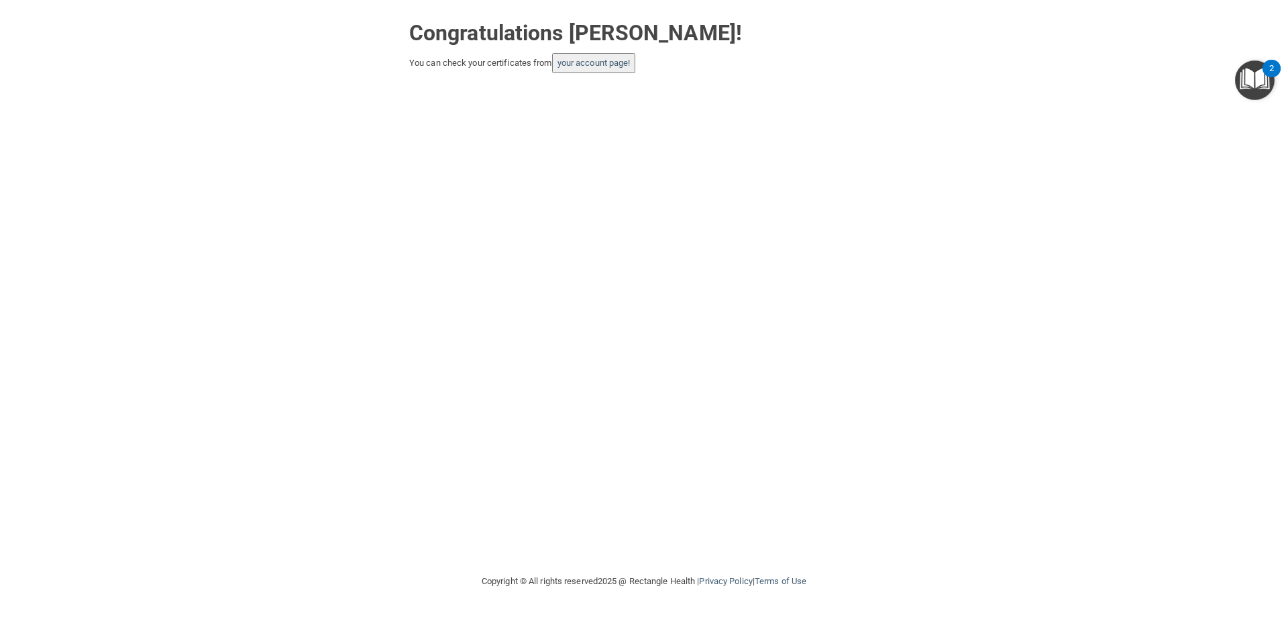
click at [587, 68] on button "your account page!" at bounding box center [594, 63] width 84 height 20
click at [588, 60] on link "your account page!" at bounding box center [594, 63] width 73 height 10
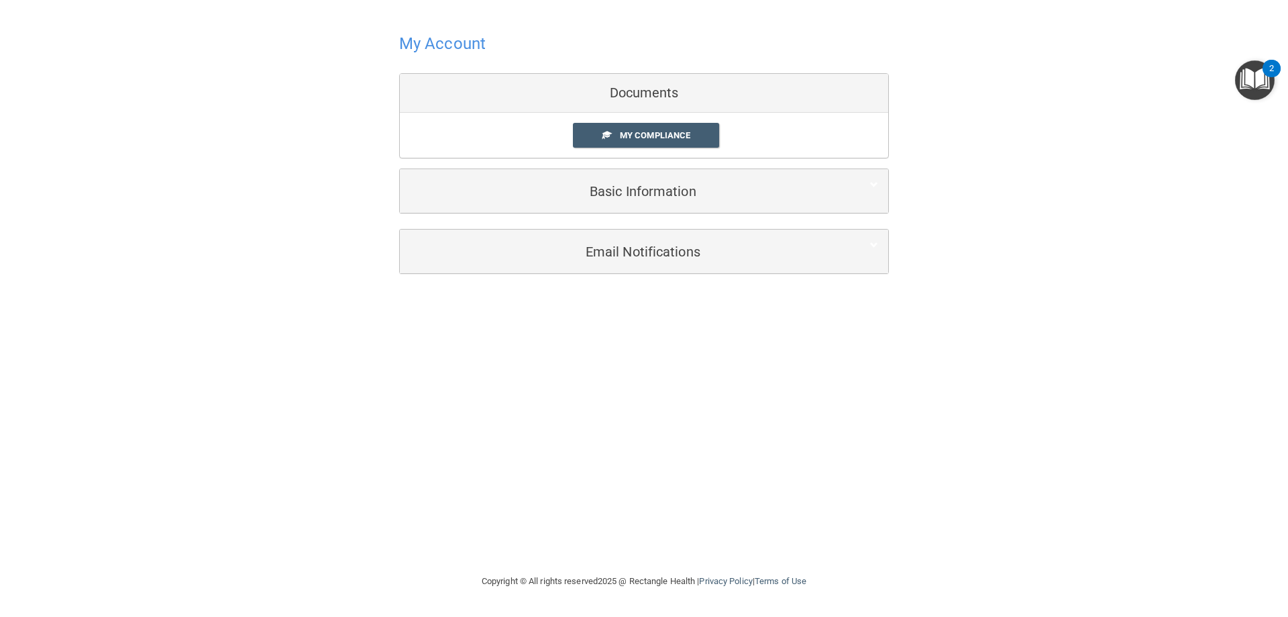
click at [521, 348] on div "My Account Documents My Compliance My Compliance My BAA Basic Information Full …" at bounding box center [644, 286] width 1235 height 546
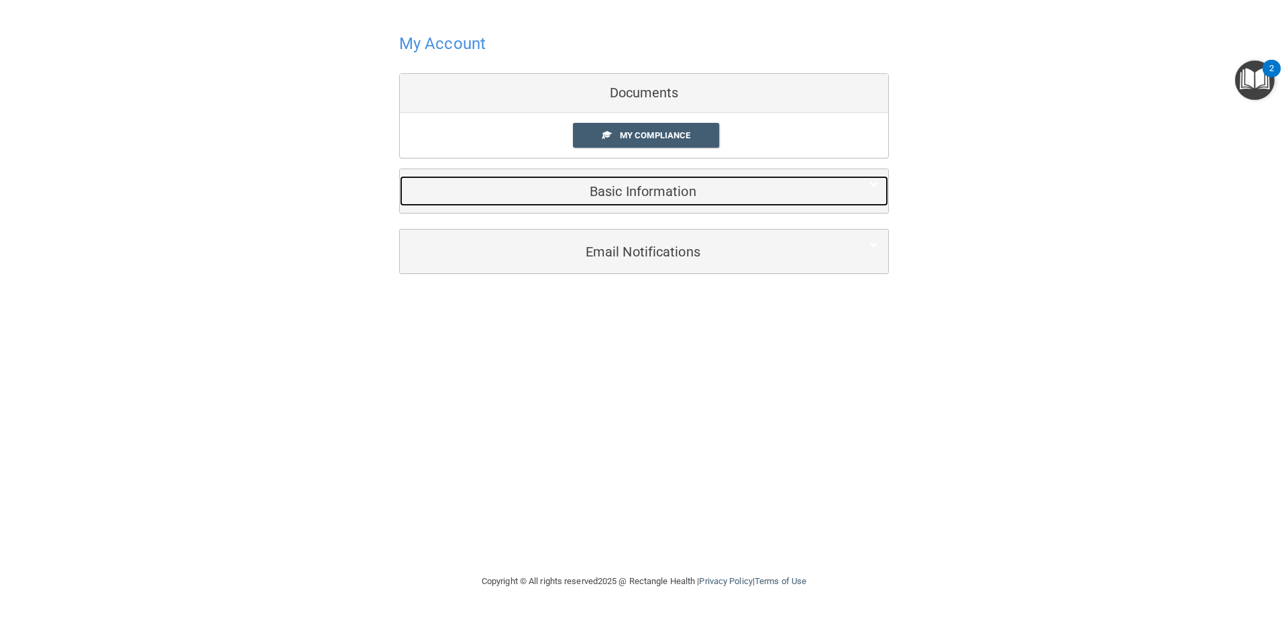
click at [703, 194] on h5 "Basic Information" at bounding box center [623, 191] width 427 height 15
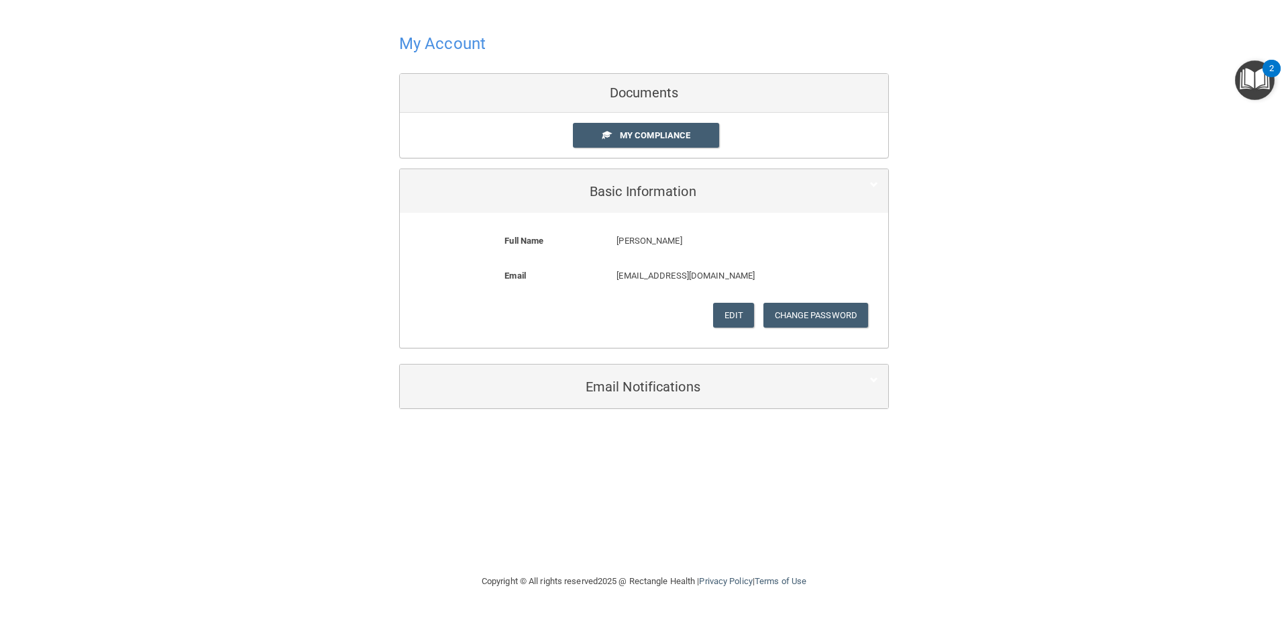
click at [231, 245] on div "My Account Documents My Compliance My Compliance My BAA Basic Information Full …" at bounding box center [644, 218] width 1235 height 411
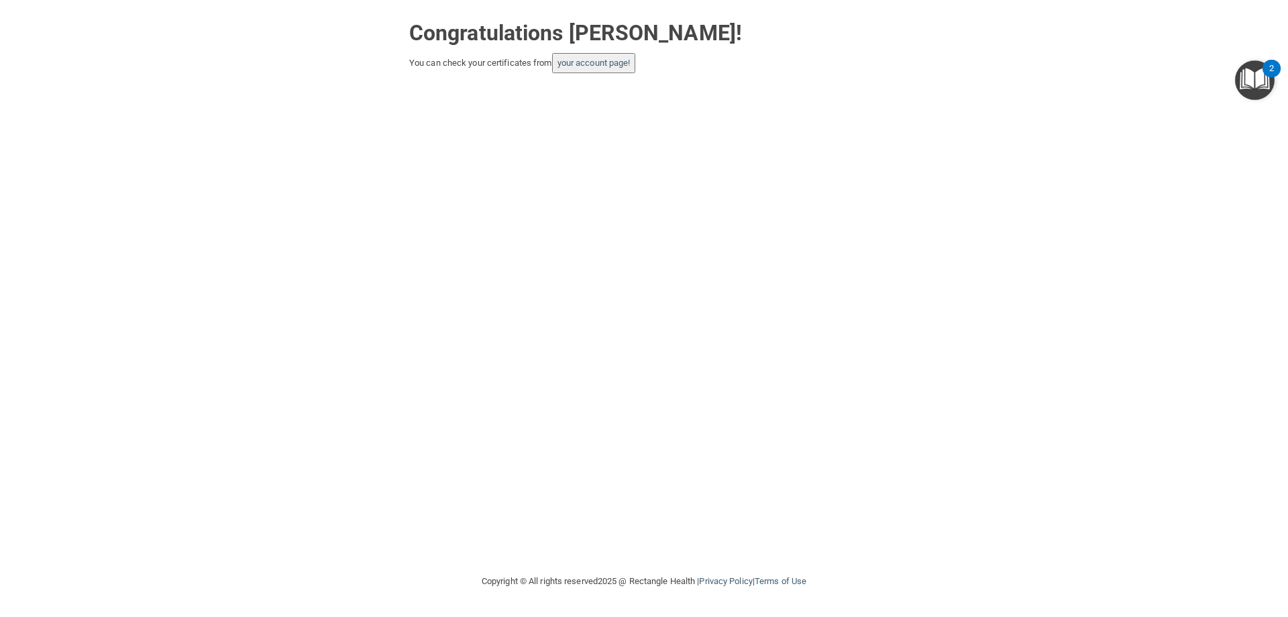
click at [521, 500] on div "Congratulations [PERSON_NAME]! You can check your certificates from your accoun…" at bounding box center [644, 286] width 1235 height 546
click at [609, 60] on link "your account page!" at bounding box center [594, 63] width 73 height 10
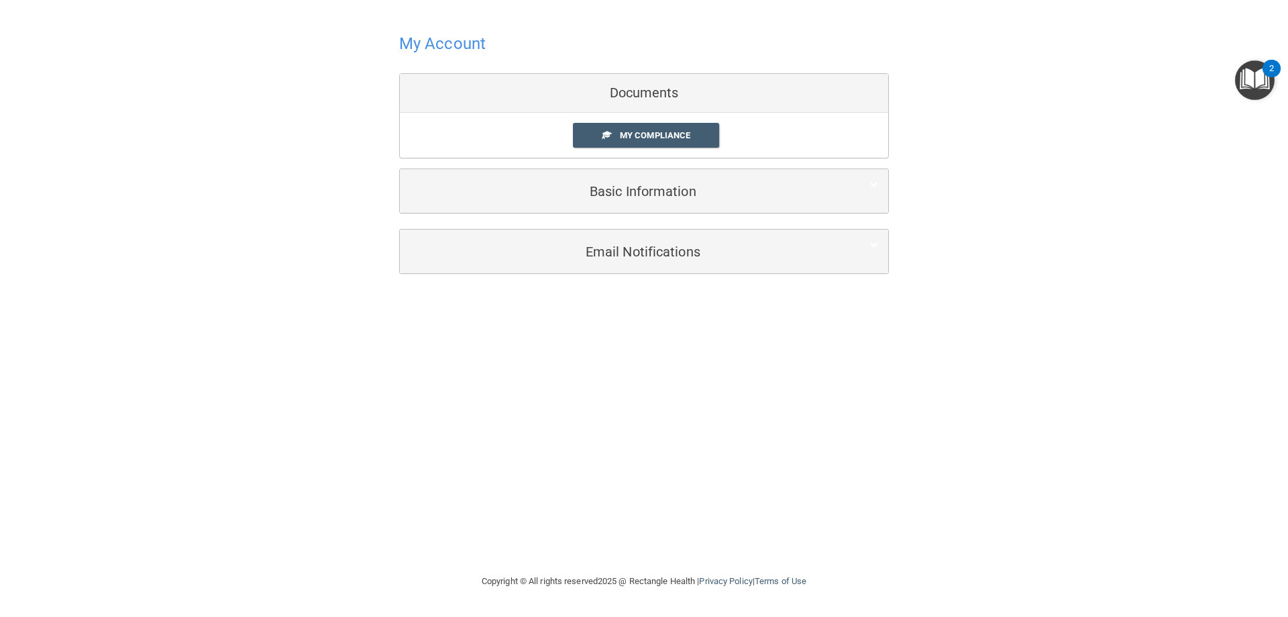
click at [664, 340] on div "My Account Documents My Compliance My Compliance My BAA Basic Information Full …" at bounding box center [644, 286] width 1235 height 546
click at [663, 327] on div "My Account Documents My Compliance My Compliance My BAA Basic Information Full …" at bounding box center [644, 286] width 1235 height 546
